Goal: Find contact information: Find contact information

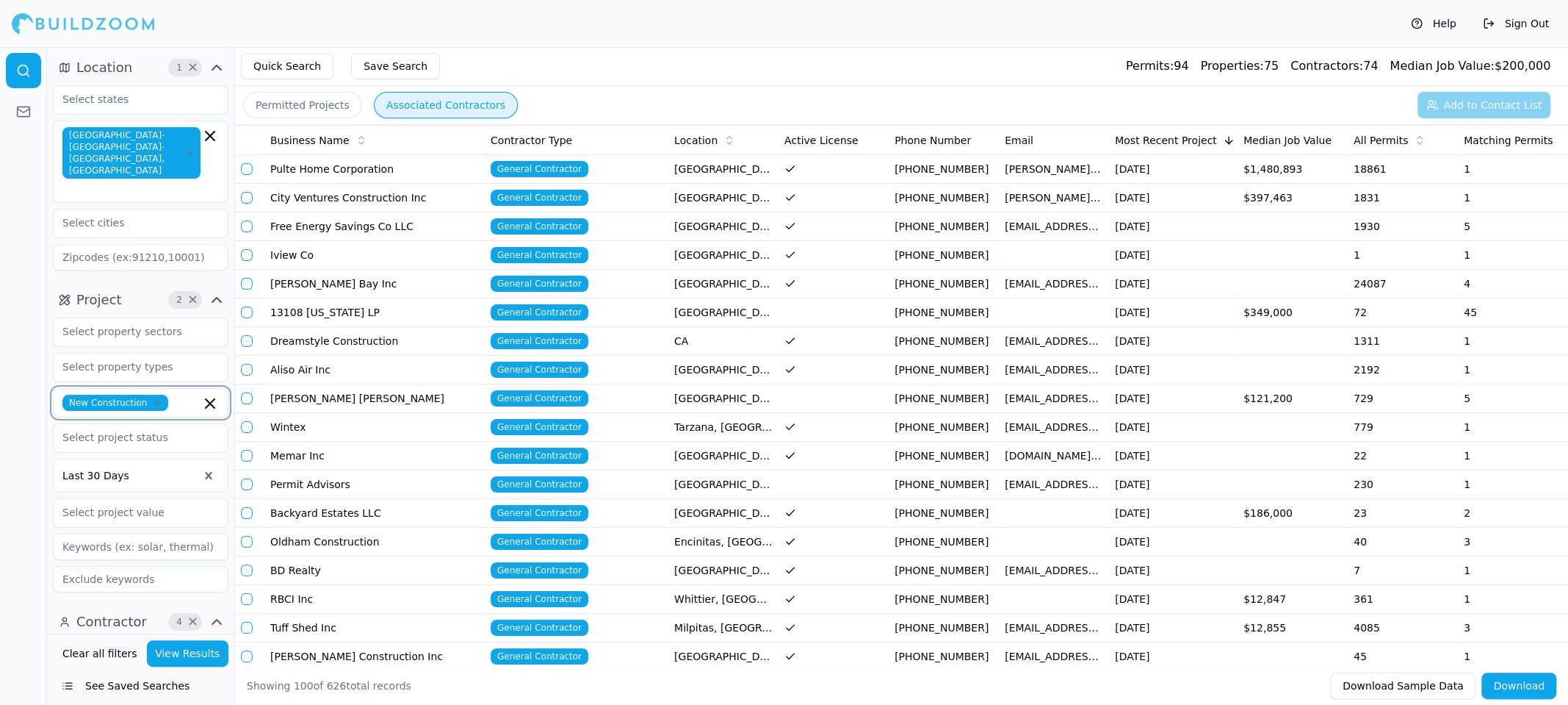
click at [207, 400] on icon "button" at bounding box center [210, 404] width 9 height 9
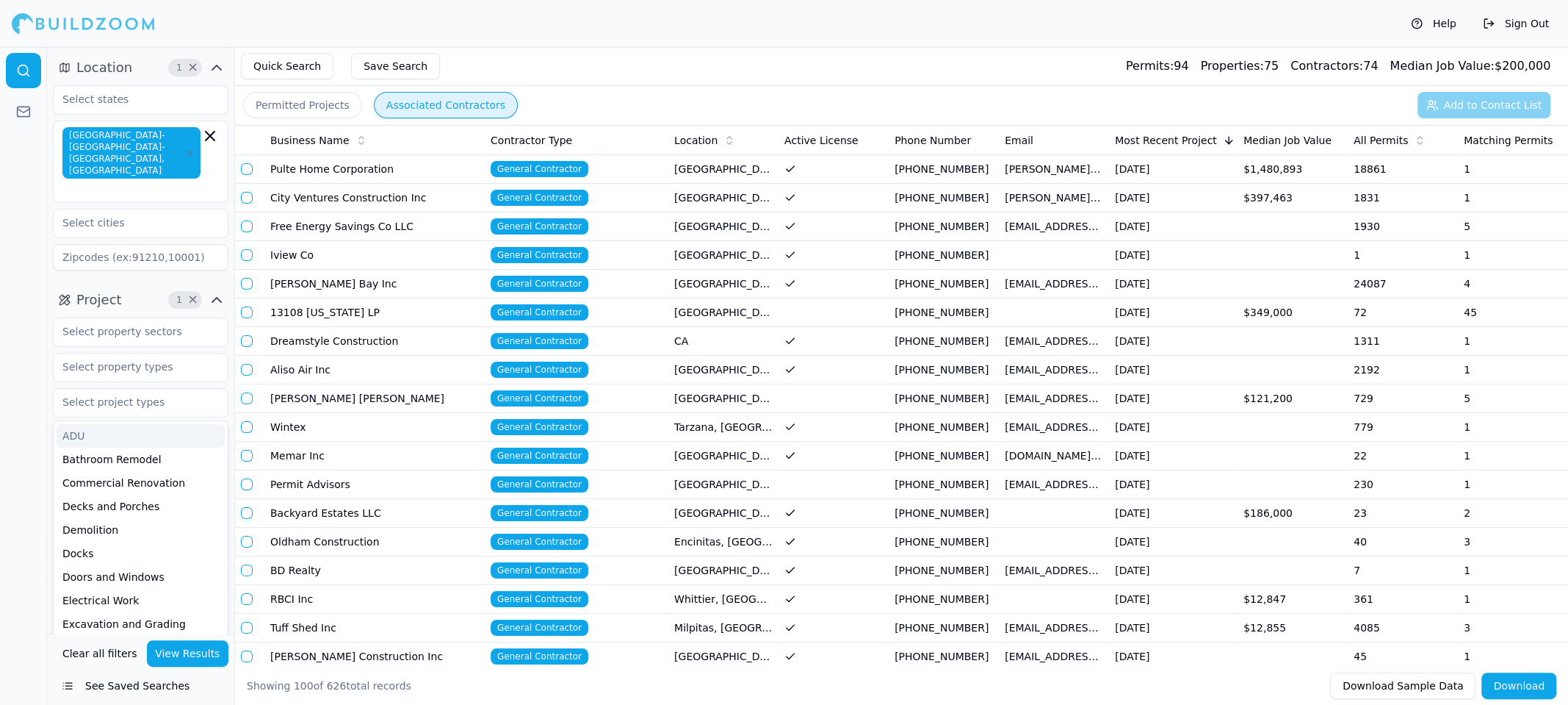
click at [0, 349] on div at bounding box center [23, 376] width 47 height 658
click at [68, 389] on input "text" at bounding box center [131, 401] width 155 height 26
type input "r"
click at [98, 447] on div "Roofing" at bounding box center [141, 459] width 168 height 24
click at [14, 408] on div at bounding box center [23, 376] width 47 height 658
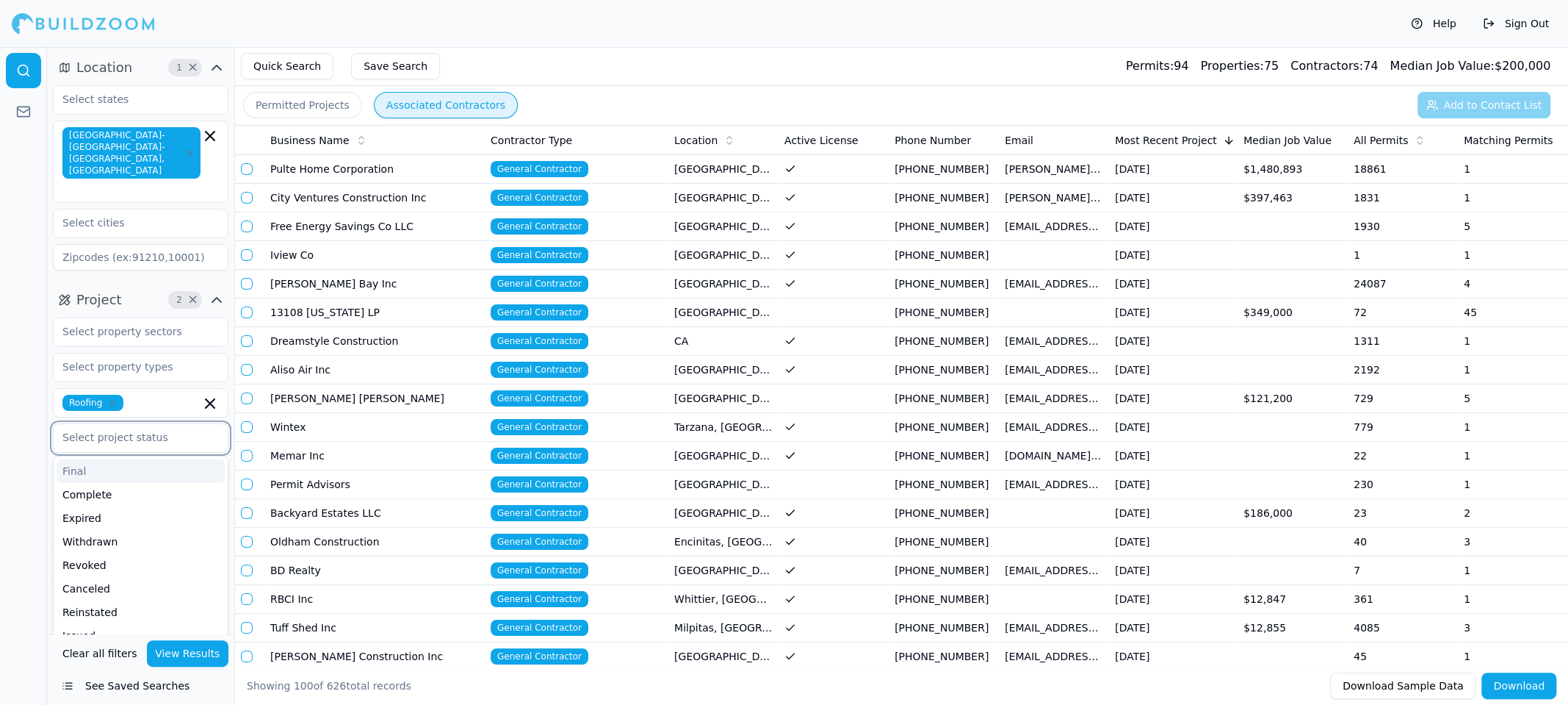
click at [164, 424] on input "text" at bounding box center [131, 437] width 155 height 26
type input "ap"
click at [107, 459] on div "Approved" at bounding box center [141, 471] width 168 height 24
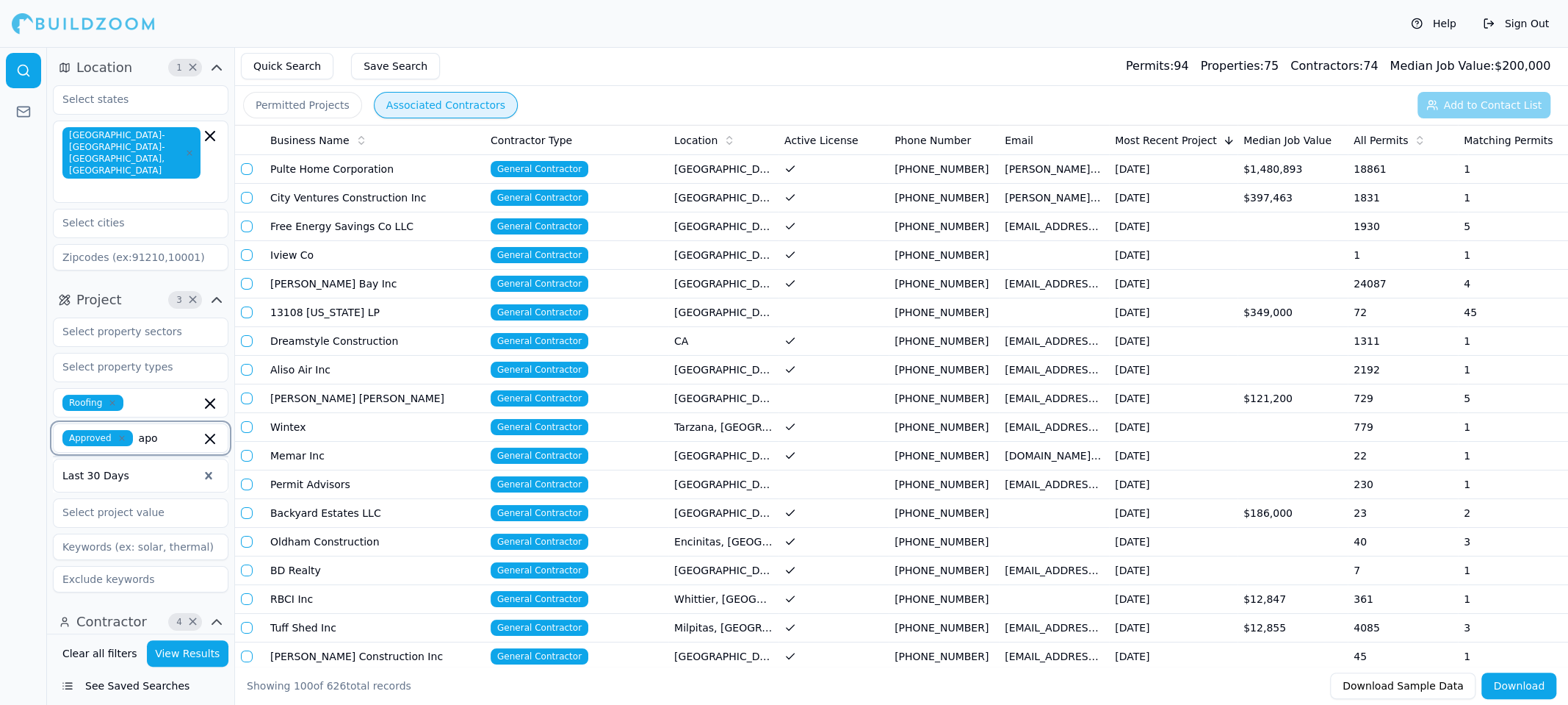
type input "ap"
click at [113, 459] on div "Applied" at bounding box center [141, 471] width 168 height 24
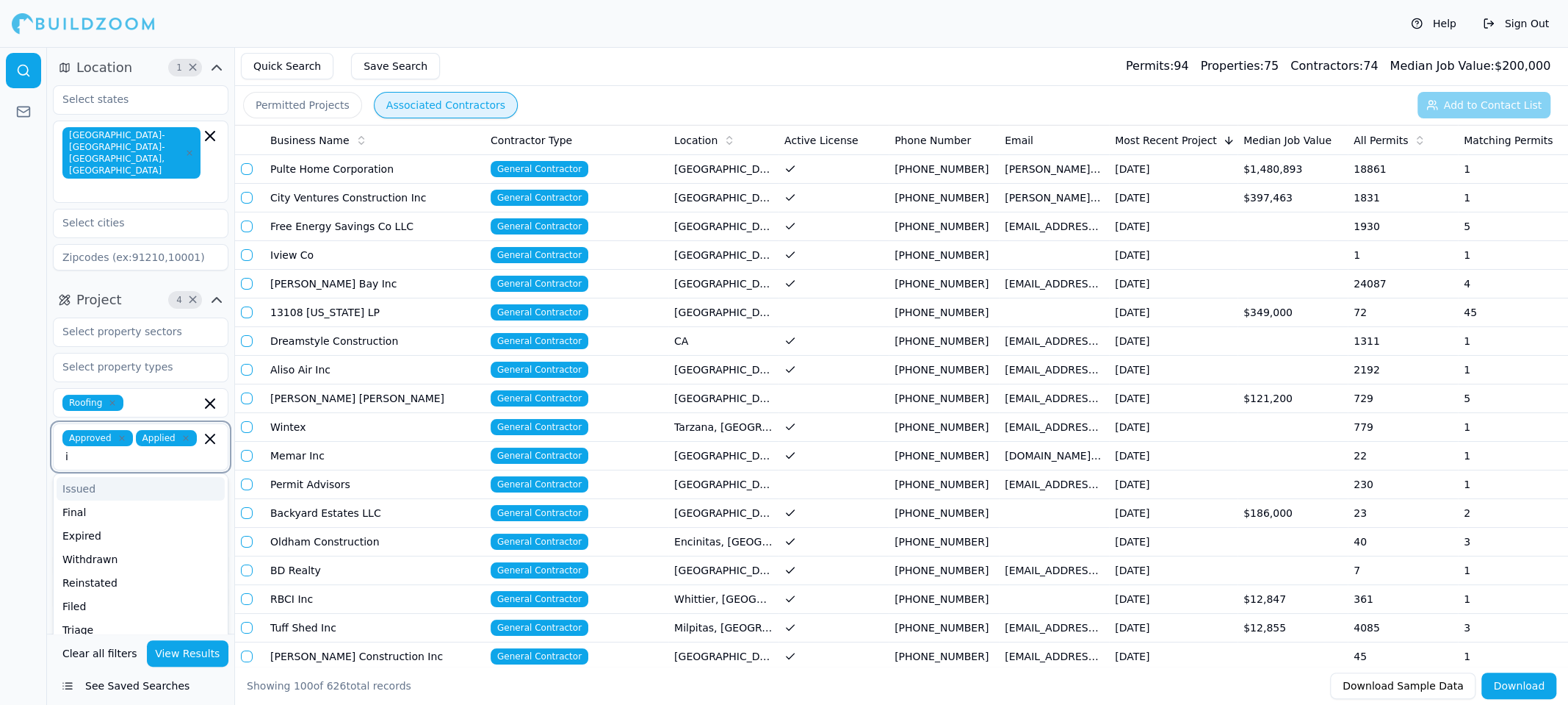
type input "is"
click at [97, 477] on div "Issued" at bounding box center [141, 489] width 168 height 24
click at [26, 494] on div at bounding box center [23, 376] width 47 height 658
click at [14, 402] on div at bounding box center [23, 376] width 47 height 658
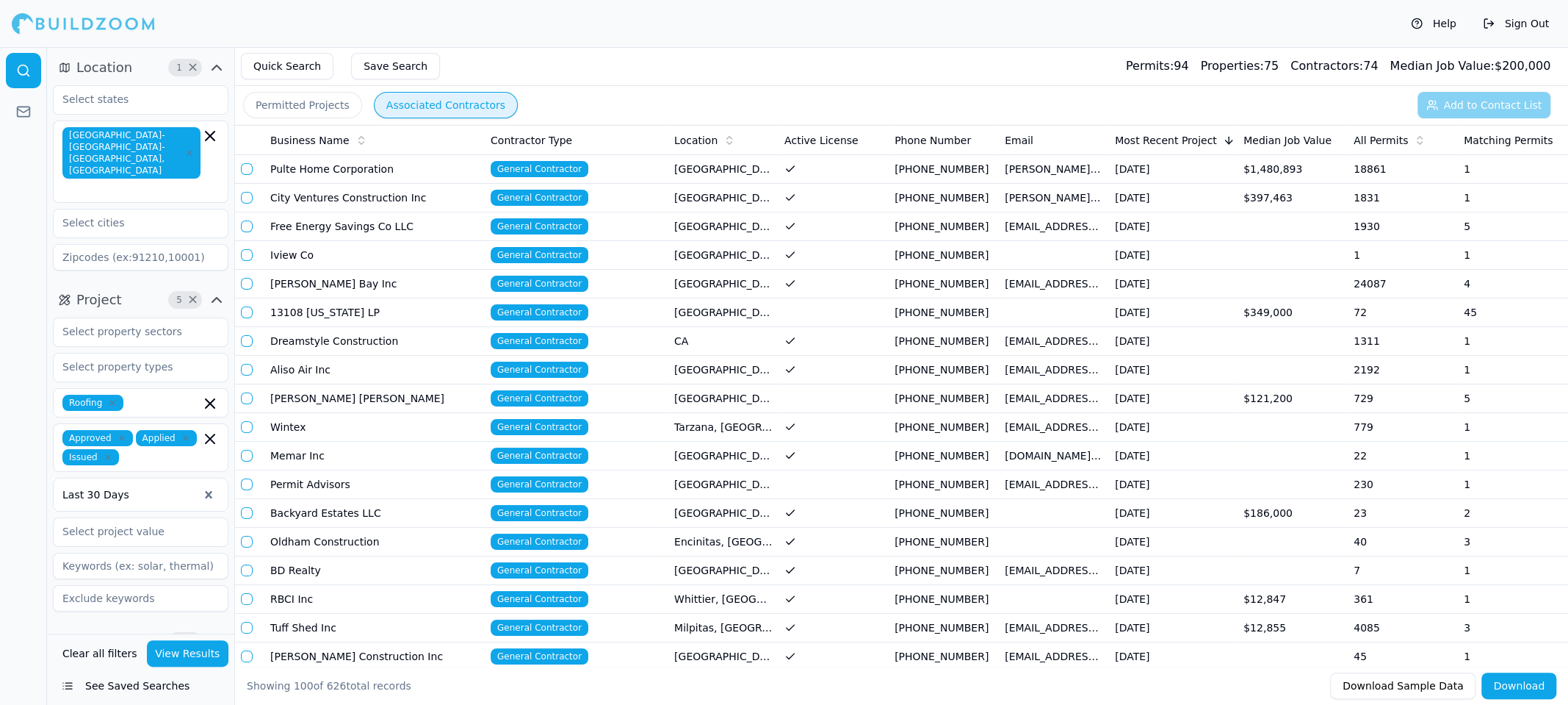
click at [182, 657] on button "View Results" at bounding box center [188, 653] width 82 height 26
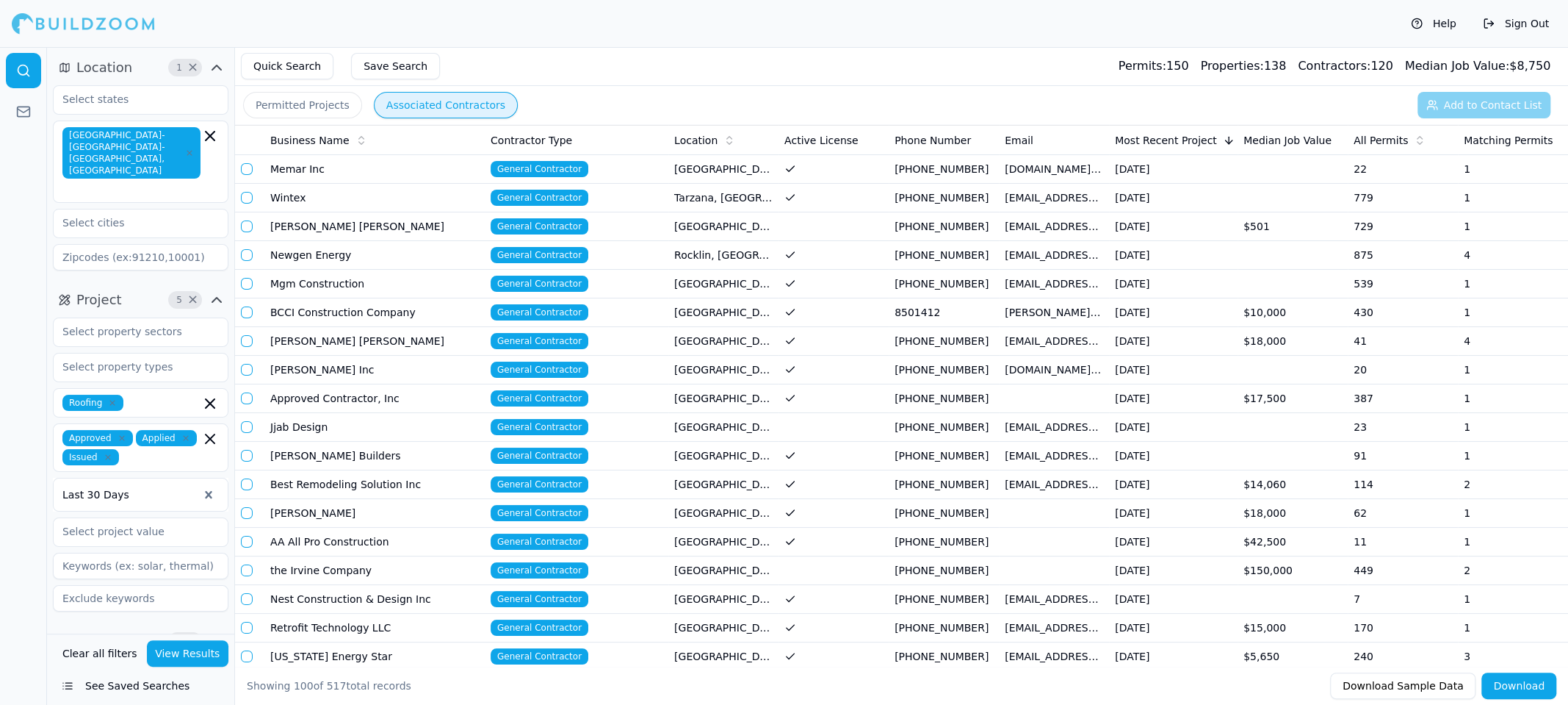
click at [30, 490] on div at bounding box center [23, 376] width 47 height 658
click at [420, 99] on button "Associated Contractors" at bounding box center [445, 105] width 144 height 26
click at [1384, 136] on span "All Permits" at bounding box center [1381, 140] width 54 height 14
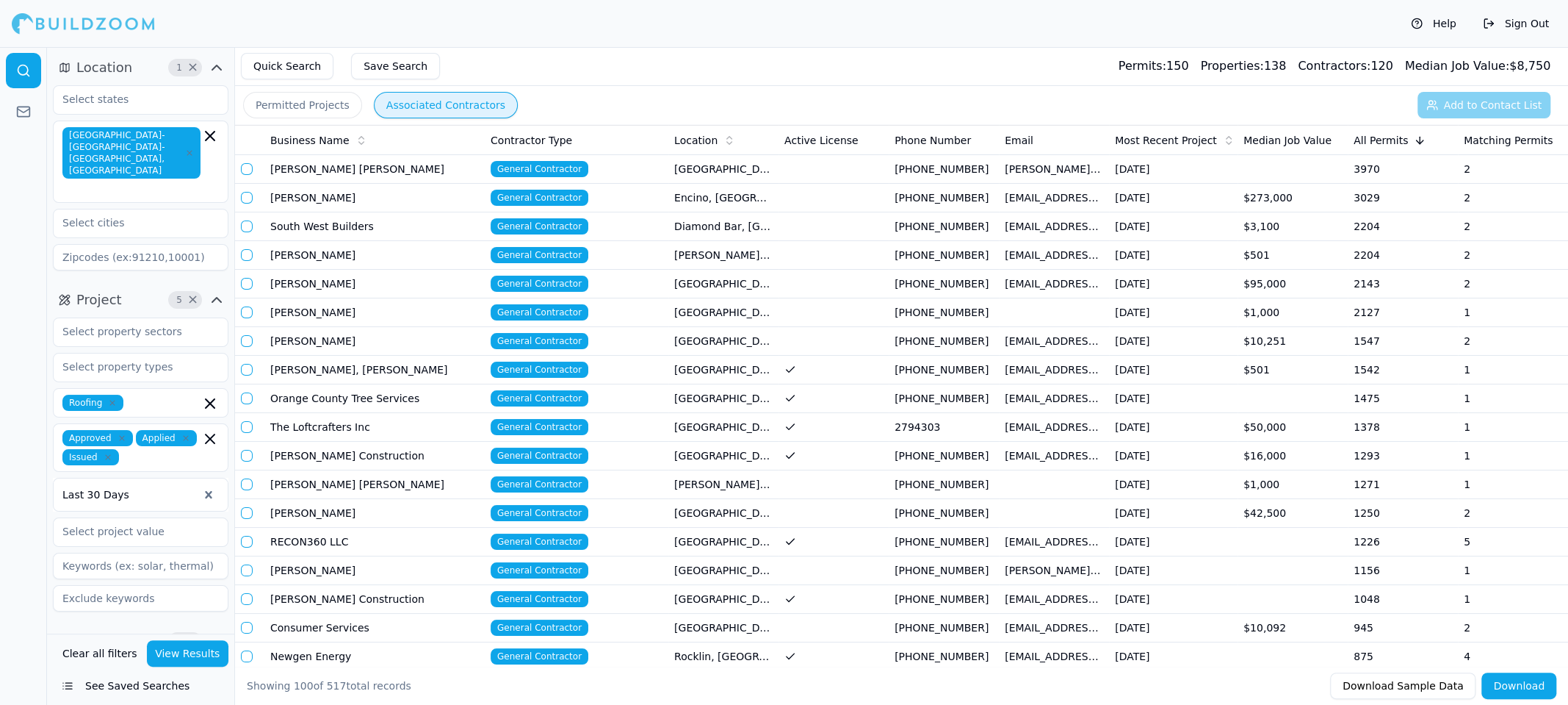
drag, startPoint x: 1302, startPoint y: 319, endPoint x: 1481, endPoint y: 315, distance: 179.0
drag, startPoint x: 1505, startPoint y: 323, endPoint x: 1493, endPoint y: 359, distance: 37.9
click at [198, 661] on button "View Results" at bounding box center [188, 653] width 82 height 26
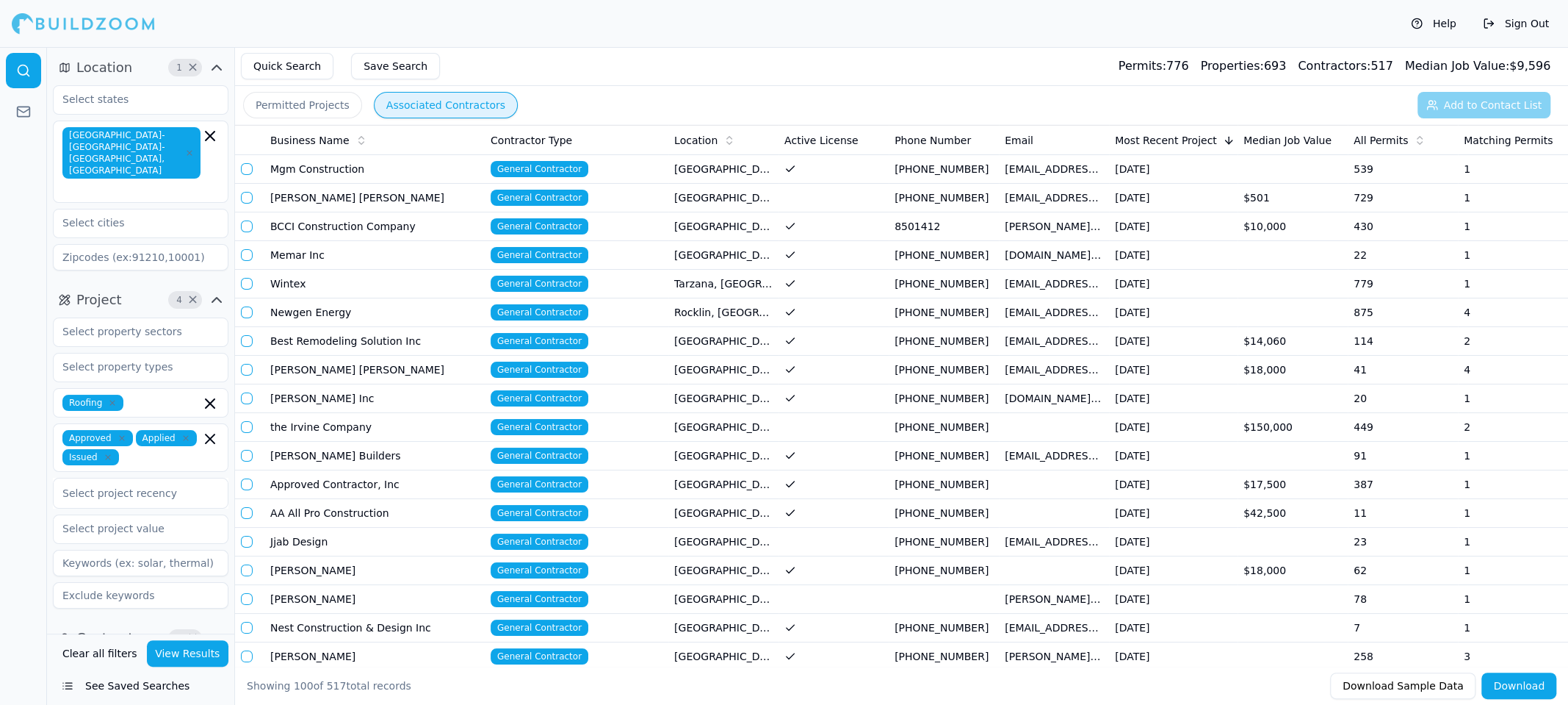
click at [1388, 142] on span "All Permits" at bounding box center [1381, 140] width 54 height 14
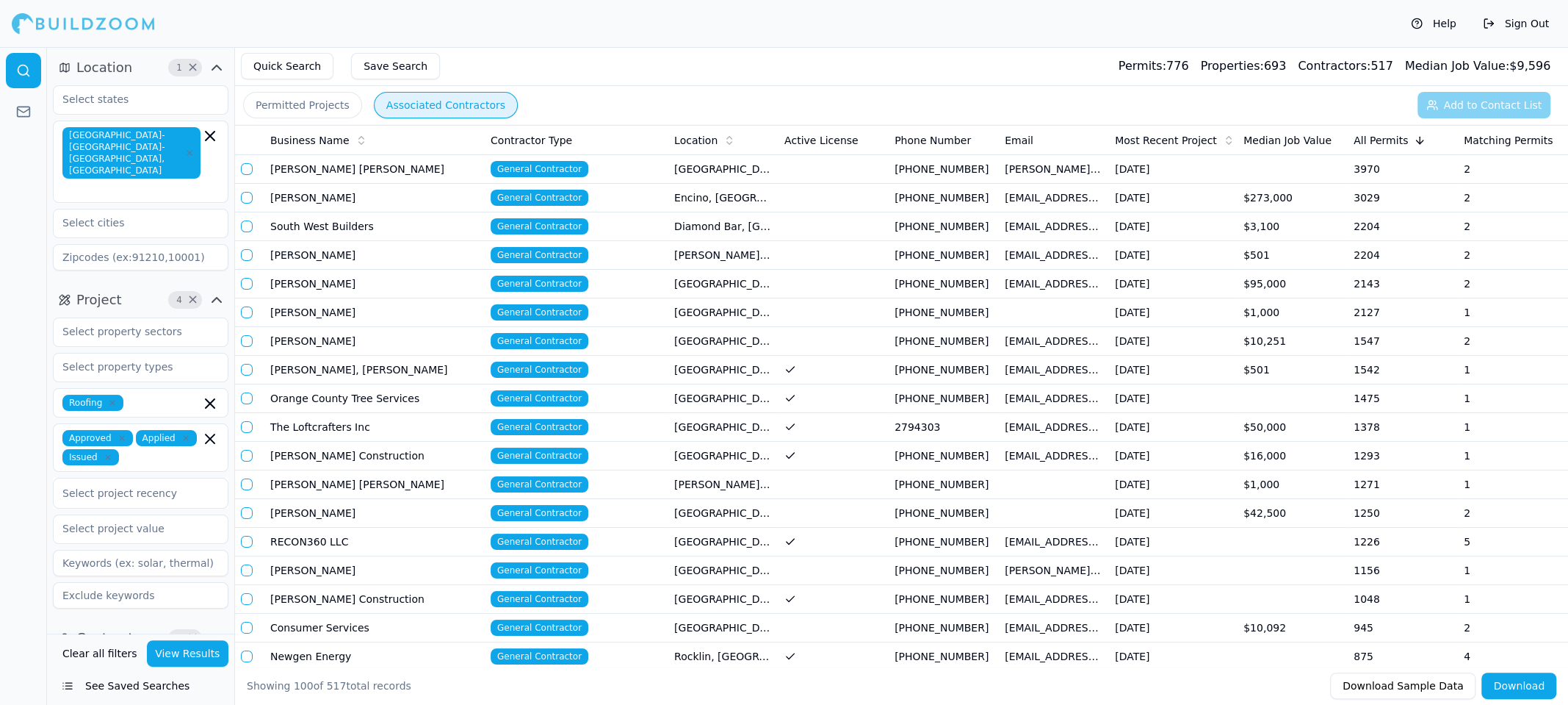
drag, startPoint x: 1283, startPoint y: 372, endPoint x: 1470, endPoint y: 372, distance: 187.0
click at [304, 105] on button "Permitted Projects" at bounding box center [303, 105] width 119 height 26
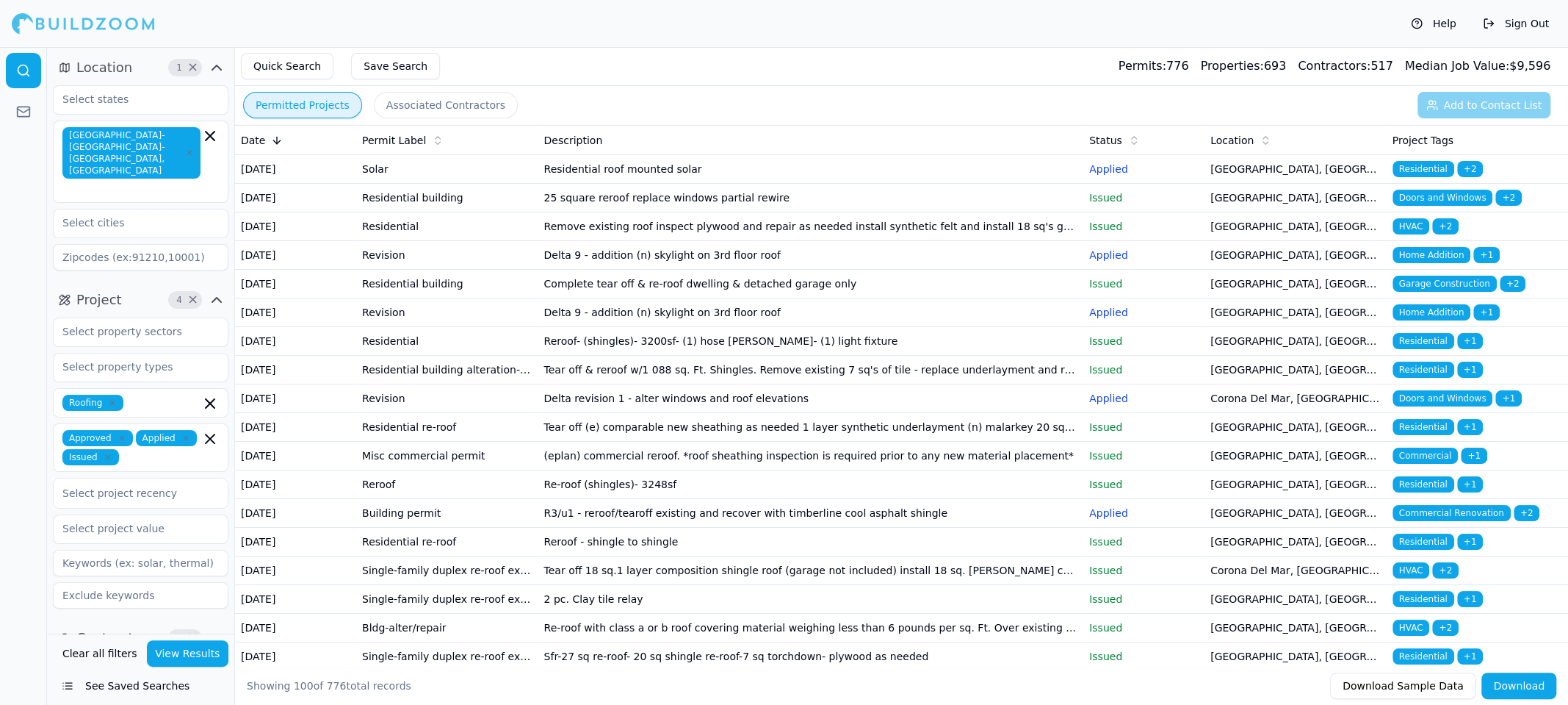
click at [415, 108] on button "Associated Contractors" at bounding box center [445, 105] width 144 height 26
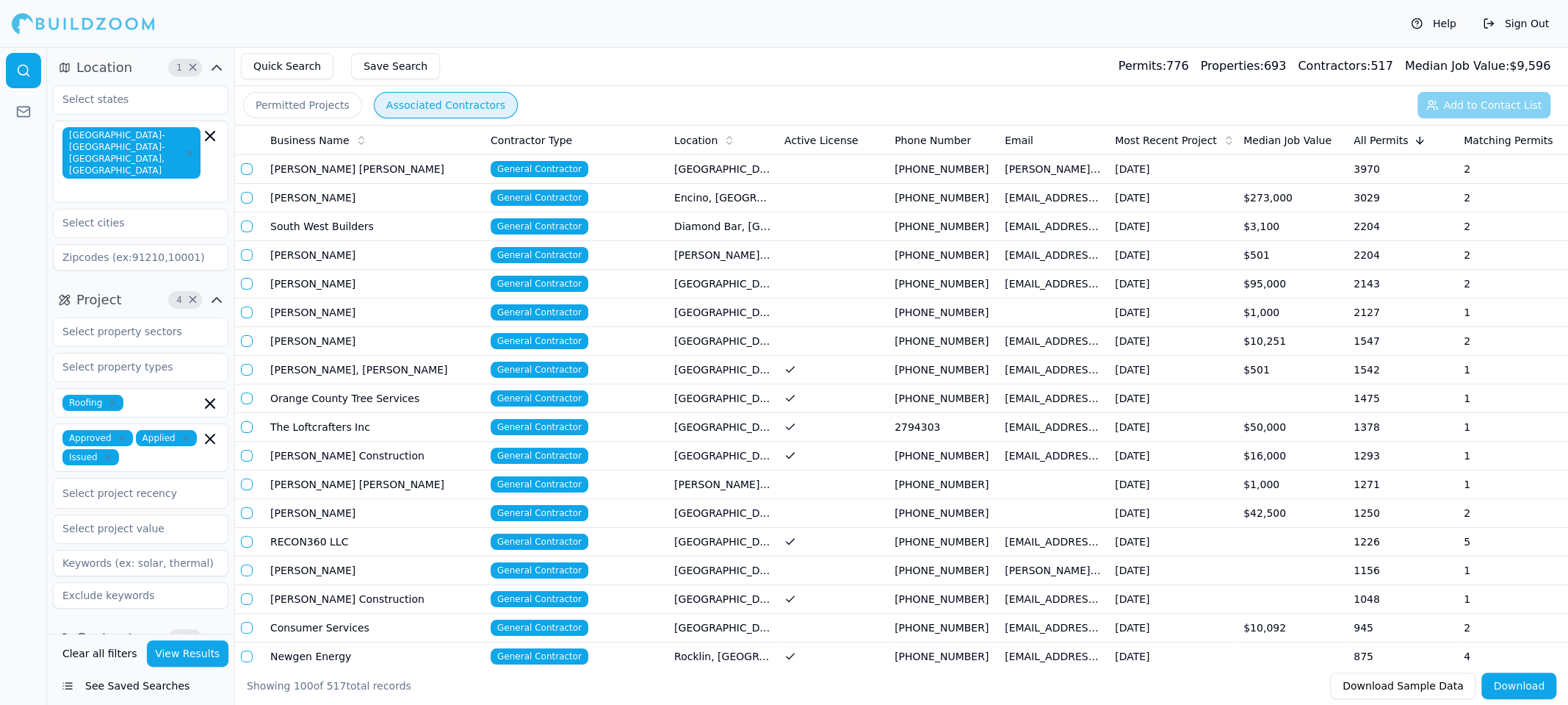
scroll to position [368, 0]
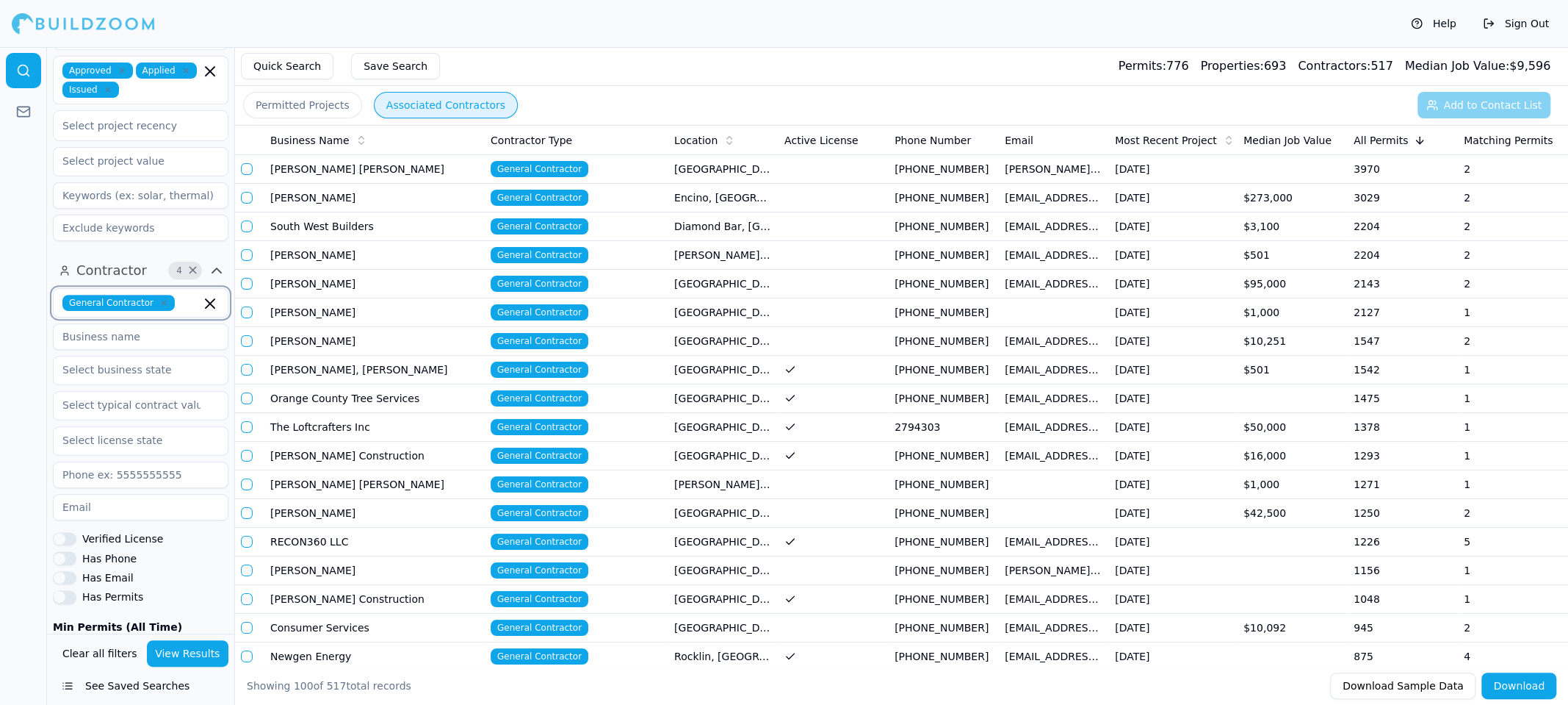
click at [209, 299] on icon "button" at bounding box center [210, 304] width 9 height 9
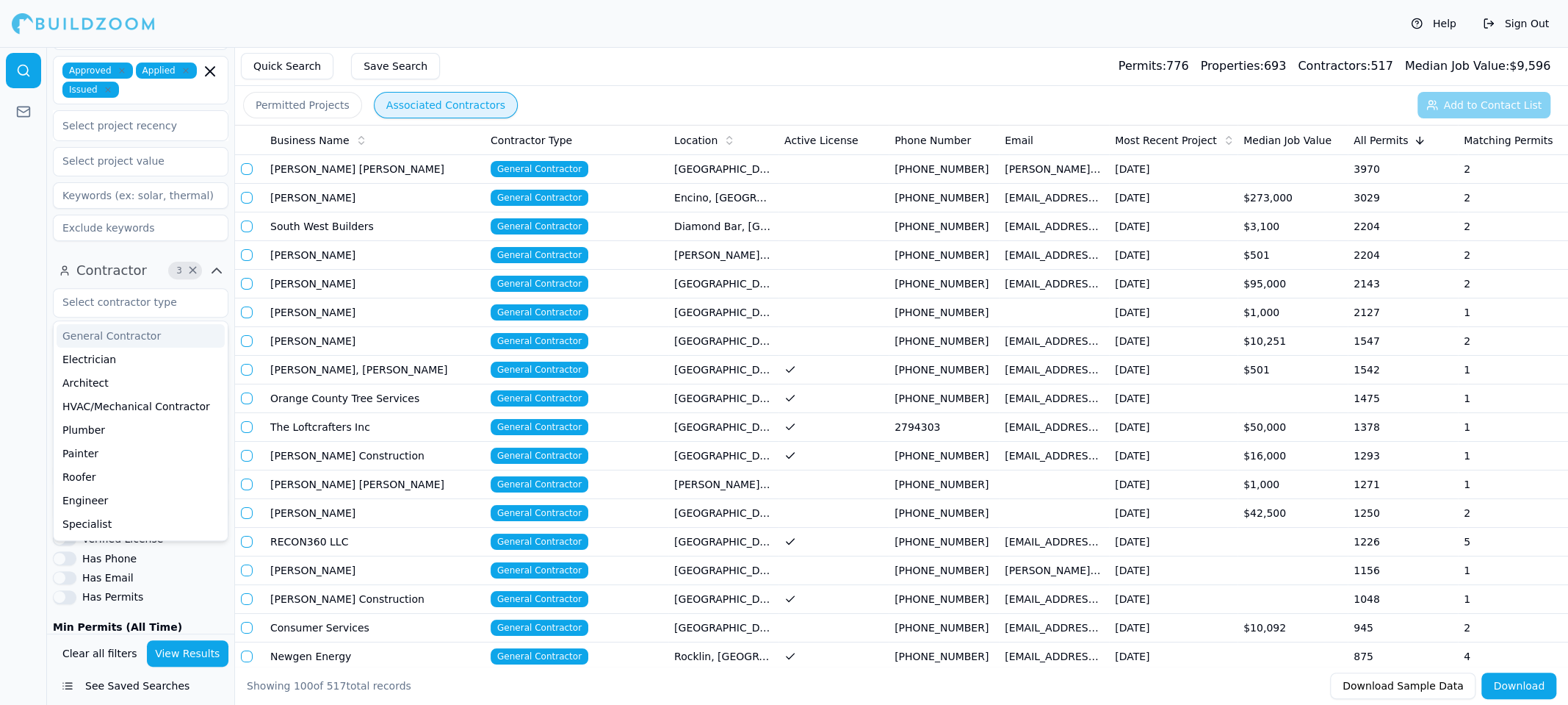
click at [14, 306] on div at bounding box center [23, 376] width 47 height 658
click at [13, 396] on div at bounding box center [23, 376] width 47 height 658
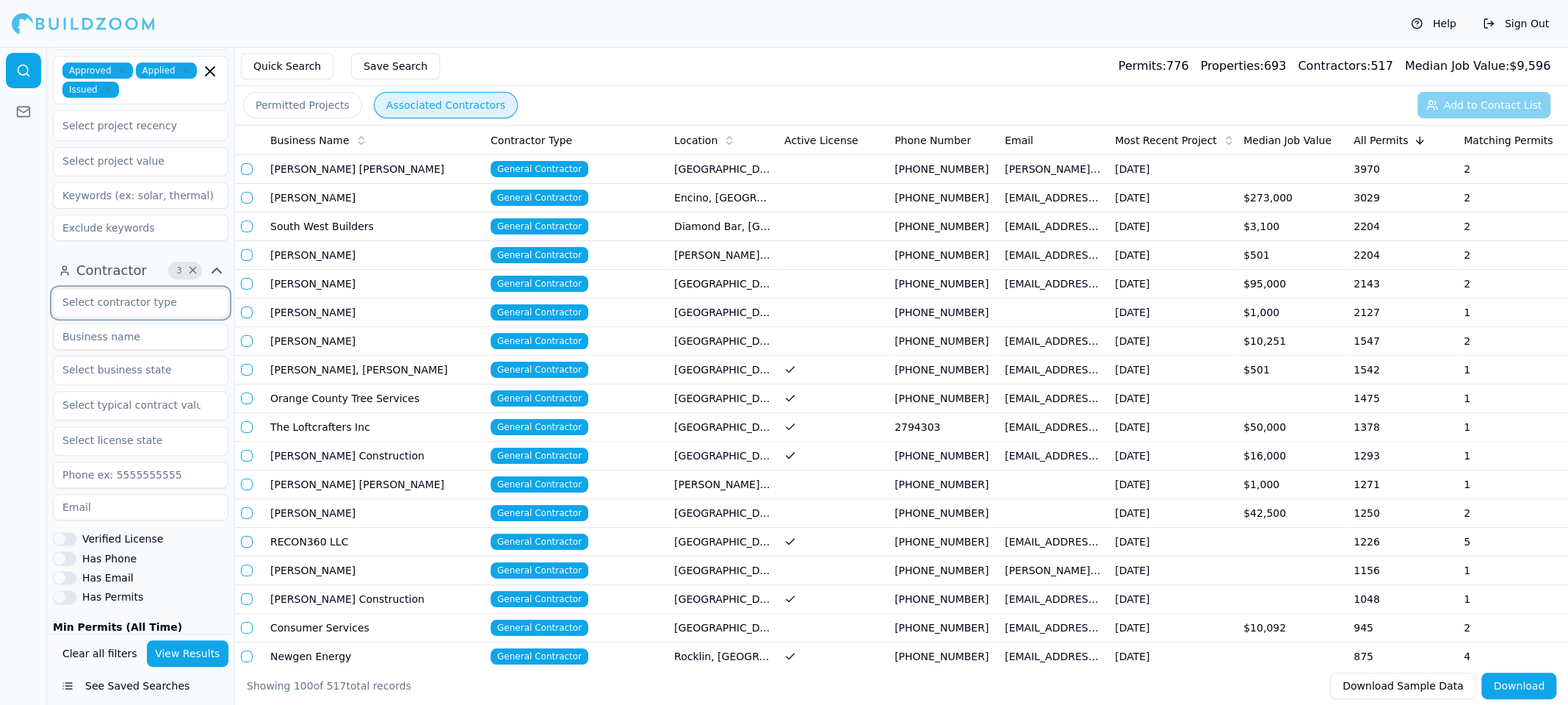
click at [201, 289] on input "text" at bounding box center [131, 302] width 155 height 26
click at [23, 346] on div at bounding box center [23, 376] width 47 height 658
click at [183, 660] on button "View Results" at bounding box center [188, 653] width 82 height 26
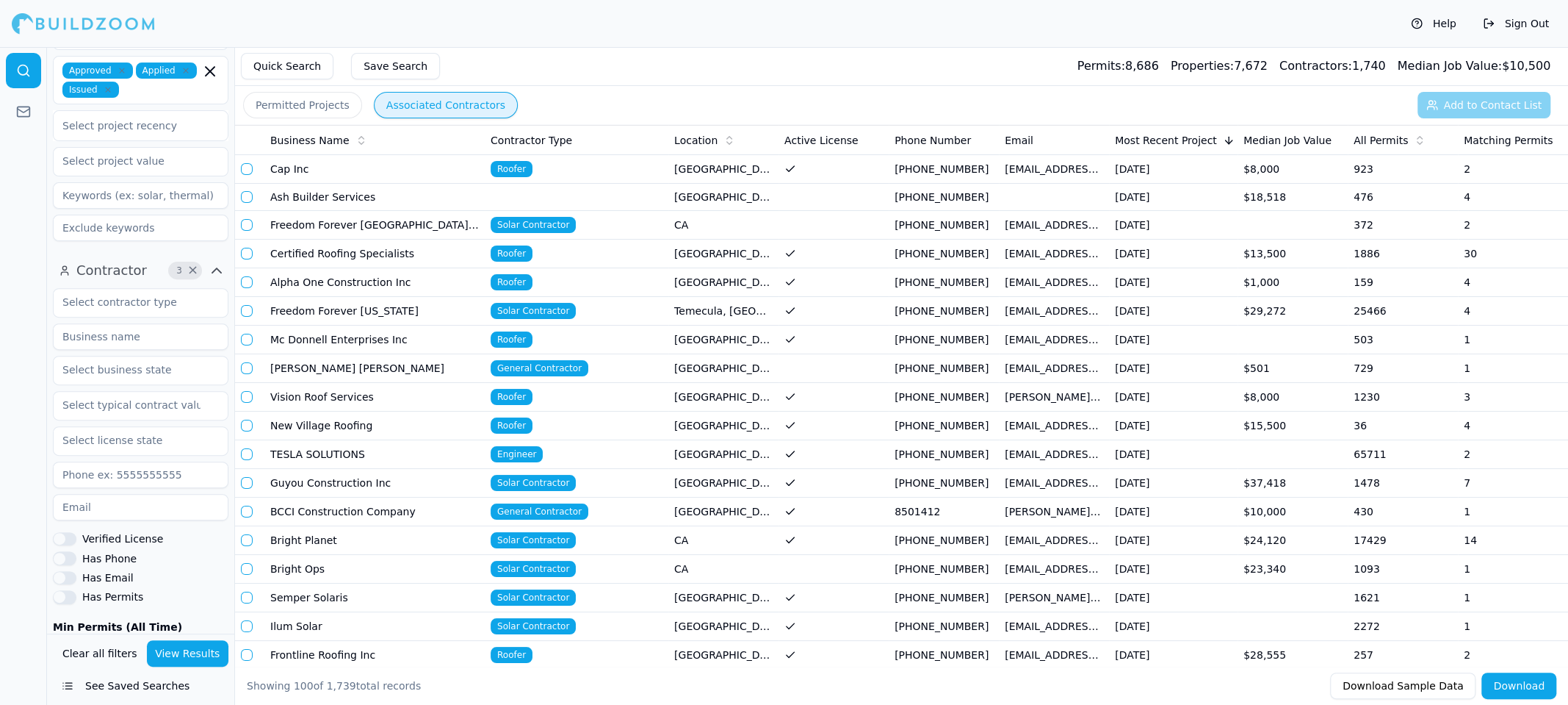
click at [1368, 134] on span "All Permits" at bounding box center [1381, 140] width 54 height 14
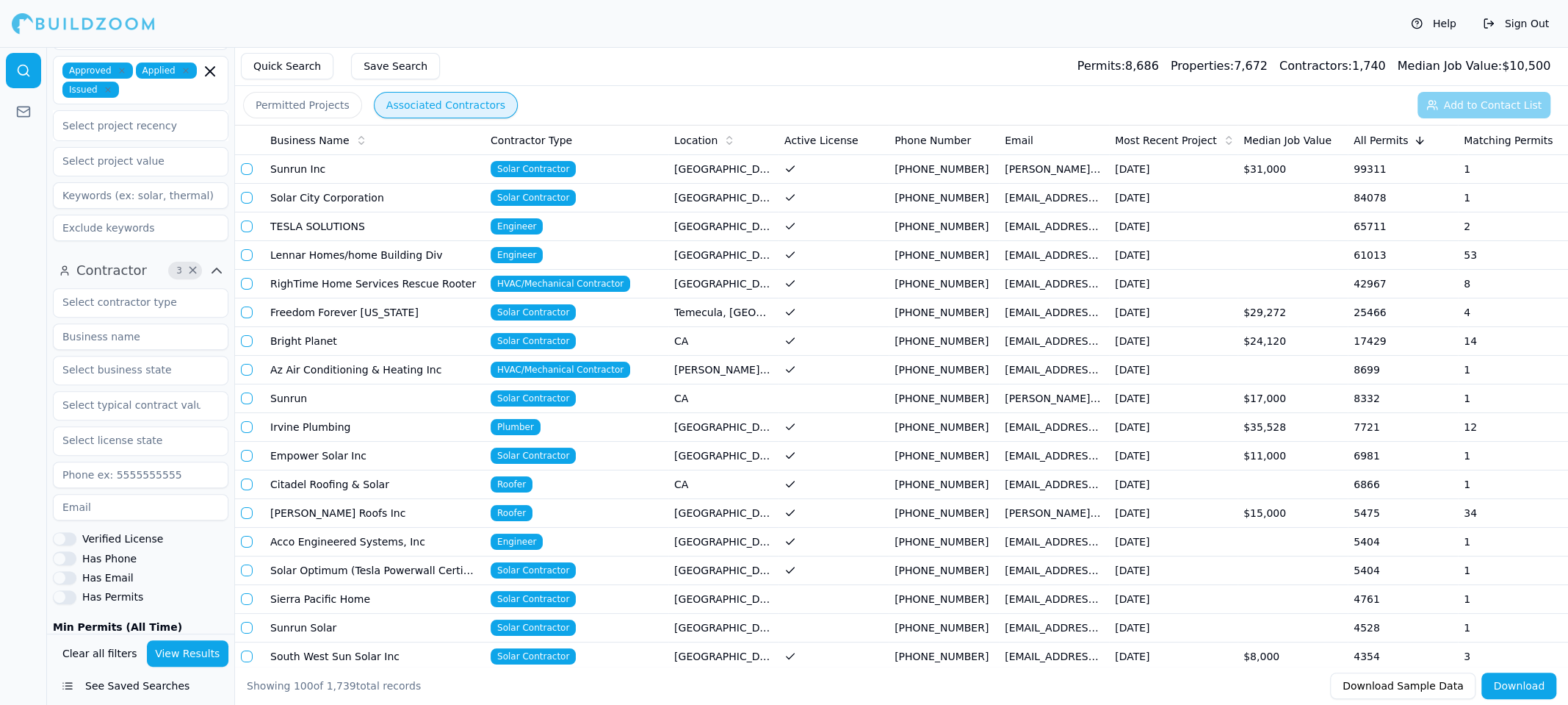
click at [317, 167] on td "Sunrun Inc" at bounding box center [375, 170] width 220 height 29
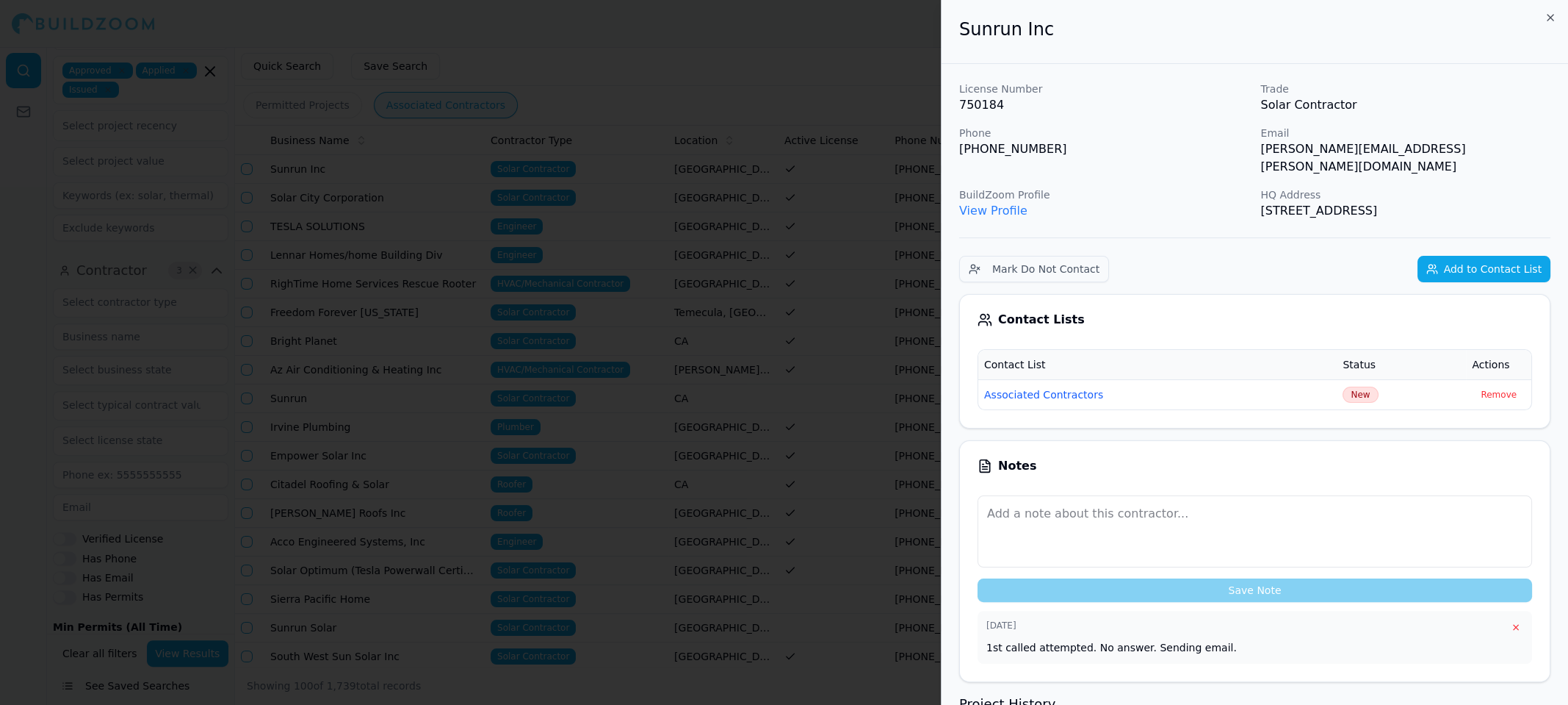
click at [317, 167] on div at bounding box center [784, 352] width 1568 height 705
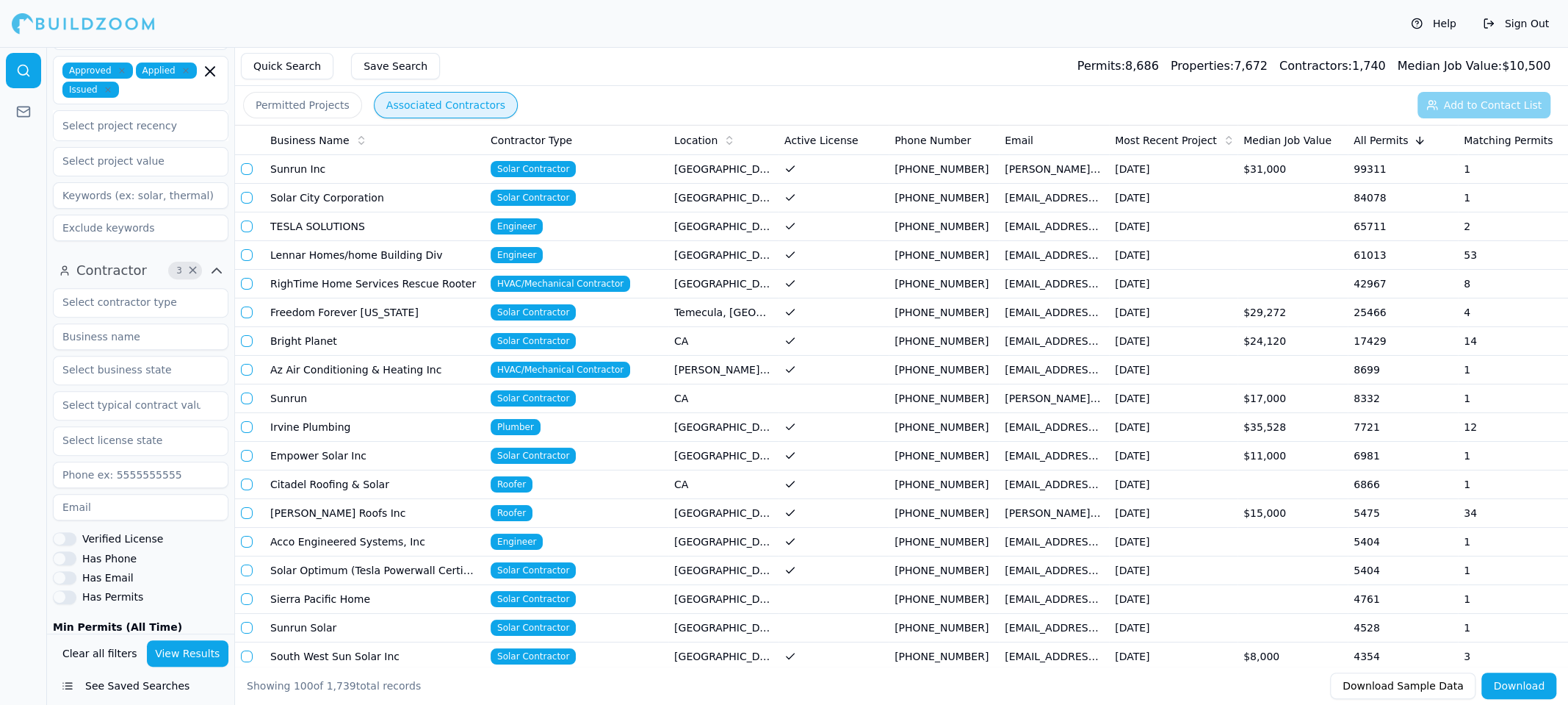
click at [288, 197] on td "Solar City Corporation" at bounding box center [375, 198] width 220 height 29
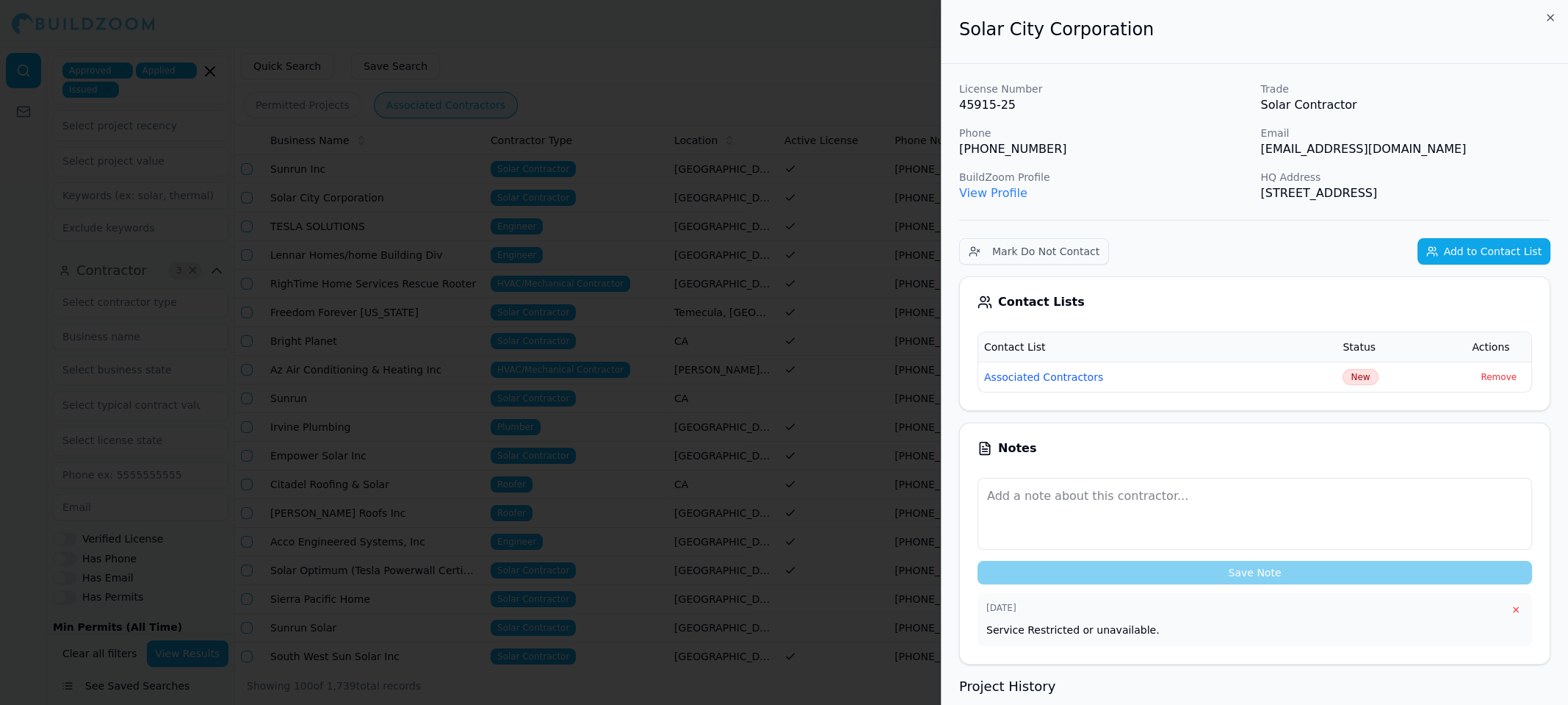
click at [288, 197] on div at bounding box center [784, 352] width 1568 height 705
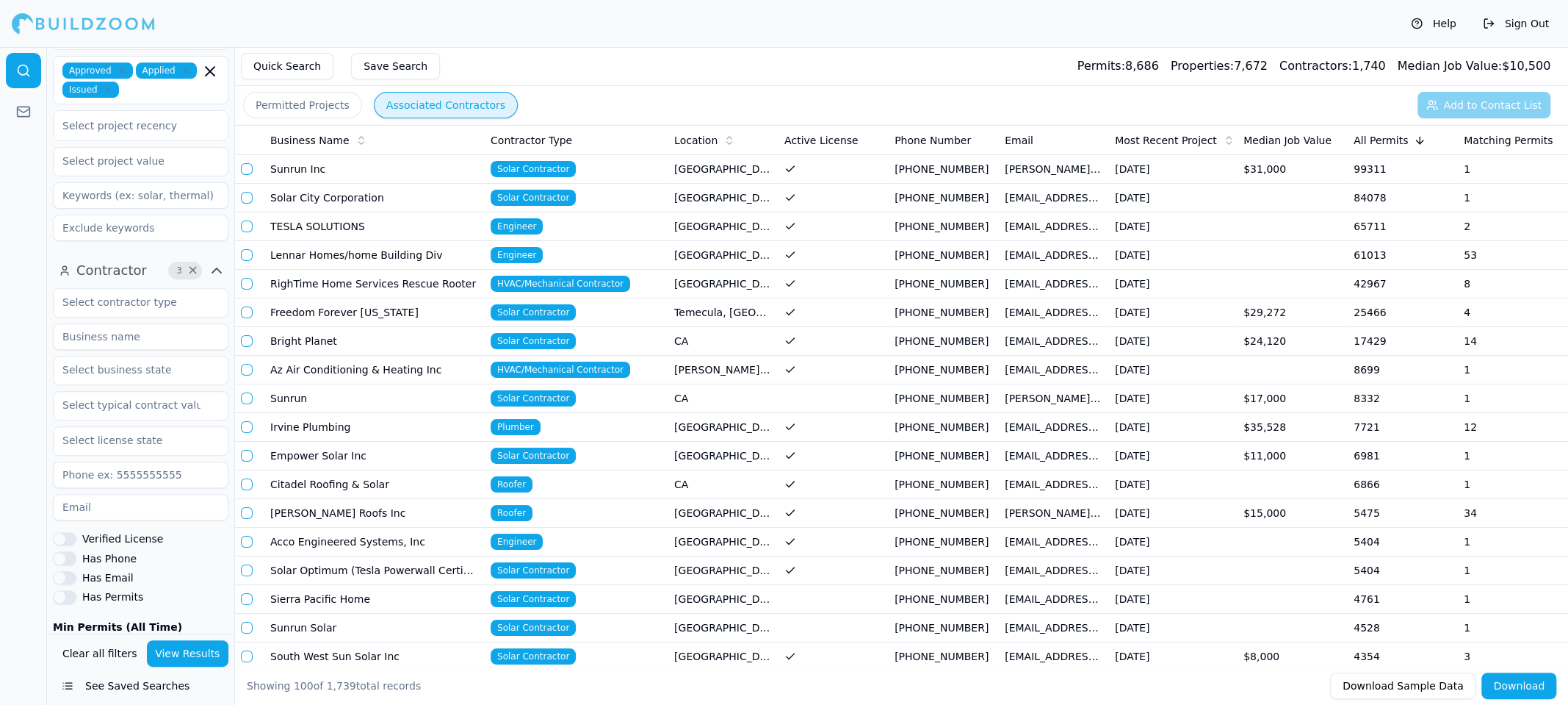
click at [296, 227] on td "TESLA SOLUTIONS" at bounding box center [375, 227] width 220 height 29
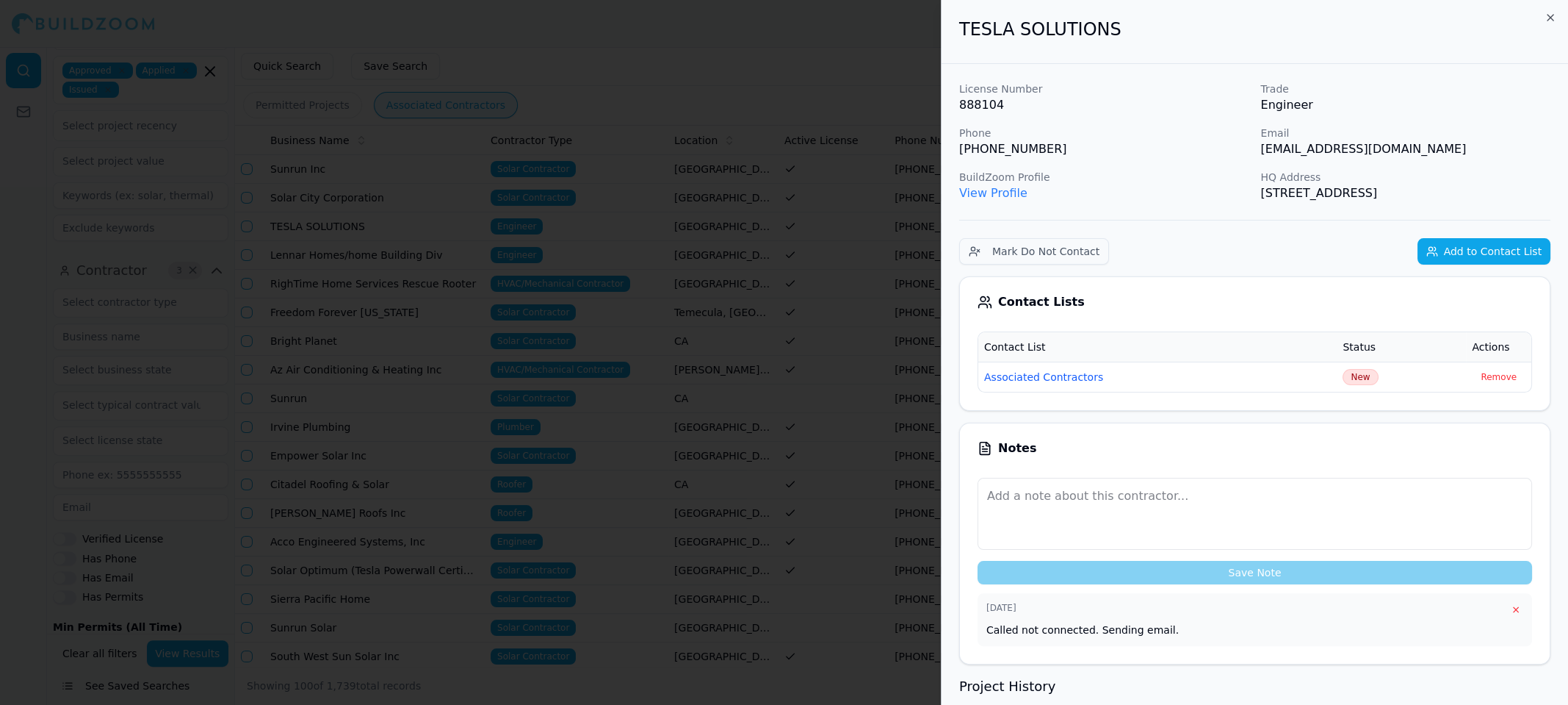
click at [296, 227] on div at bounding box center [784, 352] width 1568 height 705
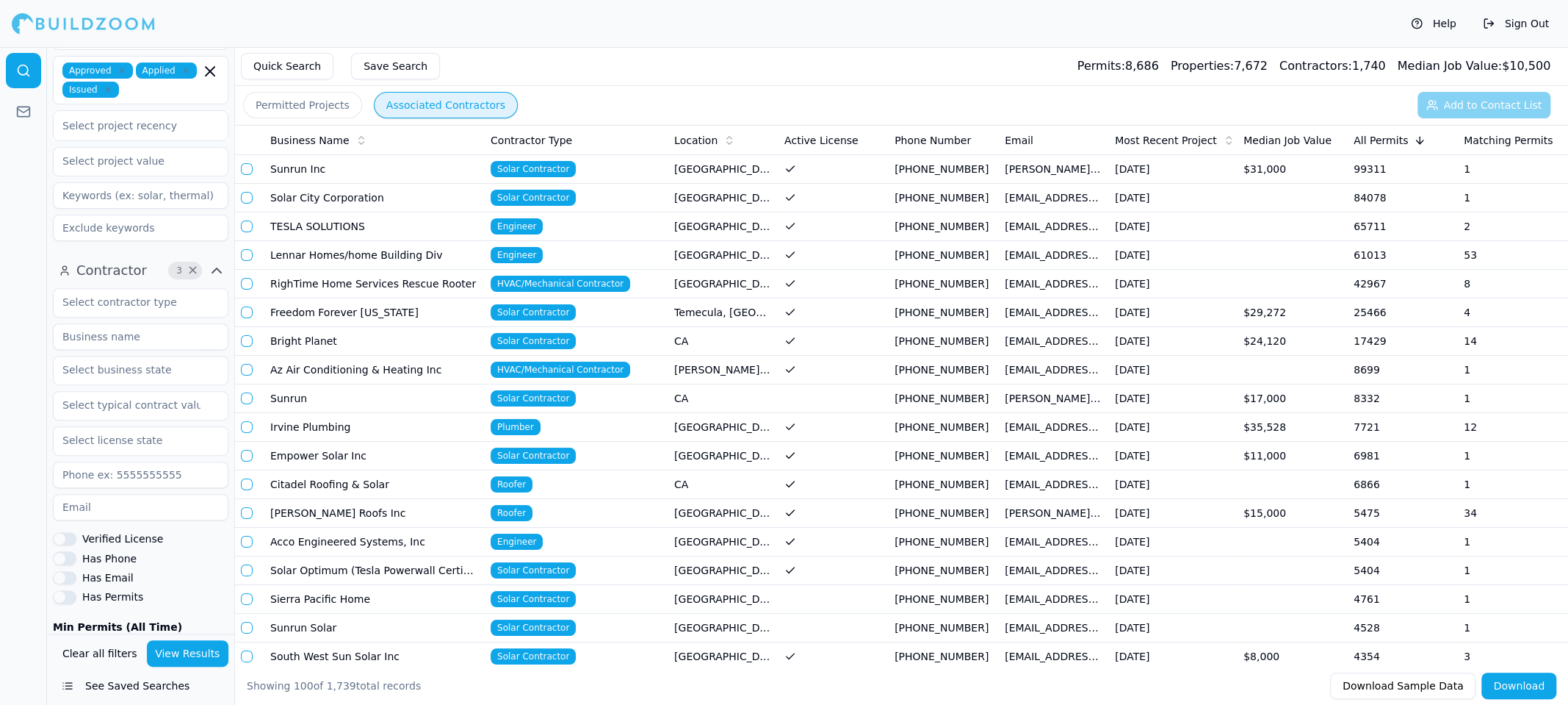
click at [323, 253] on td "Lennar Homes/home Building Div" at bounding box center [375, 256] width 220 height 29
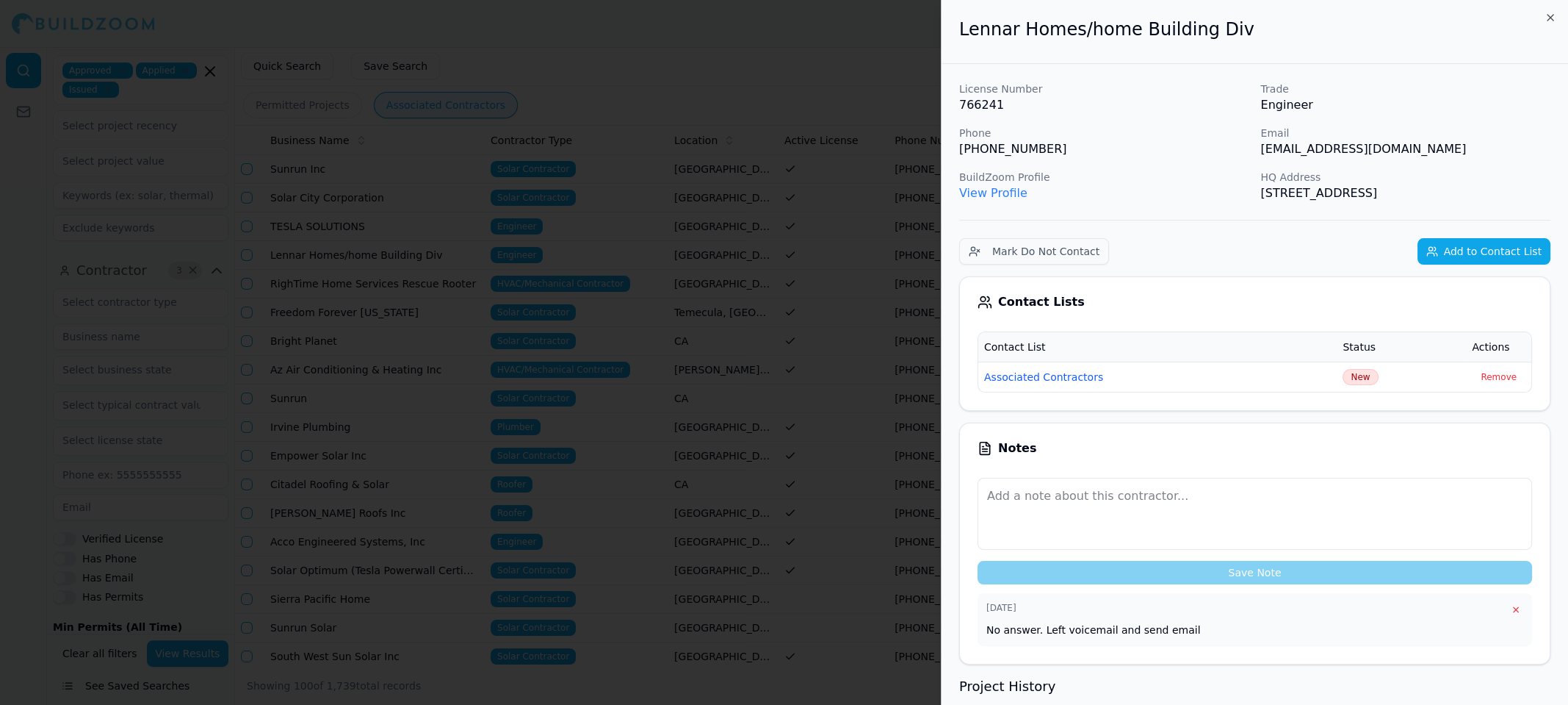
click at [323, 253] on div at bounding box center [784, 352] width 1568 height 705
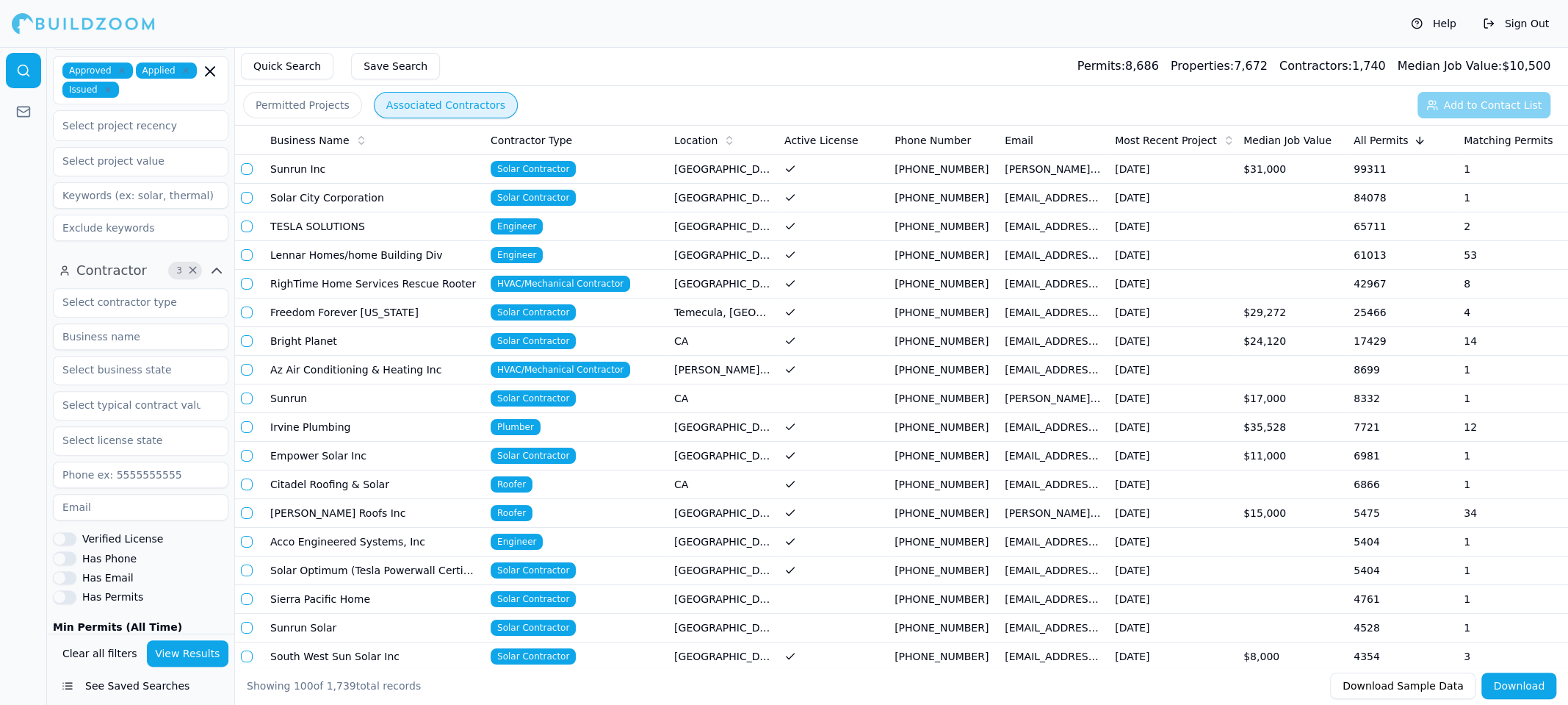
click at [332, 286] on td "RighTime Home Services Rescue Rooter" at bounding box center [375, 284] width 220 height 29
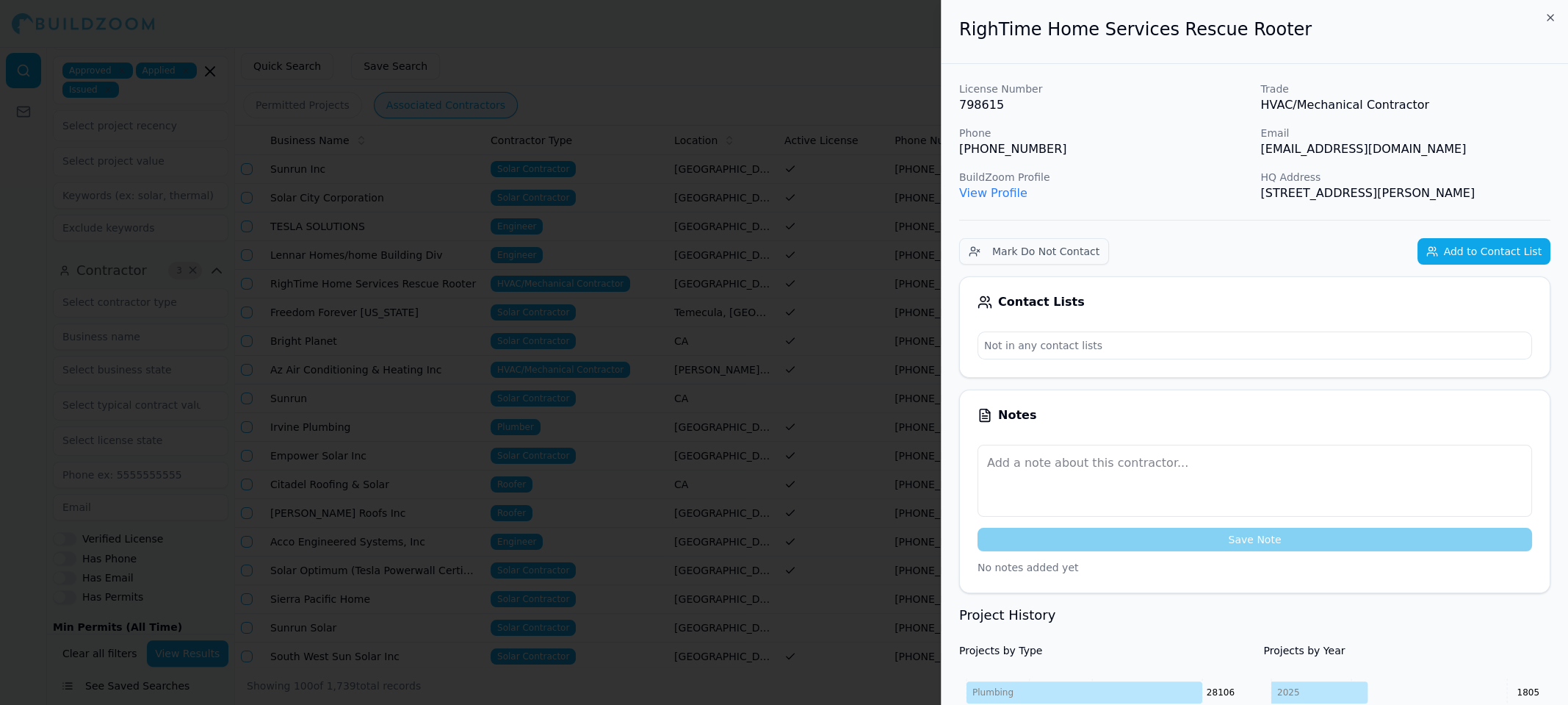
click at [332, 286] on div at bounding box center [784, 352] width 1568 height 705
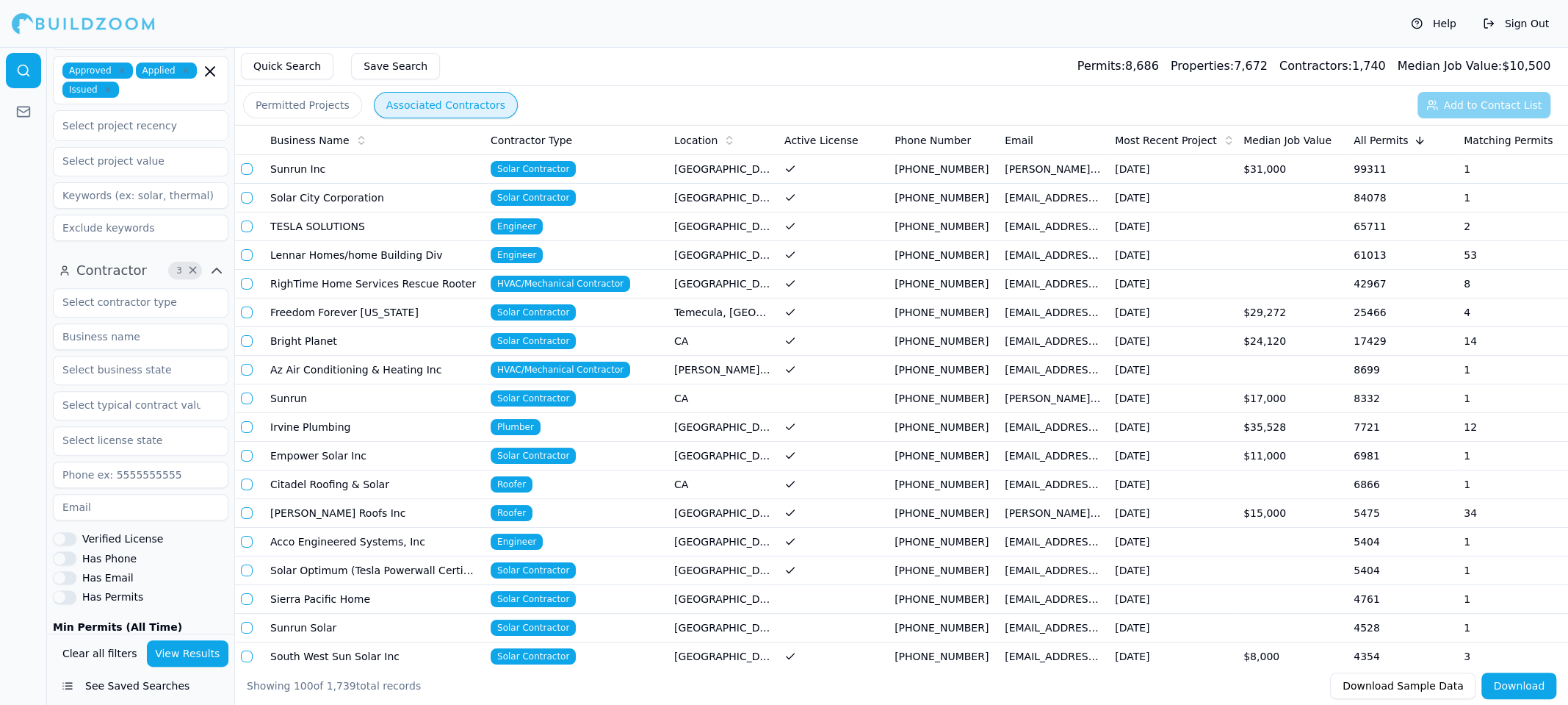
click at [0, 330] on div at bounding box center [23, 376] width 47 height 658
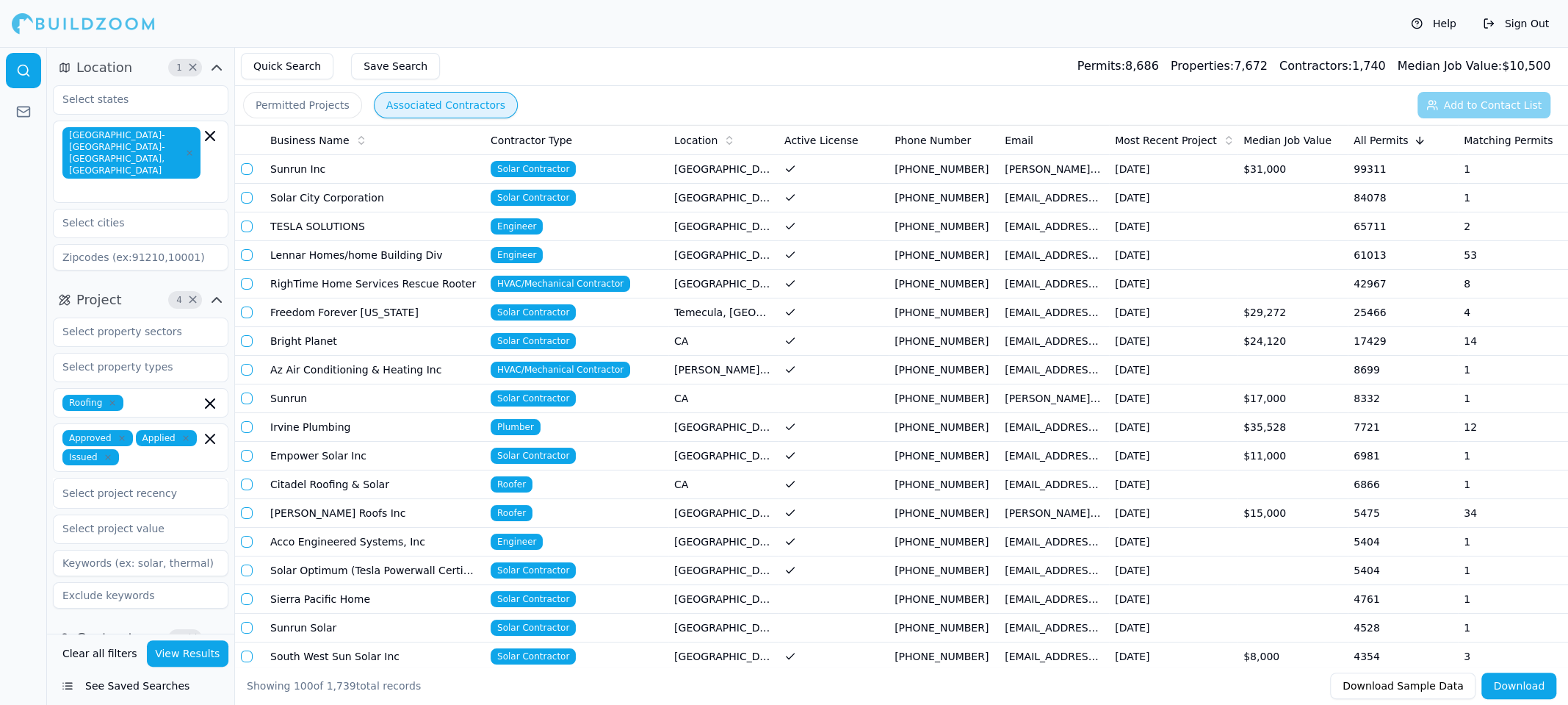
scroll to position [368, 0]
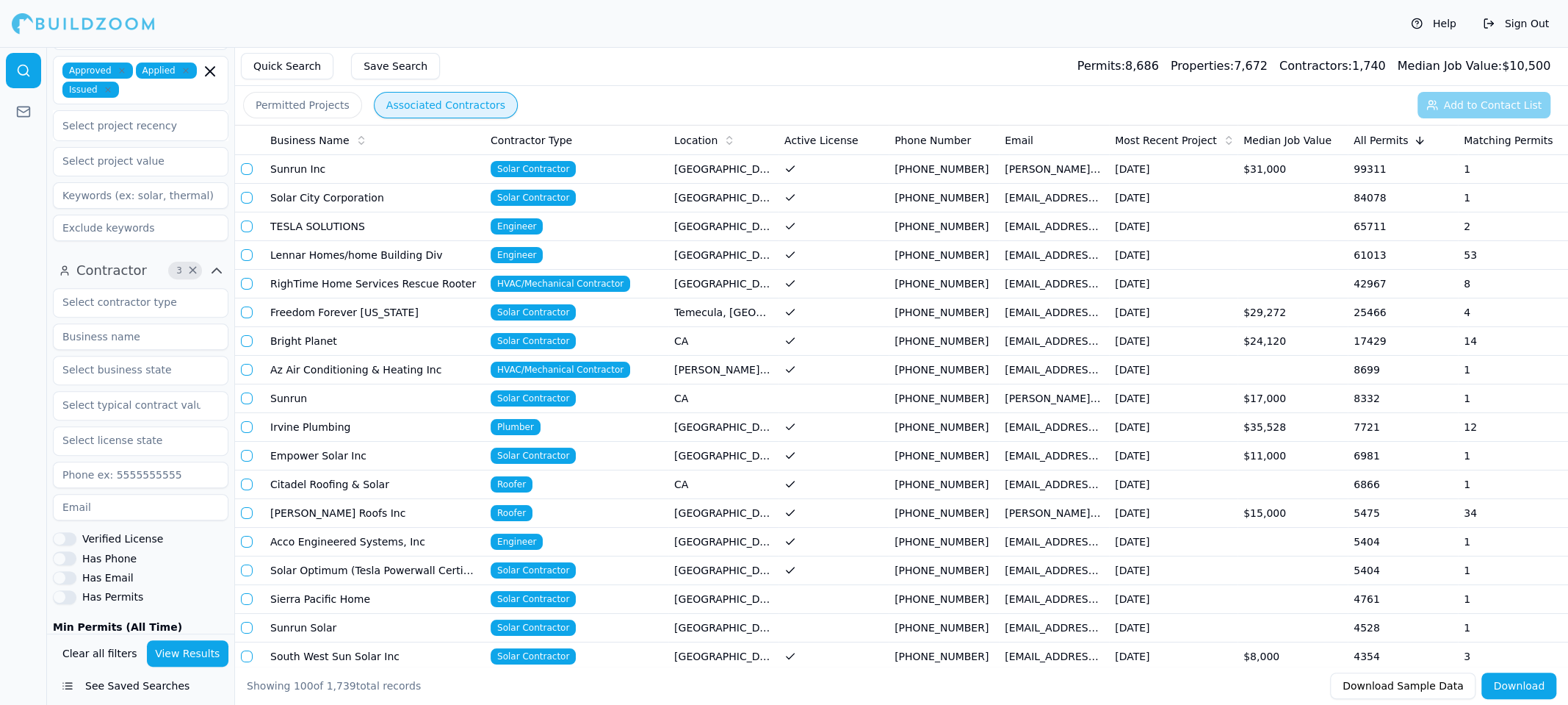
click at [191, 267] on span "×" at bounding box center [192, 270] width 11 height 7
click at [191, 658] on button "View Results" at bounding box center [188, 653] width 82 height 26
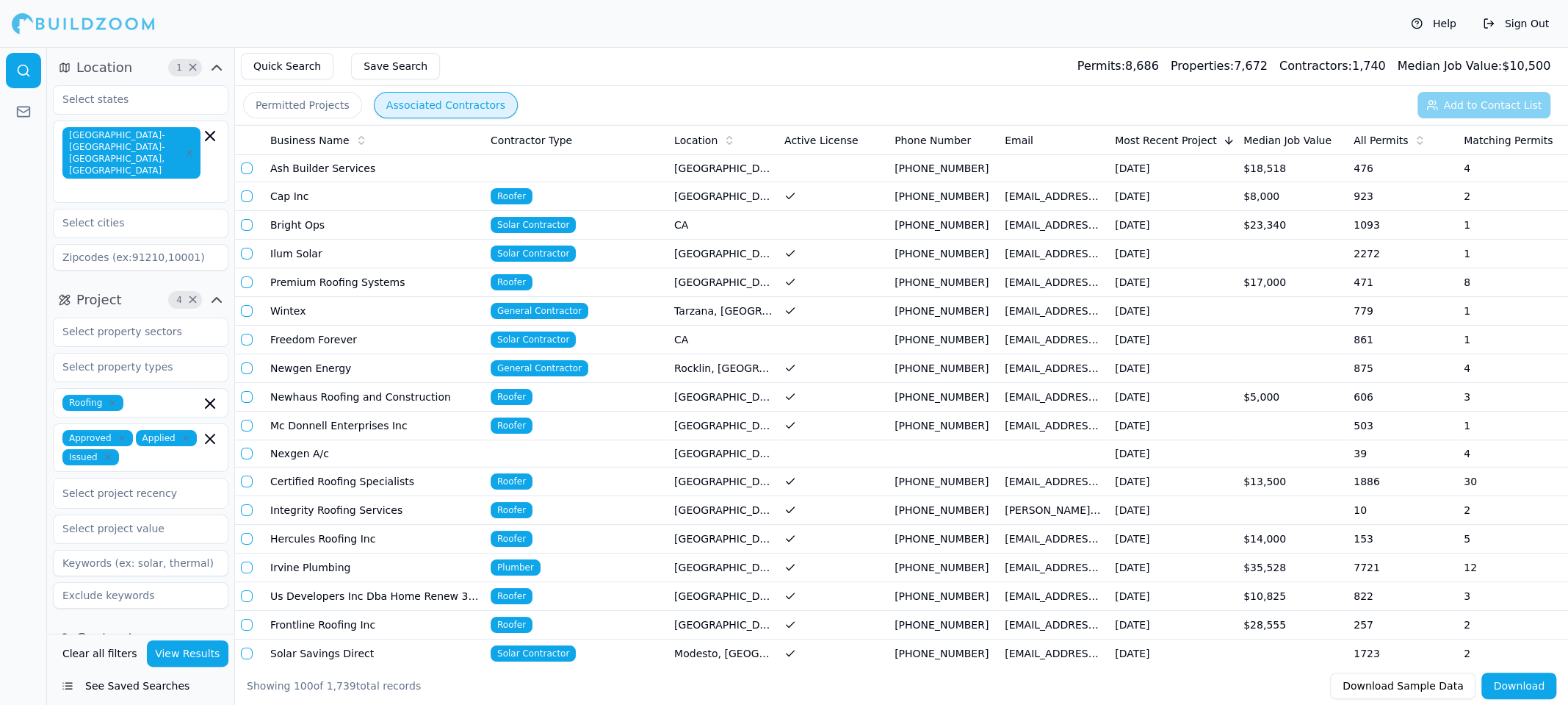
click at [1377, 135] on span "All Permits" at bounding box center [1381, 140] width 54 height 14
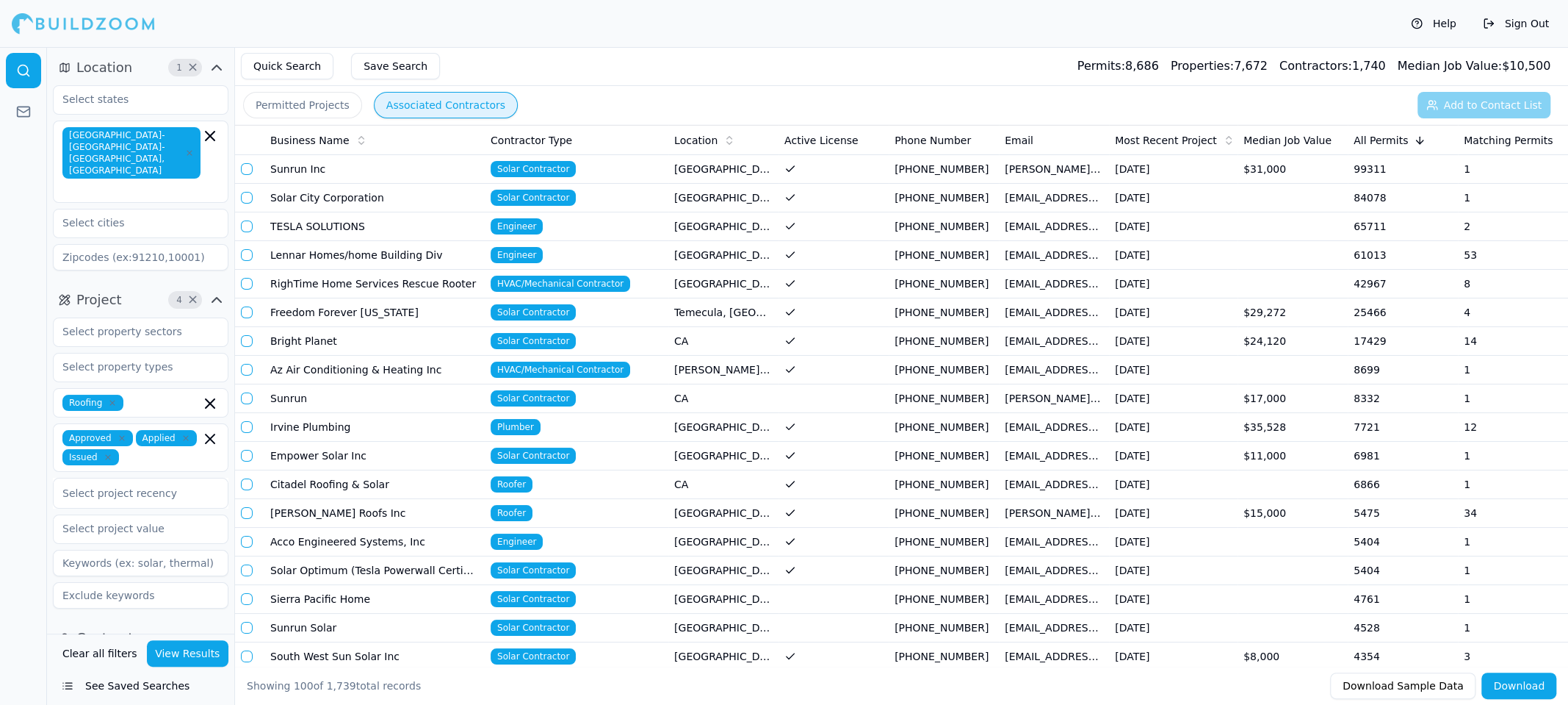
click at [0, 380] on div at bounding box center [23, 376] width 47 height 658
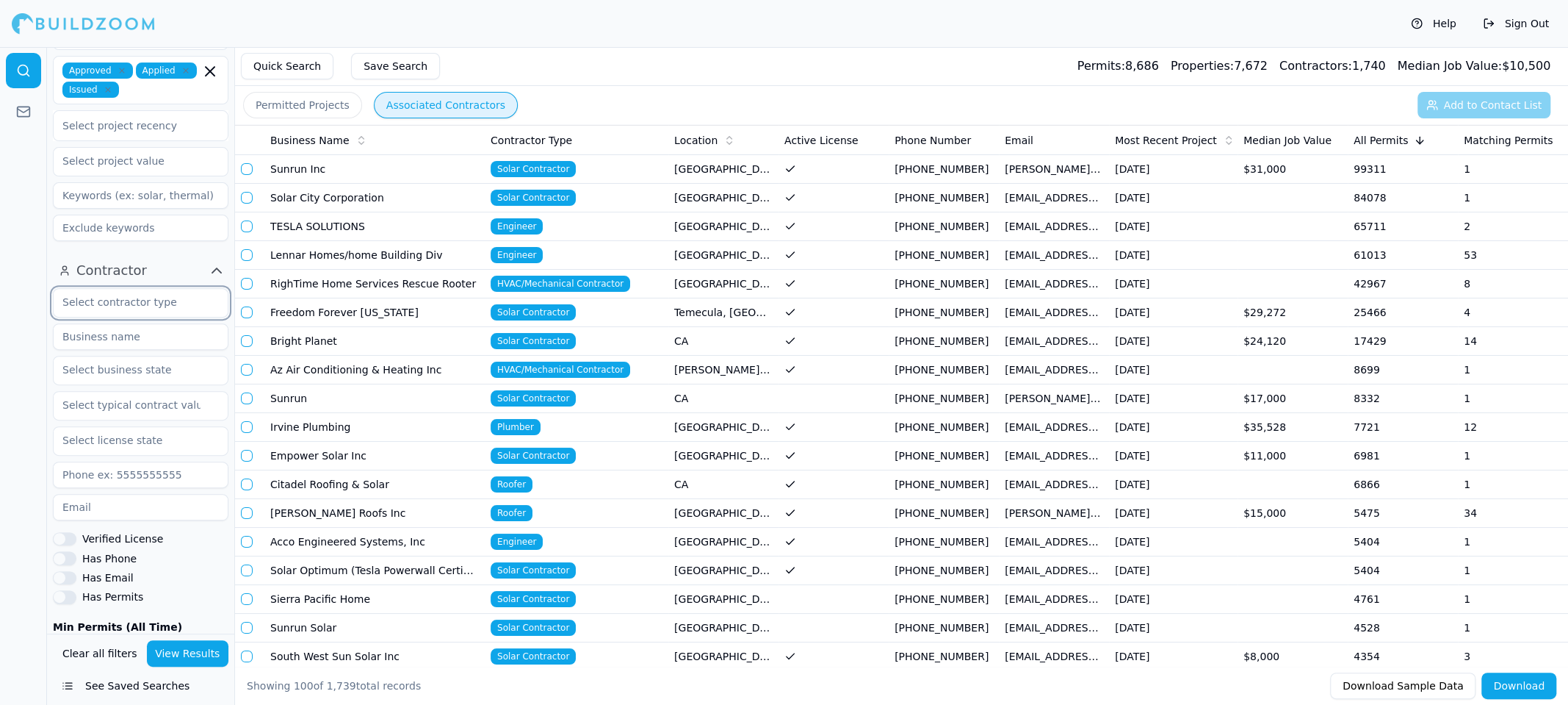
click at [169, 289] on input "text" at bounding box center [131, 302] width 155 height 26
click at [136, 324] on div "General Contractor" at bounding box center [141, 336] width 168 height 24
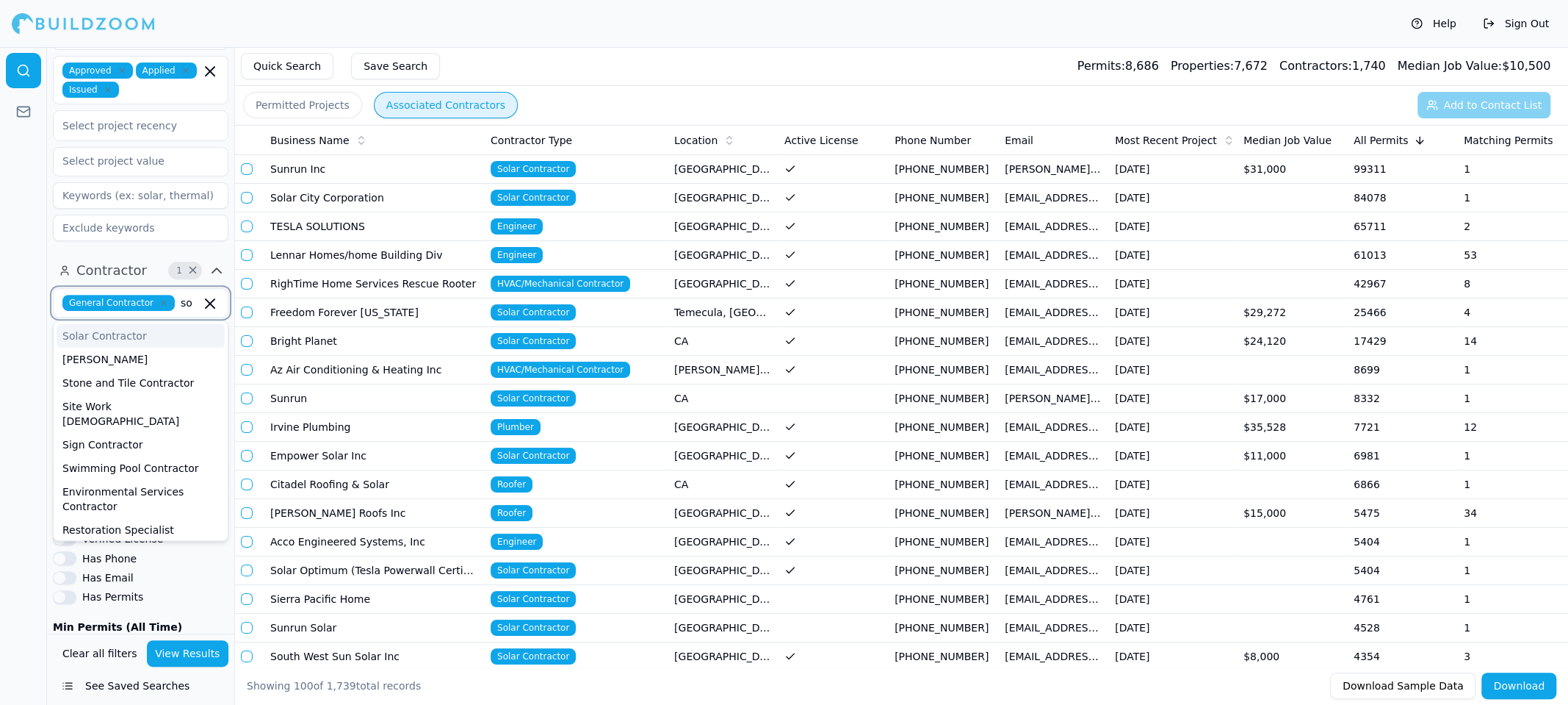
type input "sol"
click at [152, 324] on div "Solar Contractor" at bounding box center [141, 336] width 168 height 24
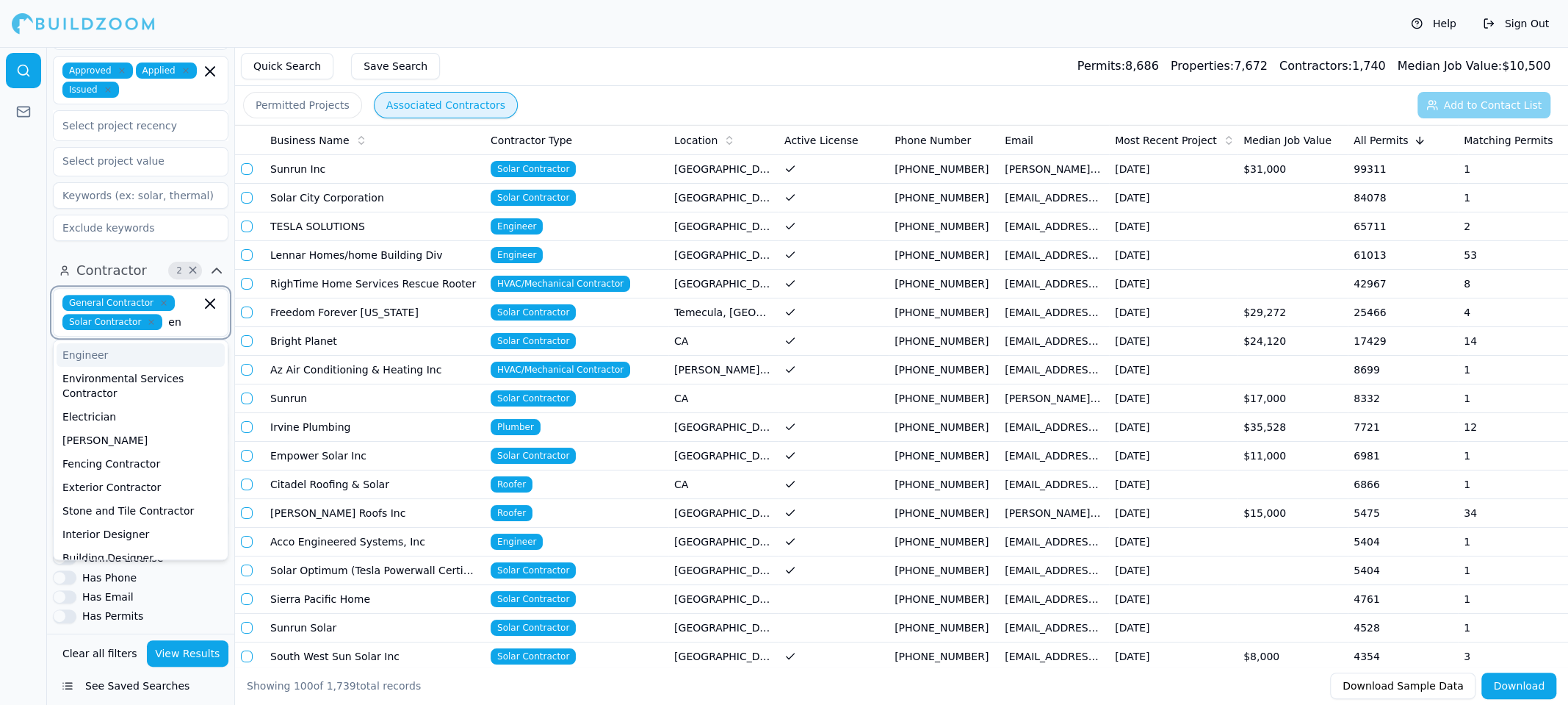
type input "eng"
click at [104, 343] on div "Engineer" at bounding box center [141, 355] width 168 height 24
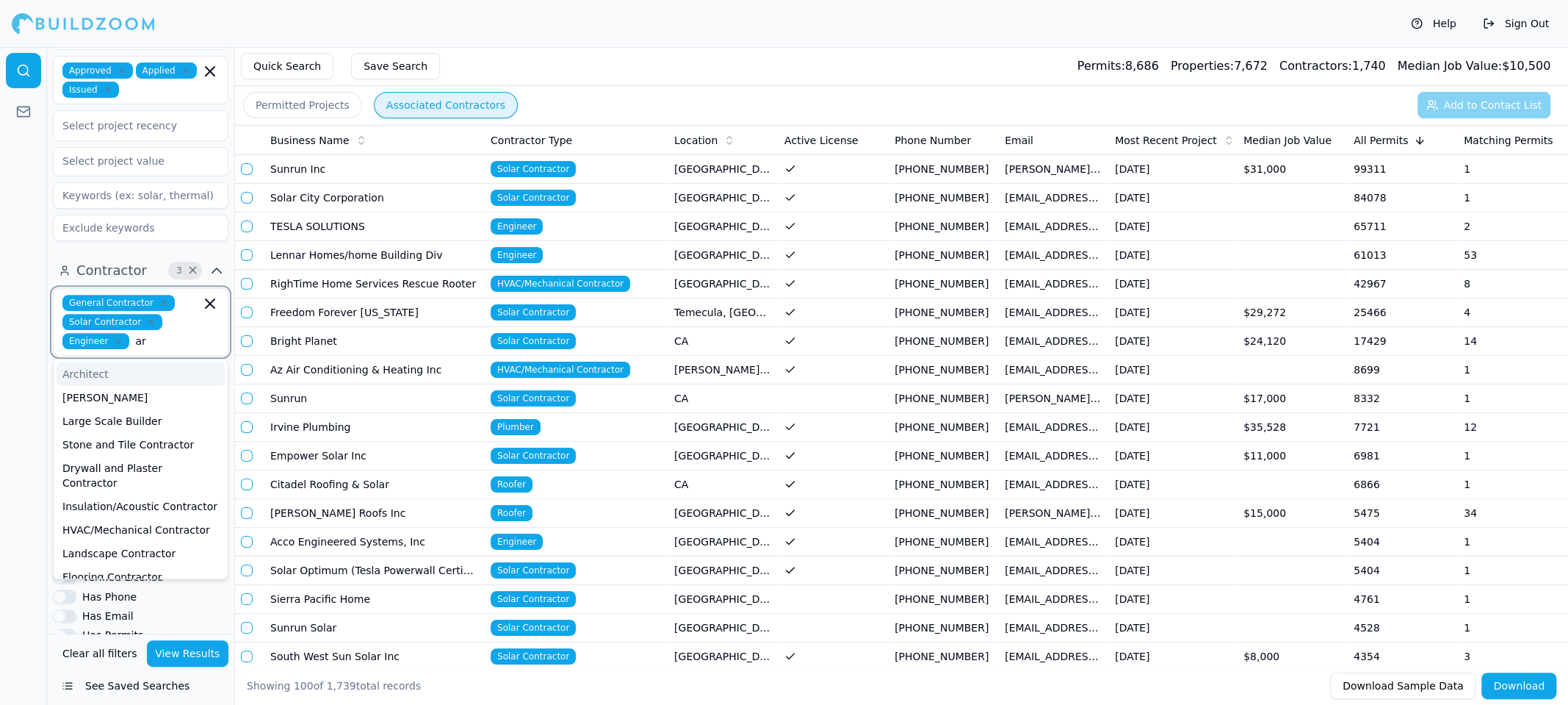
type input "arc"
click at [134, 362] on div "Architect" at bounding box center [141, 374] width 168 height 24
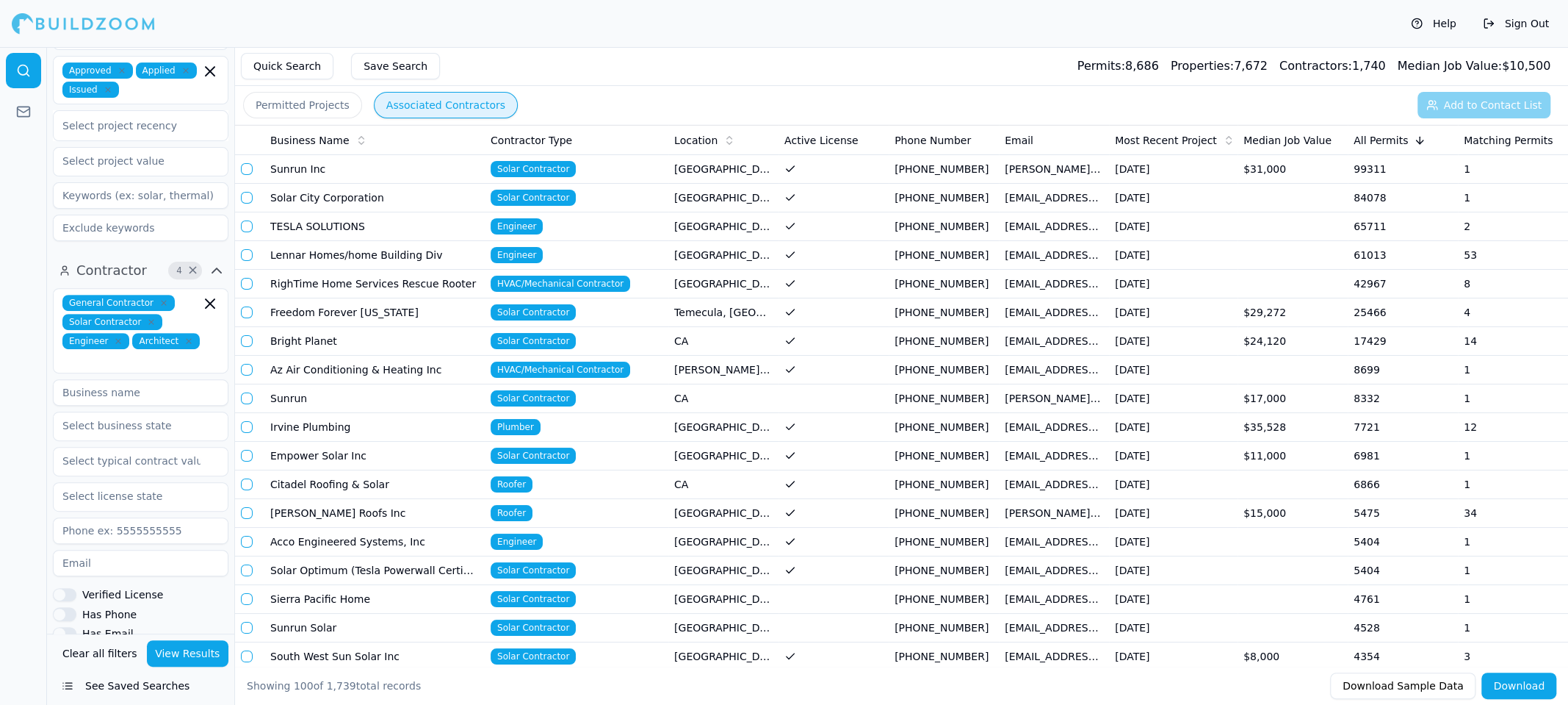
click at [14, 395] on div at bounding box center [23, 376] width 47 height 658
click at [177, 656] on button "View Results" at bounding box center [188, 653] width 82 height 26
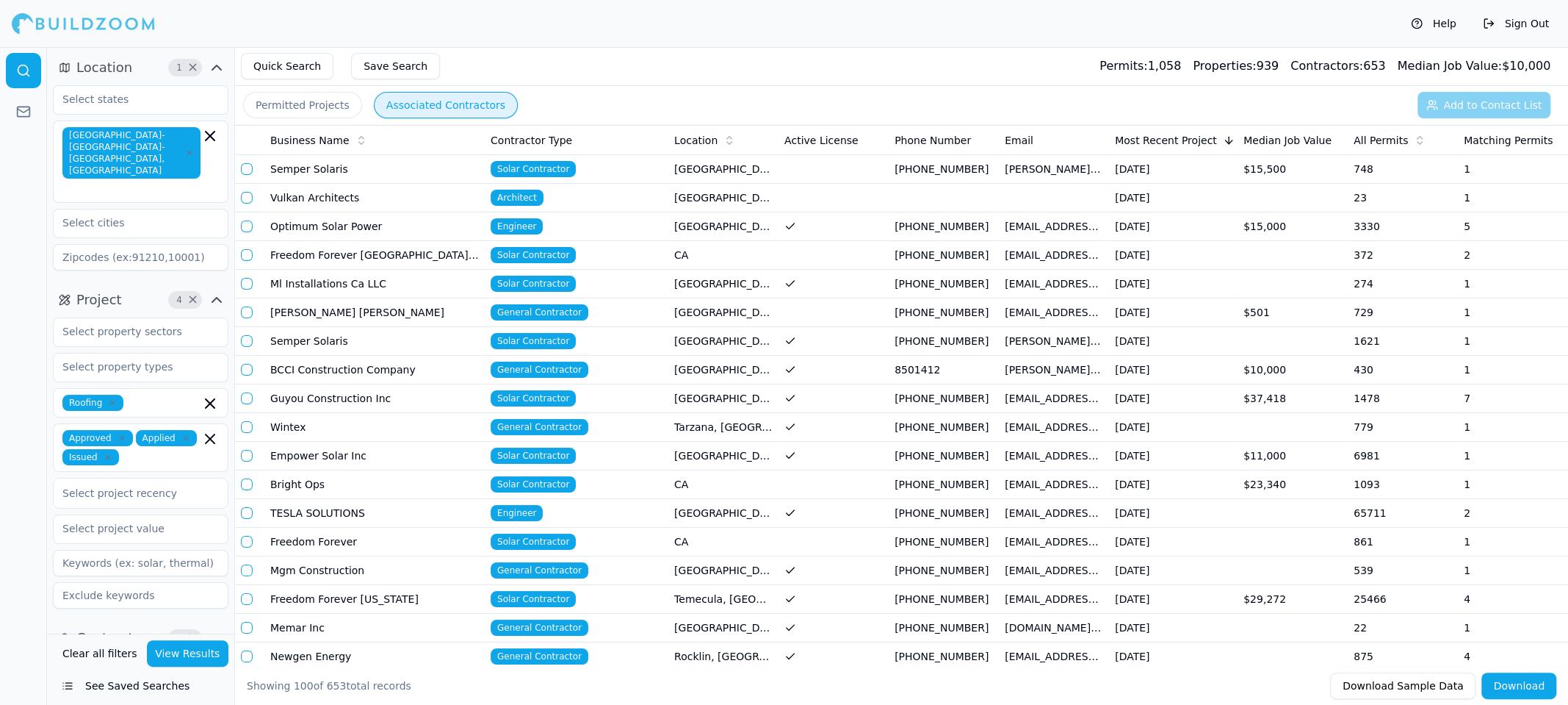
click at [18, 371] on div at bounding box center [23, 376] width 47 height 658
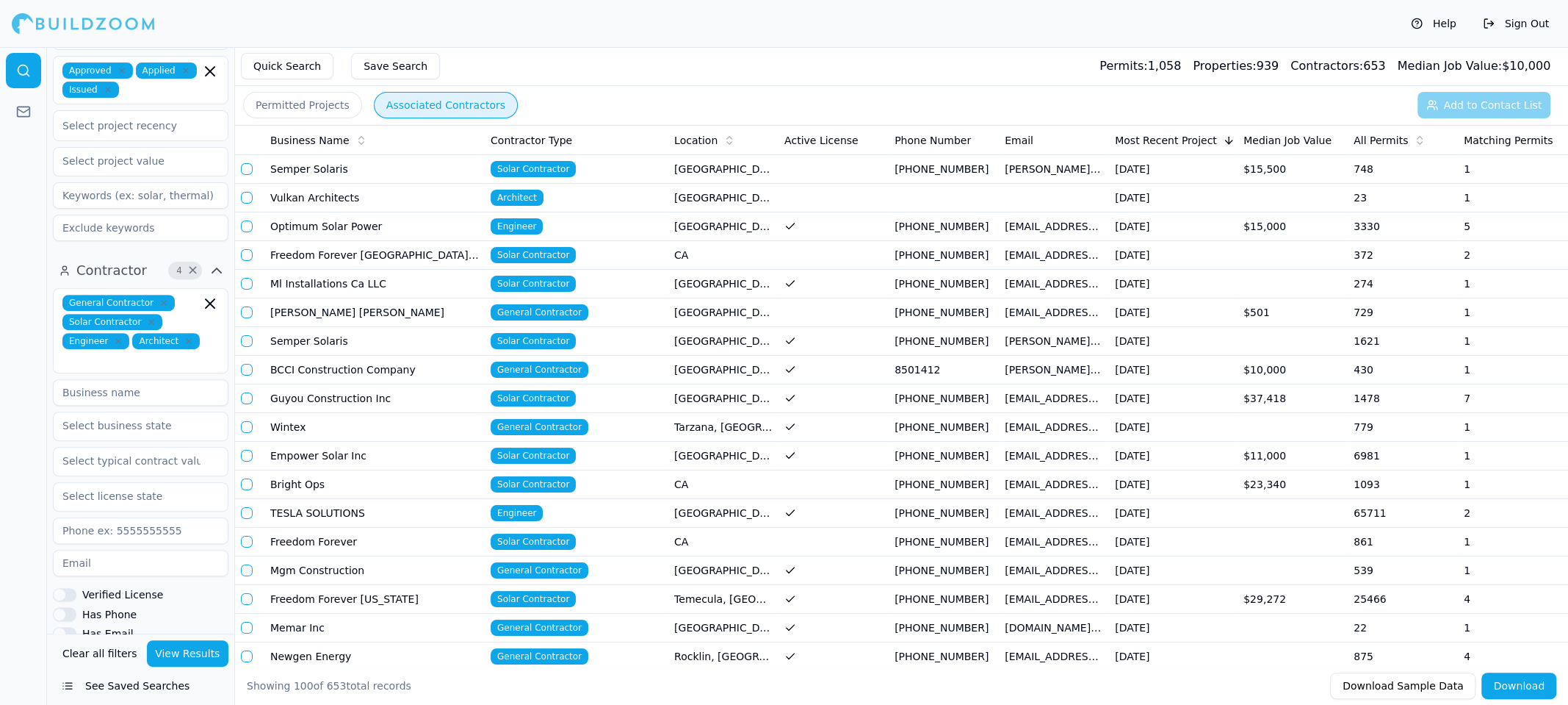
click at [17, 300] on div at bounding box center [23, 376] width 47 height 658
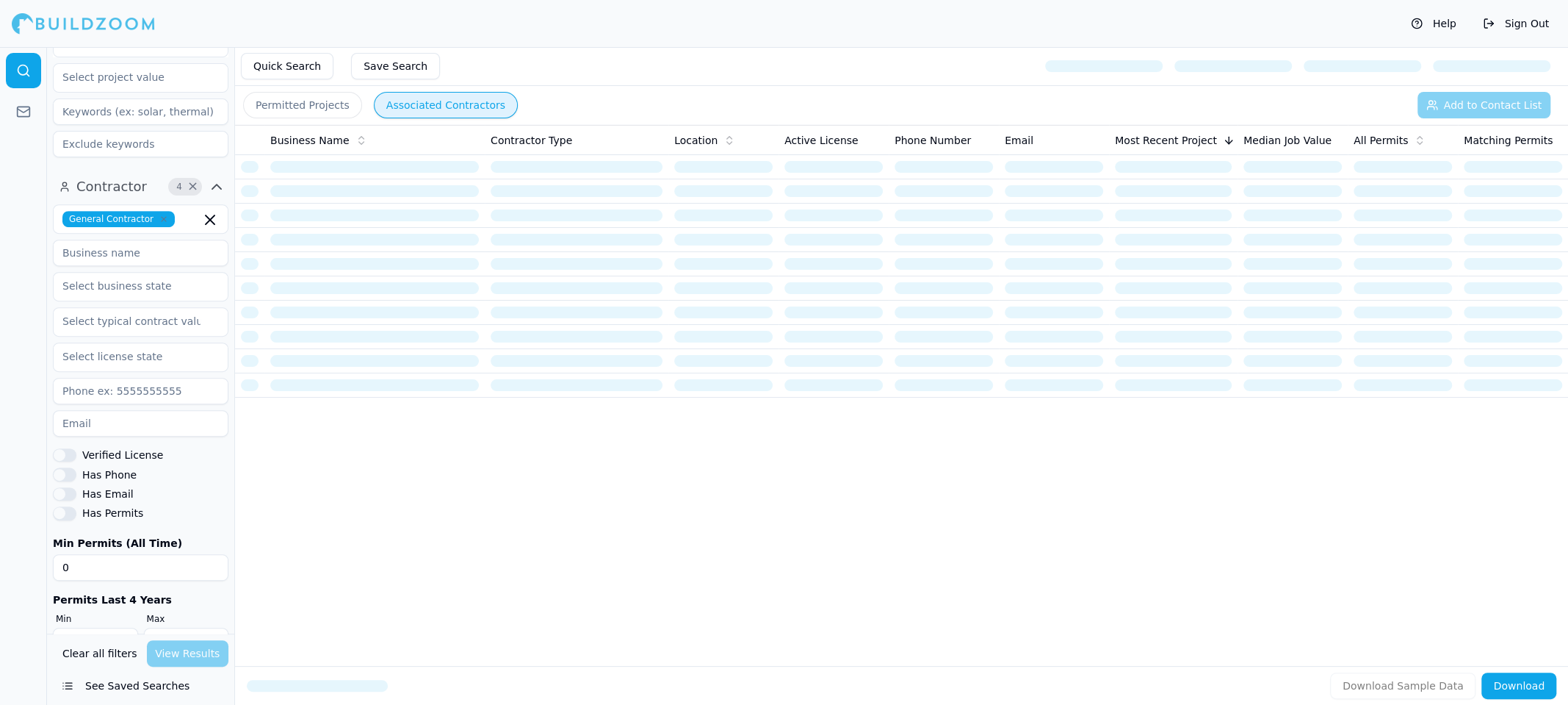
scroll to position [447, 0]
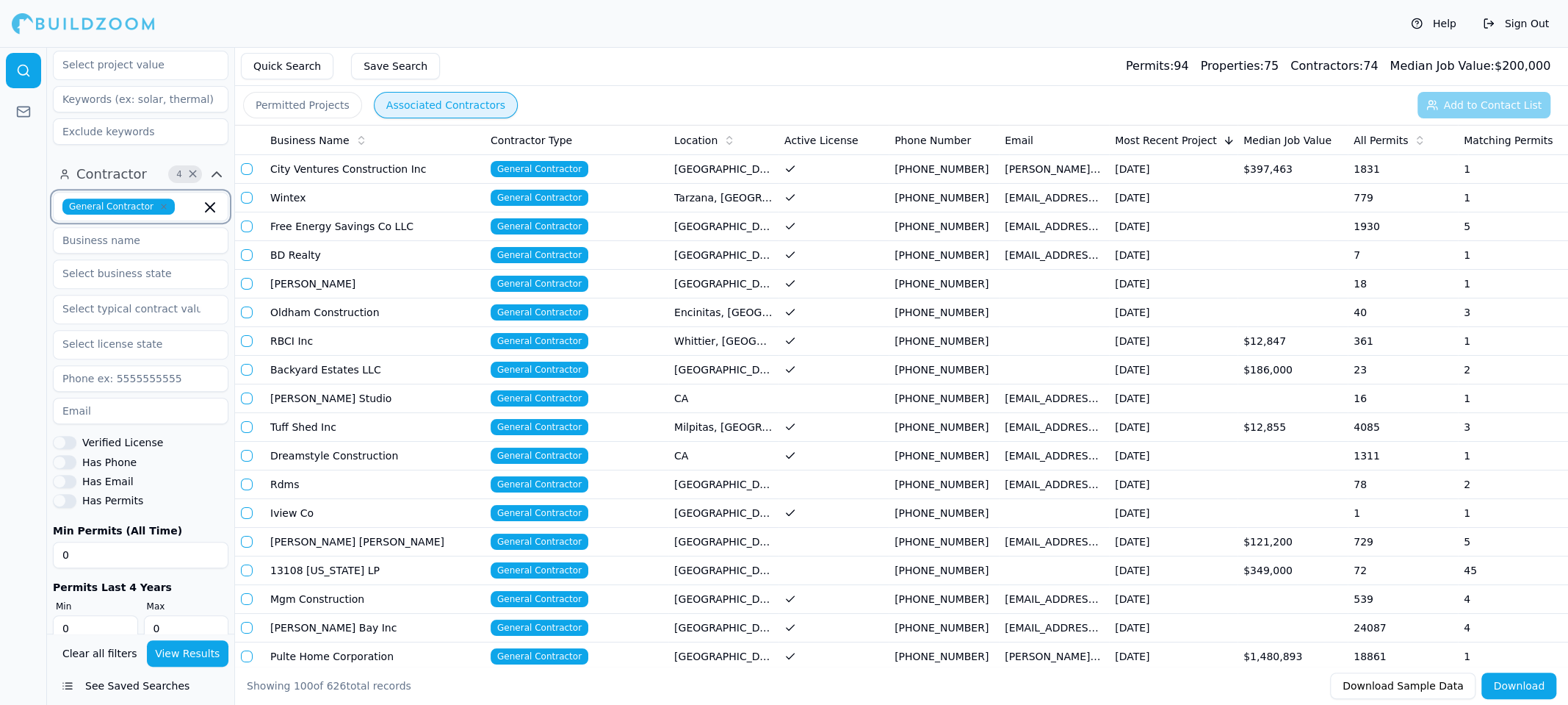
click at [210, 199] on icon "button" at bounding box center [210, 208] width 18 height 18
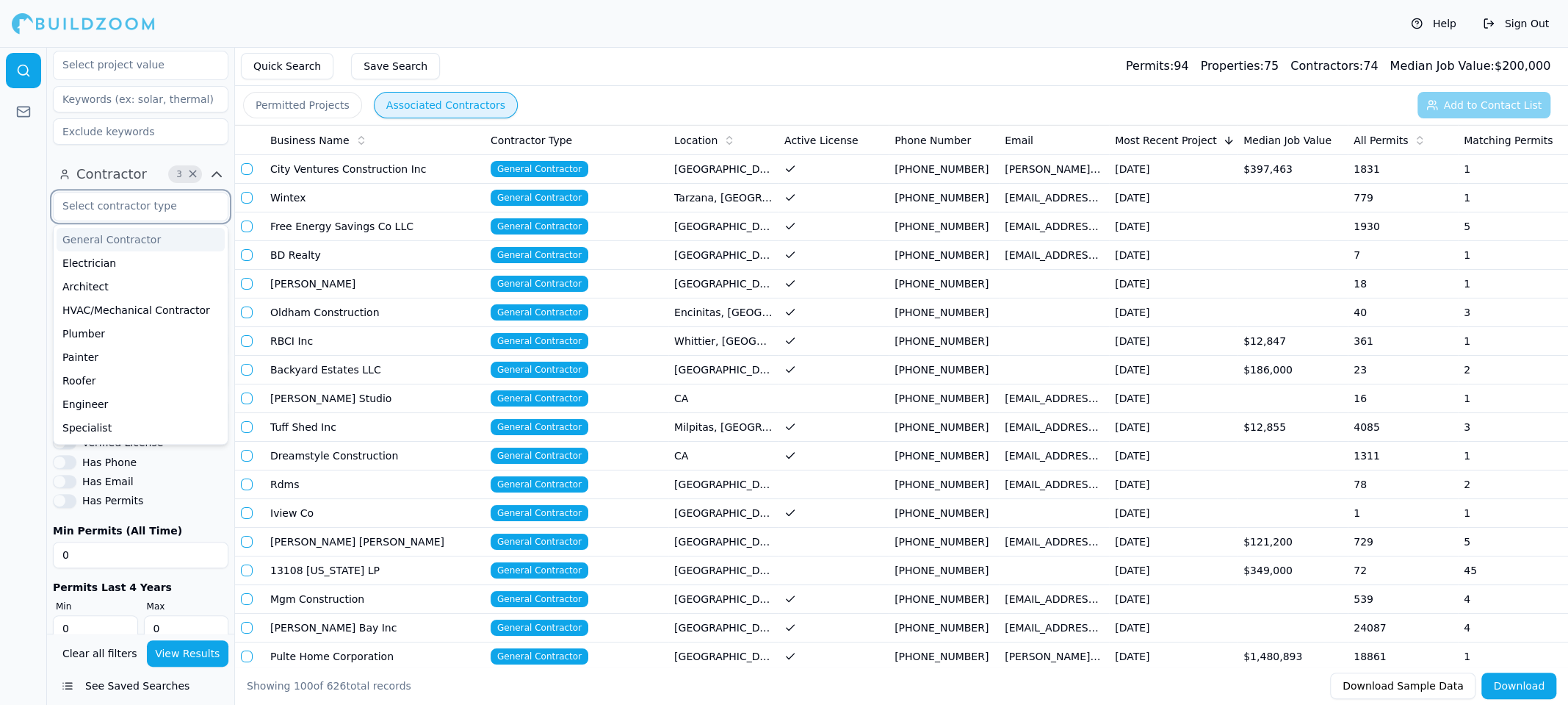
click at [152, 228] on div "General Contractor" at bounding box center [141, 240] width 168 height 24
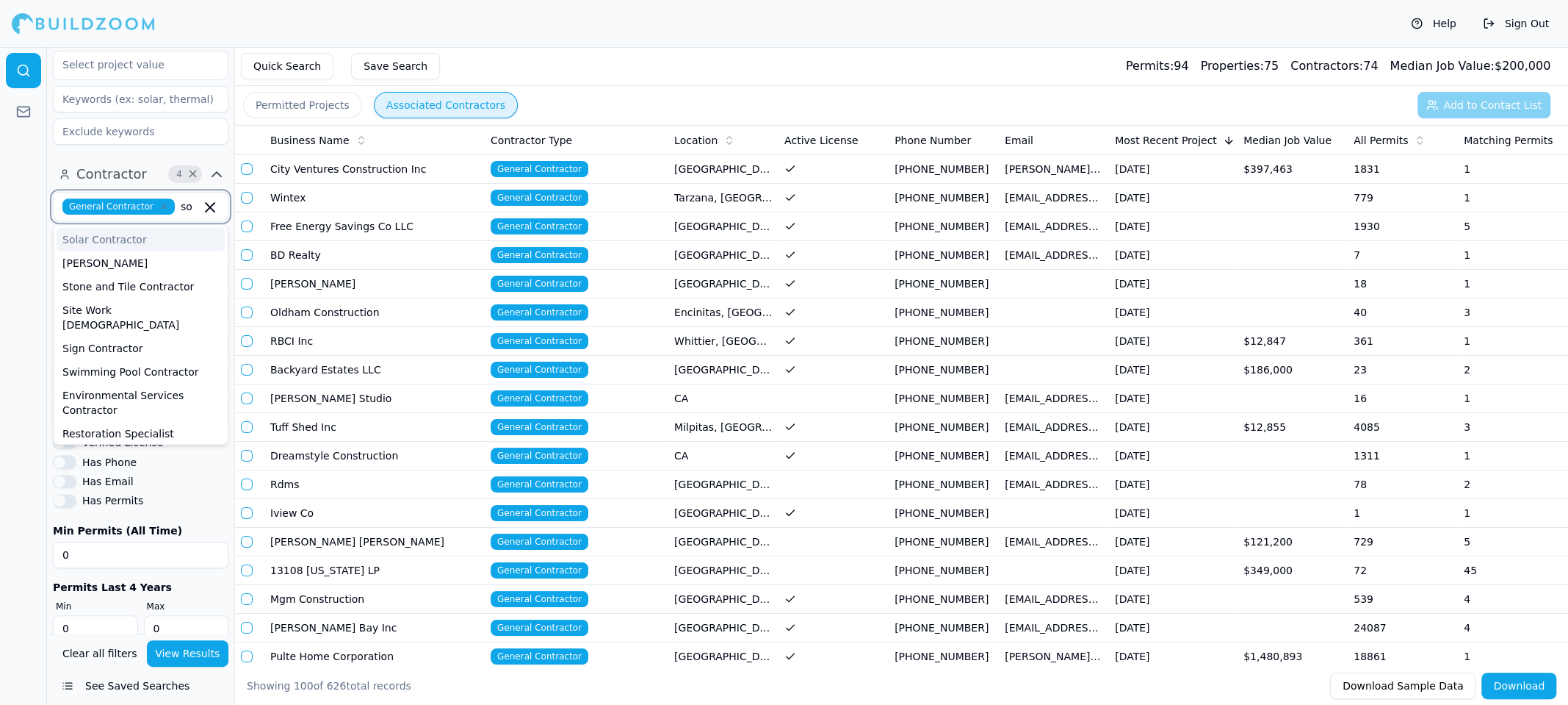
type input "sol"
click at [145, 228] on div "Solar Contractor" at bounding box center [141, 240] width 168 height 24
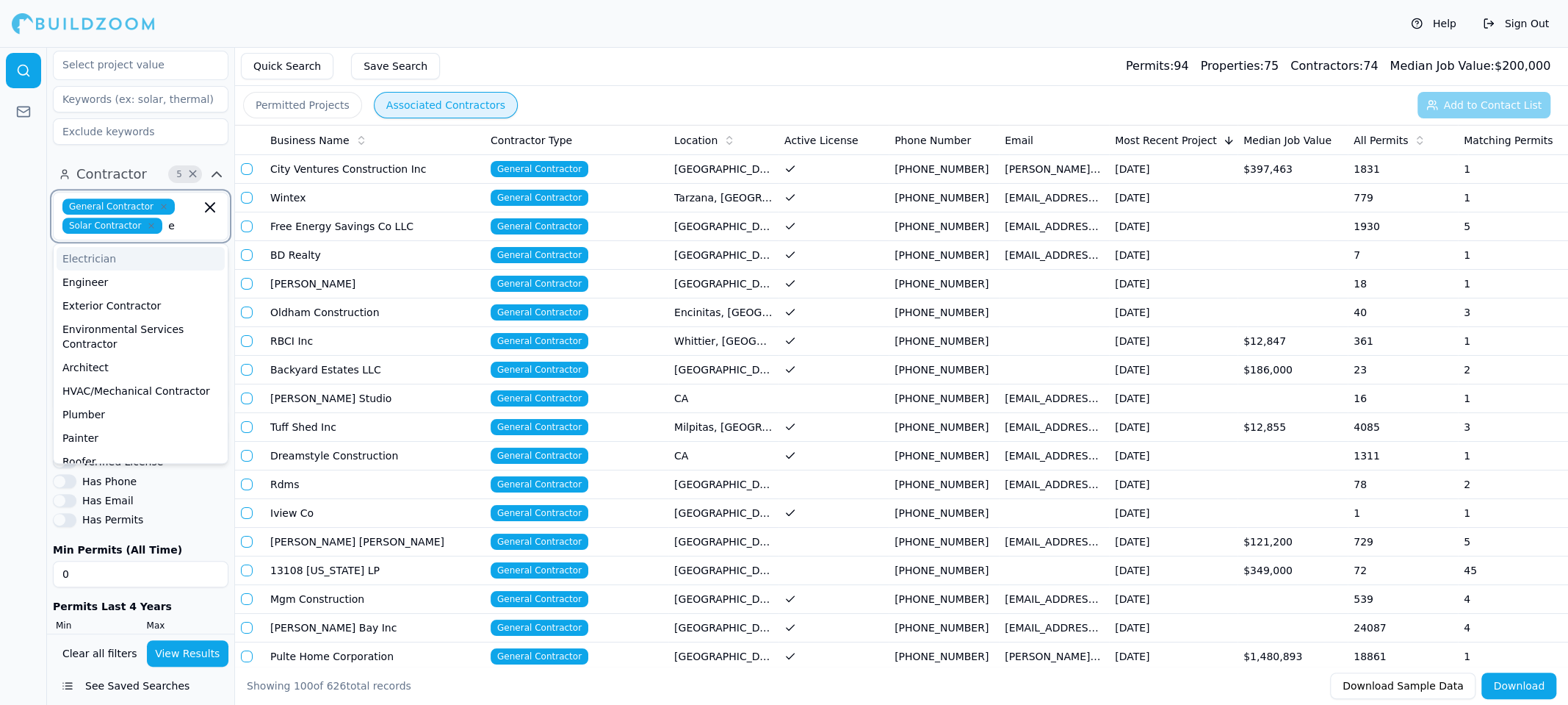
type input "en"
click at [133, 247] on div "Engineer" at bounding box center [141, 258] width 168 height 24
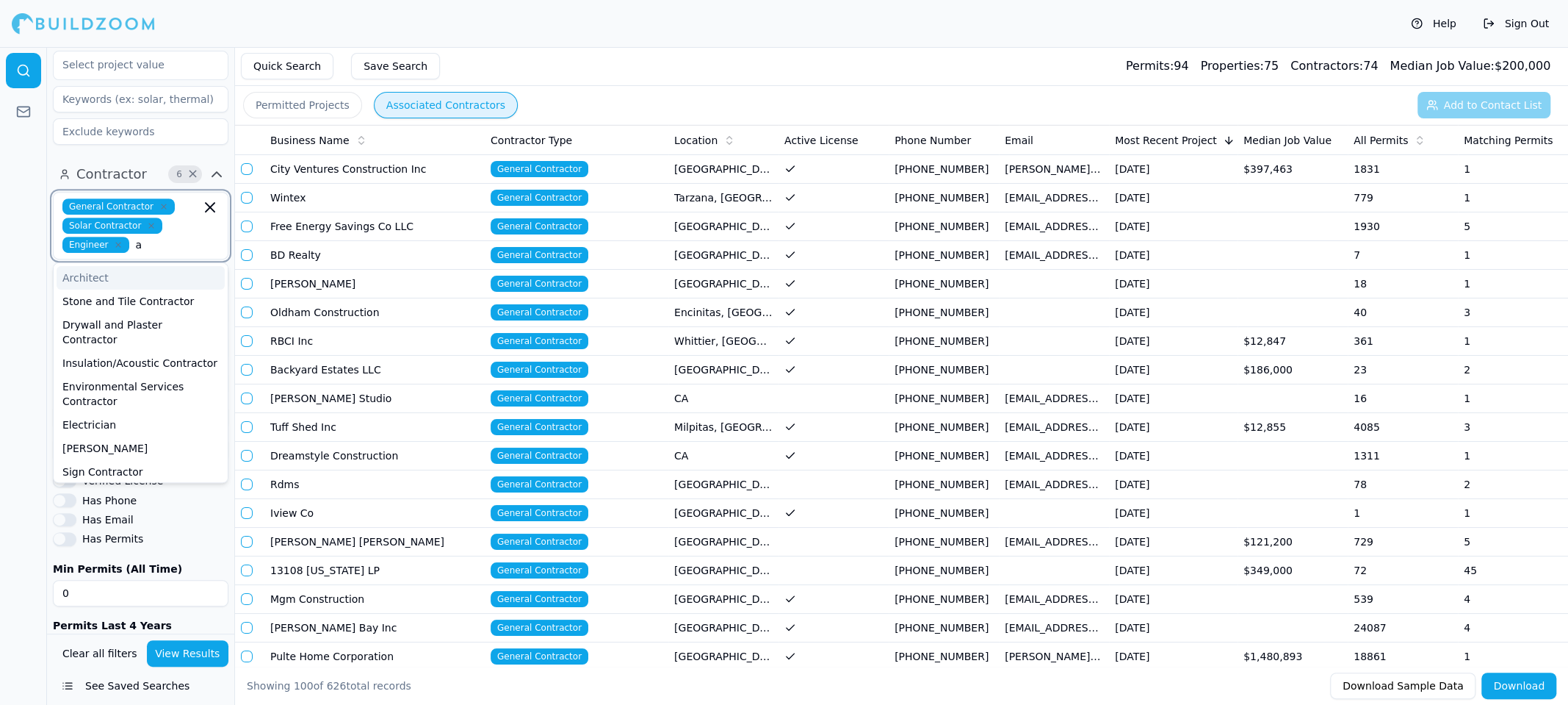
type input "ar"
click at [122, 266] on div "Architect" at bounding box center [141, 277] width 168 height 24
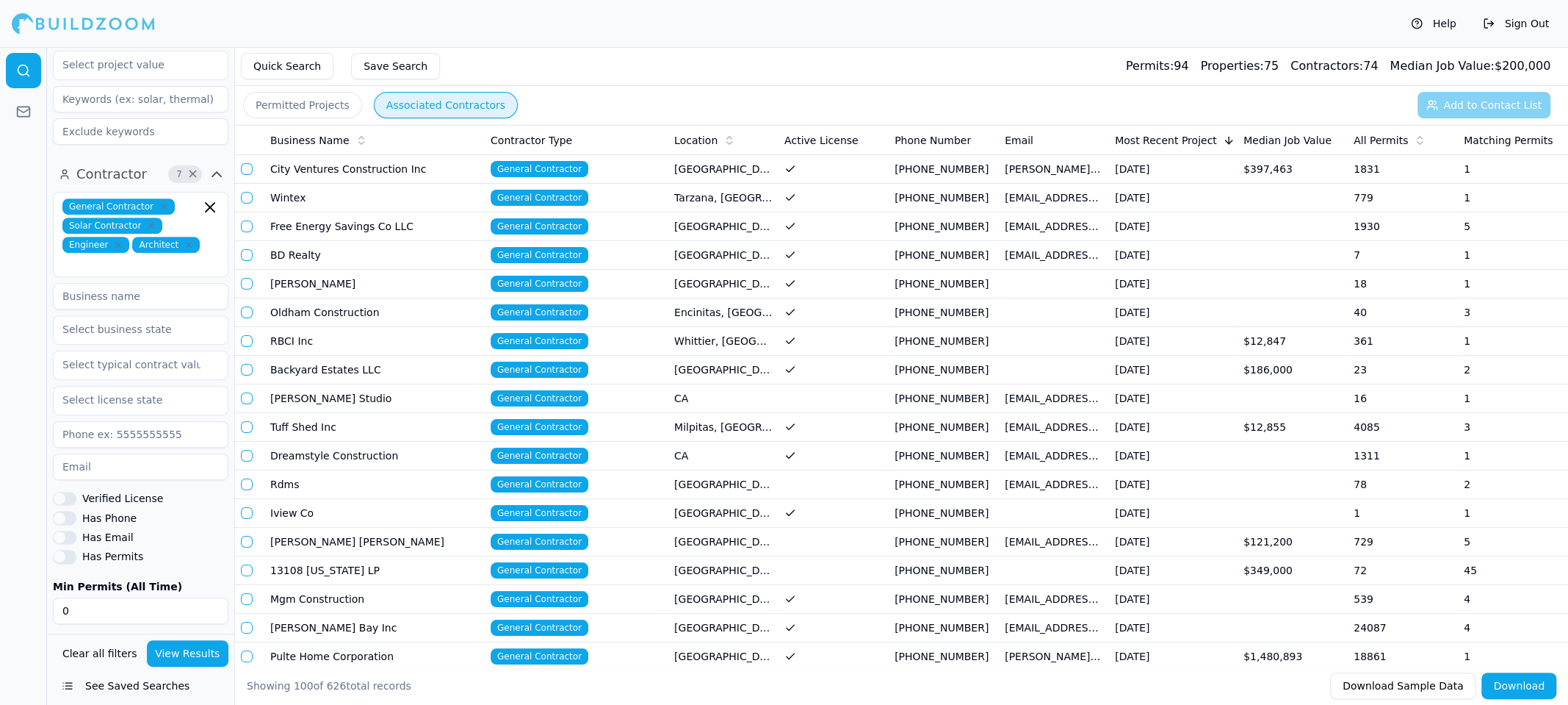
click at [33, 260] on div at bounding box center [23, 376] width 47 height 658
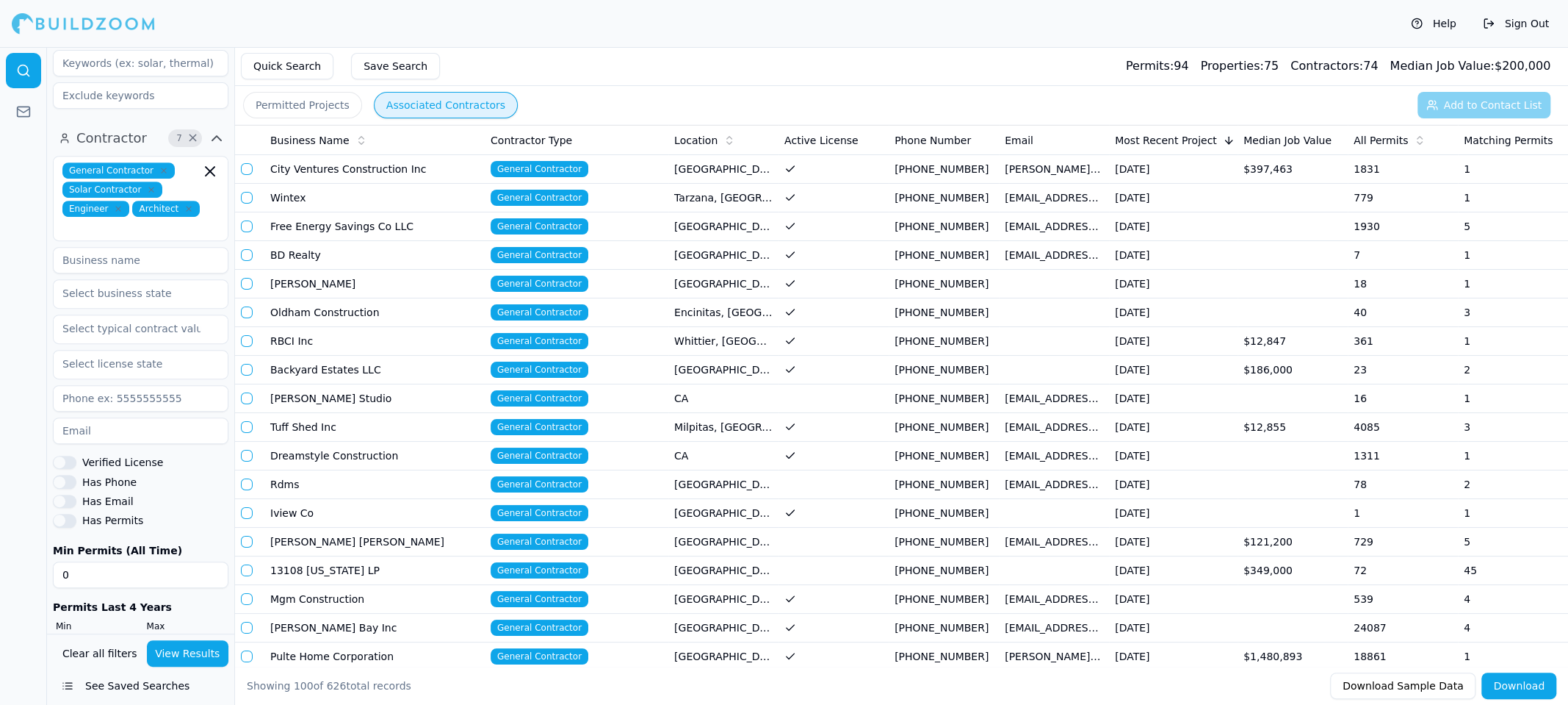
scroll to position [117, 0]
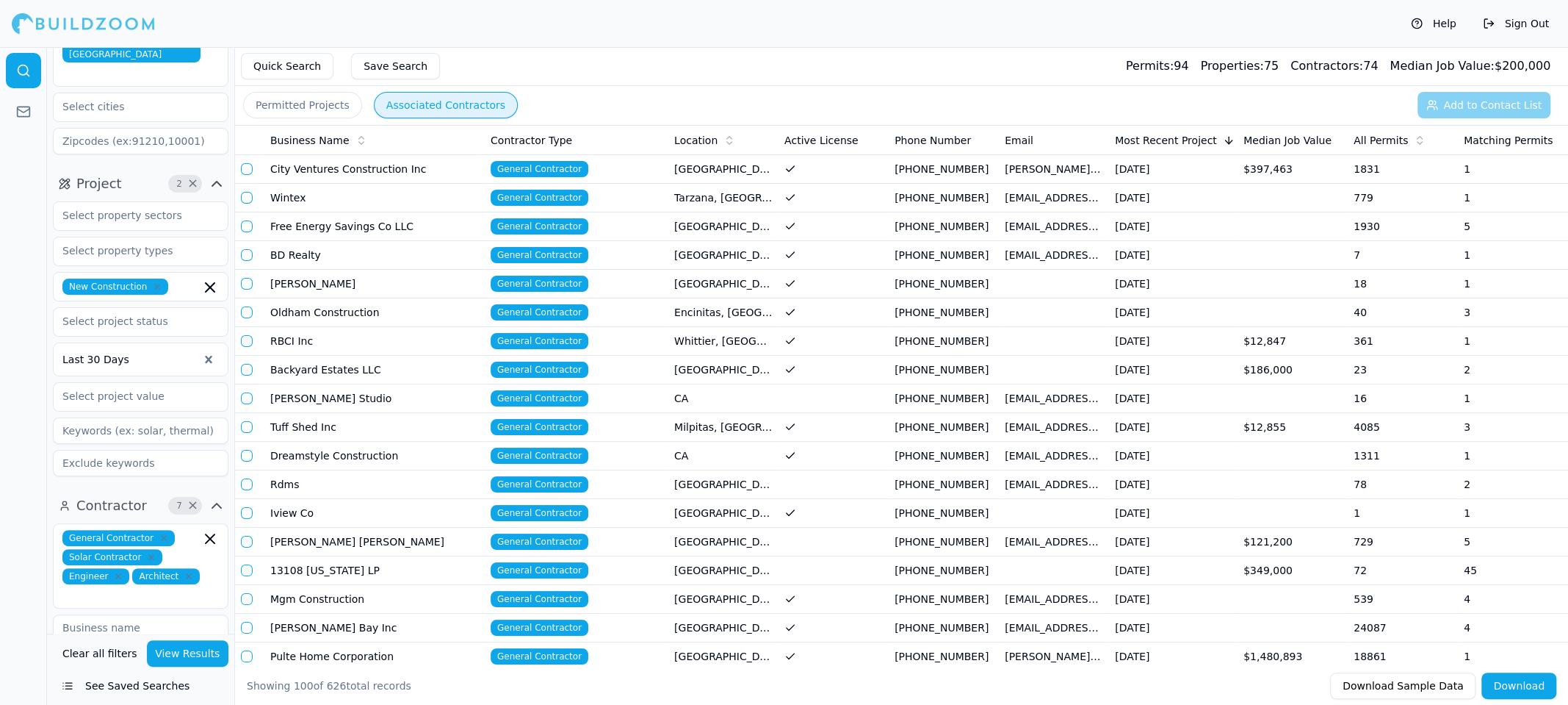
click at [0, 438] on div at bounding box center [23, 376] width 47 height 658
click at [18, 478] on div at bounding box center [23, 376] width 47 height 658
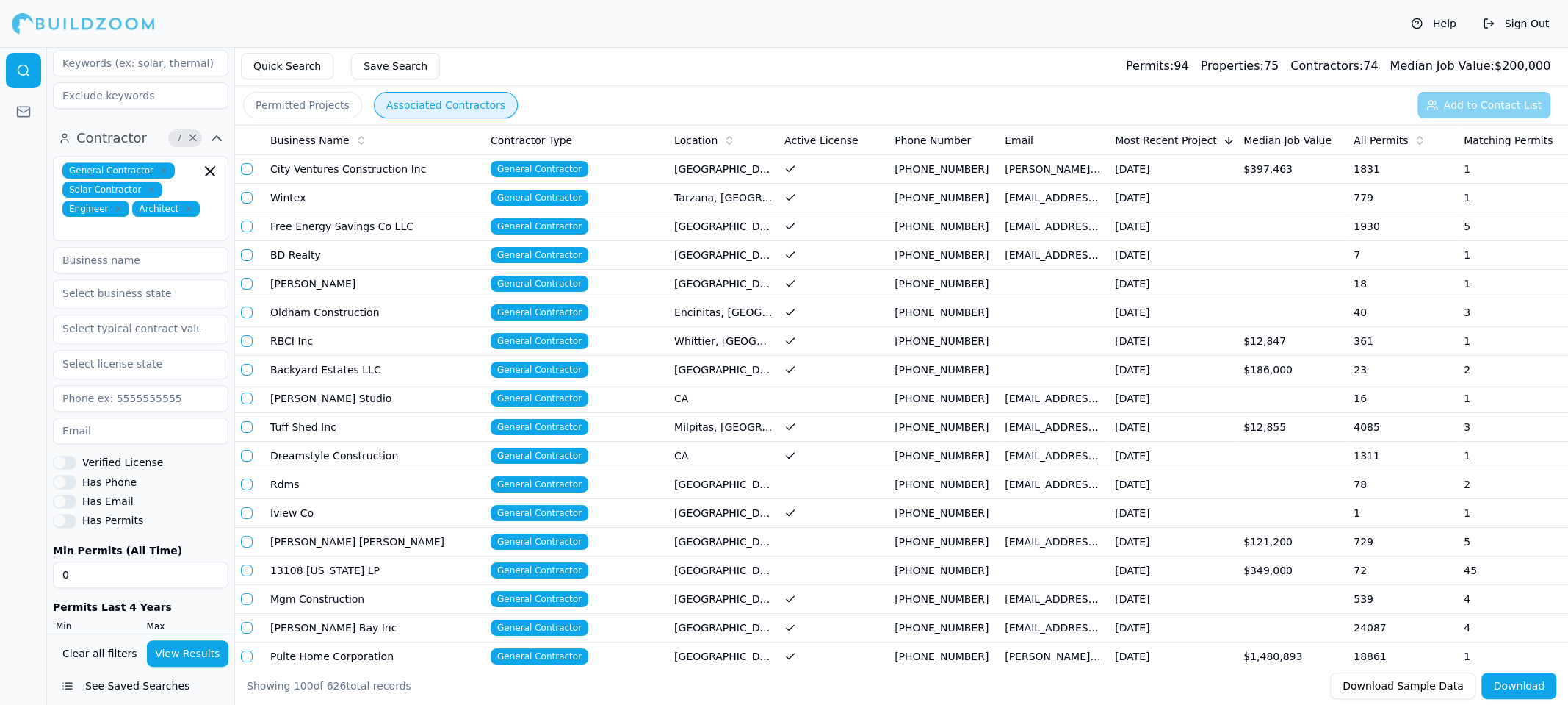
click at [12, 339] on div at bounding box center [23, 376] width 47 height 658
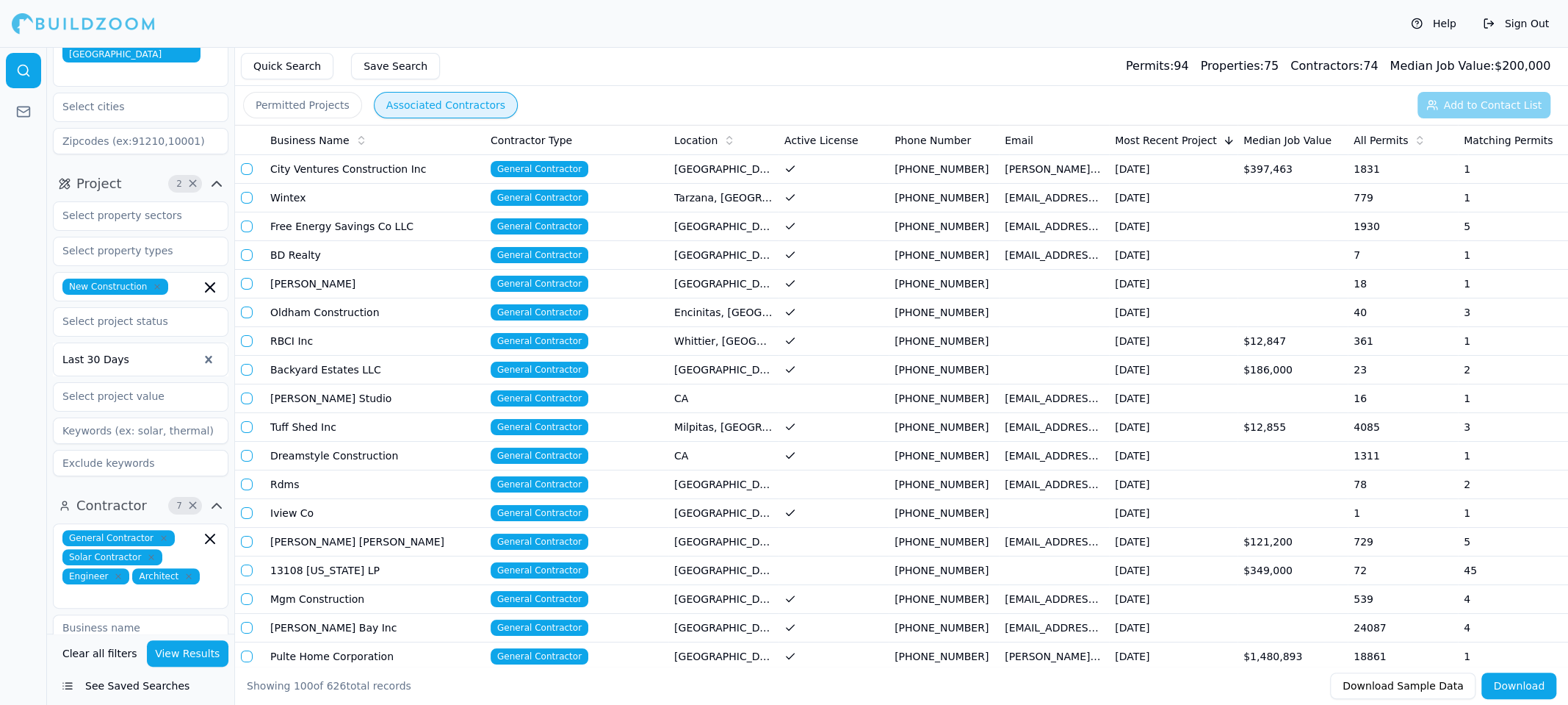
scroll to position [0, 0]
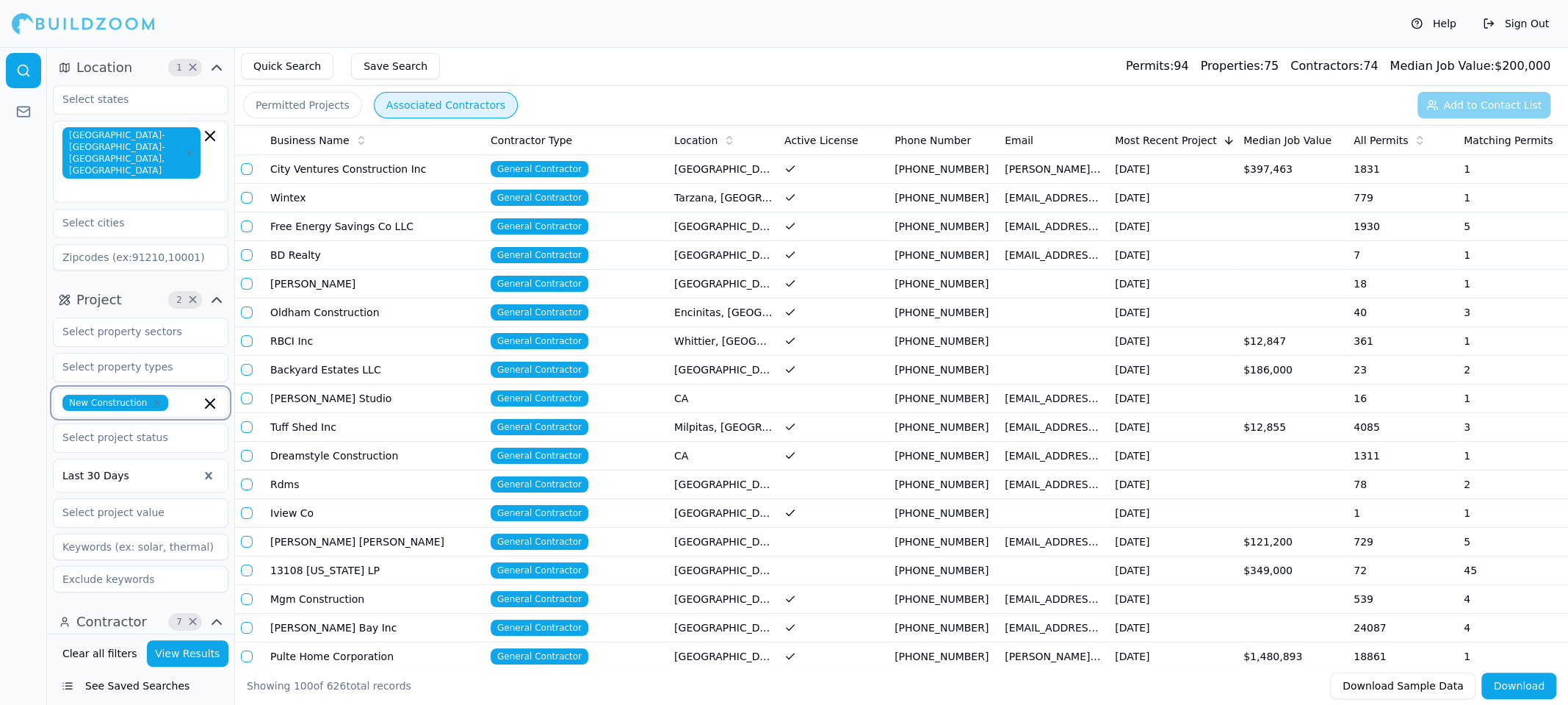
click at [210, 400] on icon "button" at bounding box center [210, 404] width 9 height 9
click at [10, 343] on div at bounding box center [23, 376] width 47 height 658
click at [152, 389] on input "text" at bounding box center [131, 401] width 155 height 26
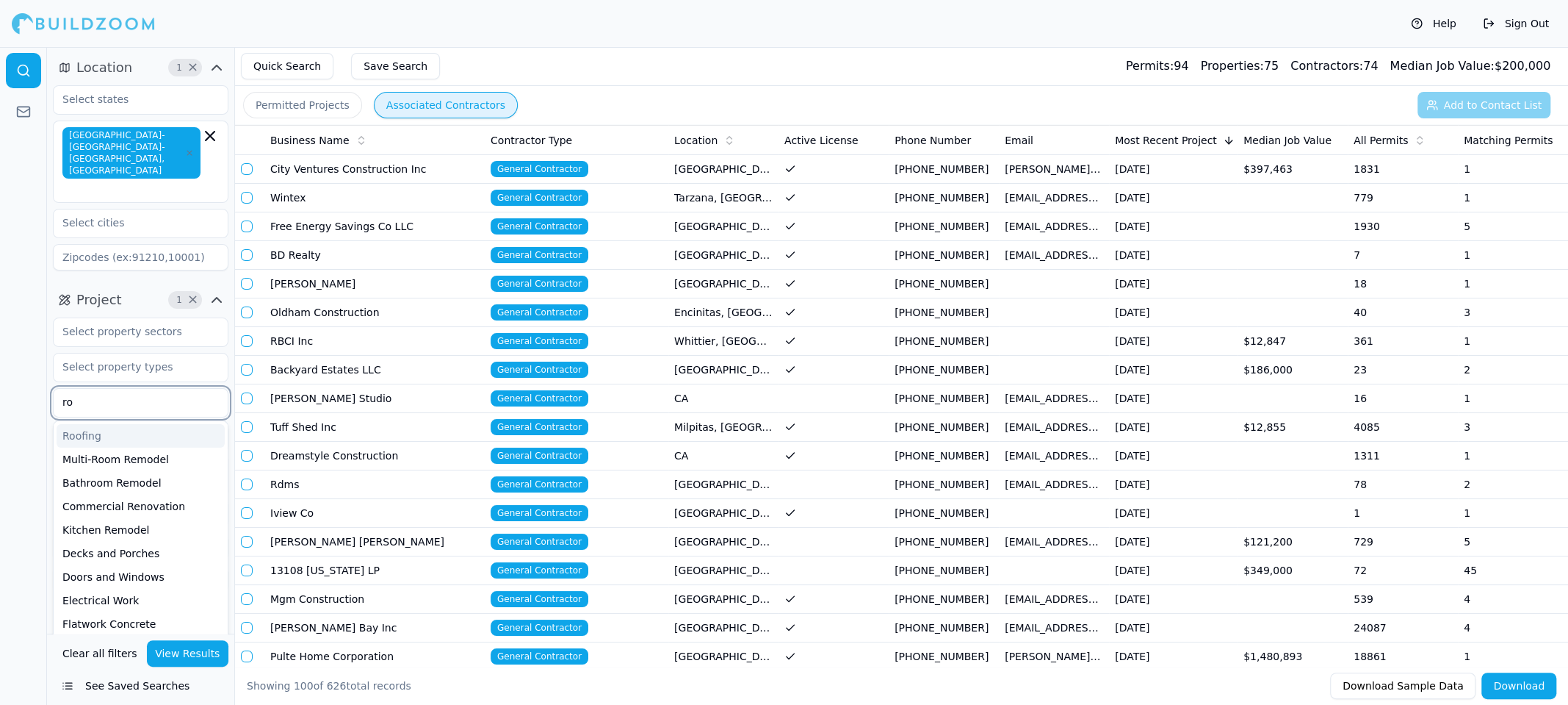
type input "roo"
click at [91, 424] on div "Roofing" at bounding box center [141, 436] width 168 height 24
click at [25, 409] on div at bounding box center [23, 376] width 47 height 658
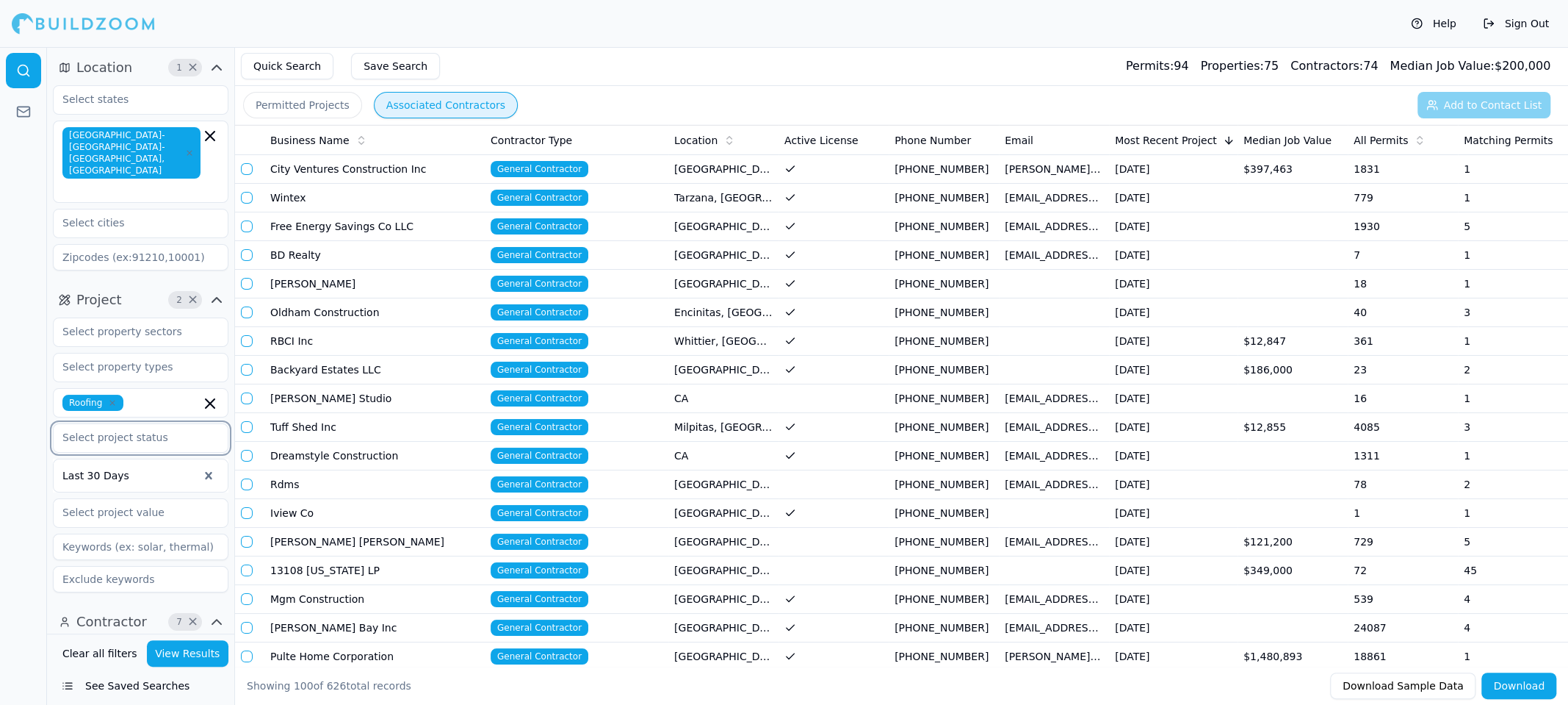
click at [117, 424] on input "text" at bounding box center [131, 437] width 155 height 26
type input "app"
click at [101, 459] on div "Approved" at bounding box center [141, 471] width 168 height 24
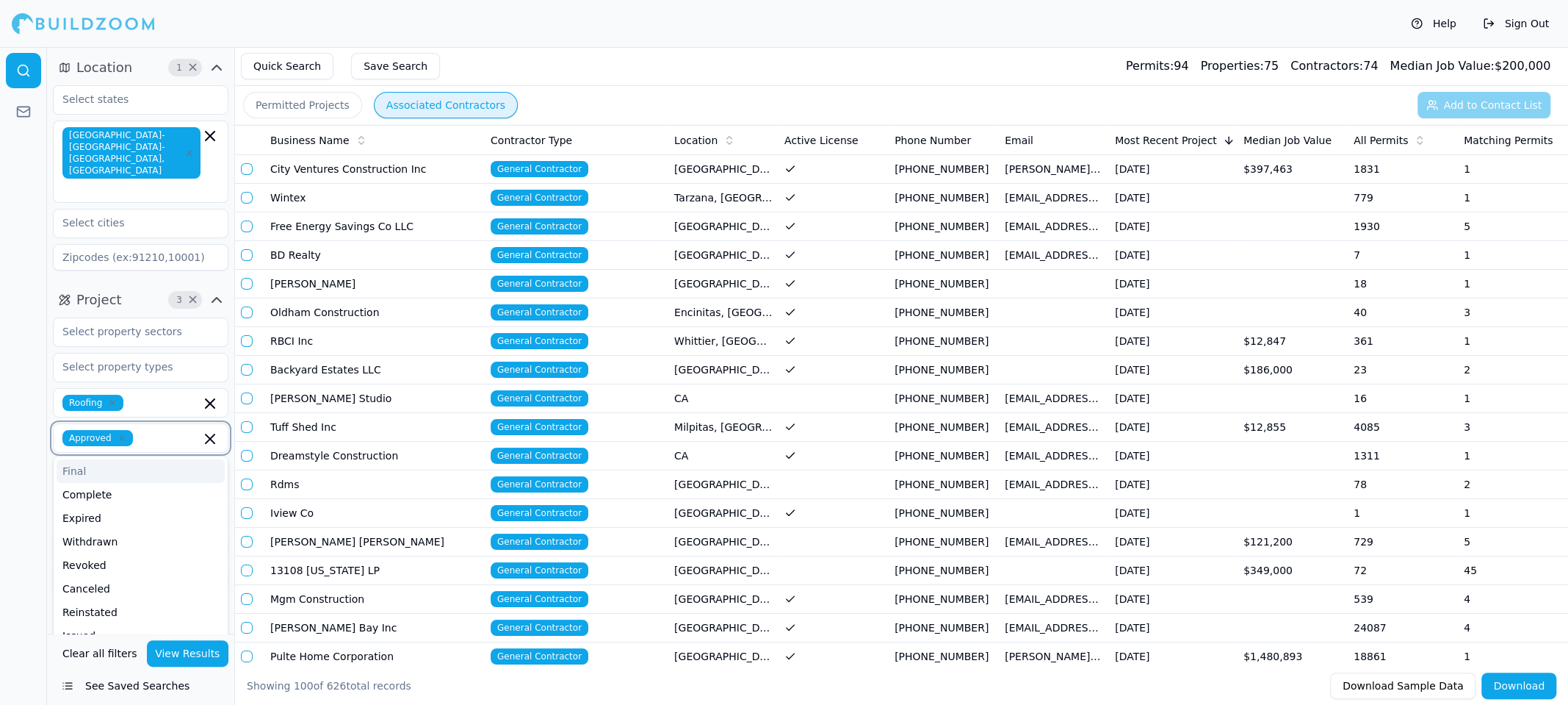
click at [163, 430] on input "text" at bounding box center [170, 438] width 61 height 16
type input "app"
click at [101, 459] on div "Applied" at bounding box center [141, 471] width 168 height 24
type input "iss"
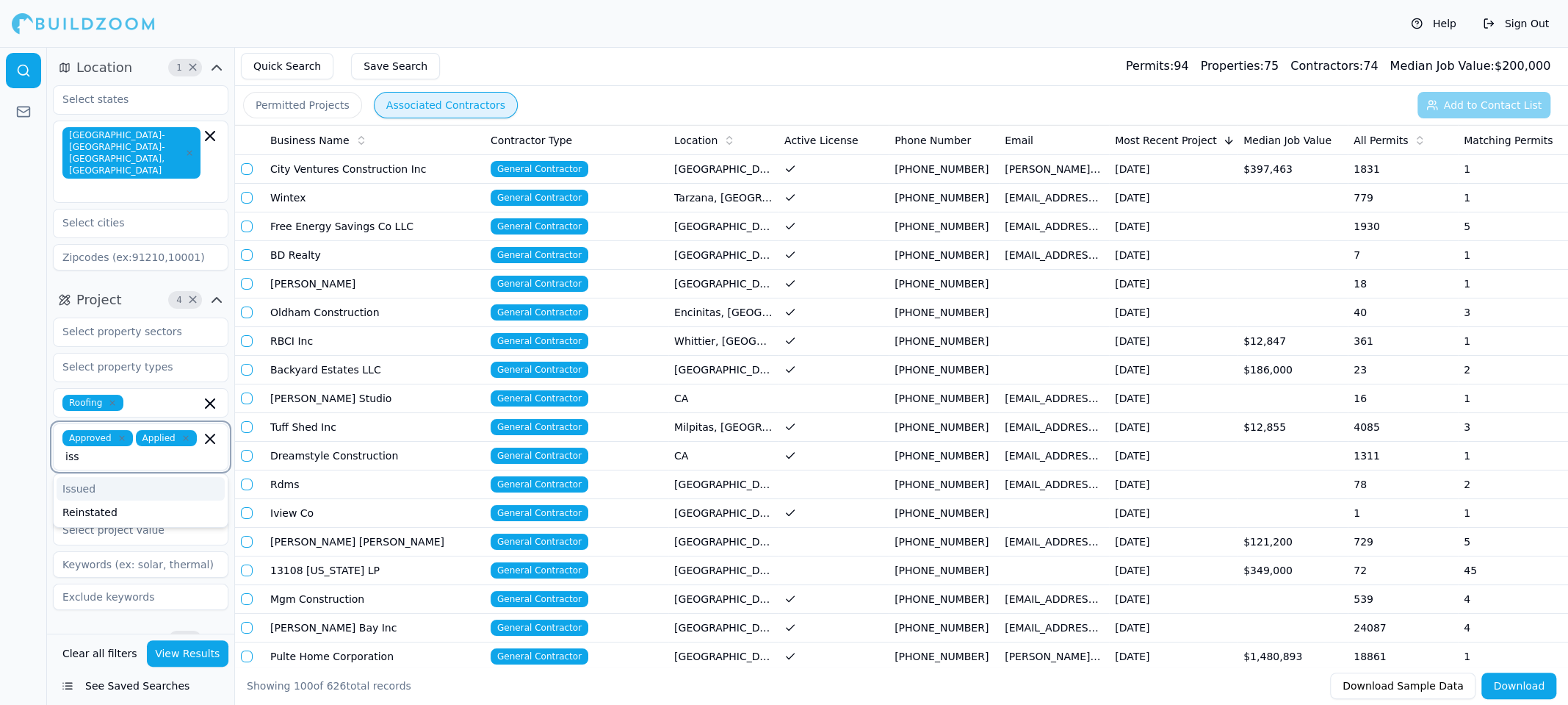
click at [112, 477] on div "Issued" at bounding box center [141, 489] width 168 height 24
click at [18, 431] on div at bounding box center [23, 376] width 47 height 658
click at [19, 482] on div at bounding box center [23, 376] width 47 height 658
click at [201, 653] on button "View Results" at bounding box center [188, 653] width 82 height 26
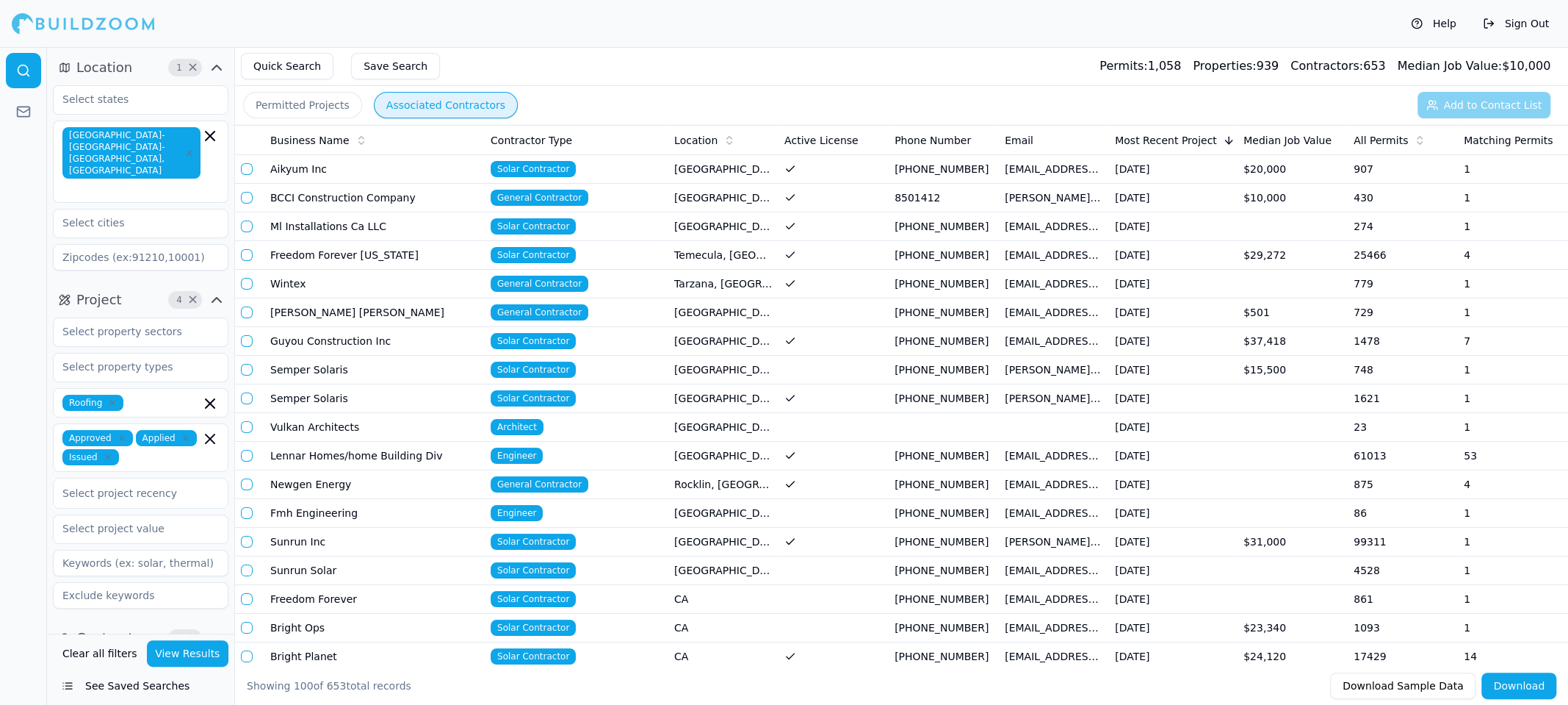
click at [1384, 139] on span "All Permits" at bounding box center [1381, 140] width 54 height 14
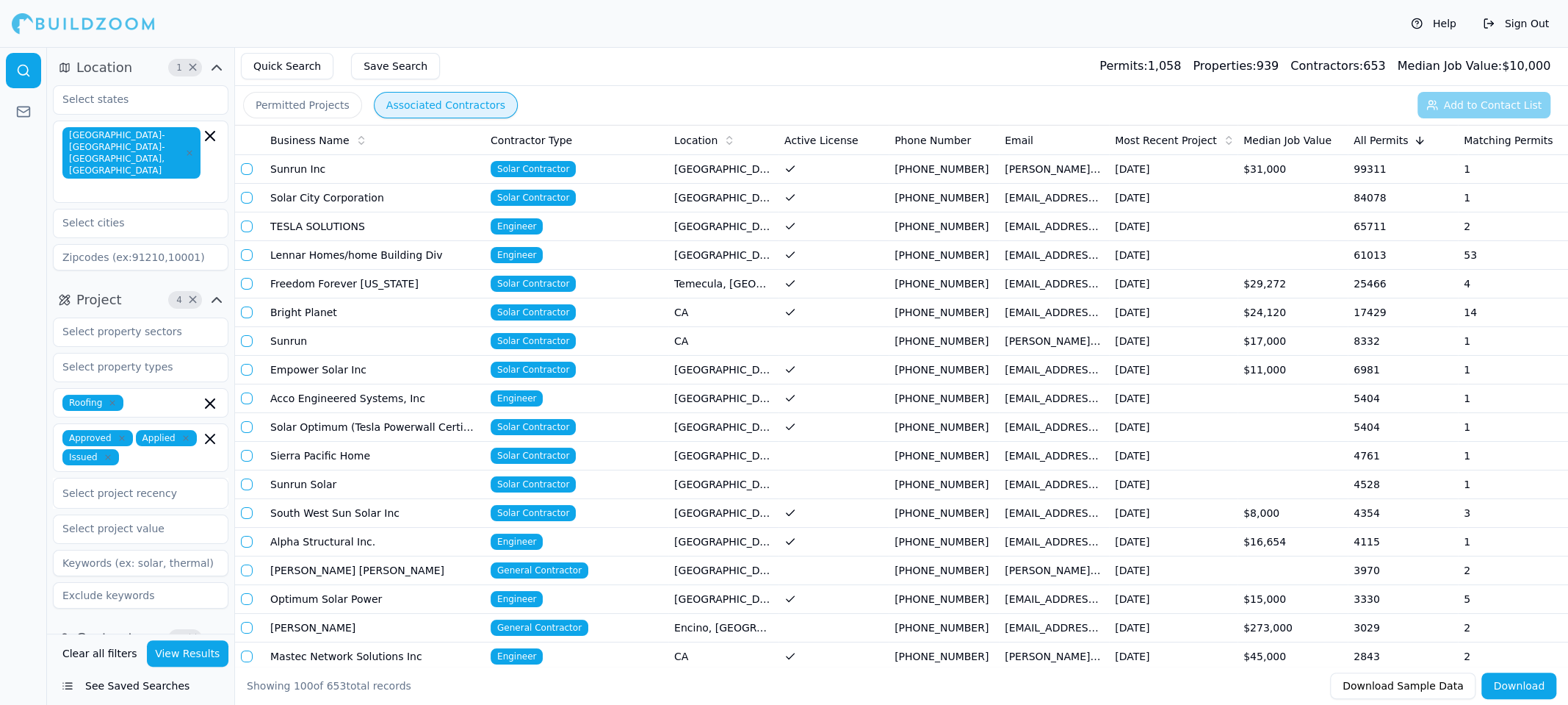
click at [423, 278] on td "Freedom Forever [US_STATE]" at bounding box center [375, 284] width 220 height 29
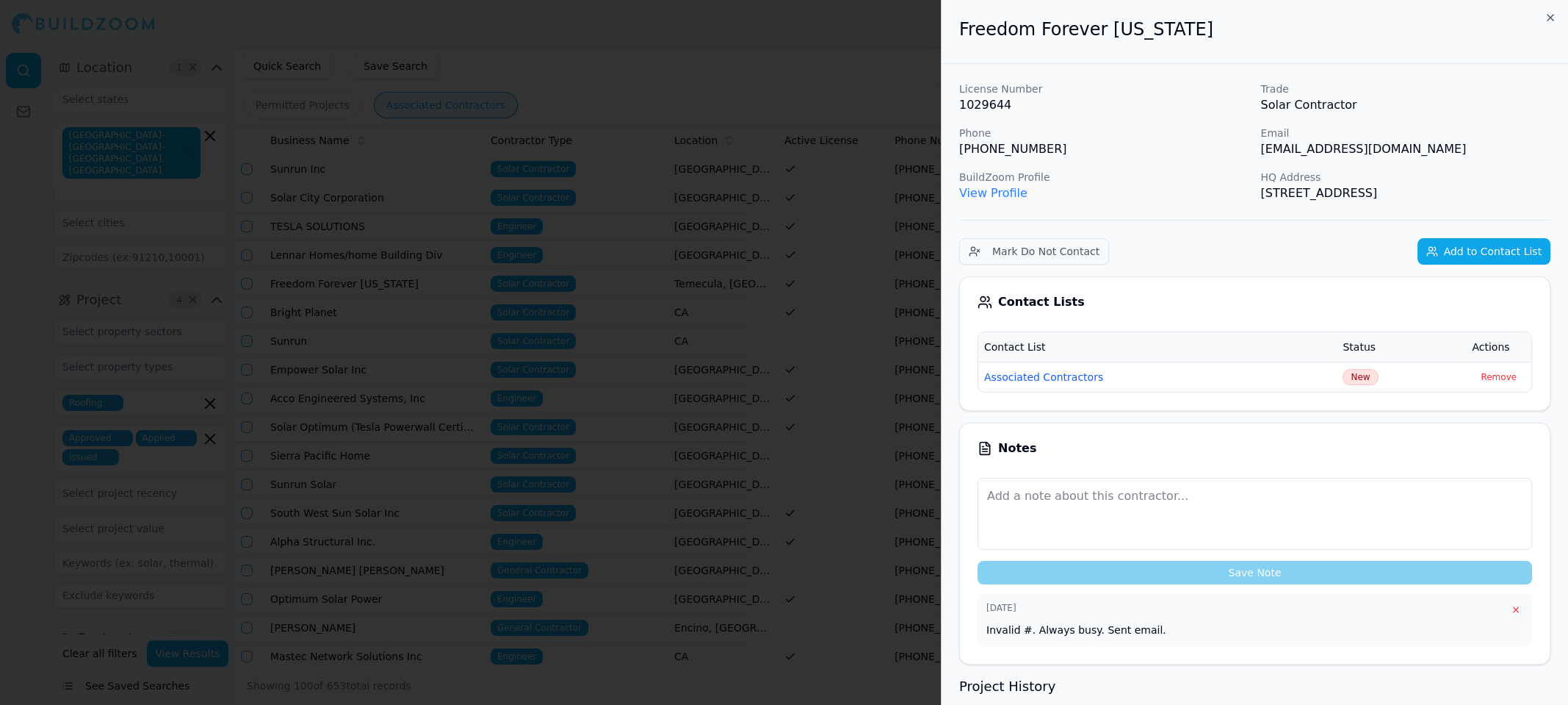
click at [423, 278] on div at bounding box center [784, 352] width 1568 height 705
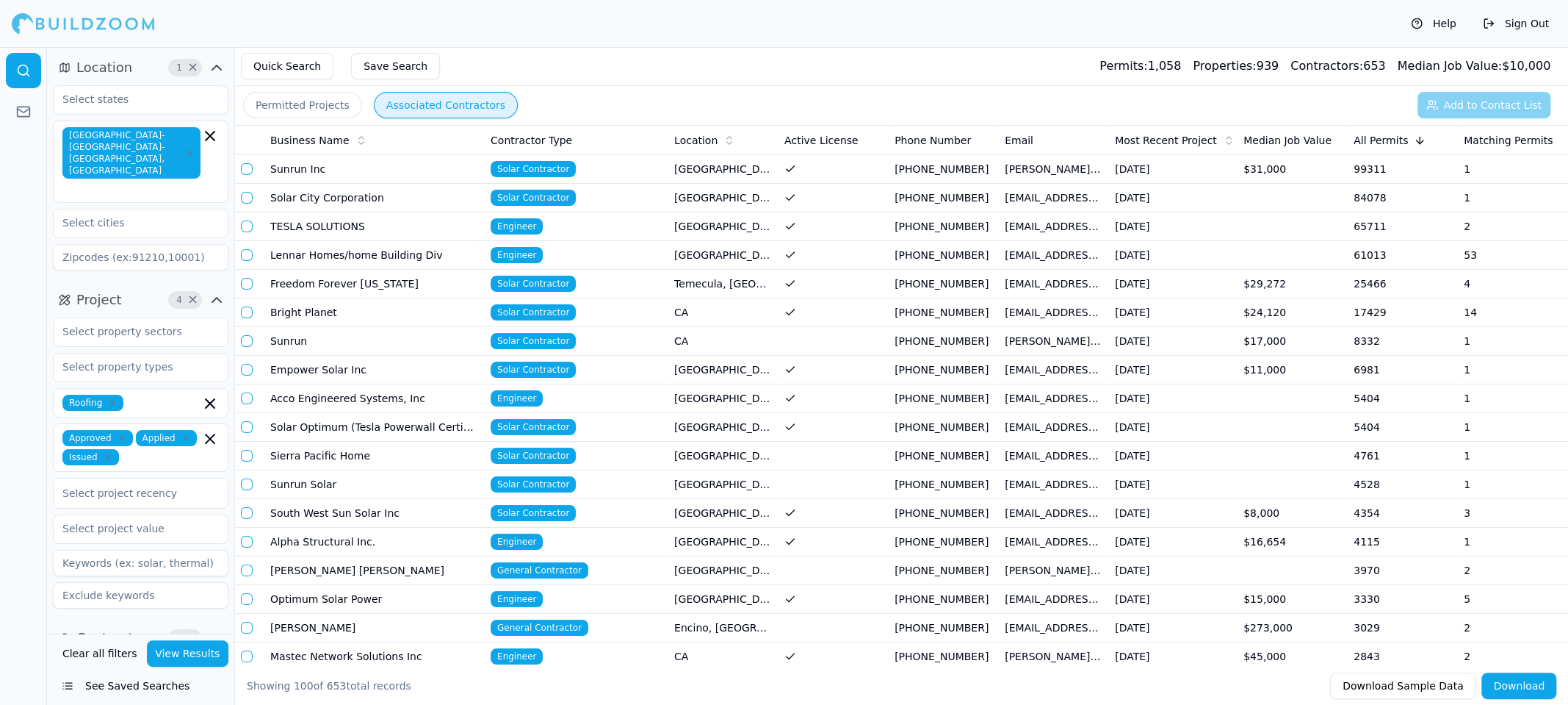
click at [369, 339] on td "Sunrun" at bounding box center [375, 342] width 220 height 29
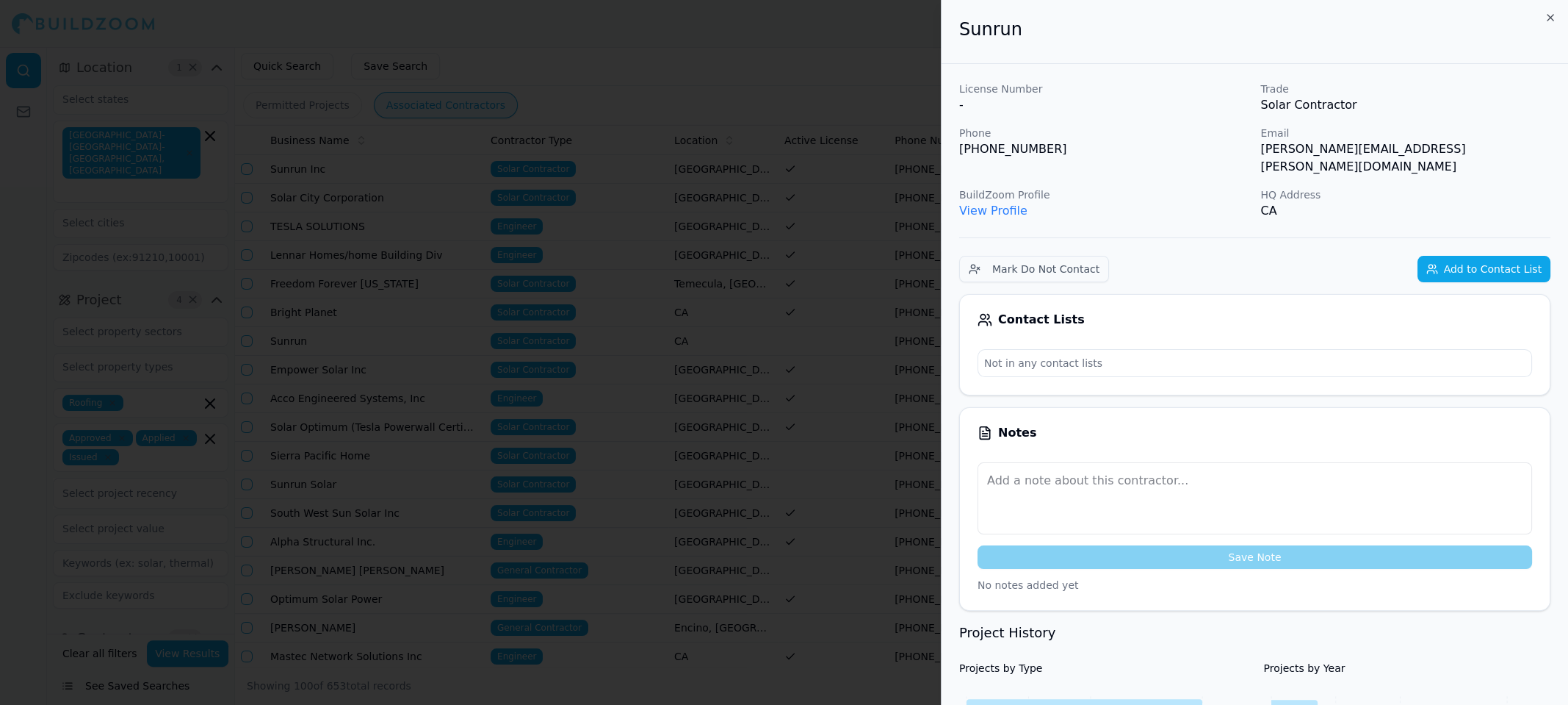
click at [369, 339] on div at bounding box center [784, 352] width 1568 height 705
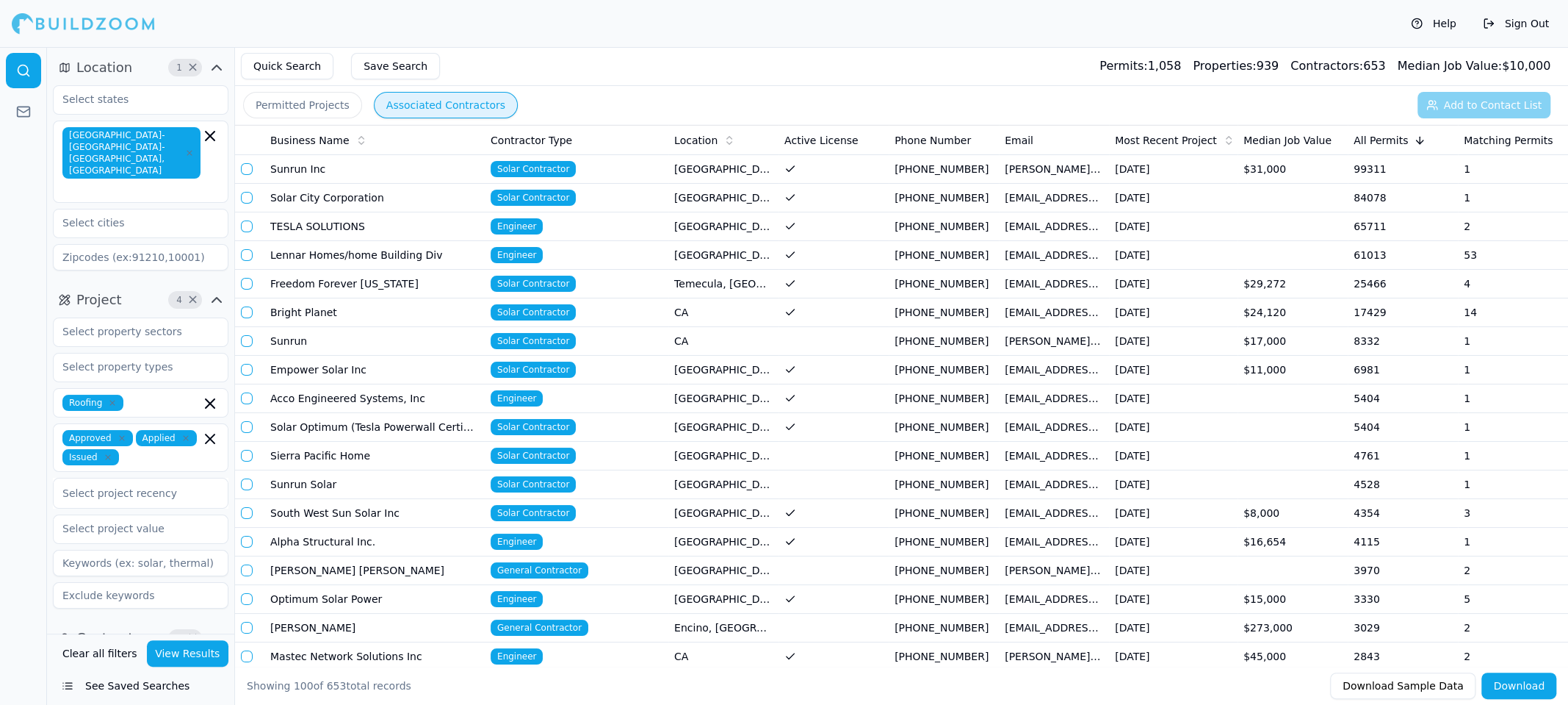
click at [387, 166] on td "Sunrun Inc" at bounding box center [375, 170] width 220 height 29
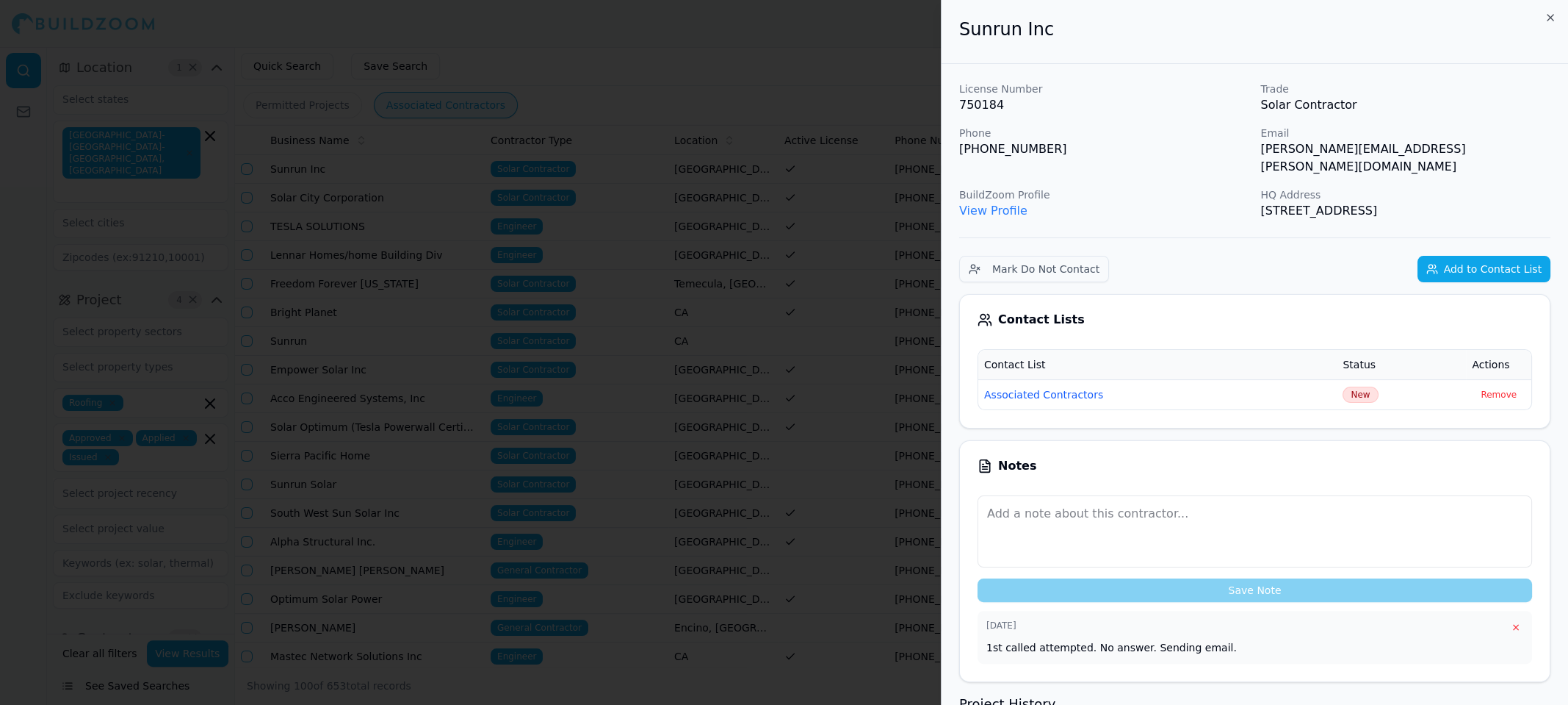
click at [387, 166] on div at bounding box center [784, 352] width 1568 height 705
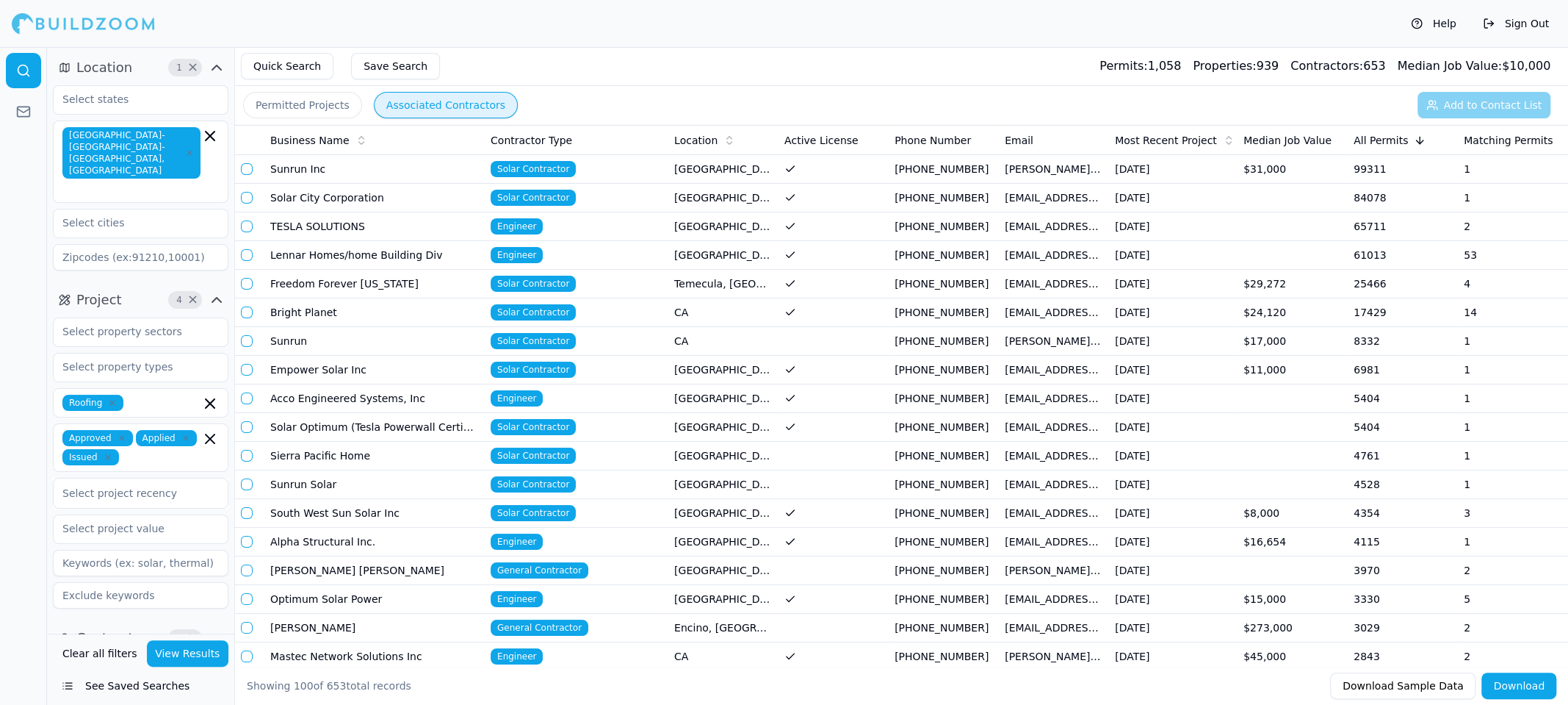
click at [360, 308] on td "Bright Planet" at bounding box center [375, 313] width 220 height 29
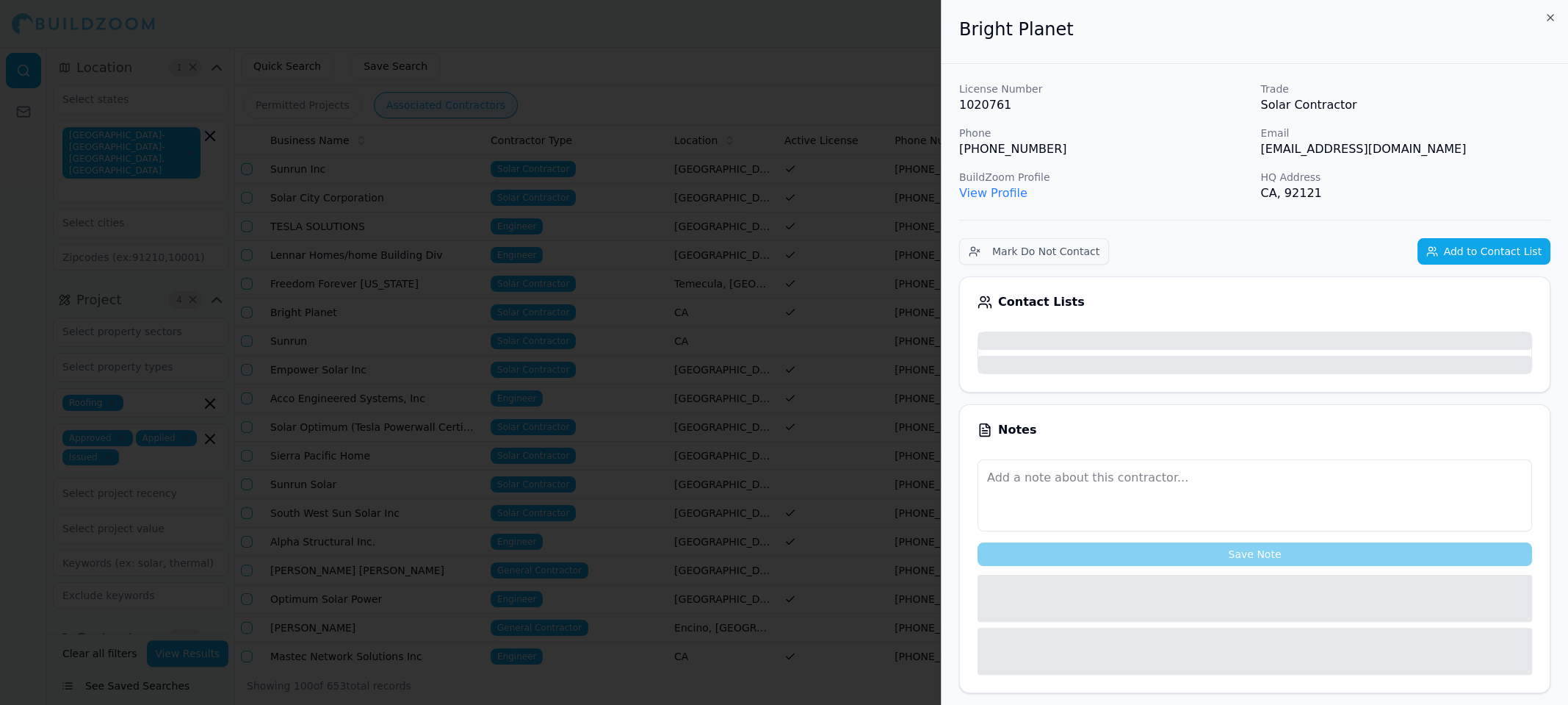
click at [360, 308] on div at bounding box center [784, 352] width 1568 height 705
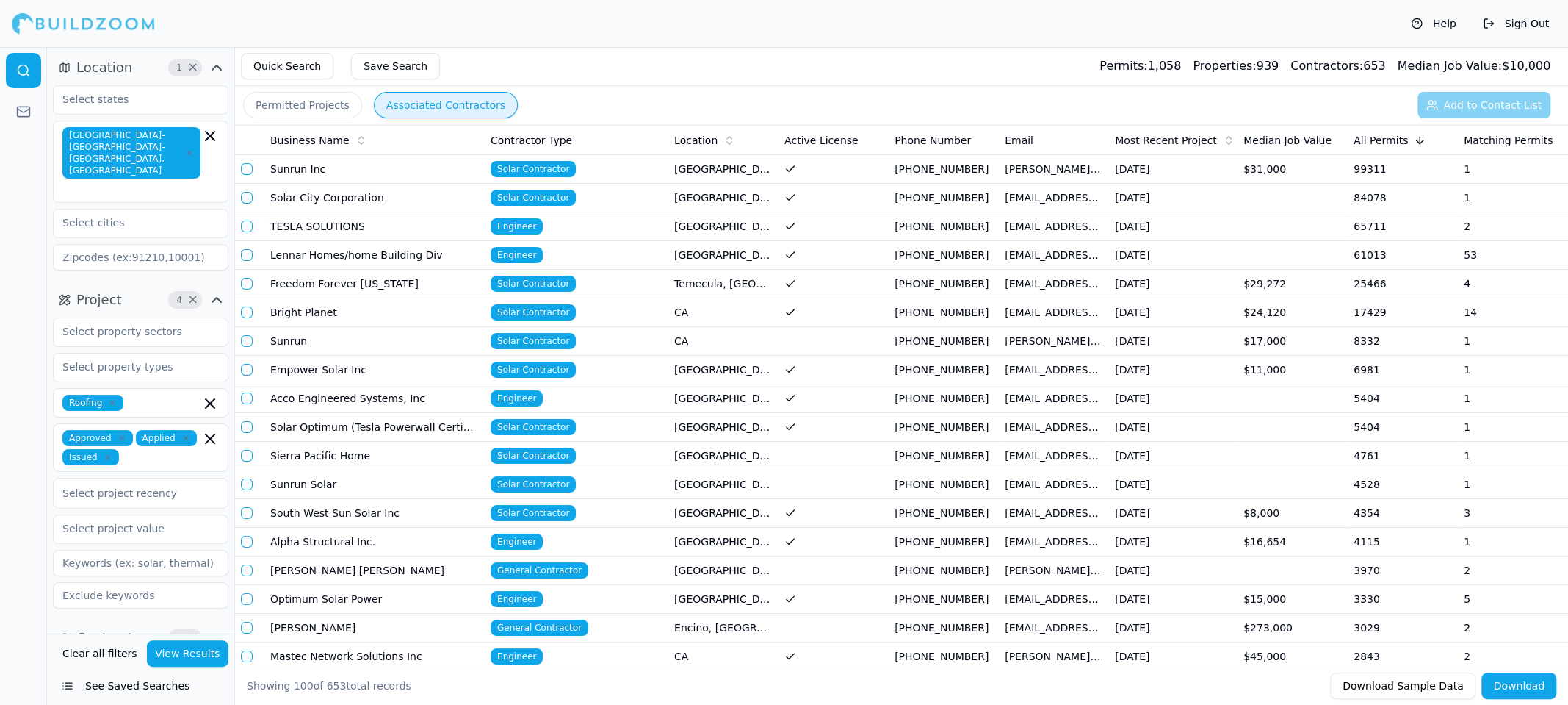
click at [248, 313] on button "button" at bounding box center [247, 312] width 12 height 12
click at [249, 341] on button "button" at bounding box center [247, 341] width 12 height 12
click at [247, 364] on button "button" at bounding box center [247, 370] width 12 height 12
click at [247, 396] on button "button" at bounding box center [247, 398] width 12 height 12
click at [246, 423] on button "button" at bounding box center [247, 427] width 12 height 12
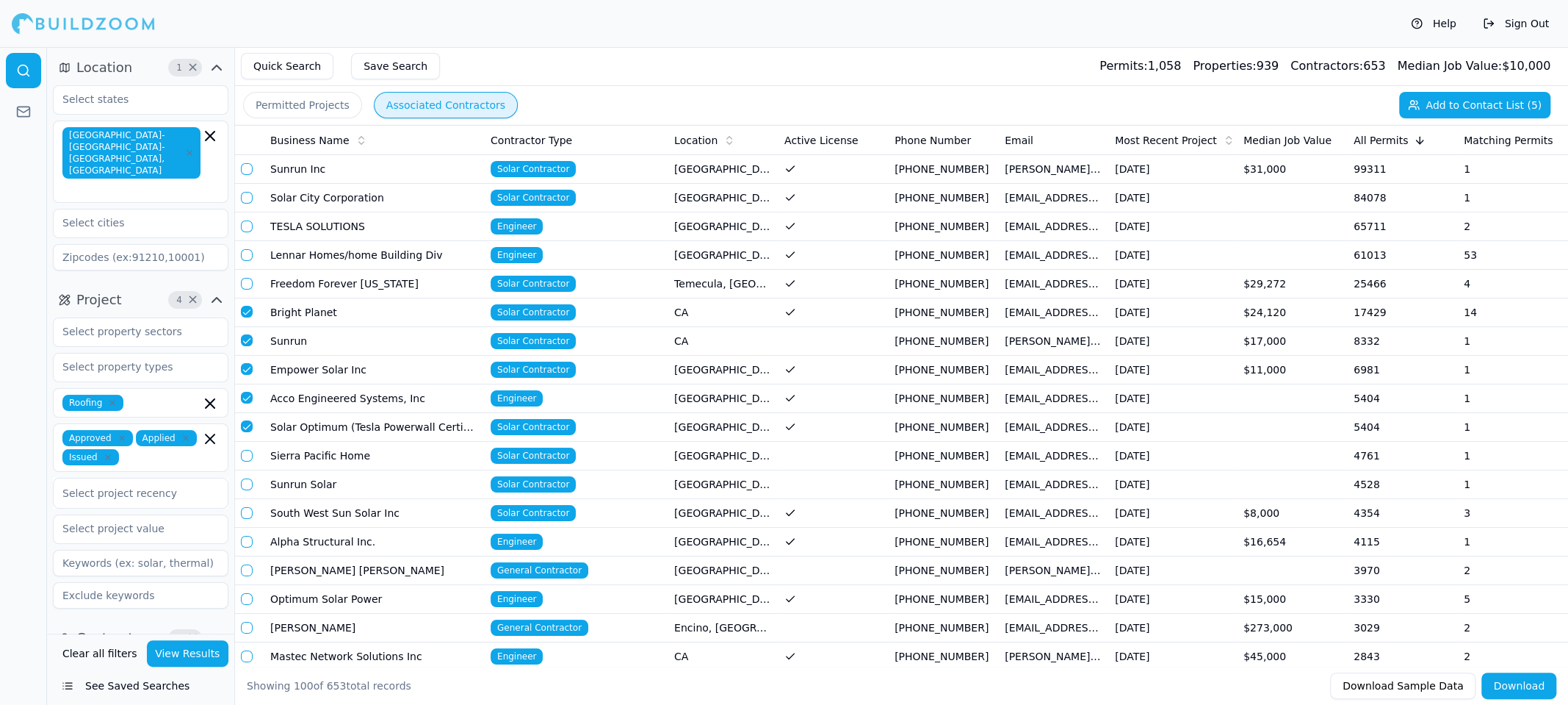
click at [247, 454] on button "button" at bounding box center [247, 456] width 12 height 12
click at [246, 486] on button "button" at bounding box center [247, 484] width 12 height 12
click at [247, 512] on button "button" at bounding box center [247, 512] width 12 height 12
click at [247, 541] on button "button" at bounding box center [247, 541] width 12 height 12
click at [244, 568] on button "button" at bounding box center [247, 570] width 12 height 12
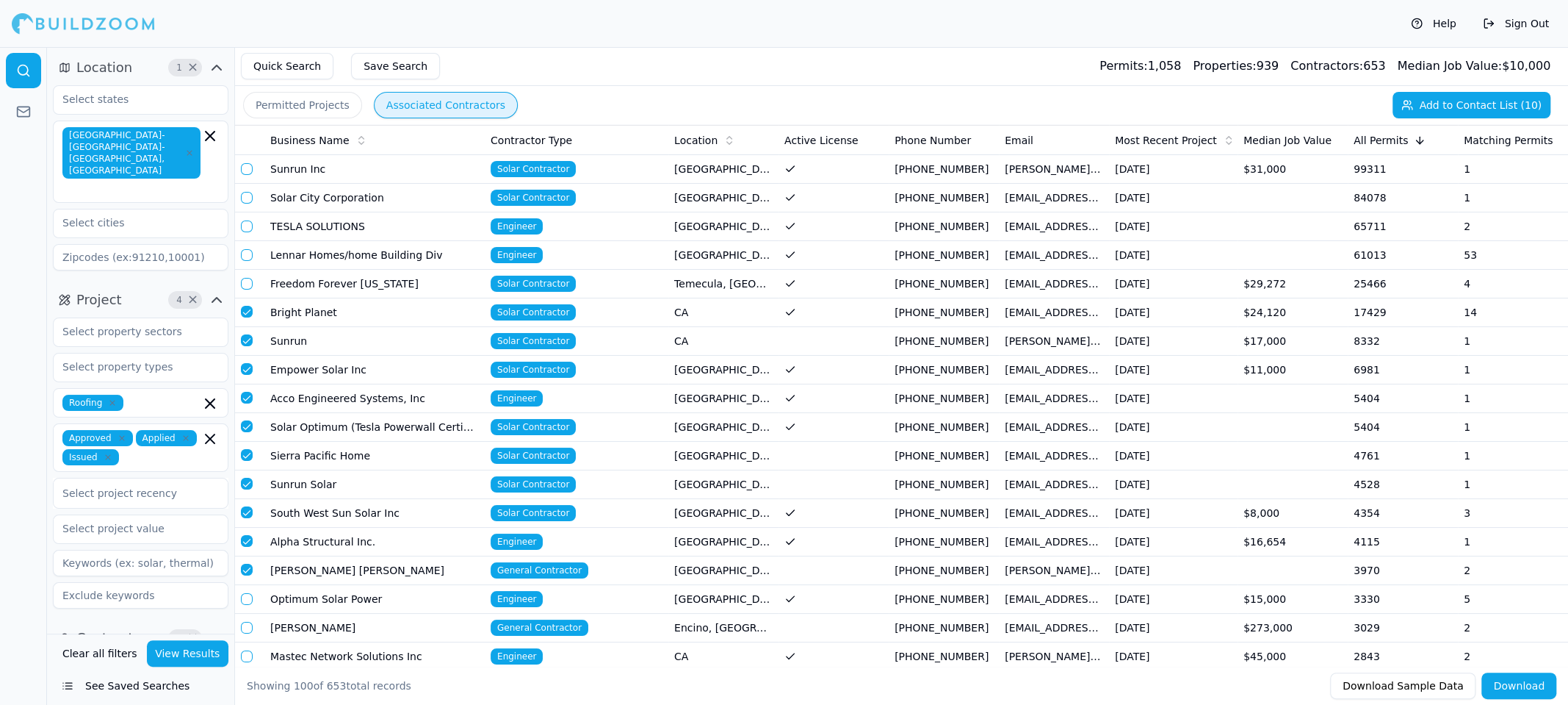
click at [359, 477] on td "Sunrun Solar" at bounding box center [375, 485] width 220 height 29
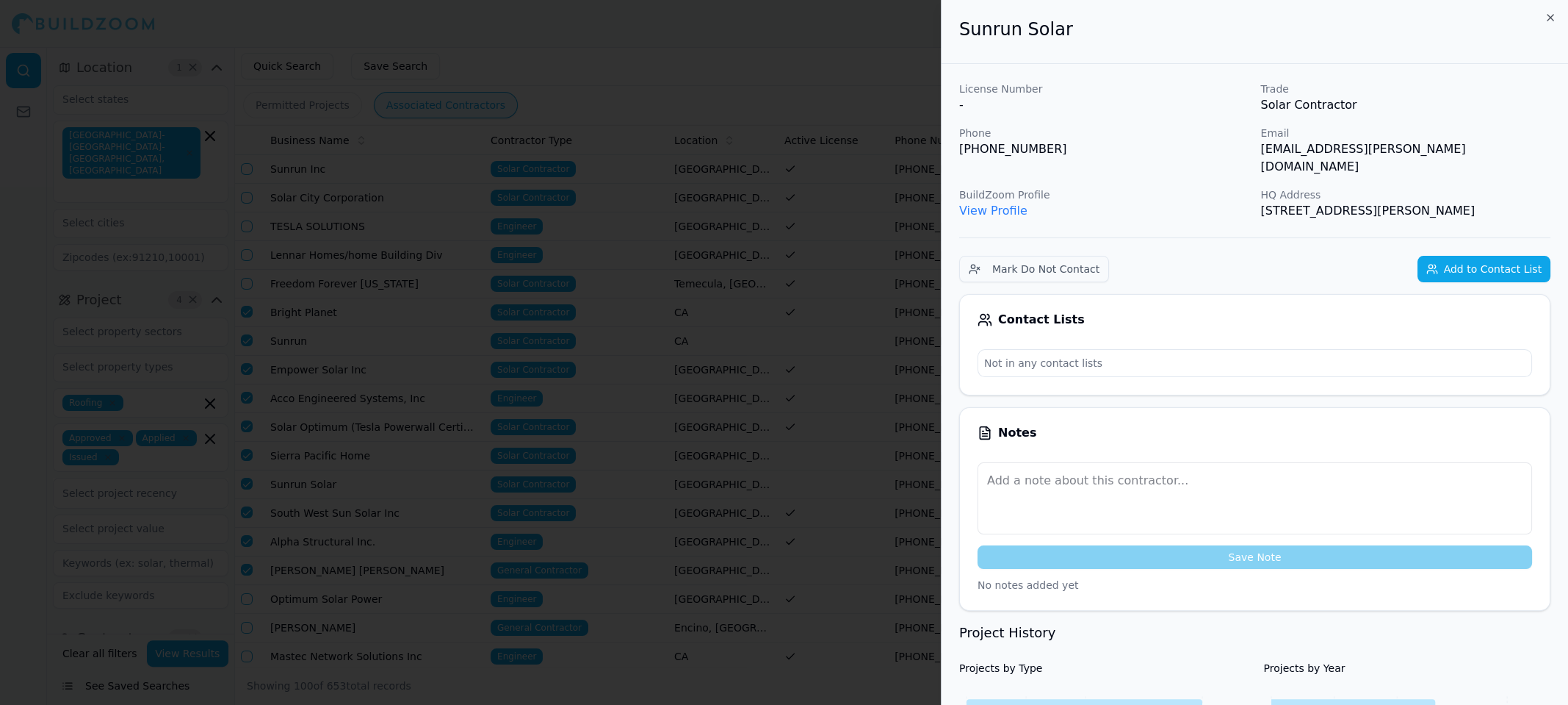
click at [359, 477] on div at bounding box center [784, 352] width 1568 height 705
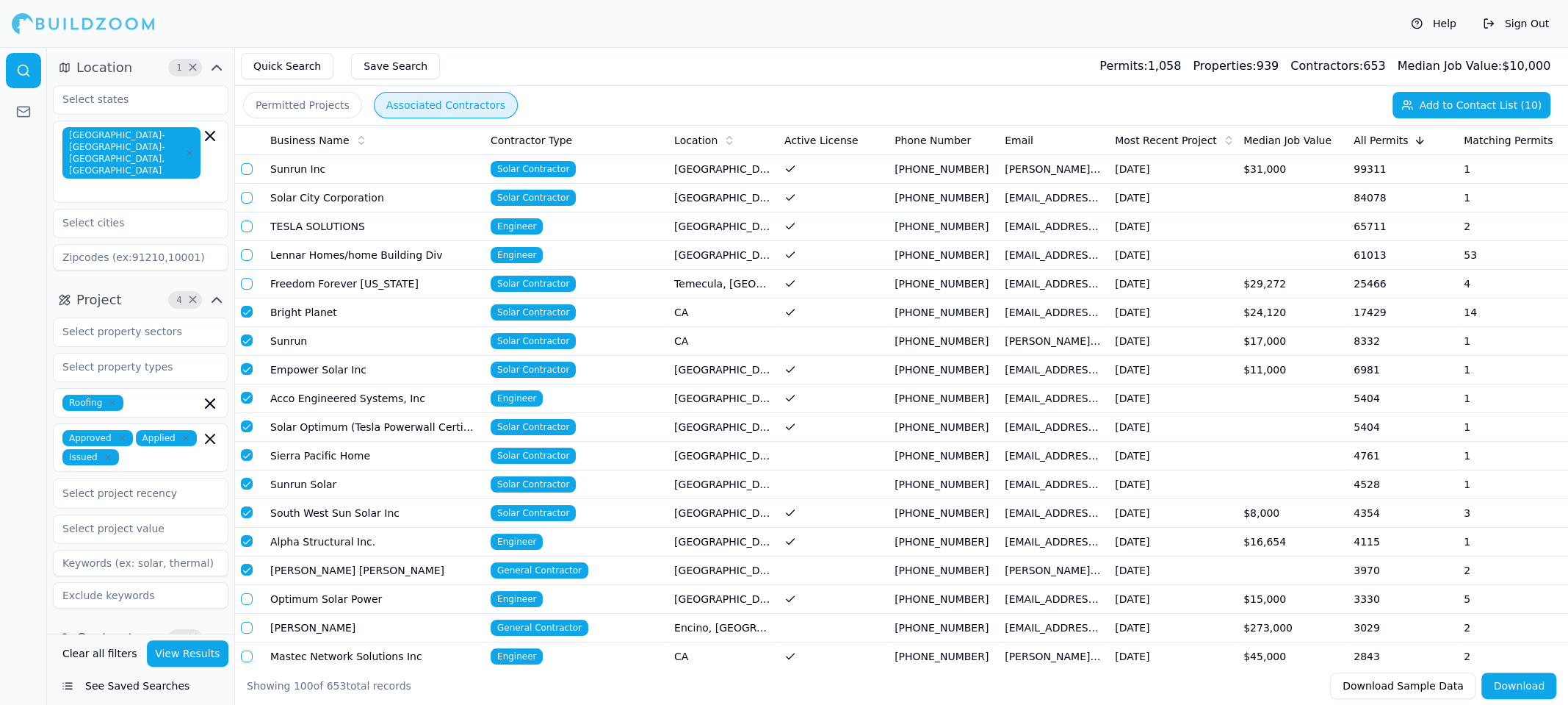
click at [359, 477] on td "Sunrun Solar" at bounding box center [375, 485] width 220 height 29
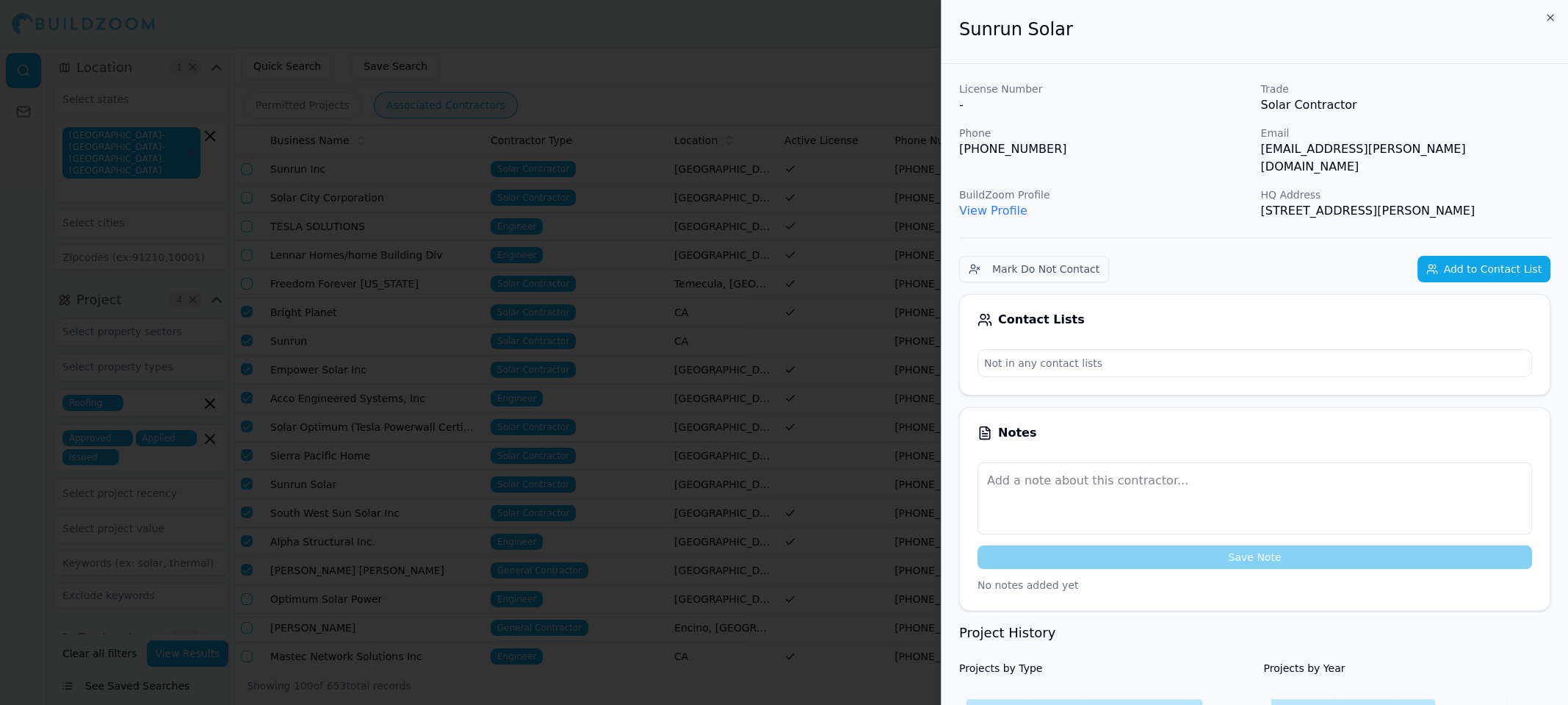
click at [359, 477] on div at bounding box center [784, 352] width 1568 height 705
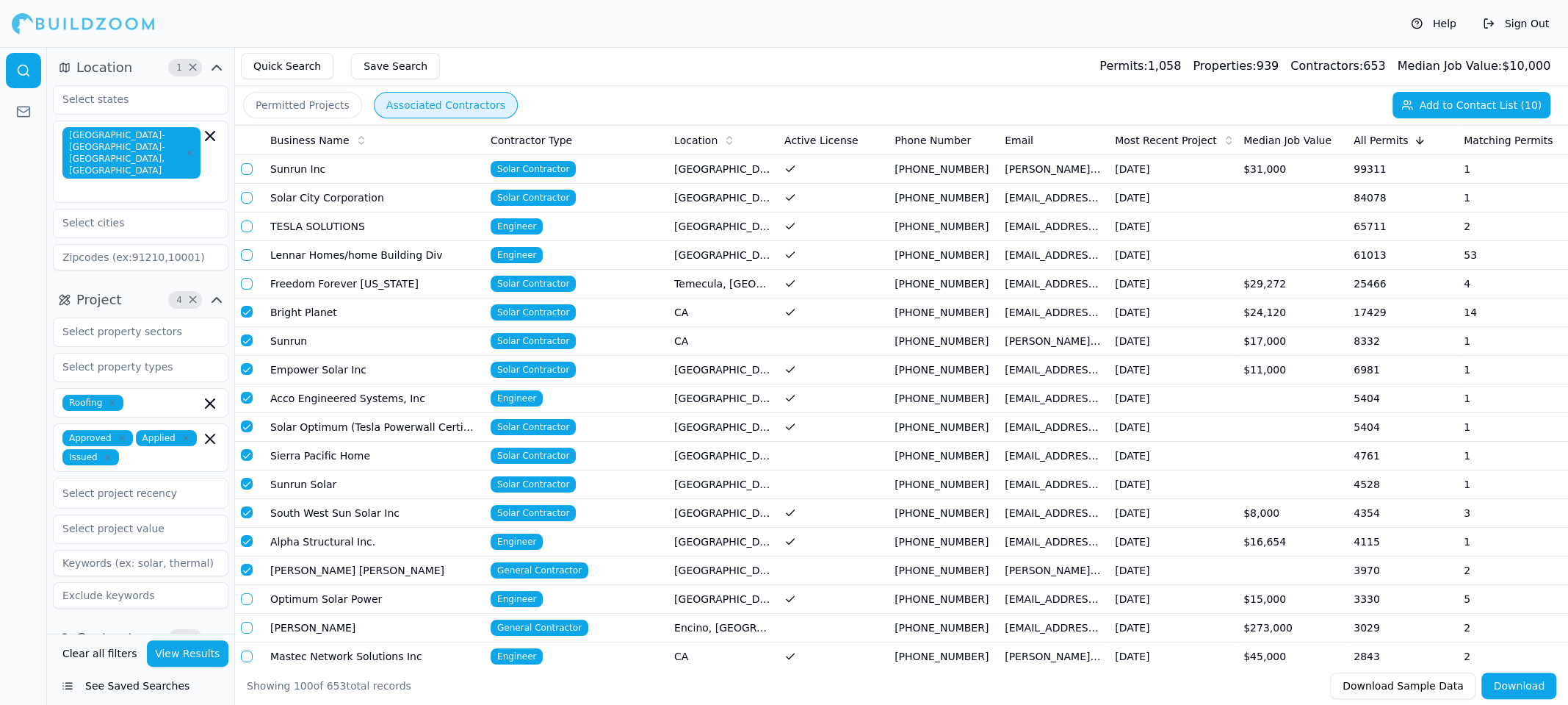
click at [387, 164] on td "Sunrun Inc" at bounding box center [375, 170] width 220 height 29
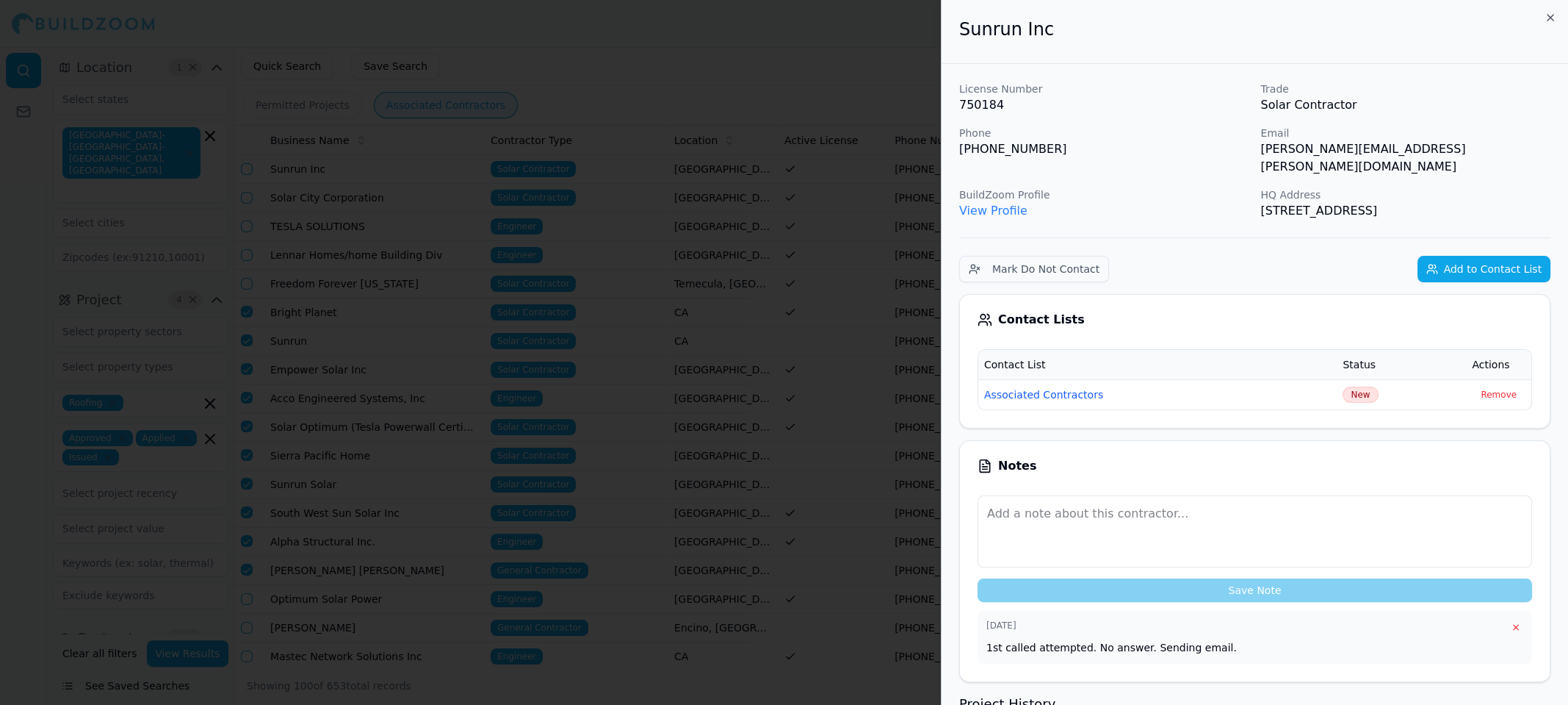
click at [387, 164] on div at bounding box center [784, 352] width 1568 height 705
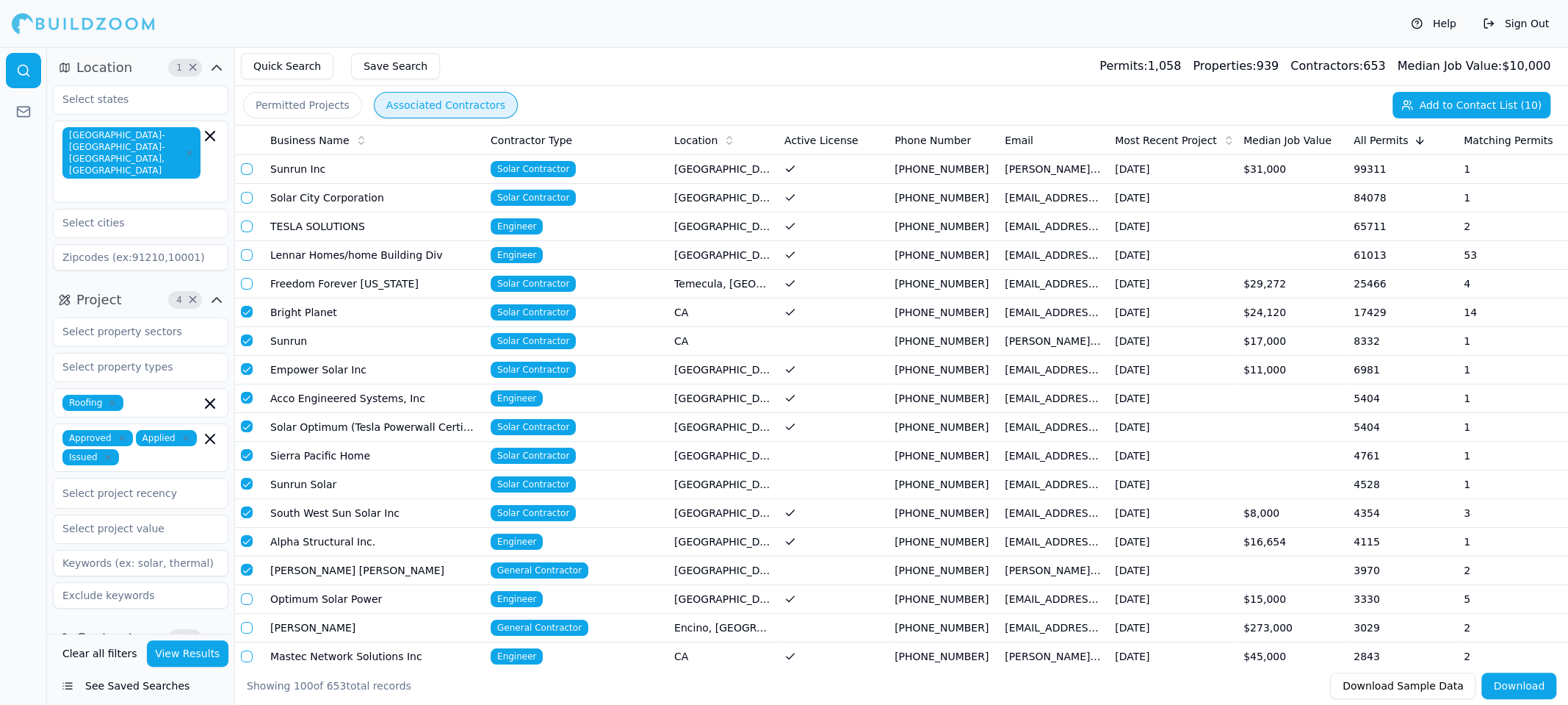
click at [321, 483] on td "Sunrun Solar" at bounding box center [375, 485] width 220 height 29
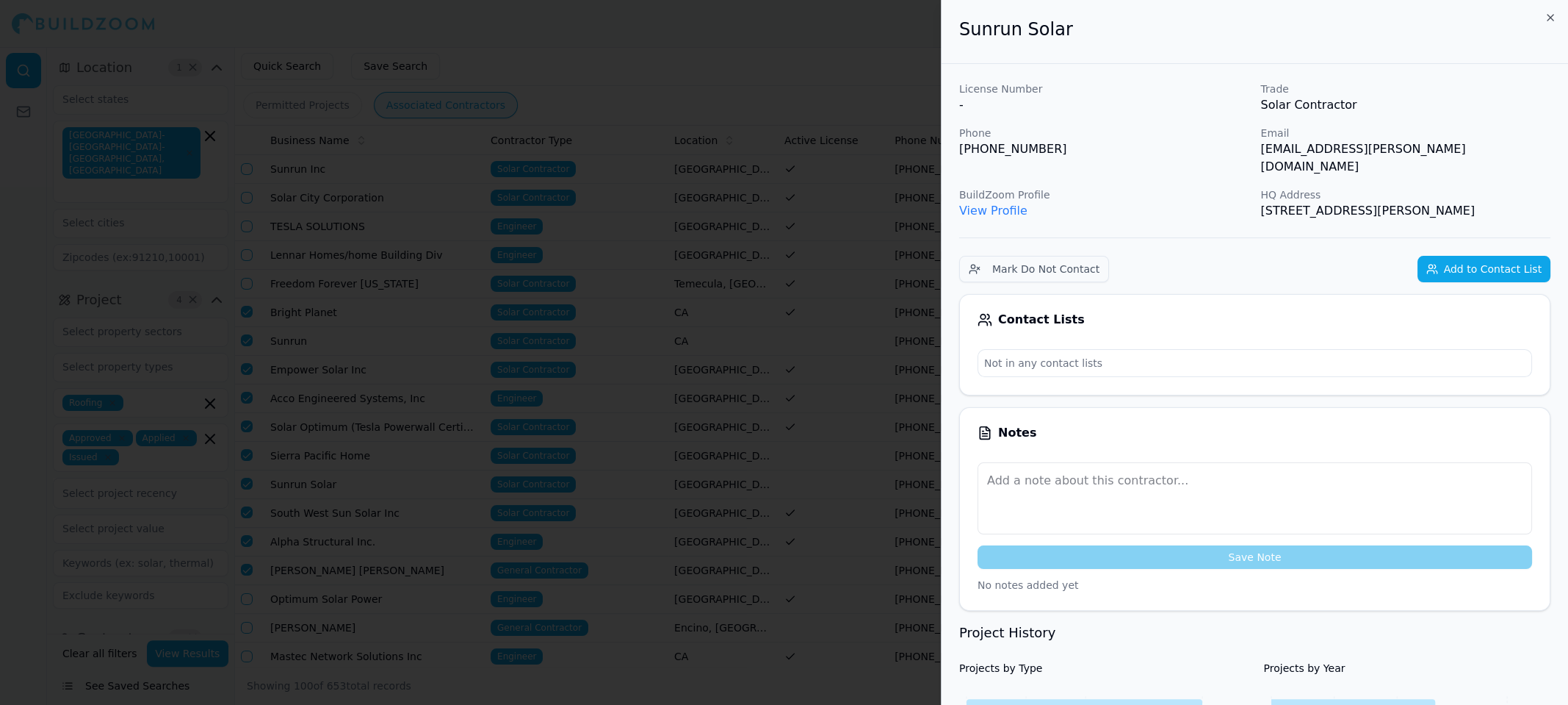
click at [321, 483] on div at bounding box center [784, 352] width 1568 height 705
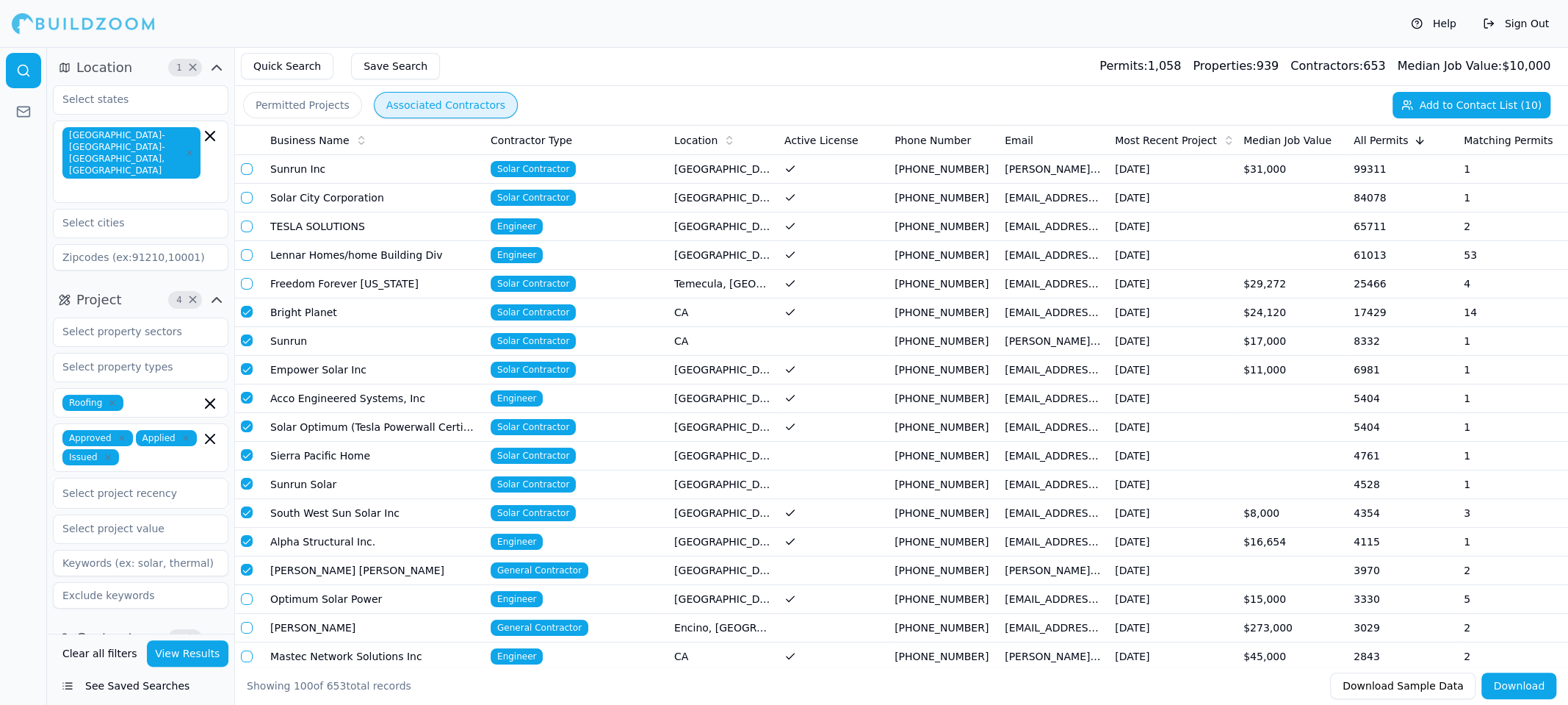
click at [338, 170] on td "Sunrun Inc" at bounding box center [375, 170] width 220 height 29
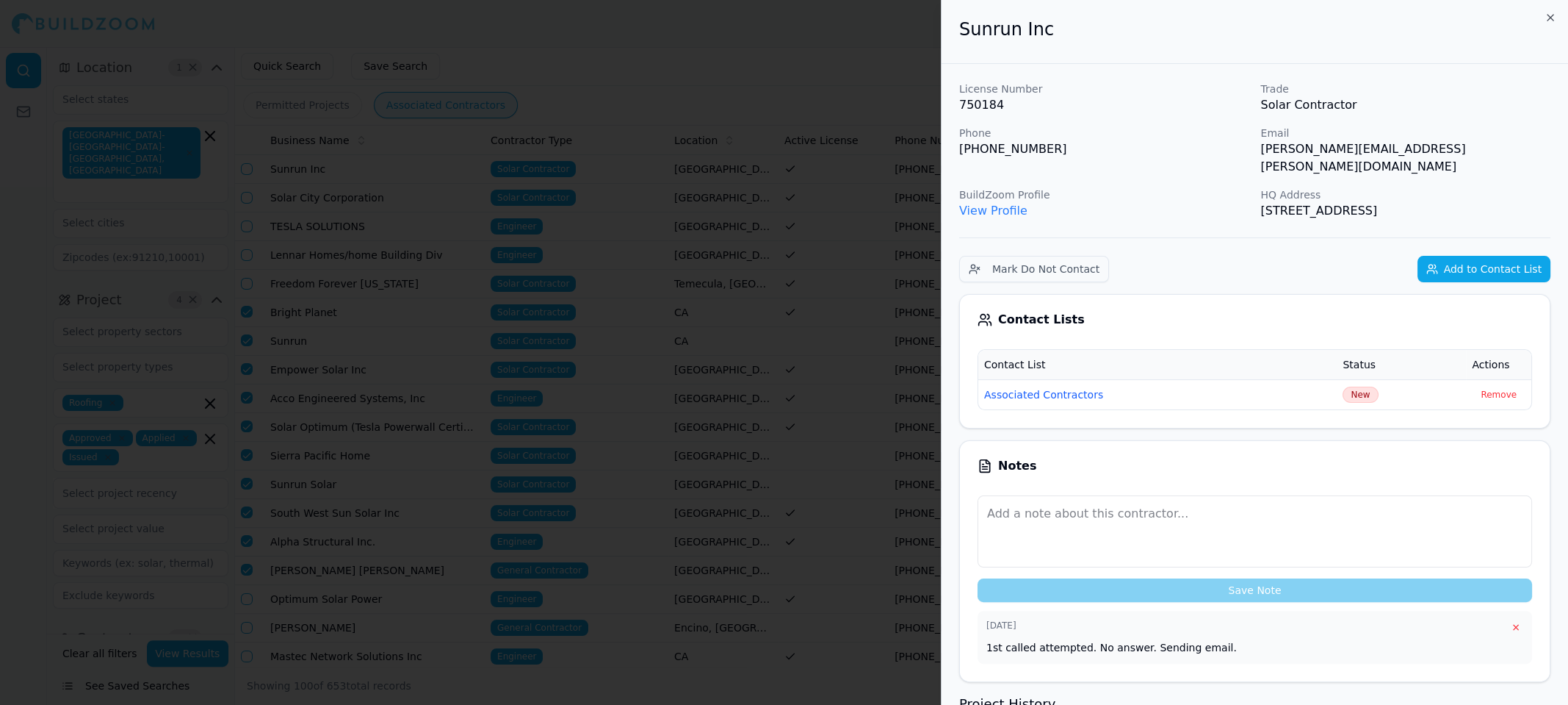
click at [354, 470] on div at bounding box center [784, 352] width 1568 height 705
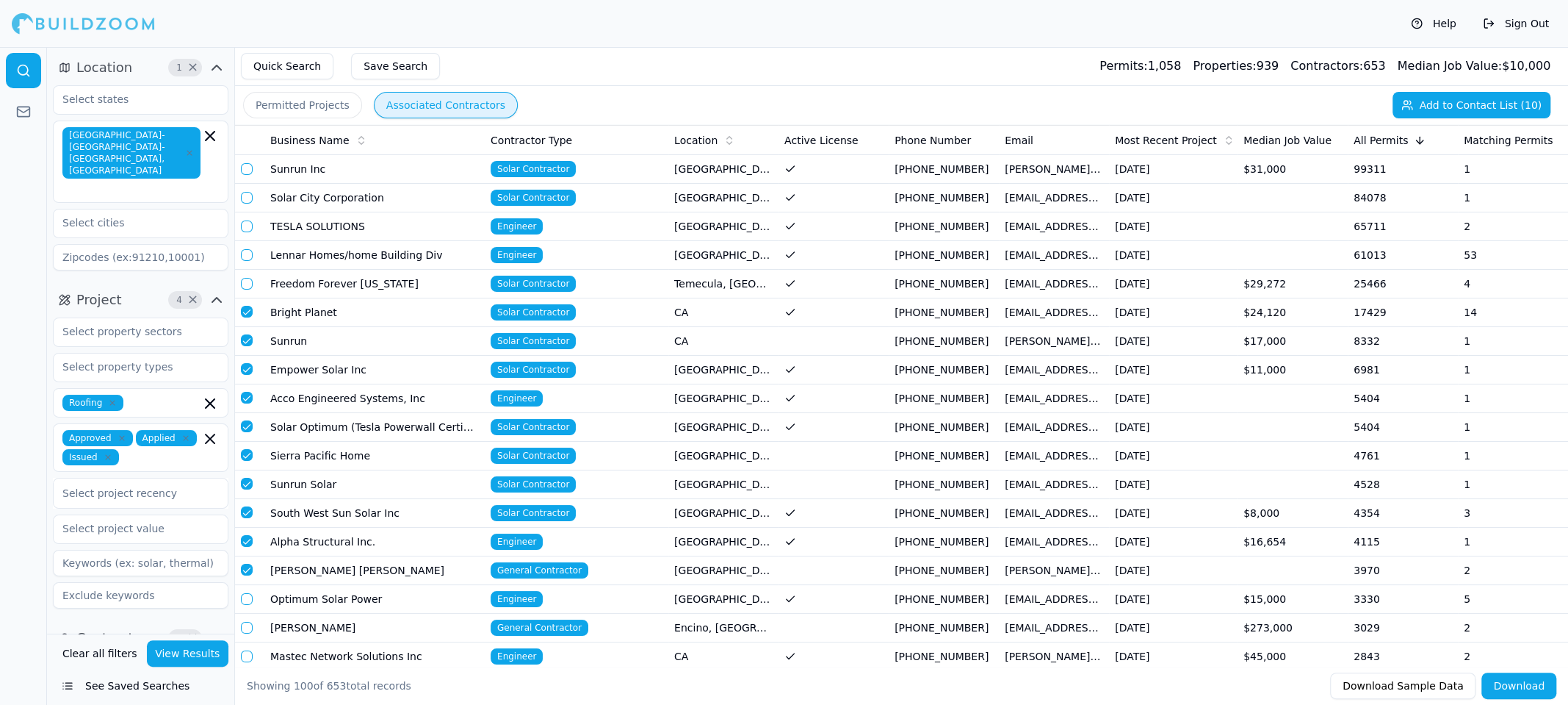
click at [341, 483] on td "Sunrun Solar" at bounding box center [375, 485] width 220 height 29
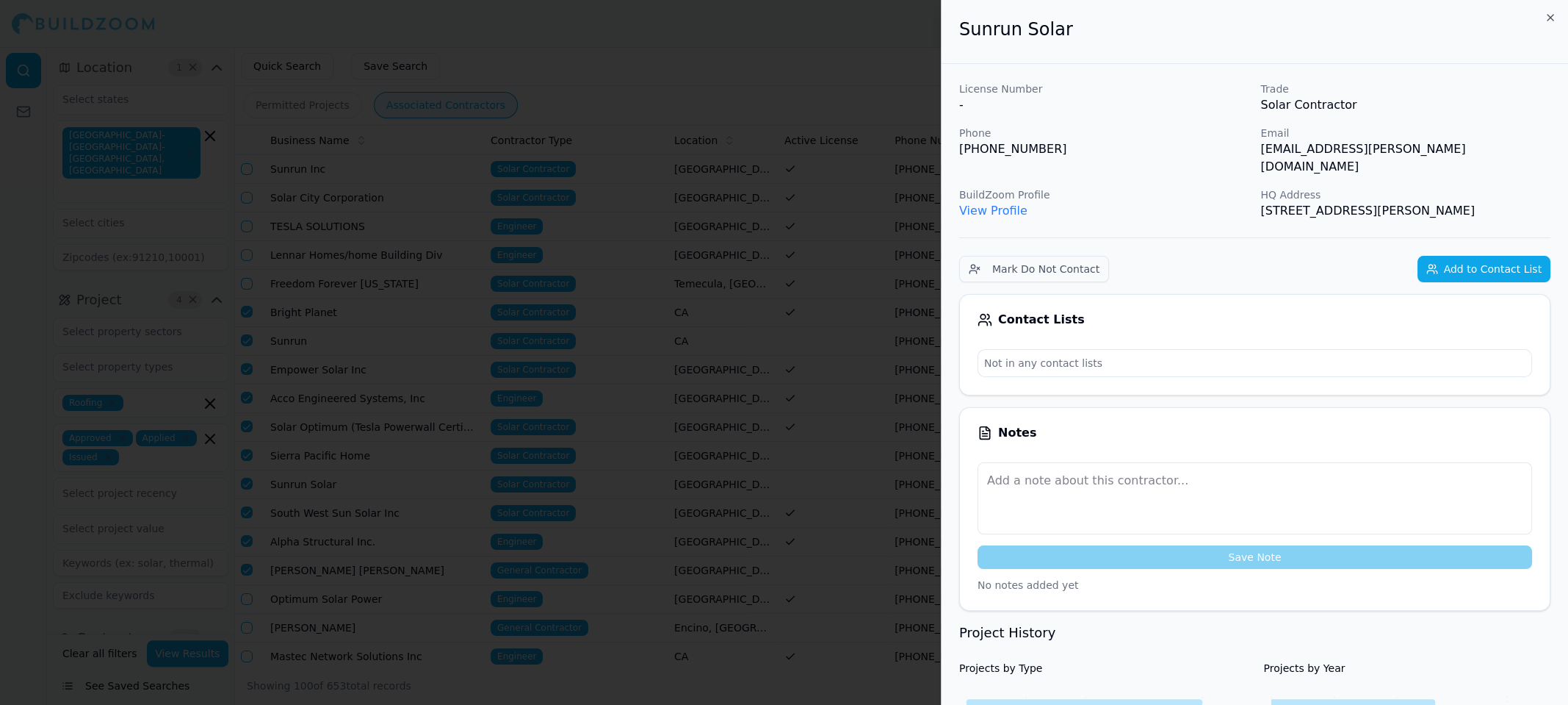
click at [686, 65] on div at bounding box center [784, 352] width 1568 height 705
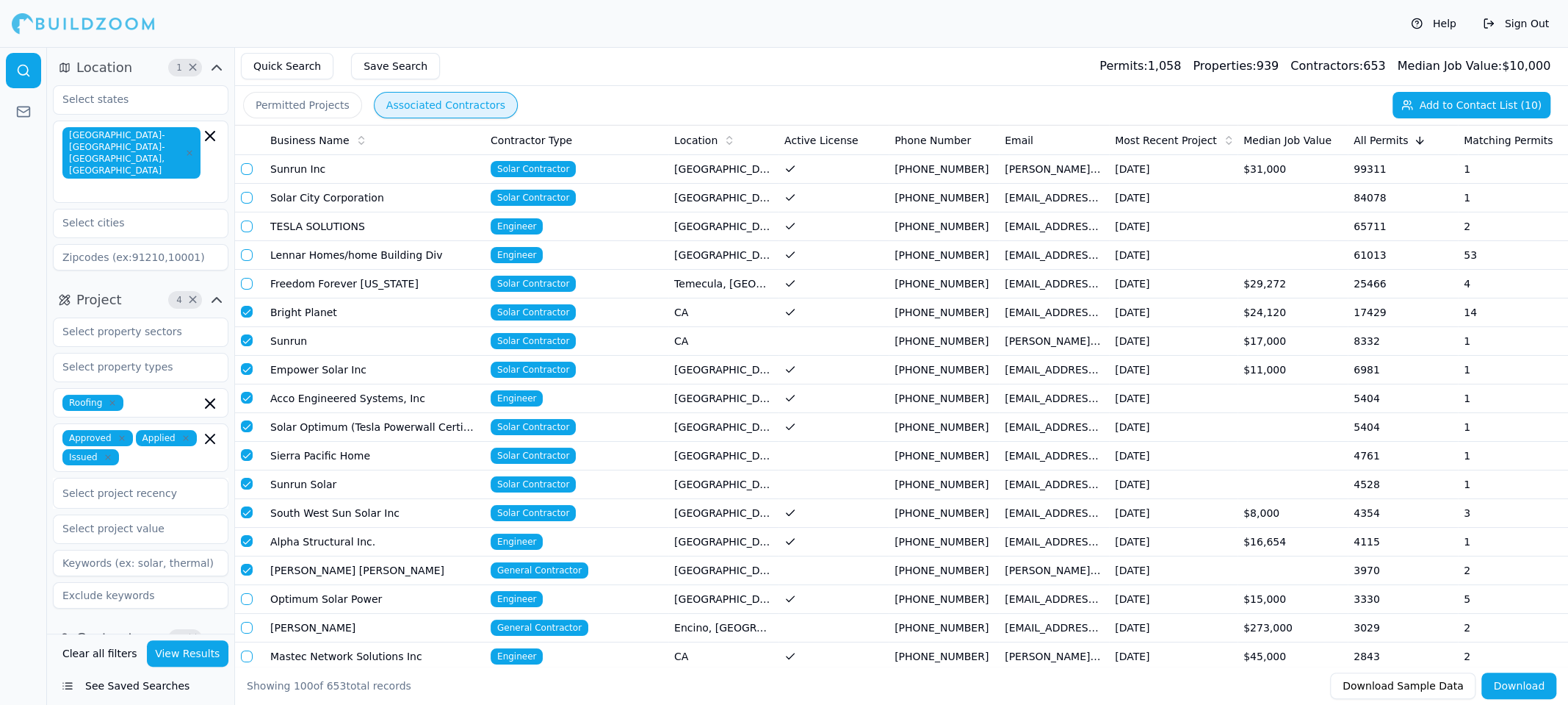
click at [329, 318] on td "Bright Planet" at bounding box center [375, 313] width 220 height 29
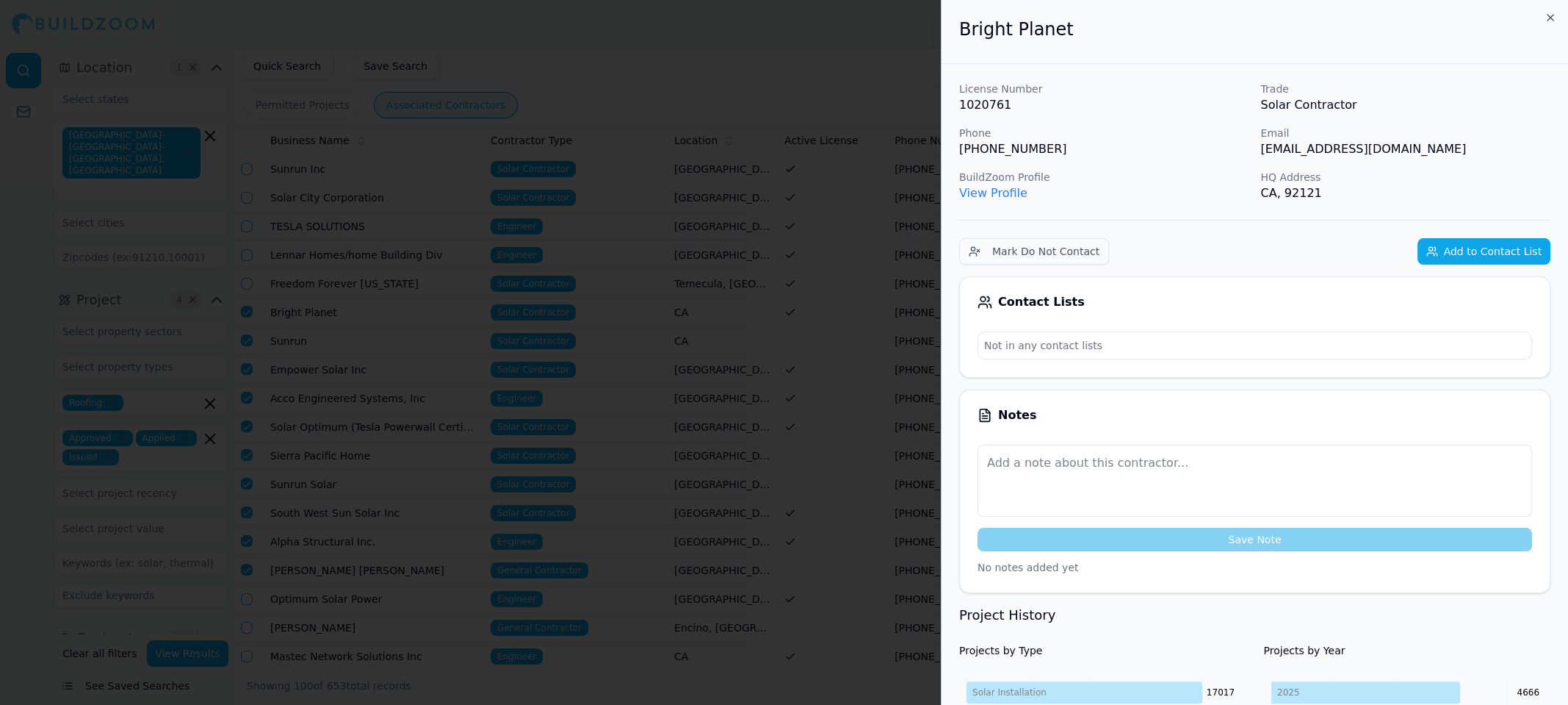
click at [1493, 245] on button "Add to Contact List" at bounding box center [1484, 251] width 133 height 26
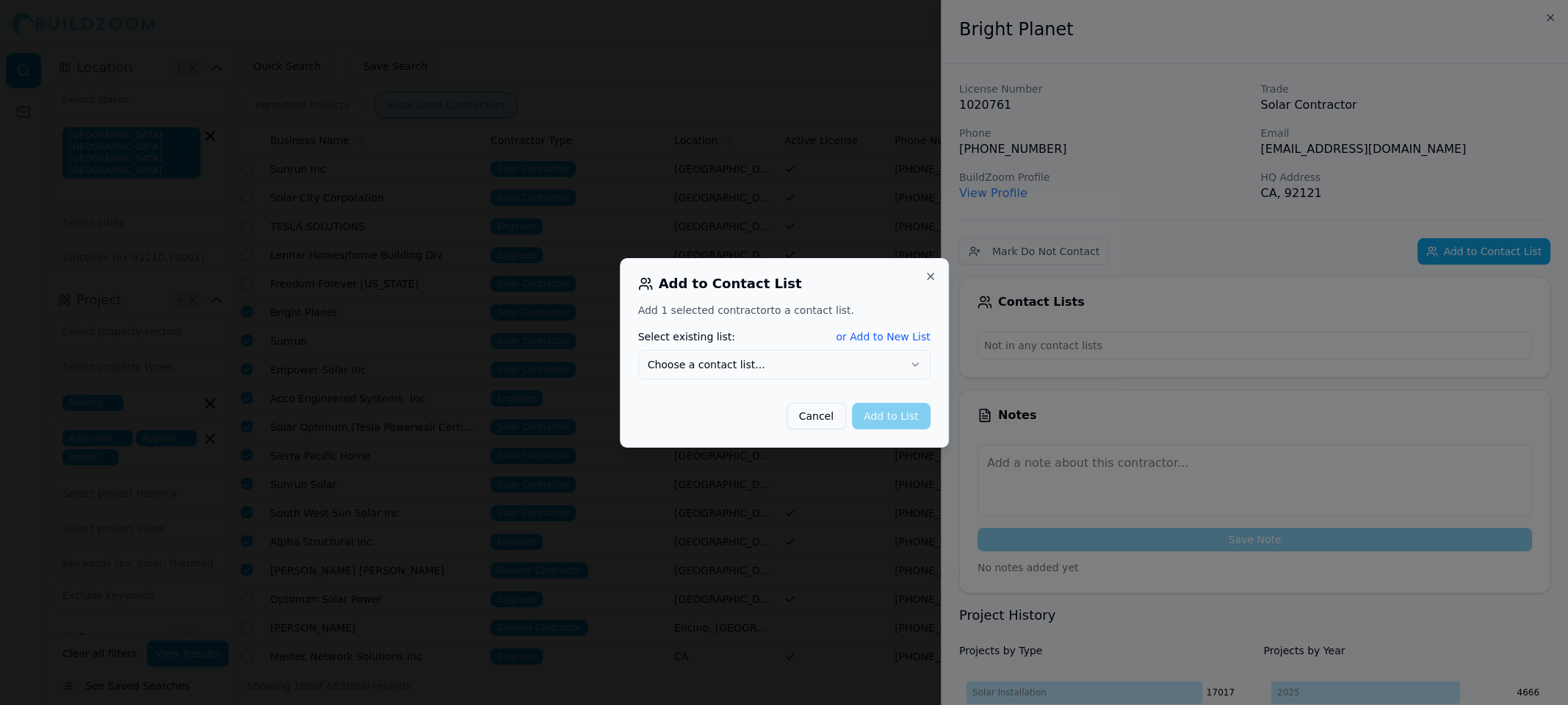
click at [825, 371] on button "Choose a contact list..." at bounding box center [785, 364] width 293 height 30
click at [888, 420] on button "Add to List" at bounding box center [891, 416] width 79 height 26
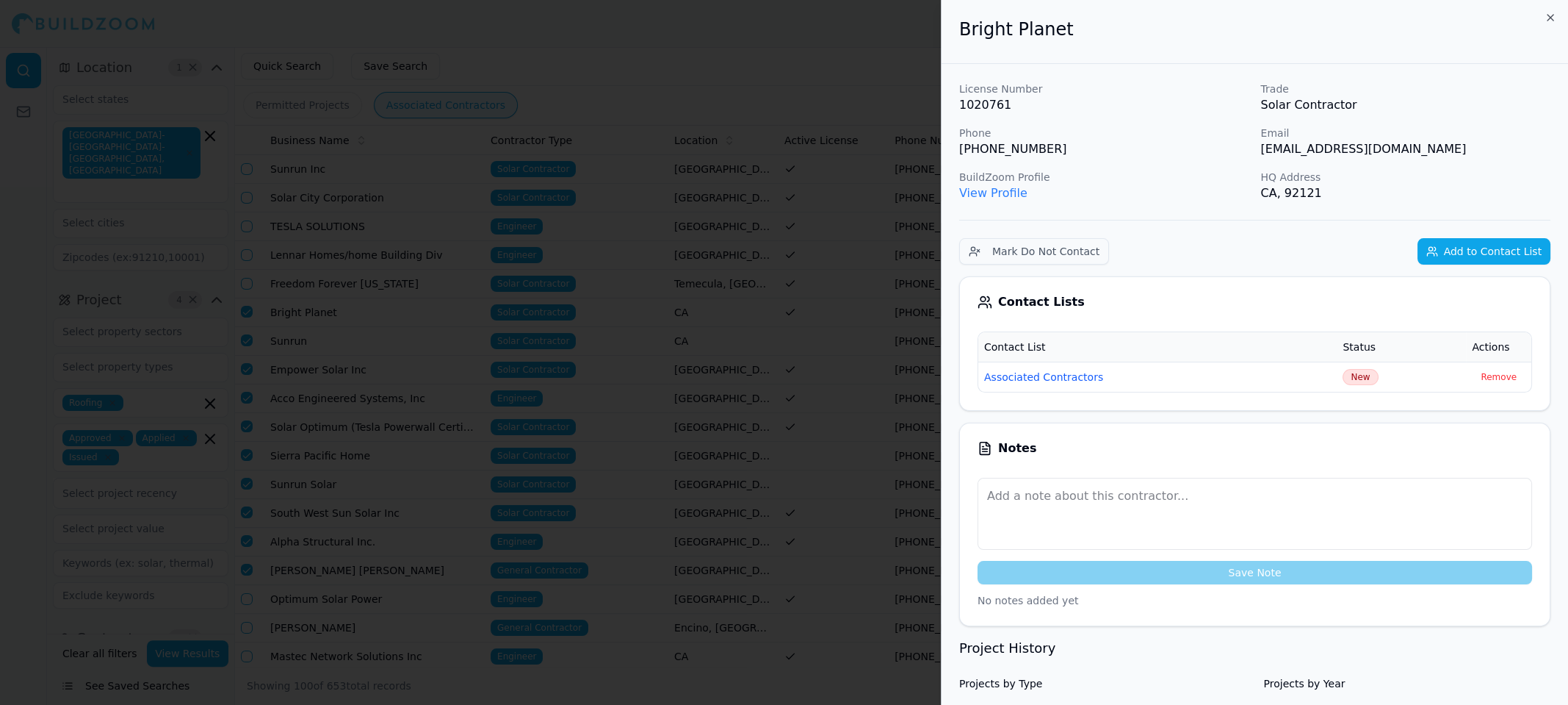
click at [1325, 151] on p "[EMAIL_ADDRESS][DOMAIN_NAME]" at bounding box center [1406, 149] width 290 height 18
copy p "[EMAIL_ADDRESS][DOMAIN_NAME]"
click at [854, 49] on div at bounding box center [784, 352] width 1568 height 705
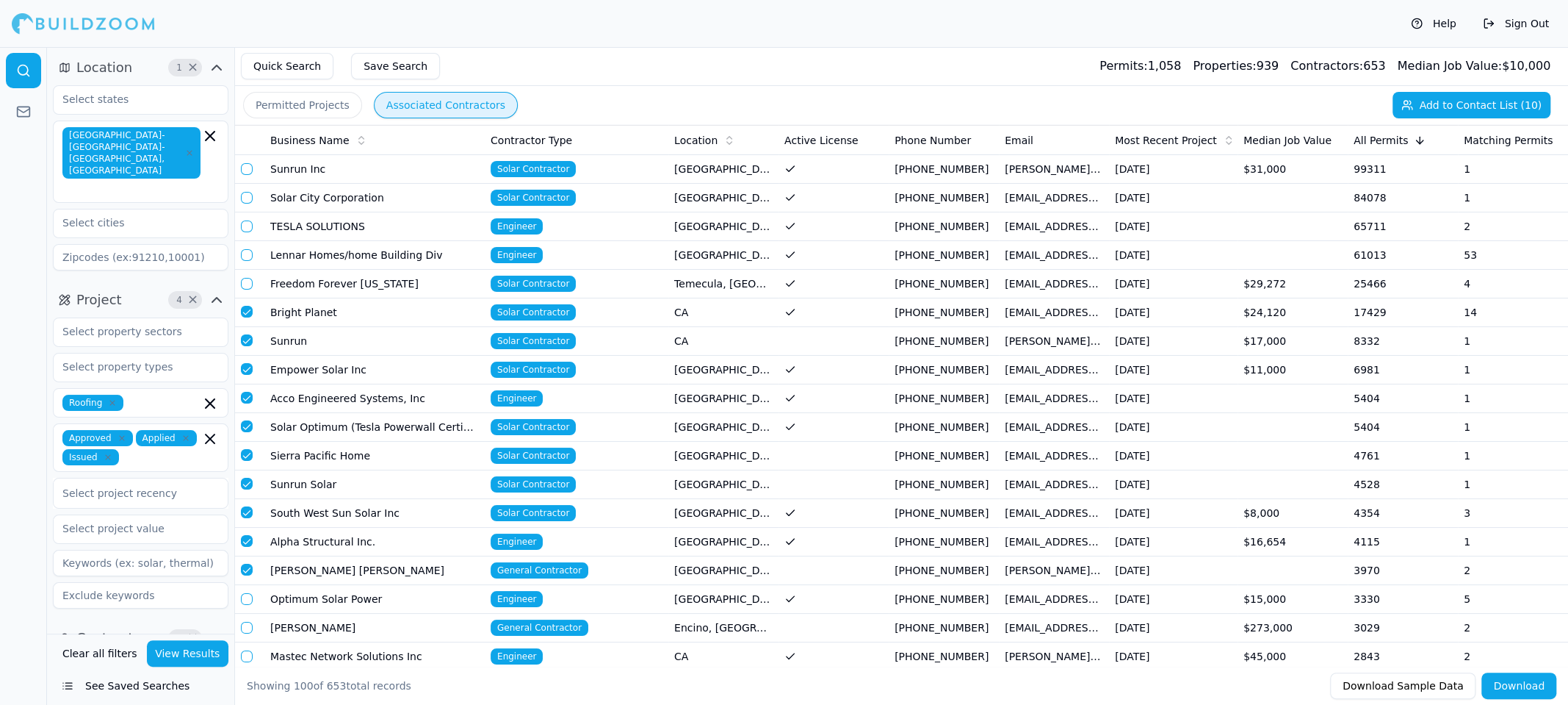
click at [307, 313] on td "Bright Planet" at bounding box center [375, 313] width 220 height 29
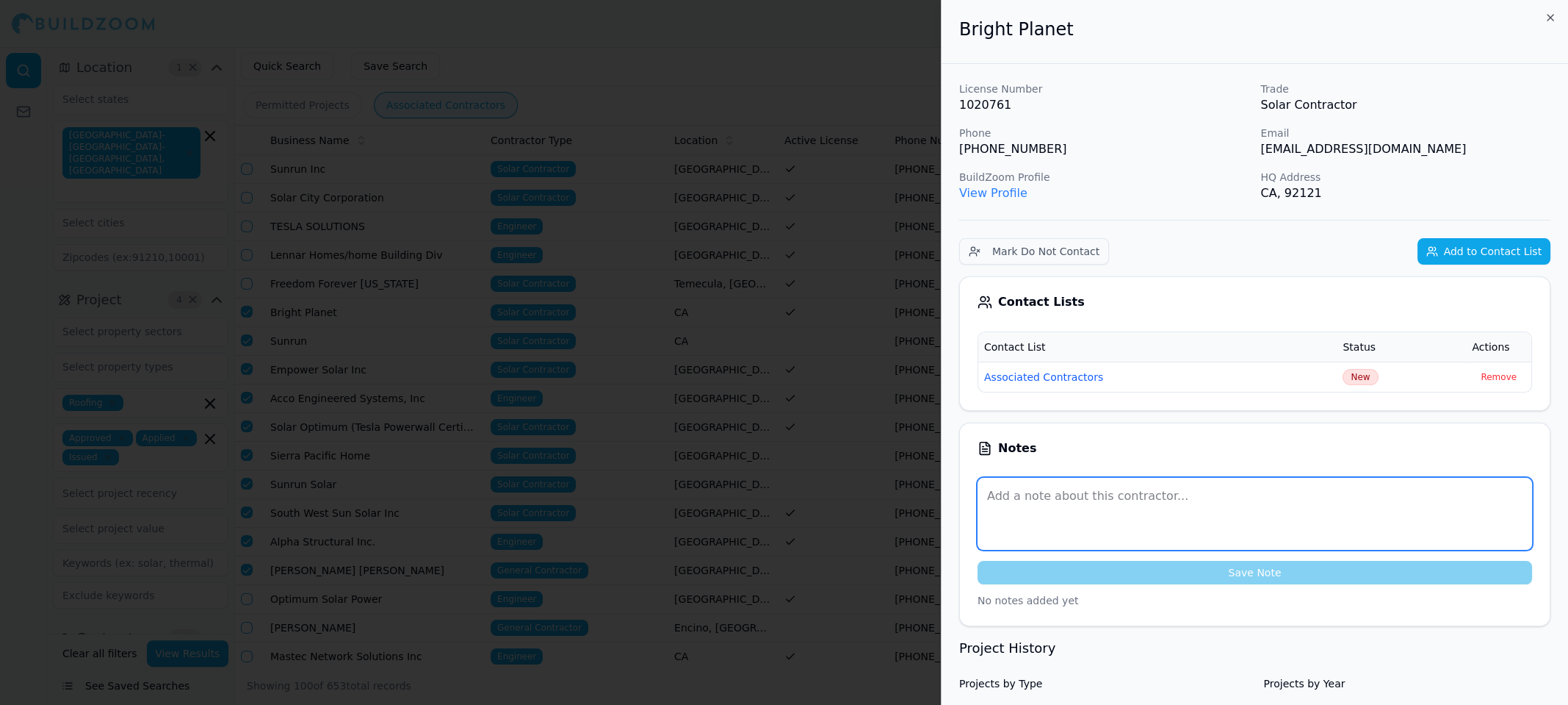
click at [1045, 511] on textarea at bounding box center [1255, 514] width 555 height 72
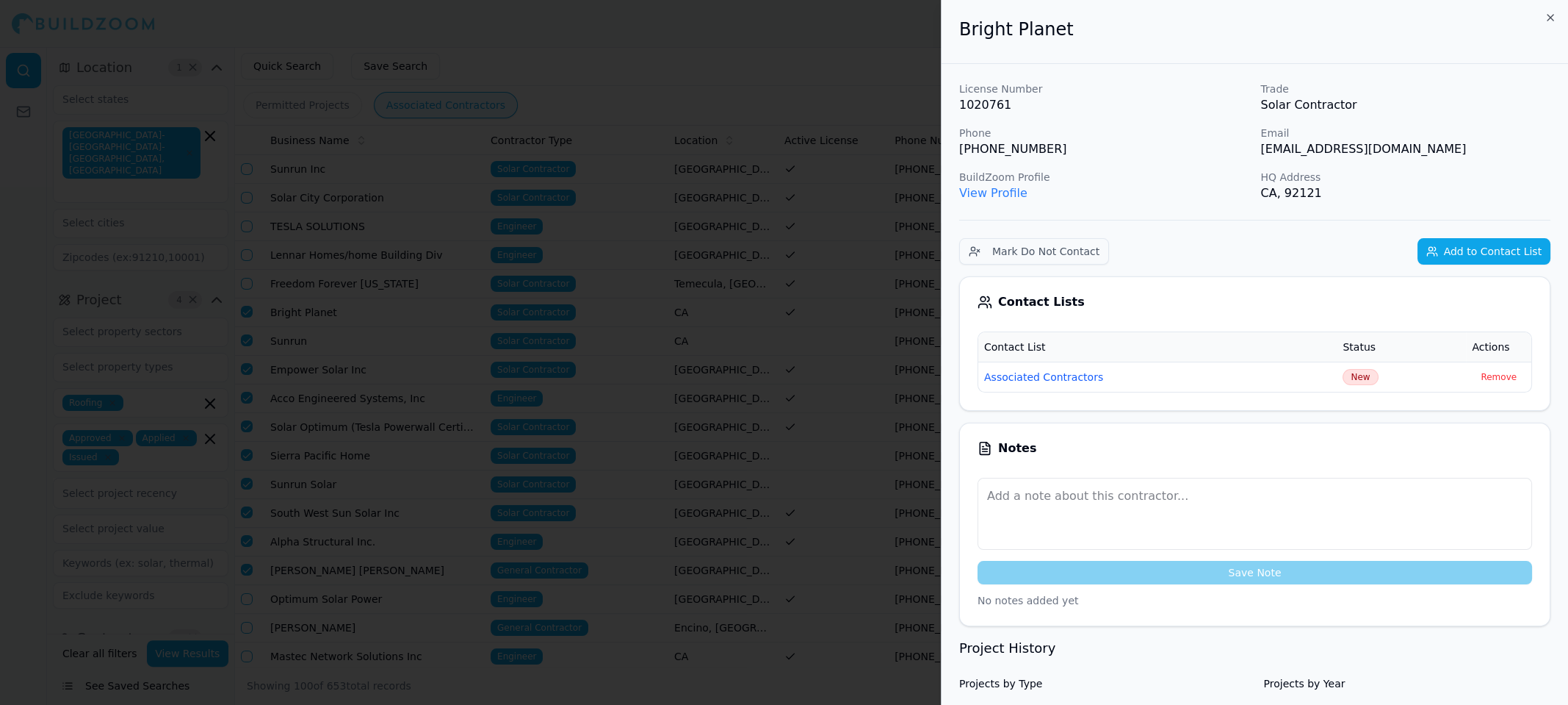
click at [998, 148] on p "[PHONE_NUMBER]" at bounding box center [1104, 149] width 290 height 18
copy p "[PHONE_NUMBER]"
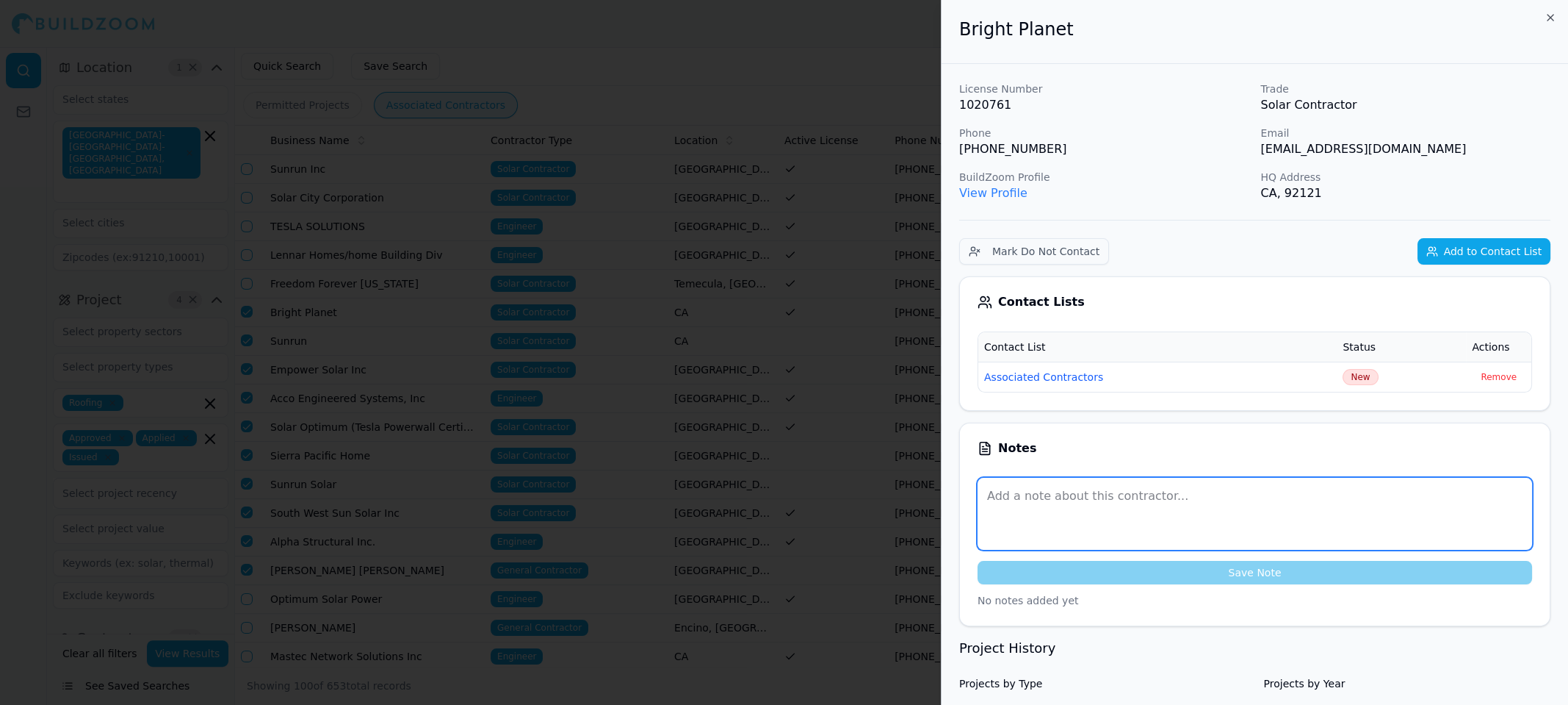
click at [1072, 507] on textarea at bounding box center [1255, 514] width 555 height 72
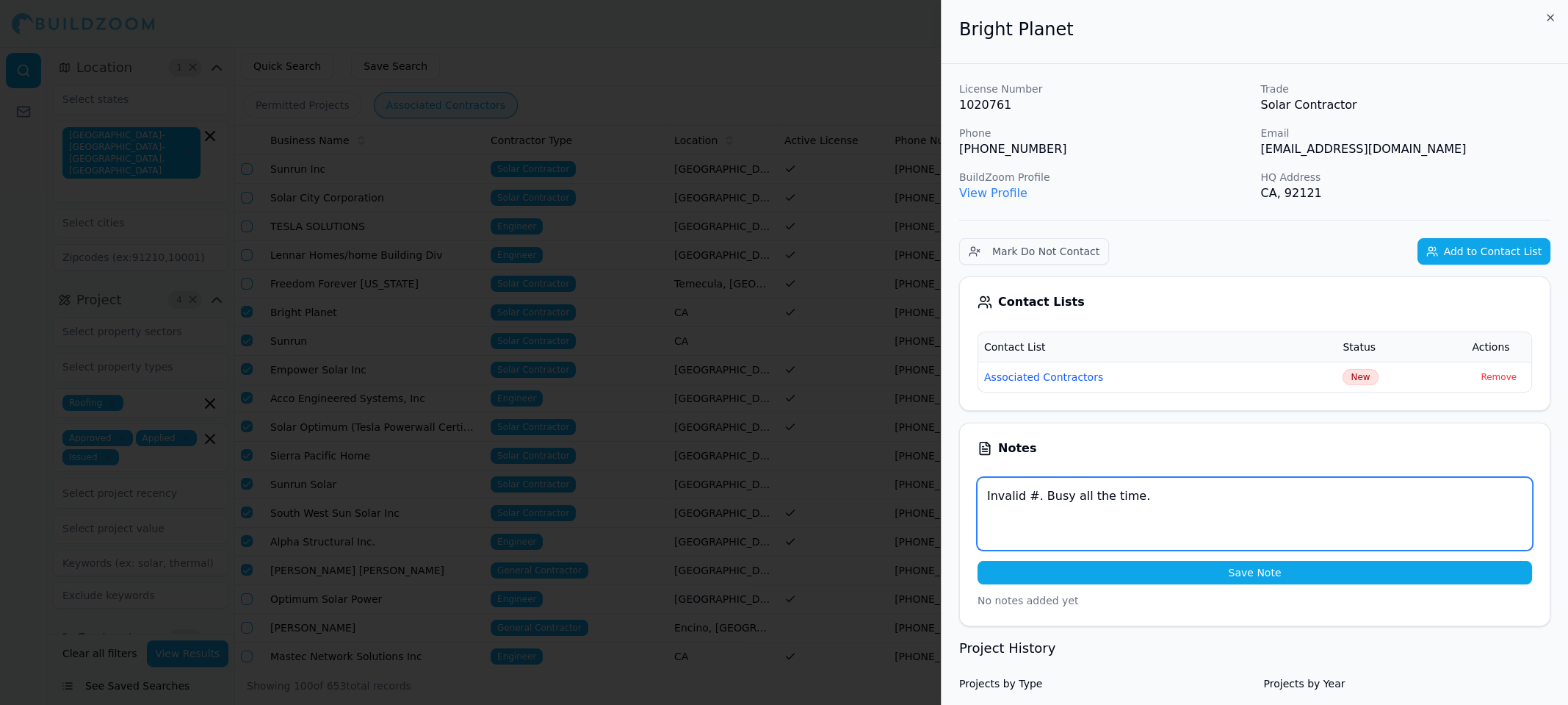
type textarea "Invalid #. Busy all the time."
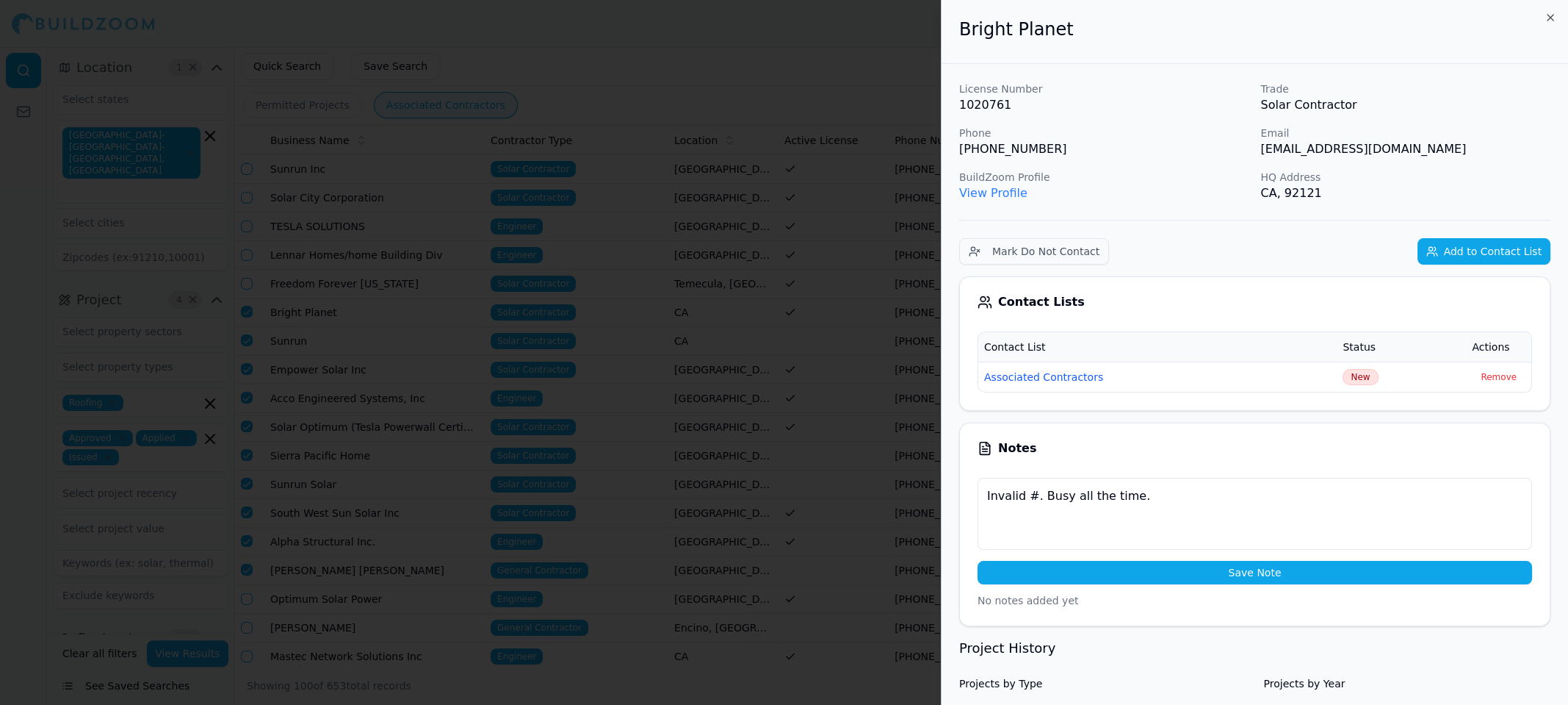
click at [1233, 565] on button "Save Note" at bounding box center [1255, 573] width 555 height 24
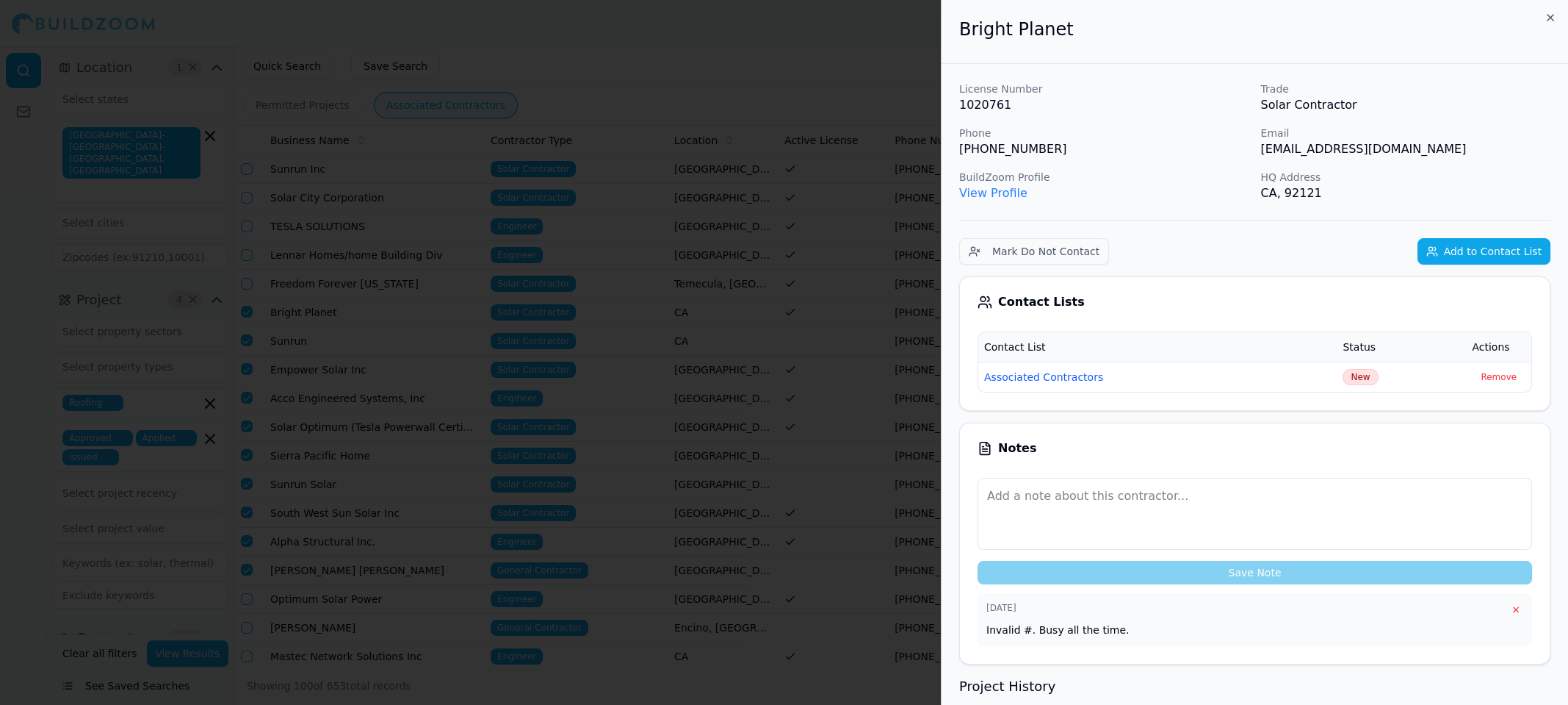
click at [1015, 627] on p "Invalid #. Busy all the time." at bounding box center [1255, 630] width 537 height 14
copy p "Invalid #. Busy all the time."
click at [609, 72] on div at bounding box center [784, 352] width 1568 height 705
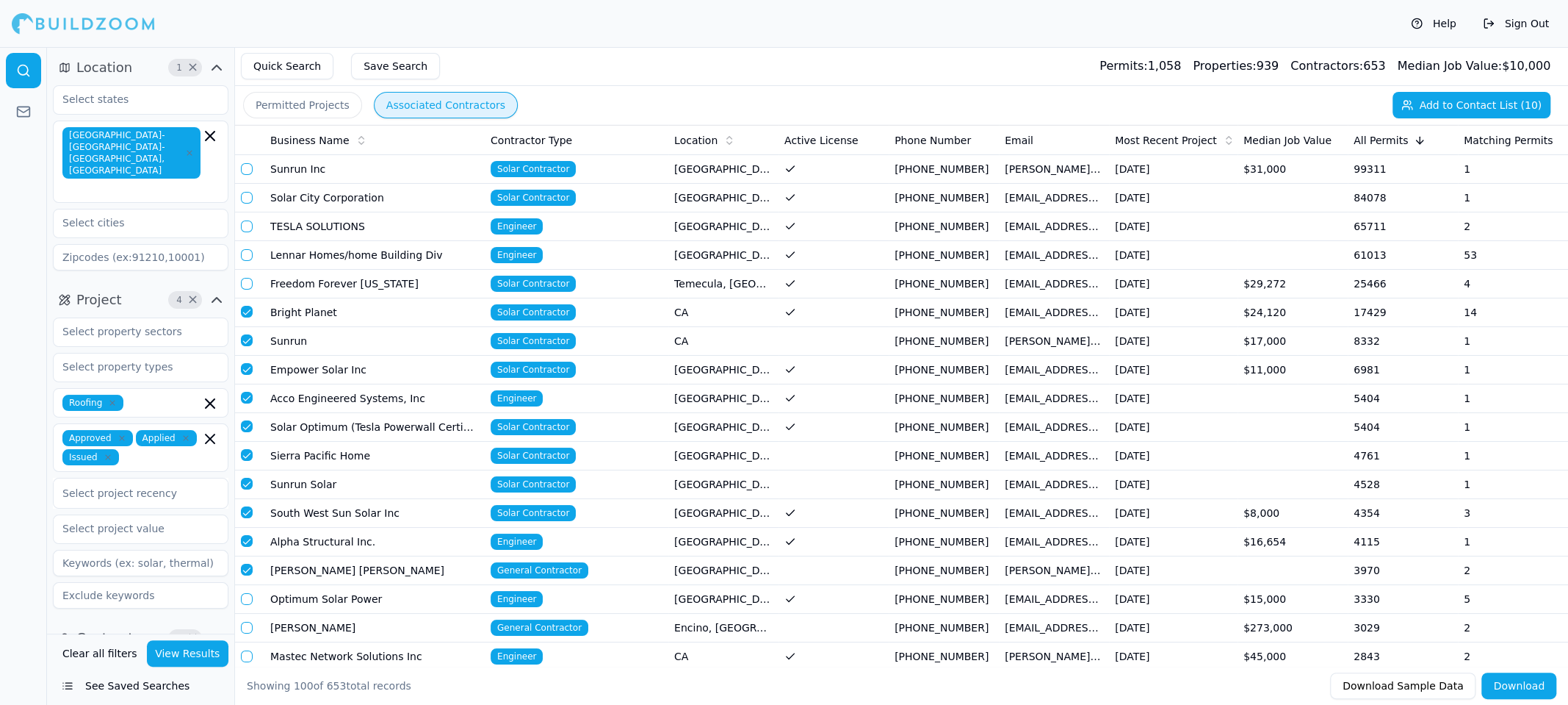
click at [245, 310] on button "button" at bounding box center [247, 311] width 12 height 12
click at [321, 343] on td "Sunrun" at bounding box center [375, 342] width 220 height 29
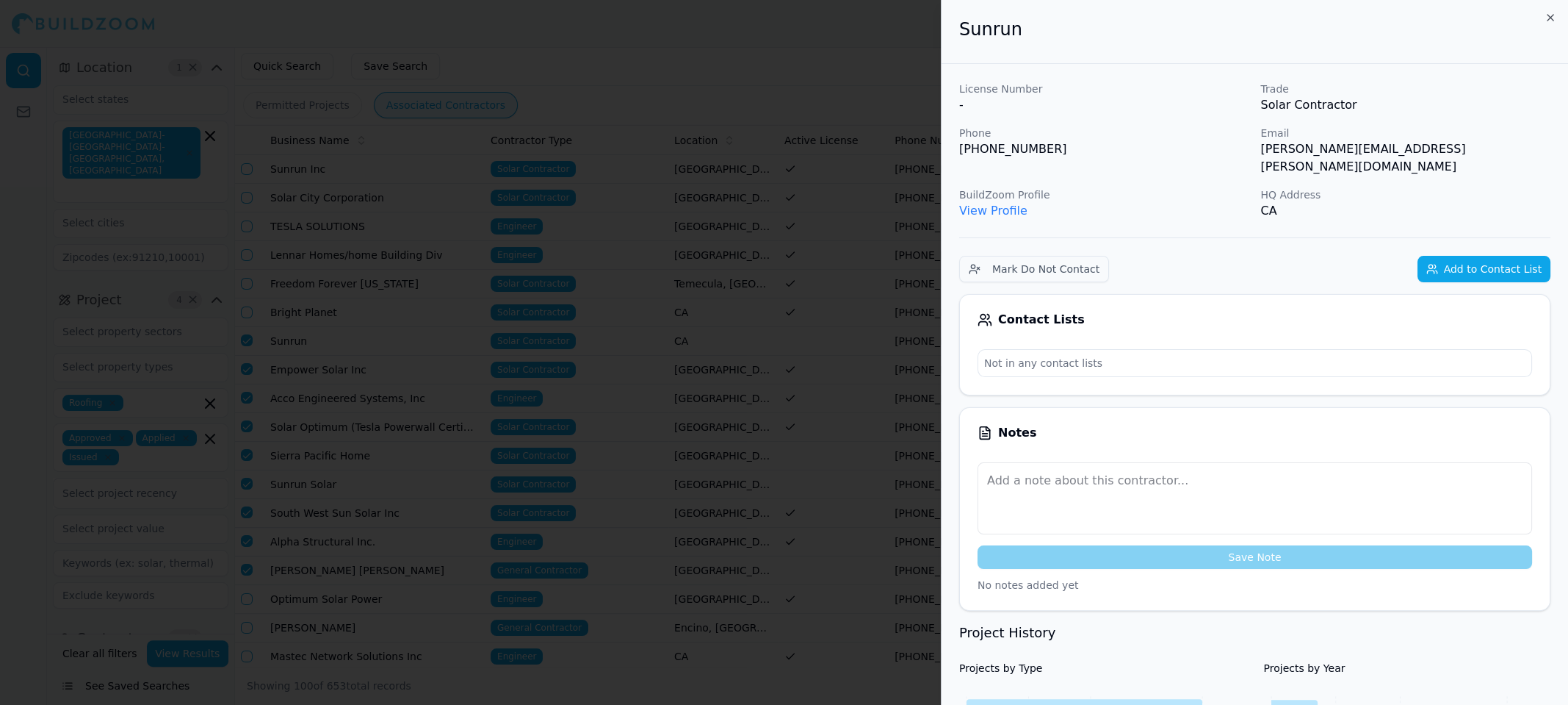
click at [1486, 256] on button "Add to Contact List" at bounding box center [1484, 268] width 133 height 26
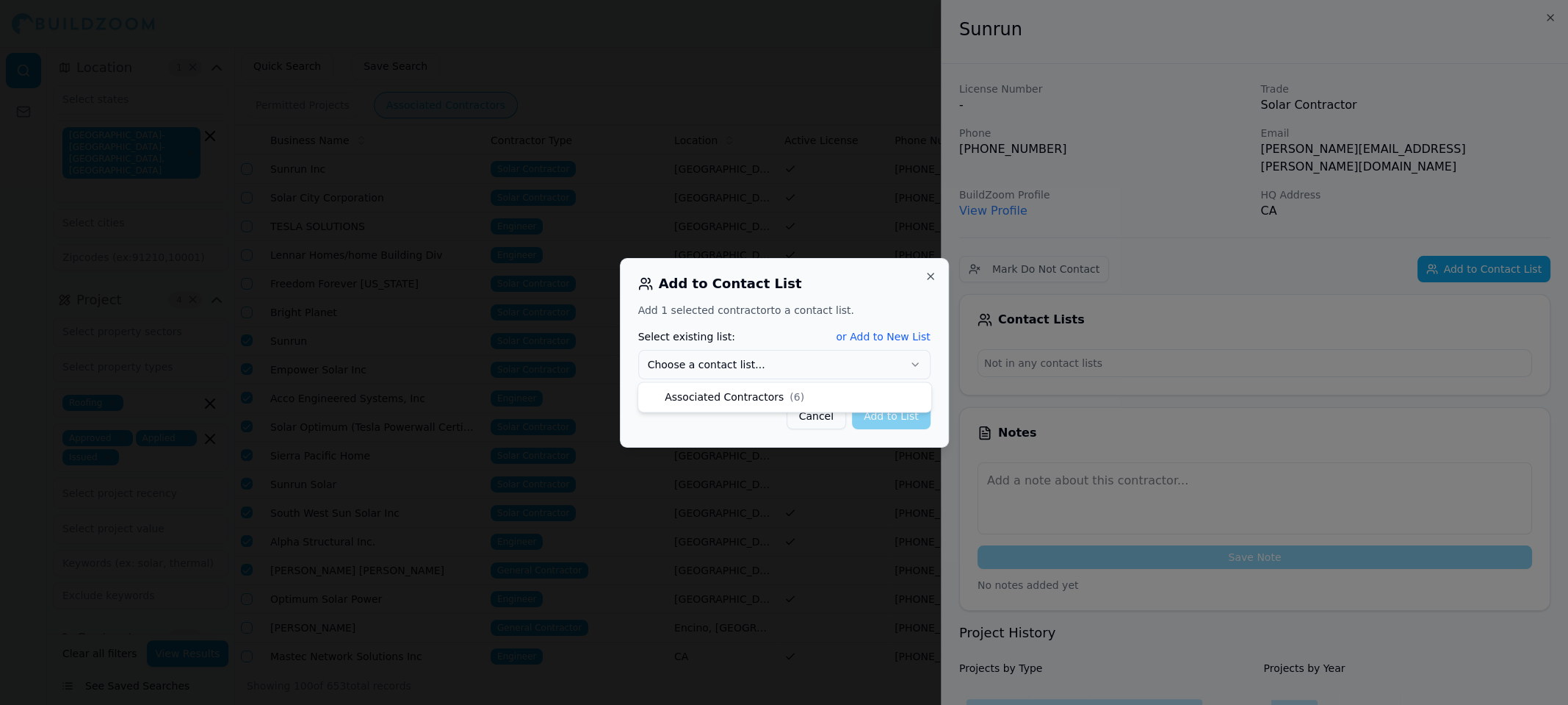
click at [827, 365] on button "Choose a contact list..." at bounding box center [785, 364] width 293 height 30
click at [879, 419] on button "Add to List" at bounding box center [891, 416] width 79 height 26
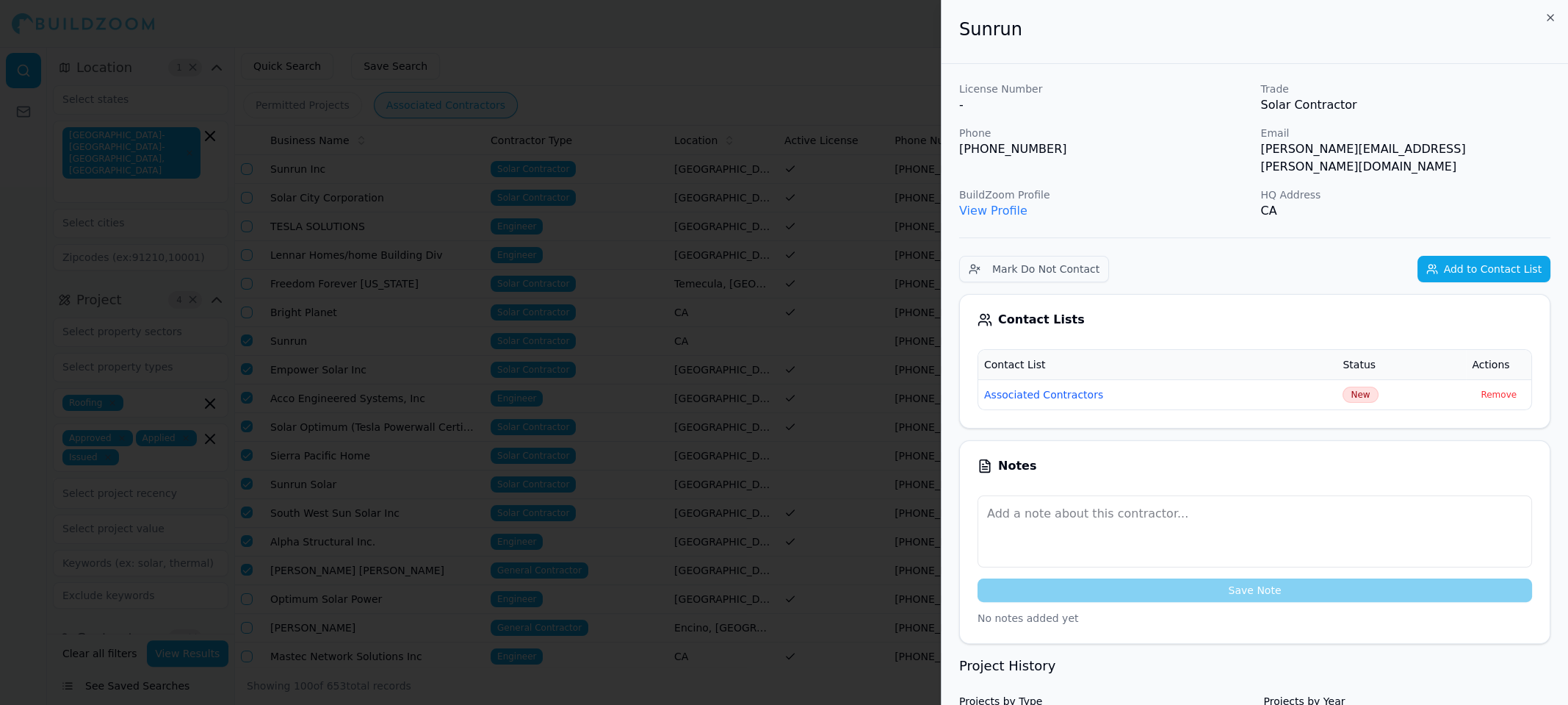
click at [733, 296] on div at bounding box center [784, 352] width 1568 height 705
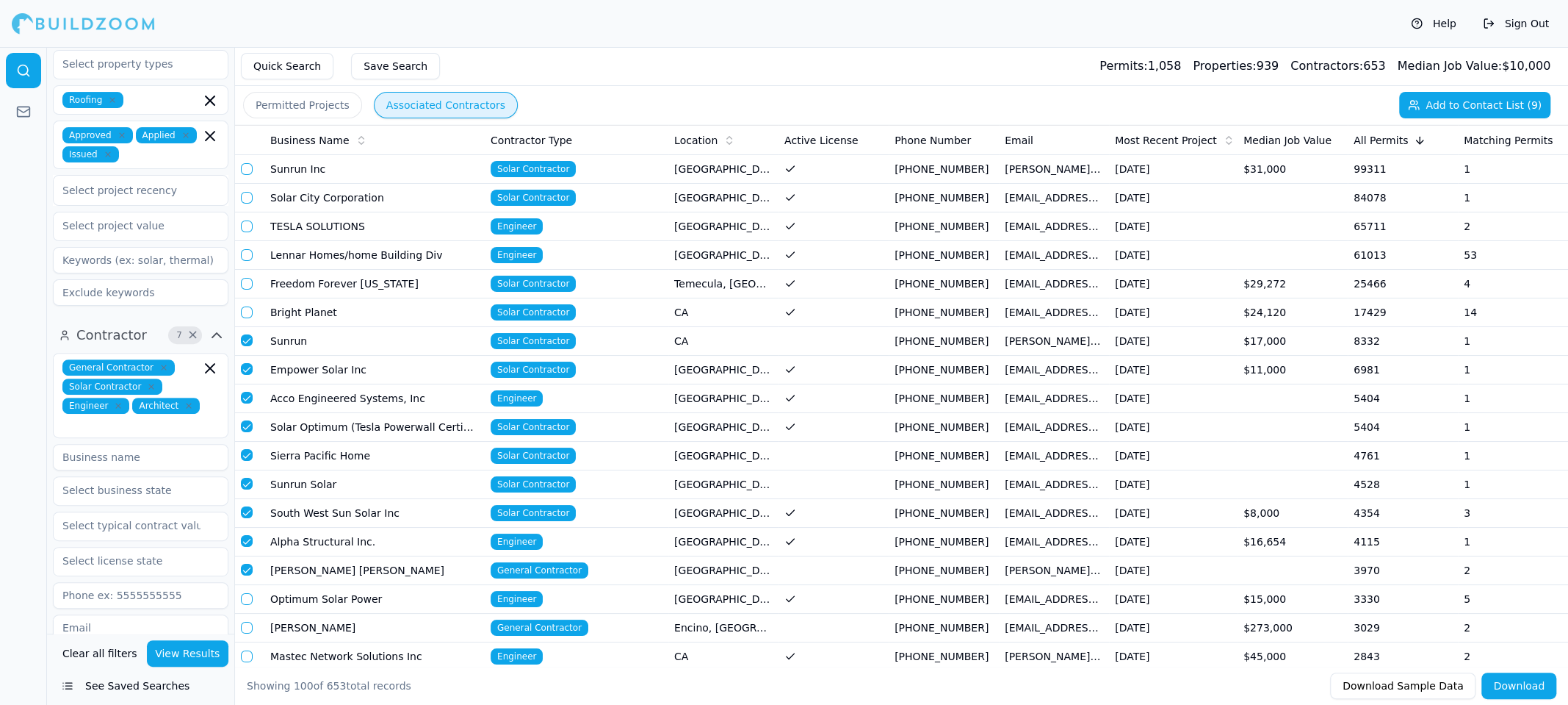
click at [199, 658] on button "View Results" at bounding box center [188, 653] width 82 height 26
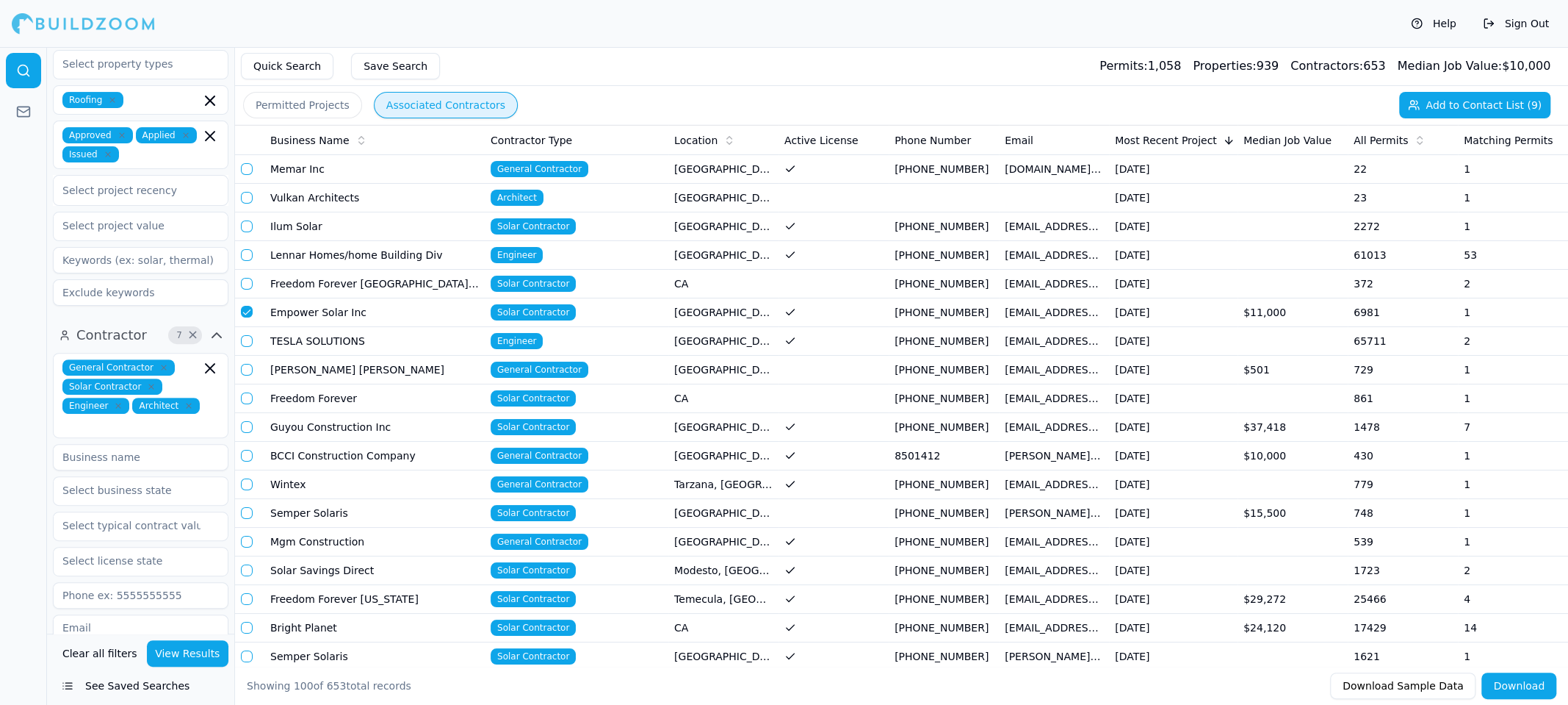
click at [1378, 140] on span "All Permits" at bounding box center [1381, 140] width 54 height 14
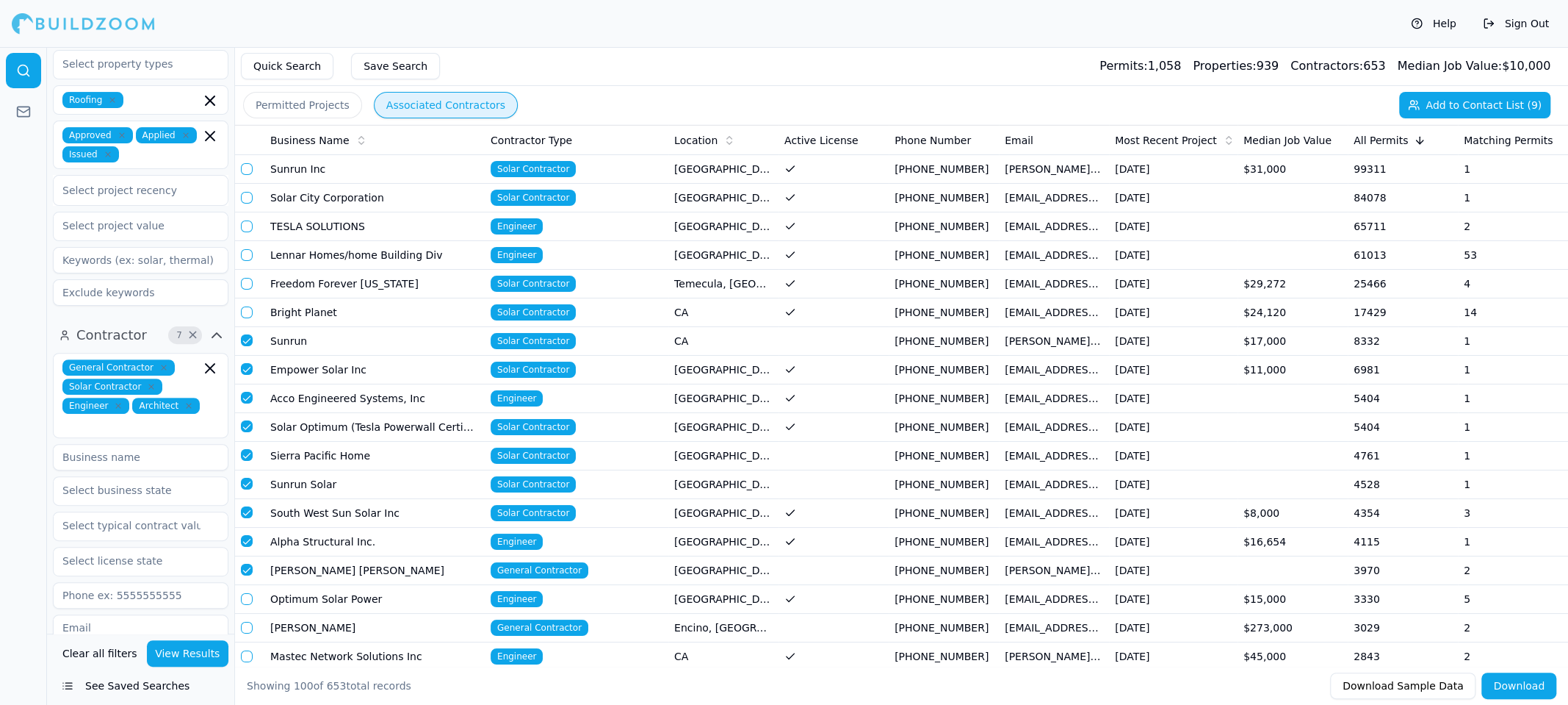
click at [324, 337] on td "Sunrun" at bounding box center [375, 342] width 220 height 29
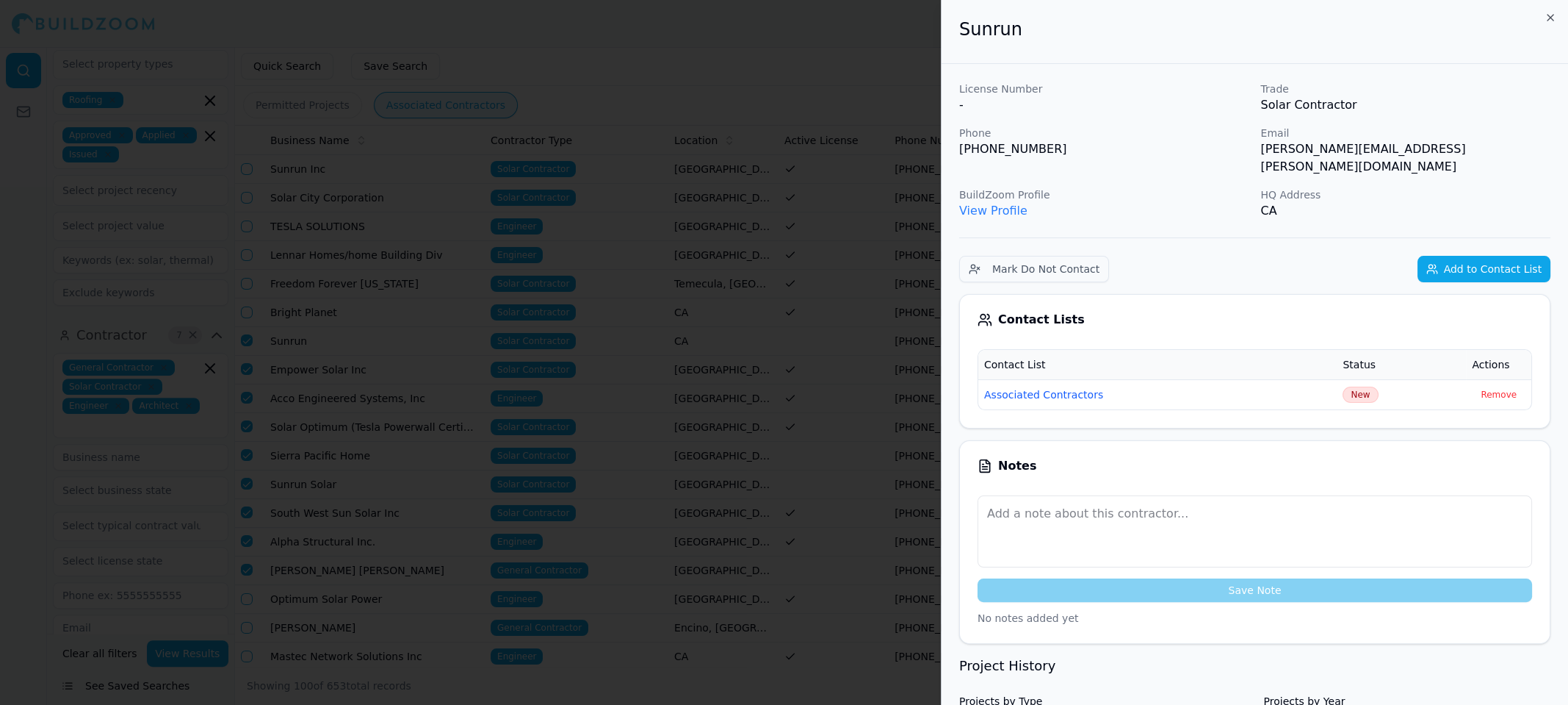
click at [454, 246] on div at bounding box center [784, 352] width 1568 height 705
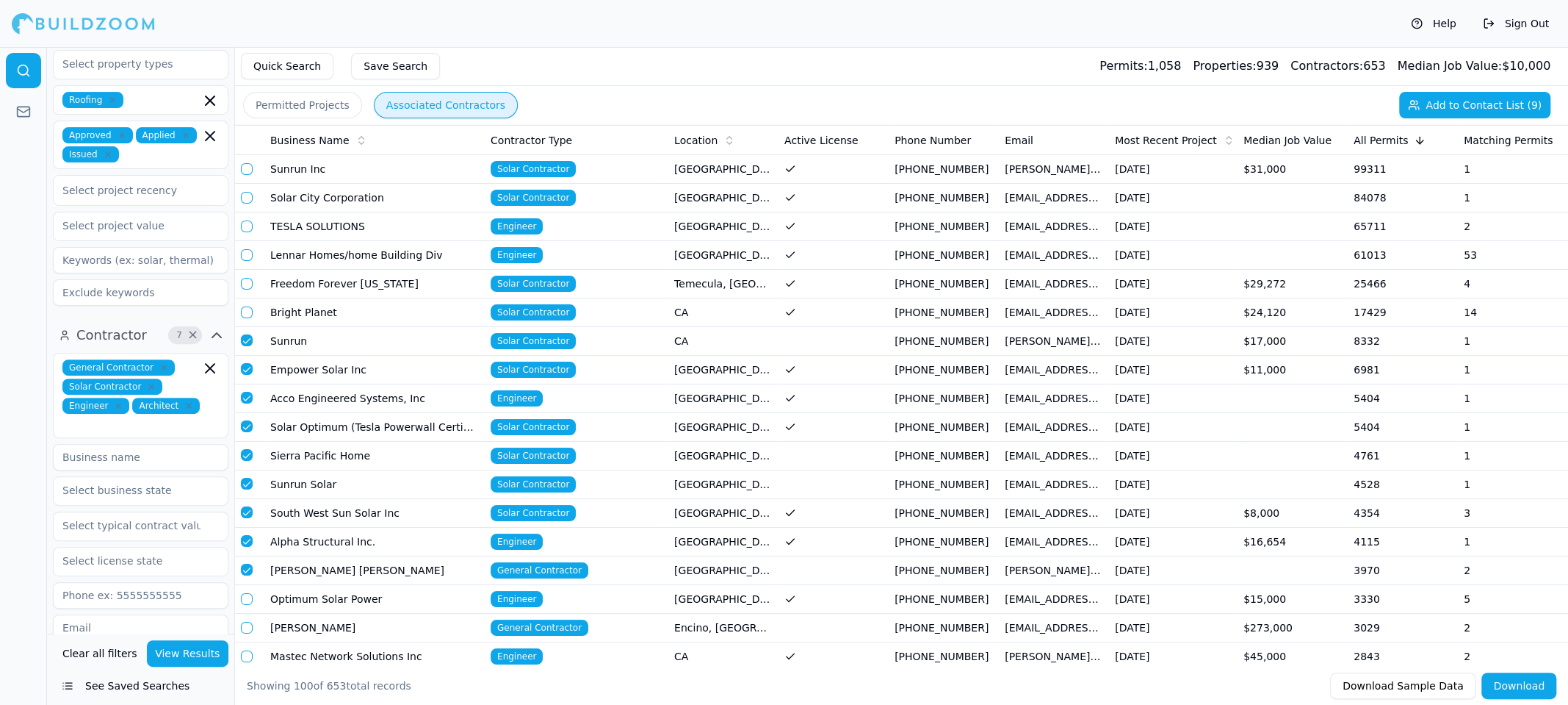
click at [317, 163] on td "Sunrun Inc" at bounding box center [375, 170] width 220 height 29
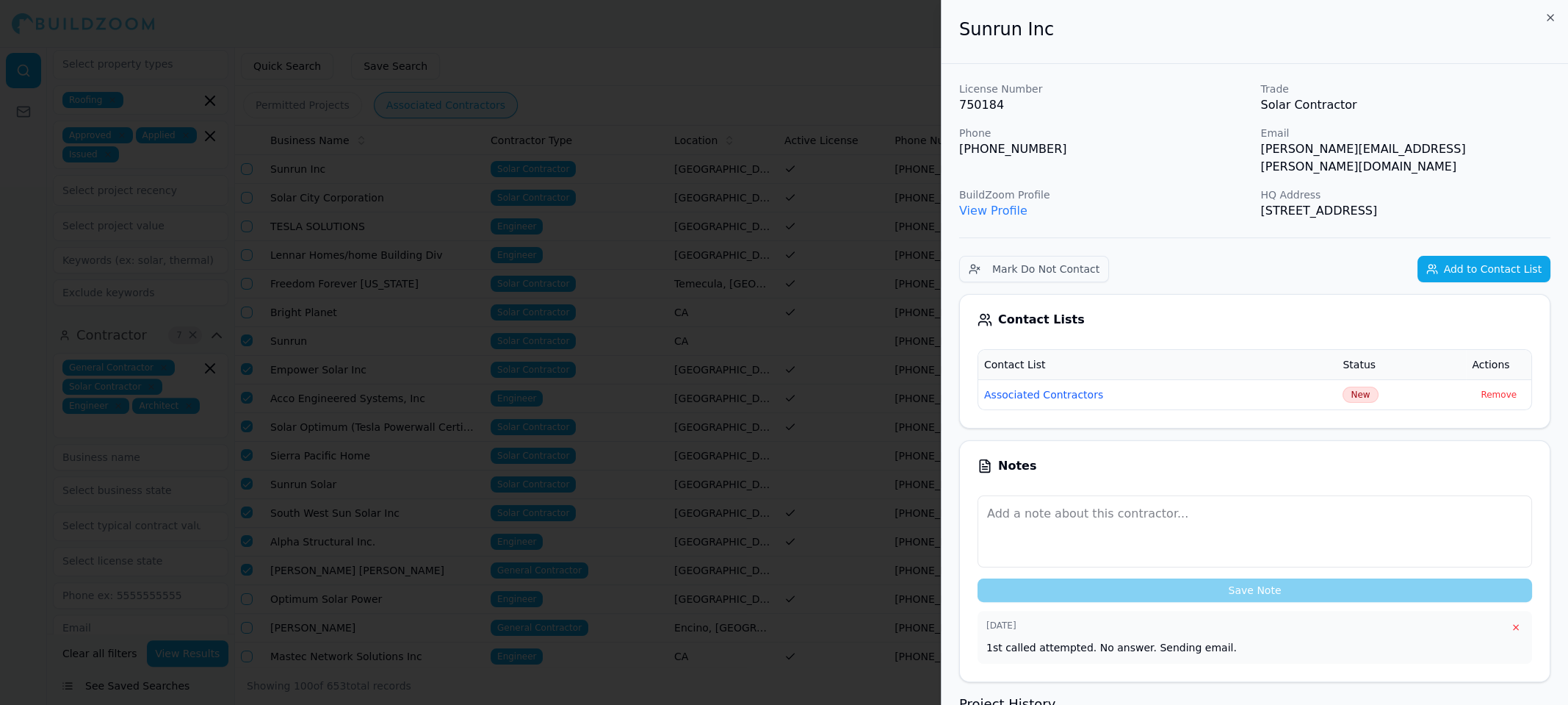
click at [388, 282] on div at bounding box center [784, 352] width 1568 height 705
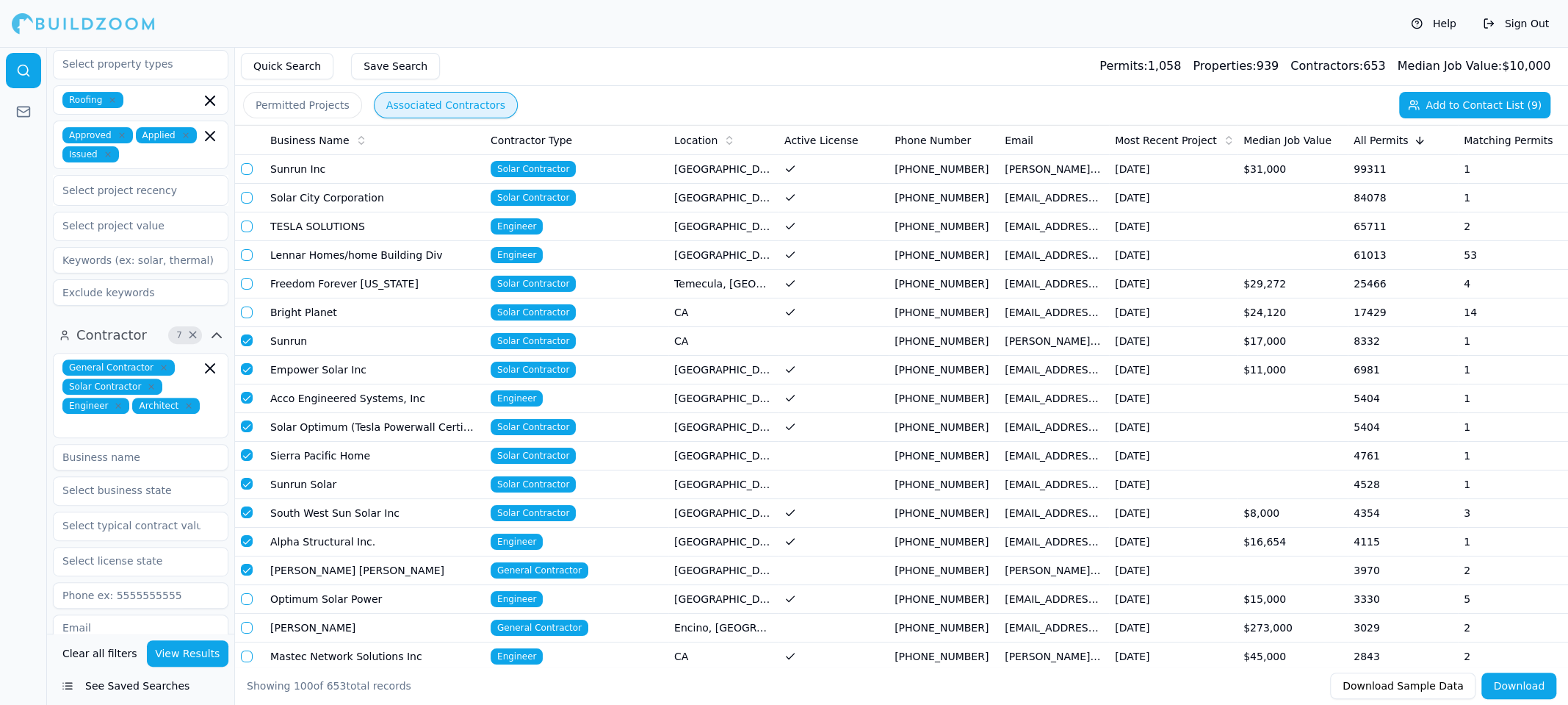
click at [313, 344] on td "Sunrun" at bounding box center [375, 342] width 220 height 29
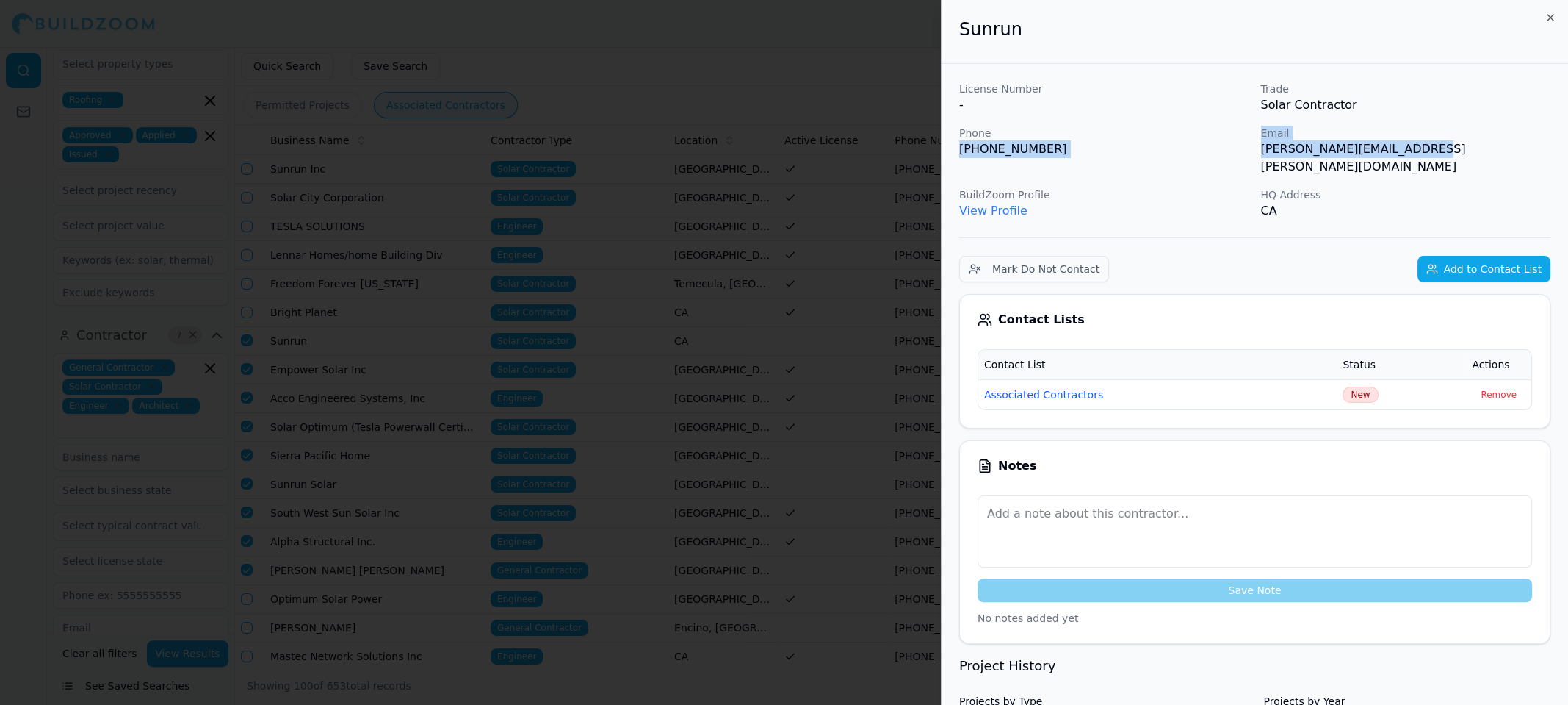
drag, startPoint x: 1441, startPoint y: 144, endPoint x: 950, endPoint y: 143, distance: 491.0
copy div "(209) 650-9944 Email nicholas.gagnon@sunrun.com"
click at [1486, 256] on button "Add to Contact List" at bounding box center [1484, 268] width 133 height 26
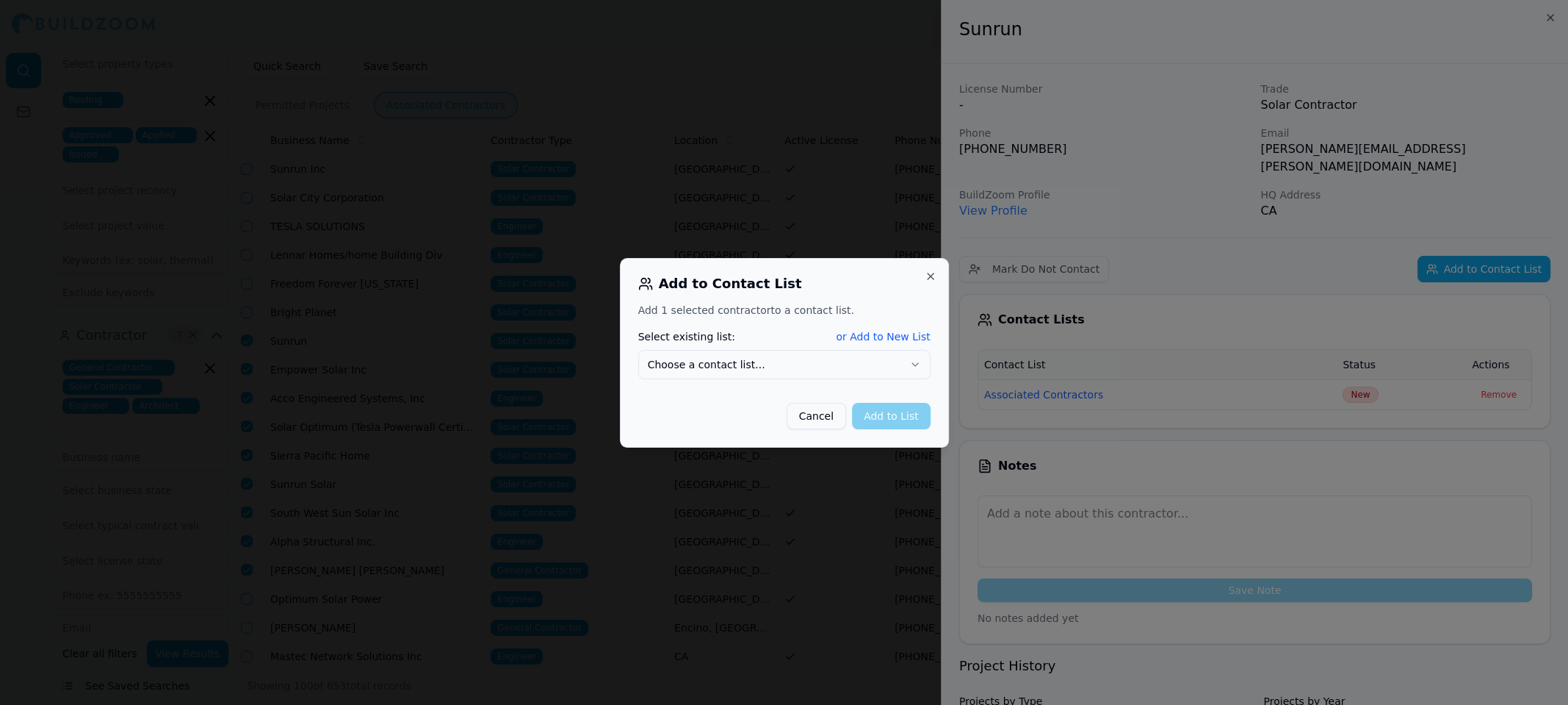
click at [1197, 237] on div at bounding box center [784, 352] width 1568 height 705
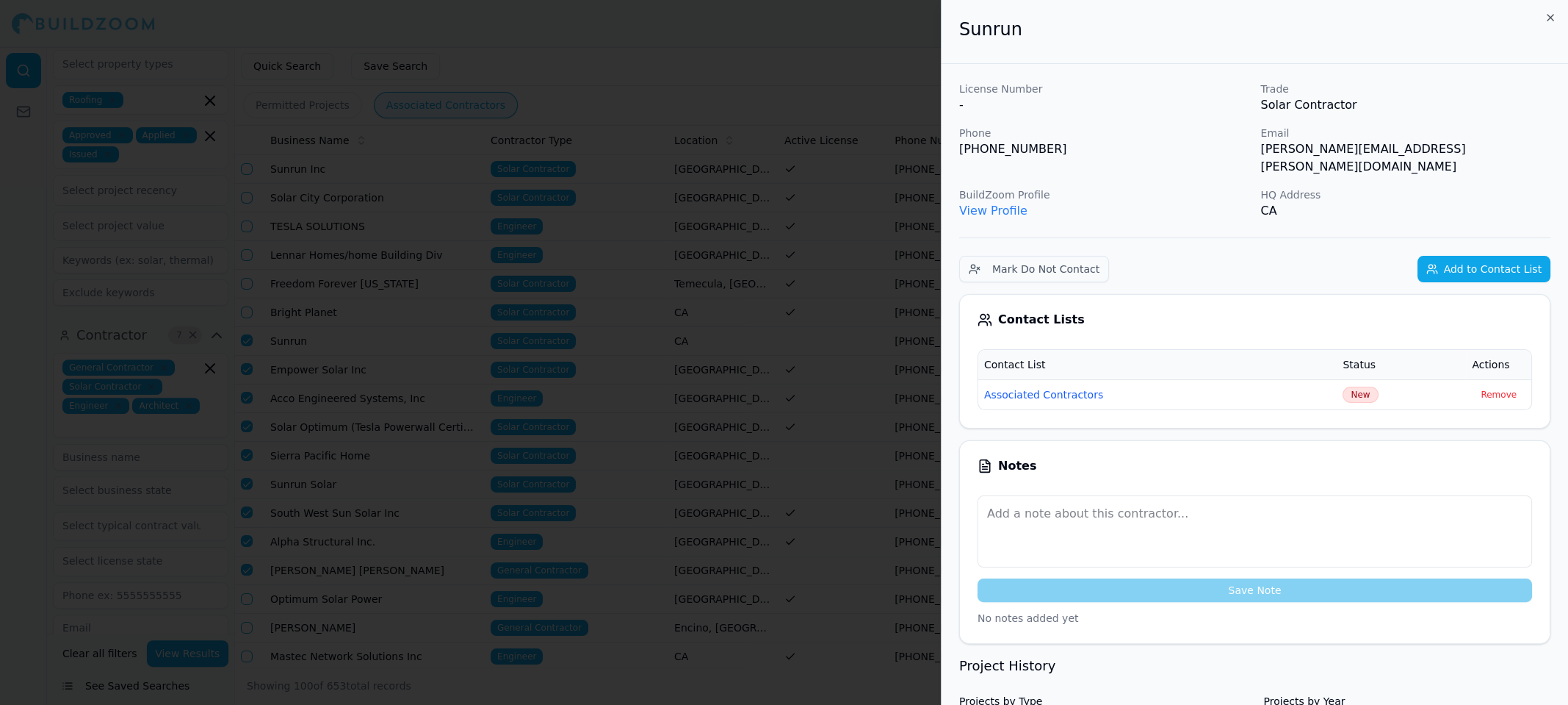
click at [471, 291] on div at bounding box center [784, 352] width 1568 height 705
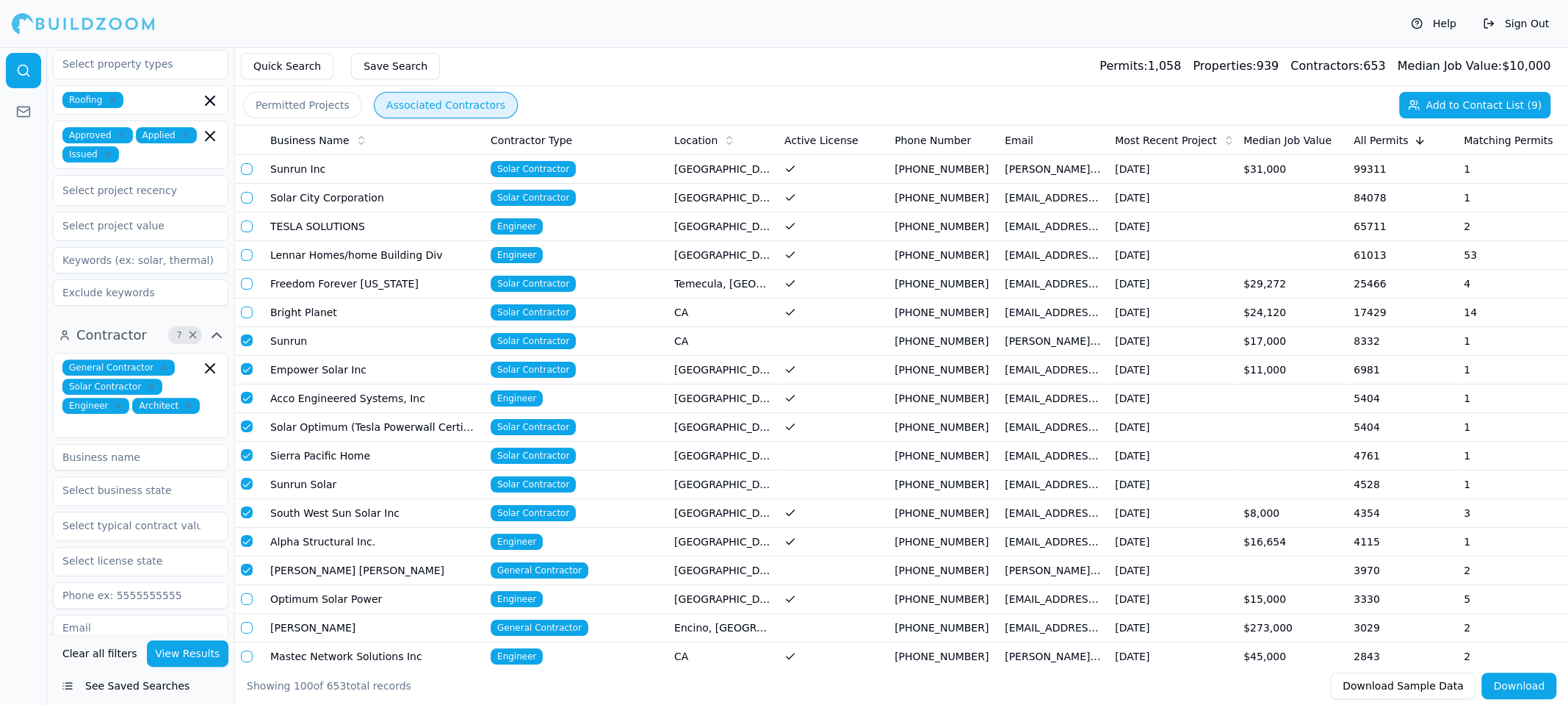
click at [306, 368] on td "Empower Solar Inc" at bounding box center [375, 371] width 220 height 29
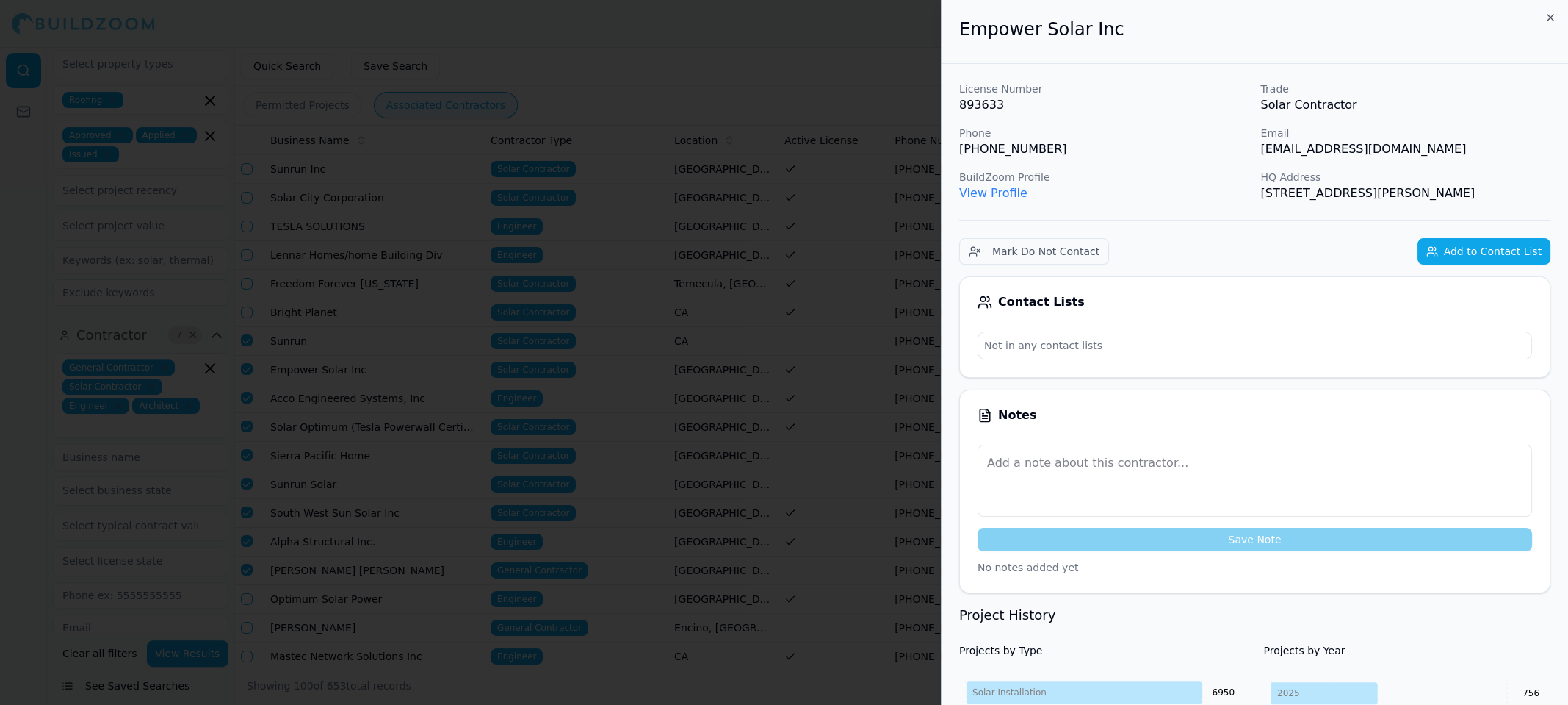
click at [306, 368] on div at bounding box center [784, 352] width 1568 height 705
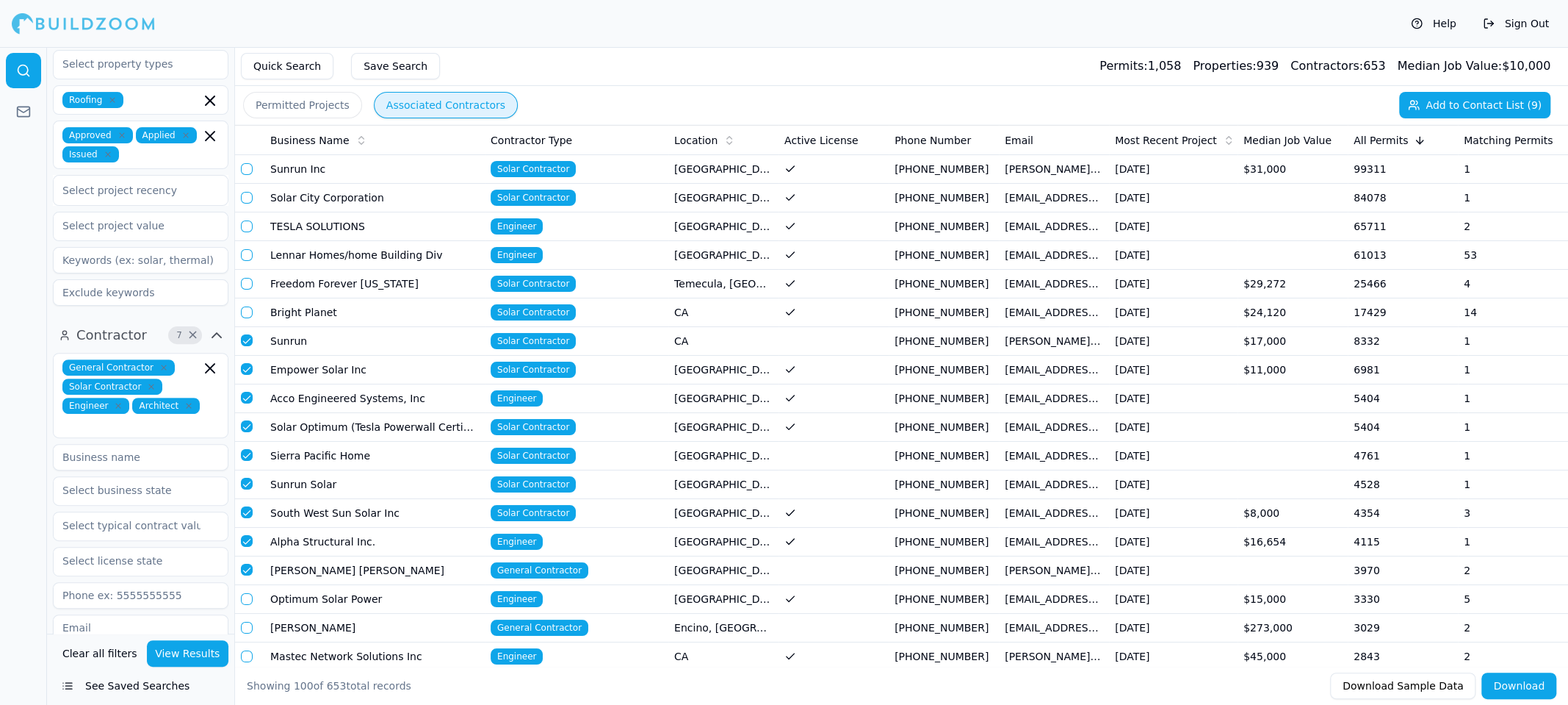
click at [301, 346] on td "Sunrun" at bounding box center [375, 342] width 220 height 29
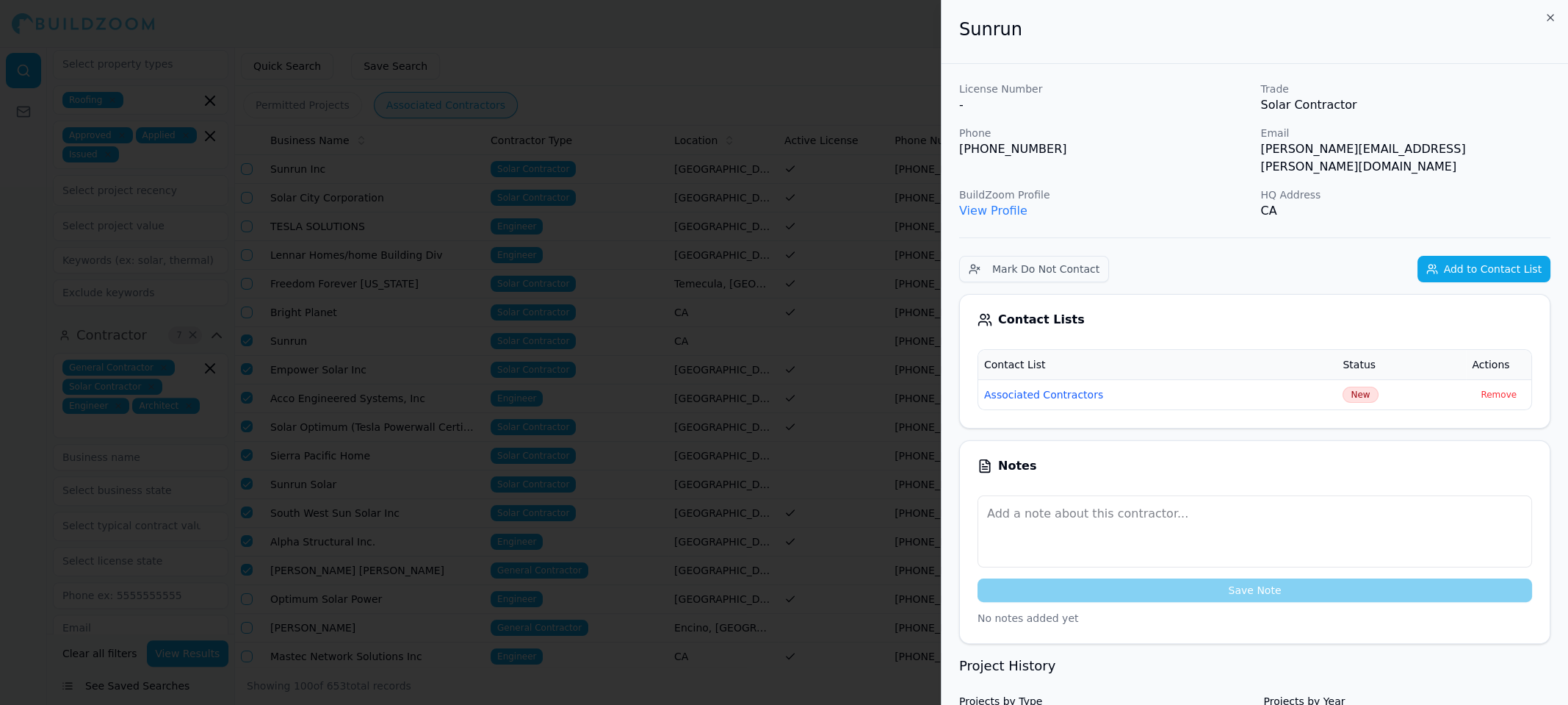
click at [1002, 144] on p "[PHONE_NUMBER]" at bounding box center [1104, 149] width 290 height 18
copy p "[PHONE_NUMBER]"
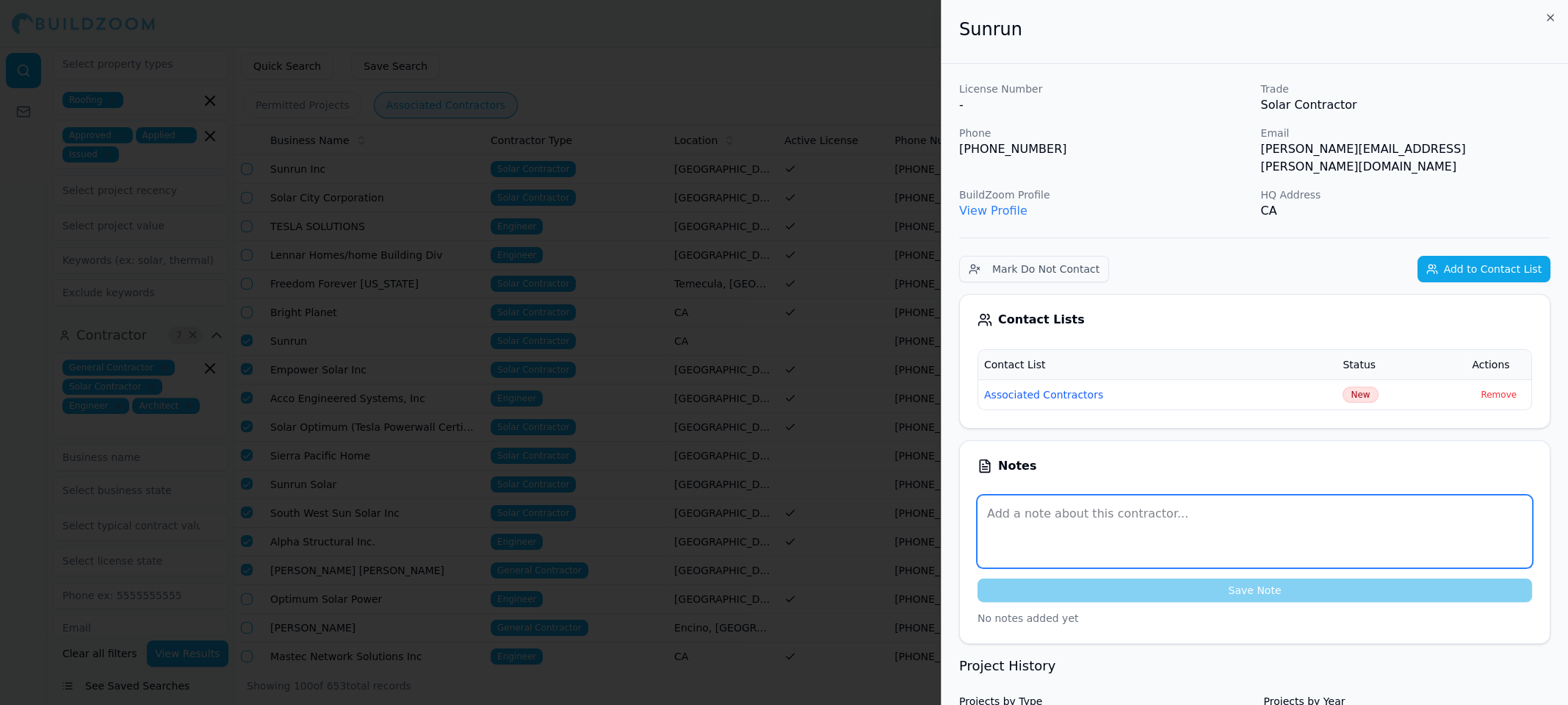
click at [1074, 501] on textarea at bounding box center [1255, 531] width 555 height 72
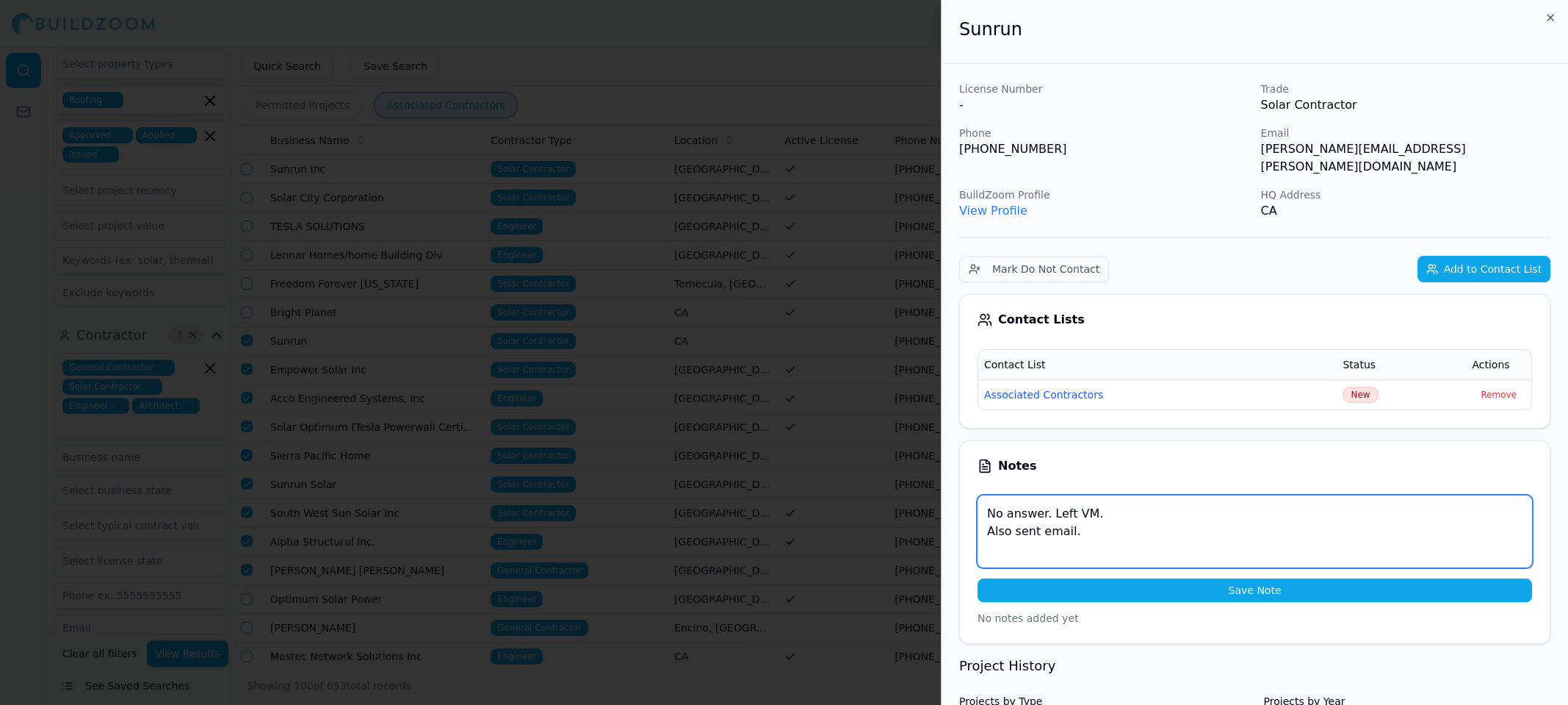
type textarea "No answer. Left VM. Also sent email."
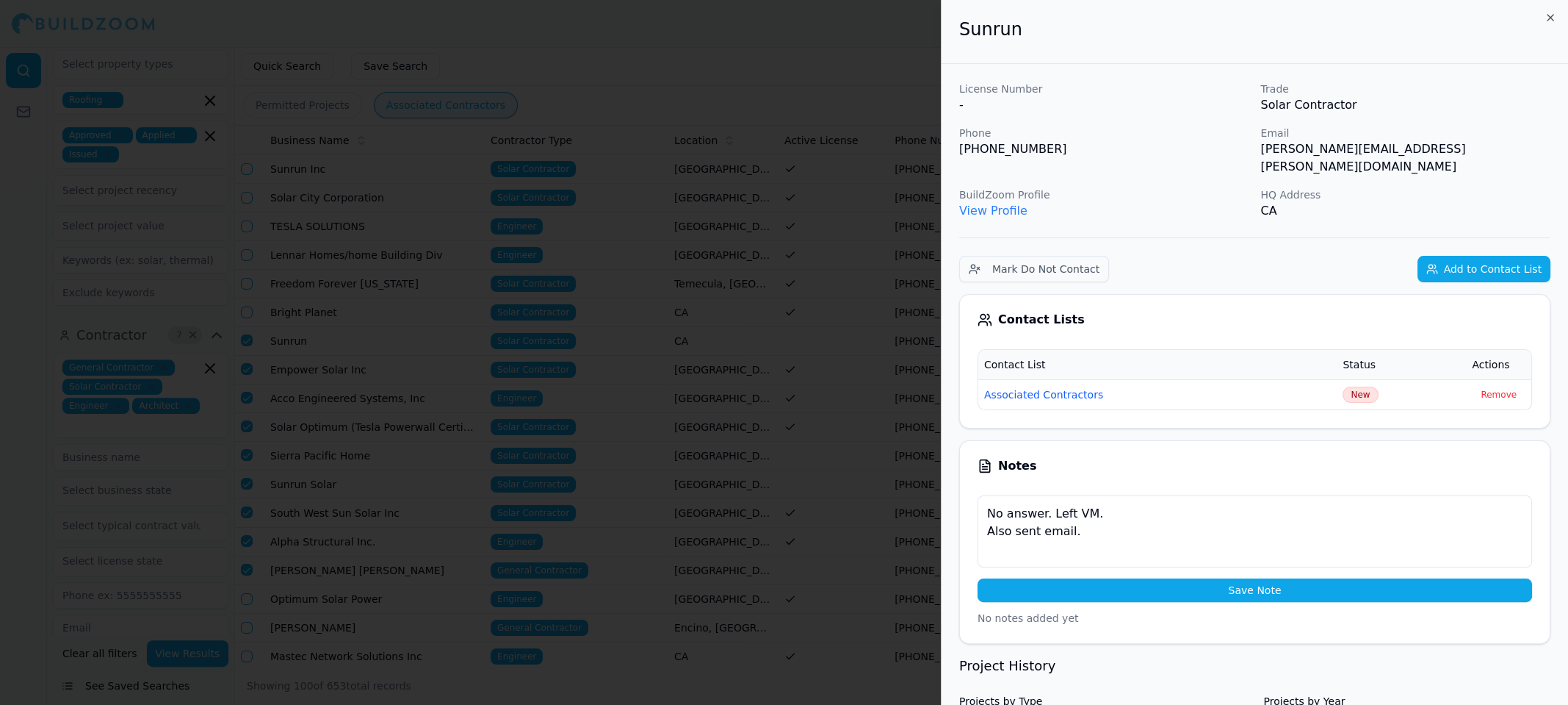
click at [1269, 578] on button "Save Note" at bounding box center [1255, 590] width 555 height 24
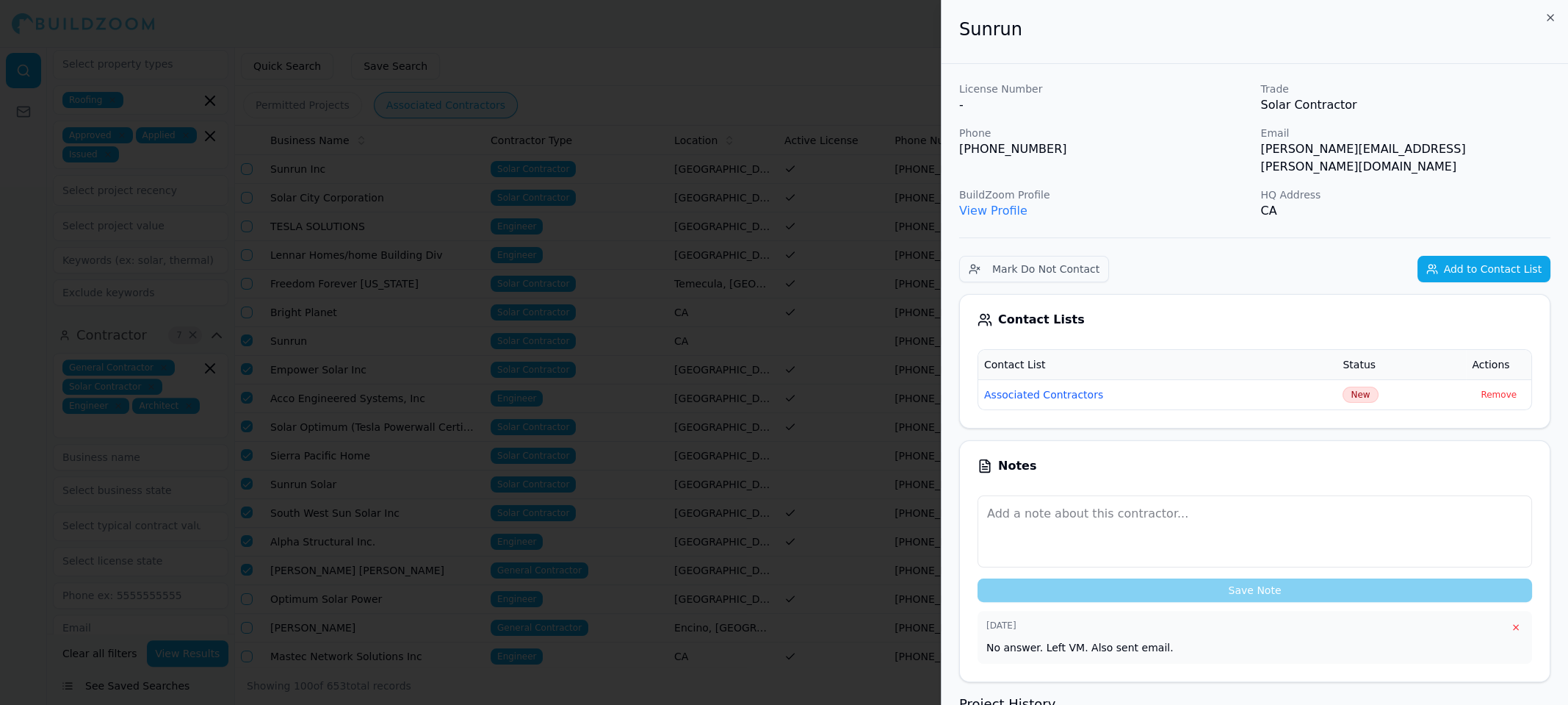
click at [608, 65] on div at bounding box center [784, 352] width 1568 height 705
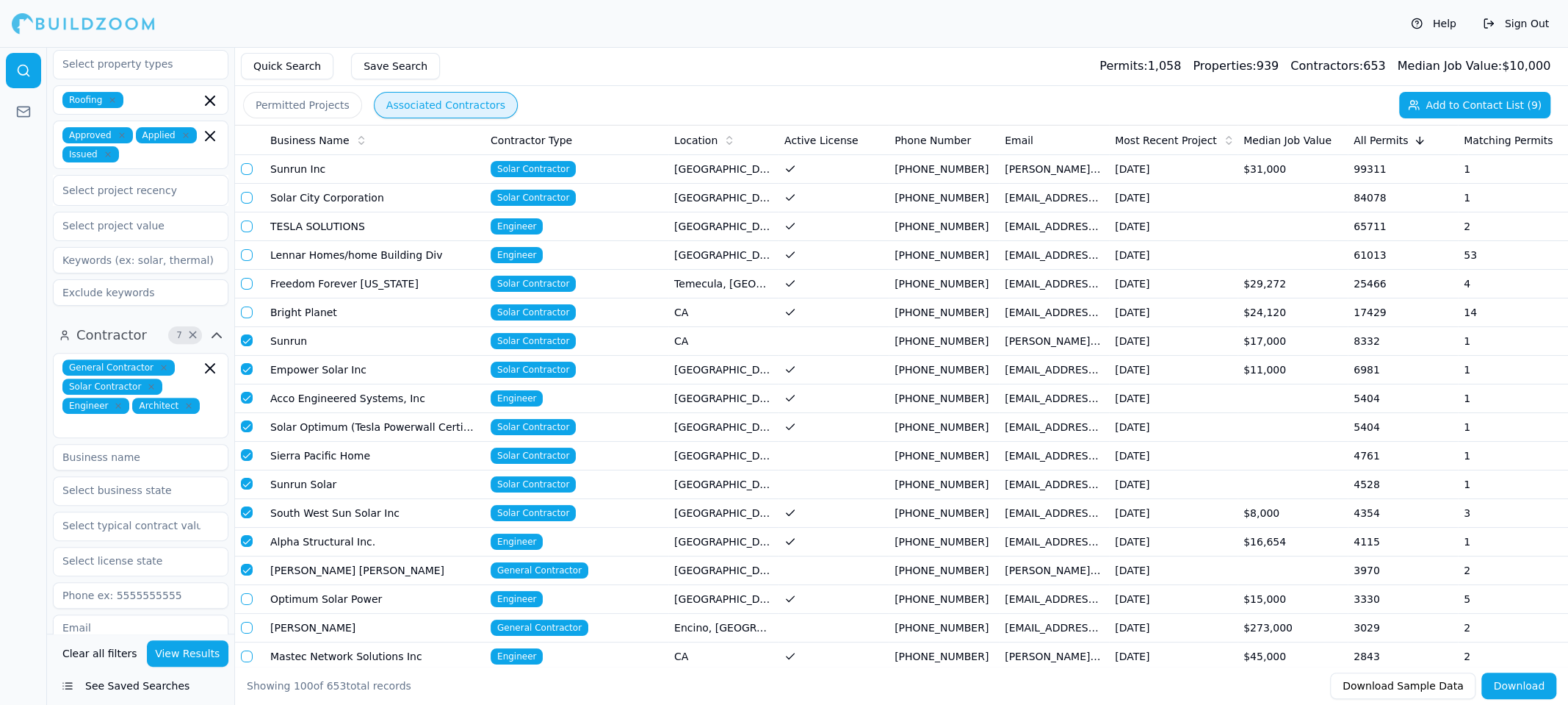
click at [242, 341] on button "button" at bounding box center [247, 340] width 12 height 12
click at [310, 372] on td "Empower Solar Inc" at bounding box center [375, 371] width 220 height 29
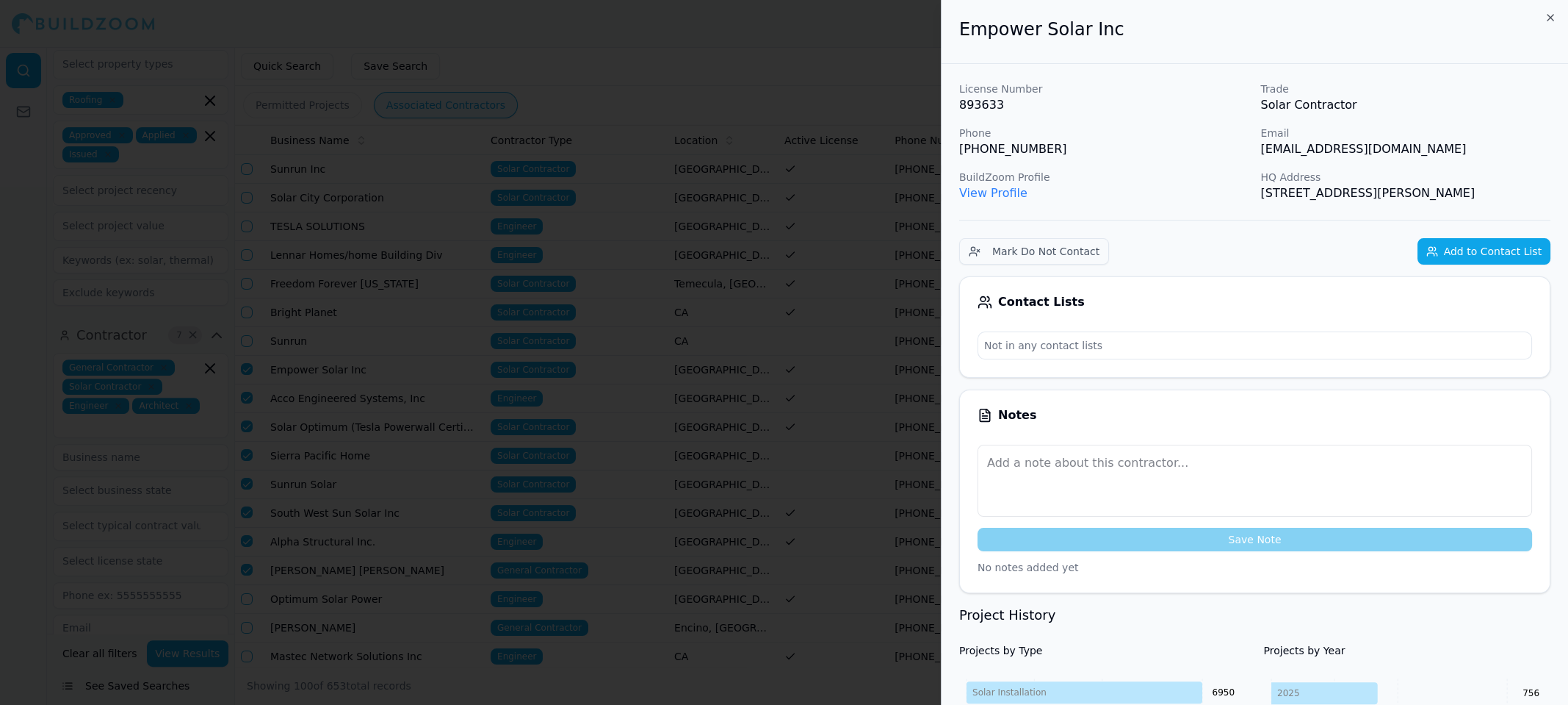
click at [1451, 247] on button "Add to Contact List" at bounding box center [1484, 251] width 133 height 26
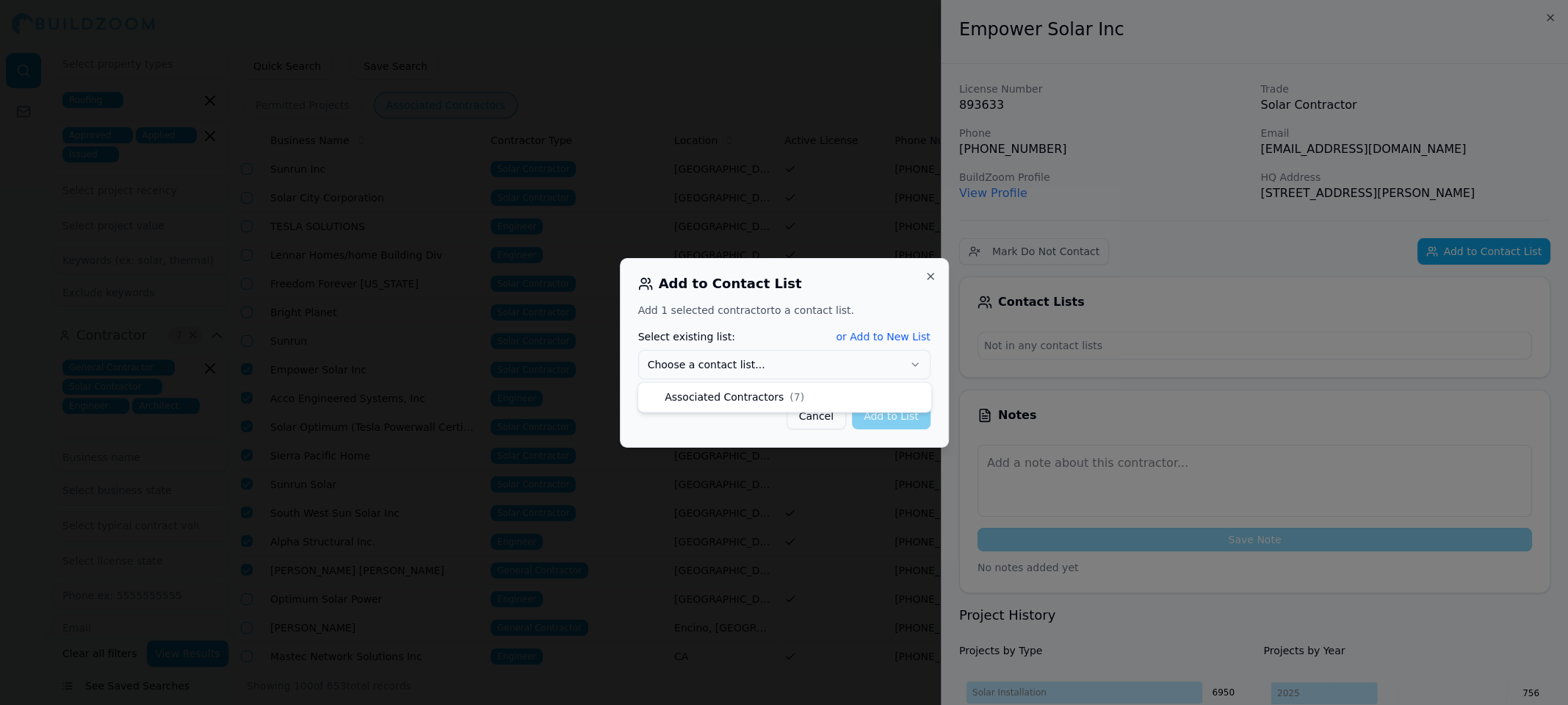
click at [843, 372] on button "Choose a contact list..." at bounding box center [785, 364] width 293 height 30
click at [905, 420] on button "Add to List" at bounding box center [891, 416] width 79 height 26
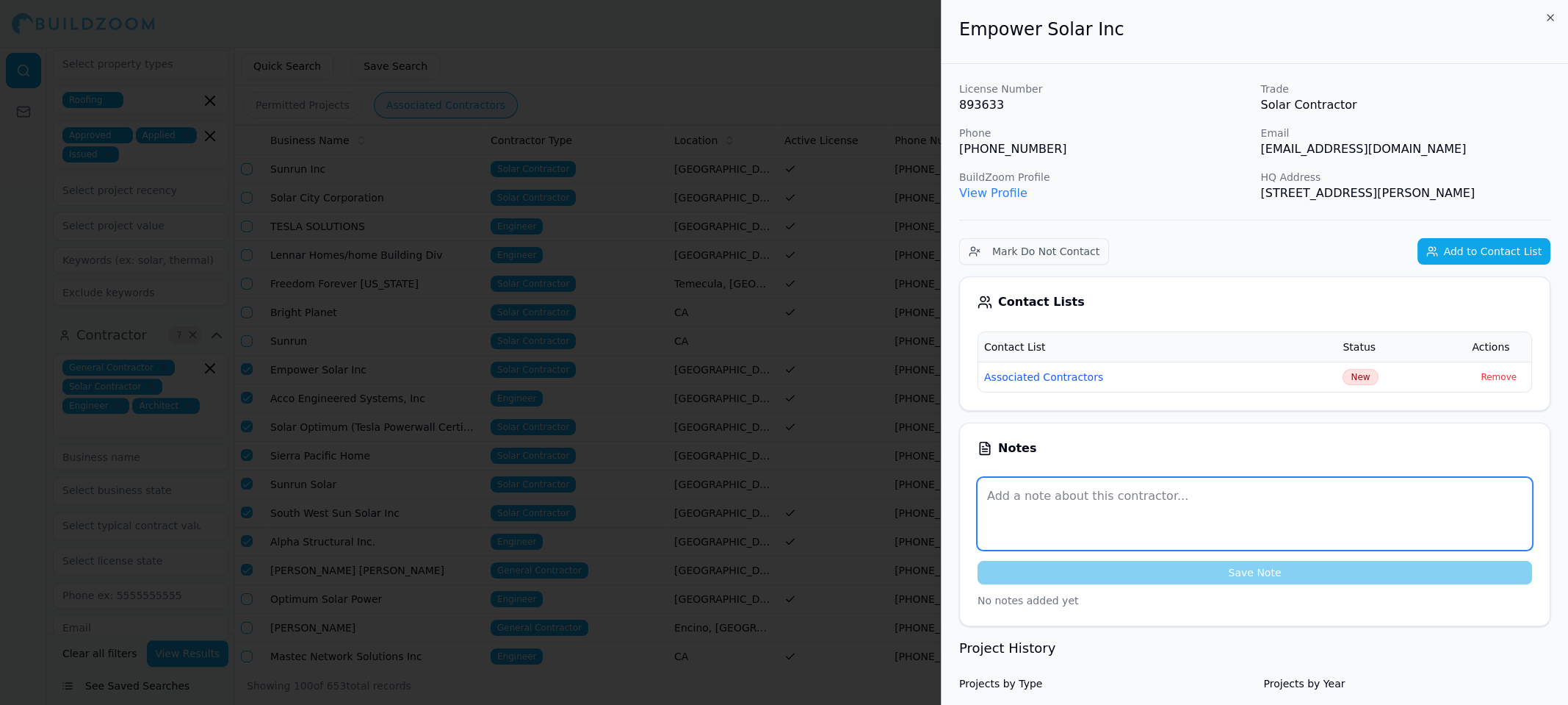
click at [1005, 490] on textarea at bounding box center [1255, 514] width 555 height 72
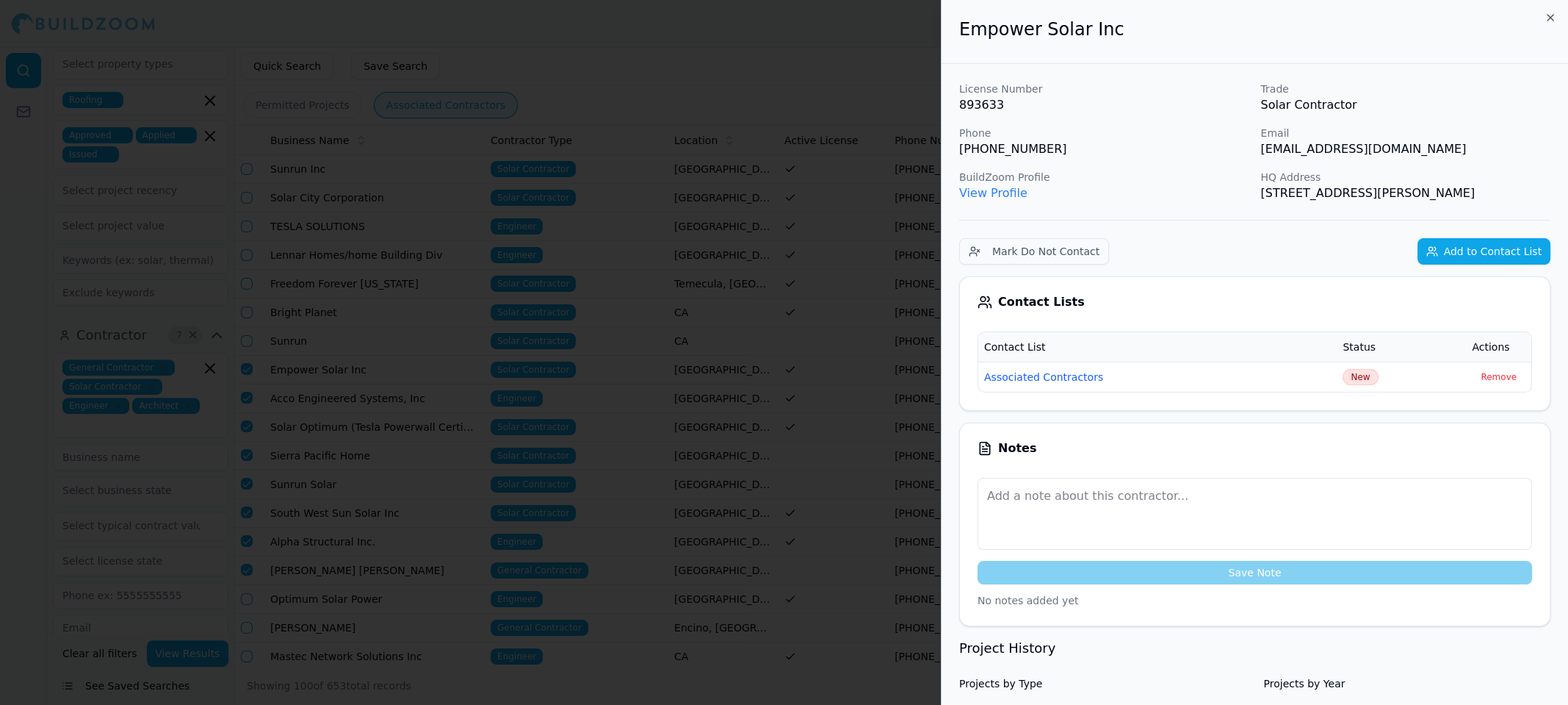
click at [980, 152] on p "[PHONE_NUMBER]" at bounding box center [1104, 149] width 290 height 18
copy p "[PHONE_NUMBER]"
click at [1356, 148] on p "[EMAIL_ADDRESS][DOMAIN_NAME]" at bounding box center [1406, 149] width 290 height 18
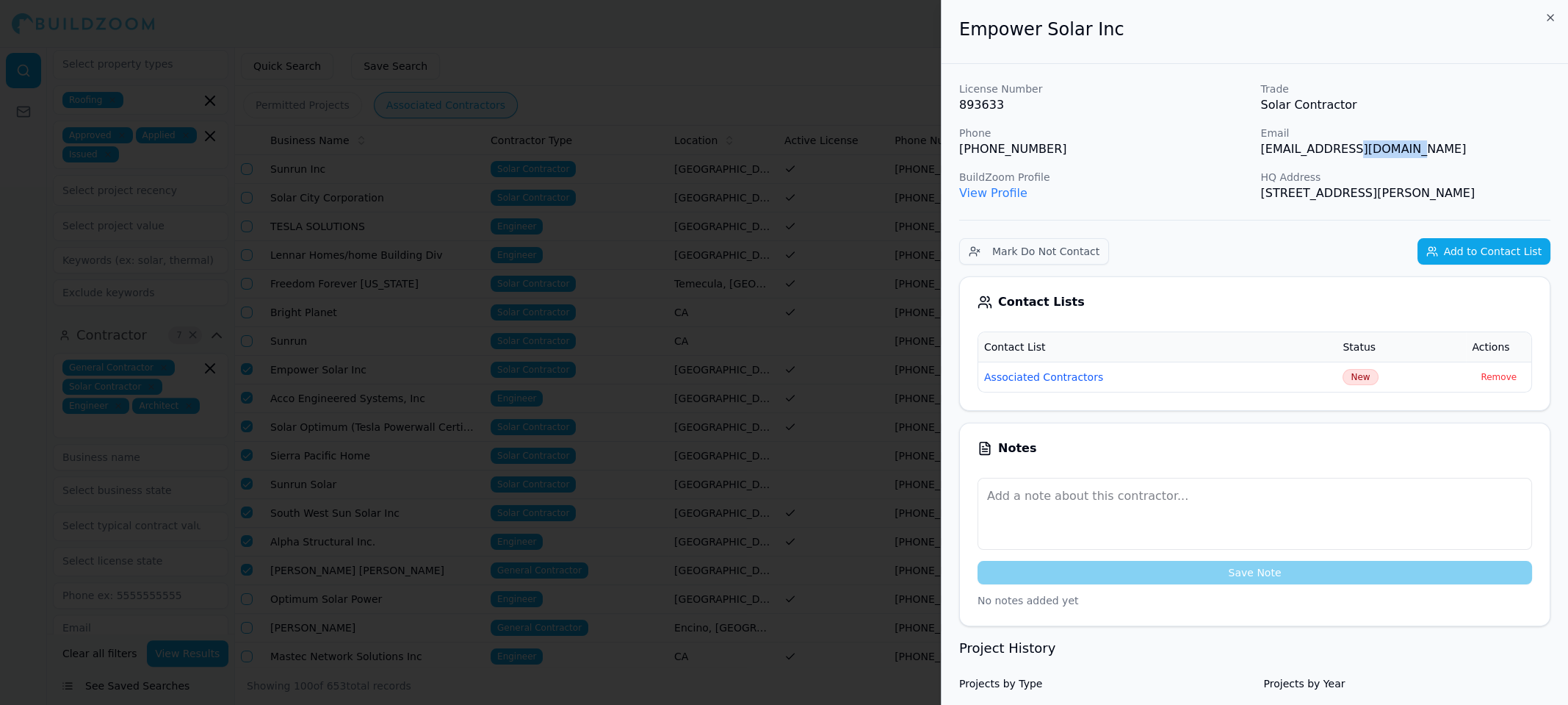
click at [1356, 148] on p "[EMAIL_ADDRESS][DOMAIN_NAME]" at bounding box center [1406, 149] width 290 height 18
copy p "[EMAIL_ADDRESS][DOMAIN_NAME]"
click at [1491, 85] on p "Trade" at bounding box center [1406, 89] width 290 height 14
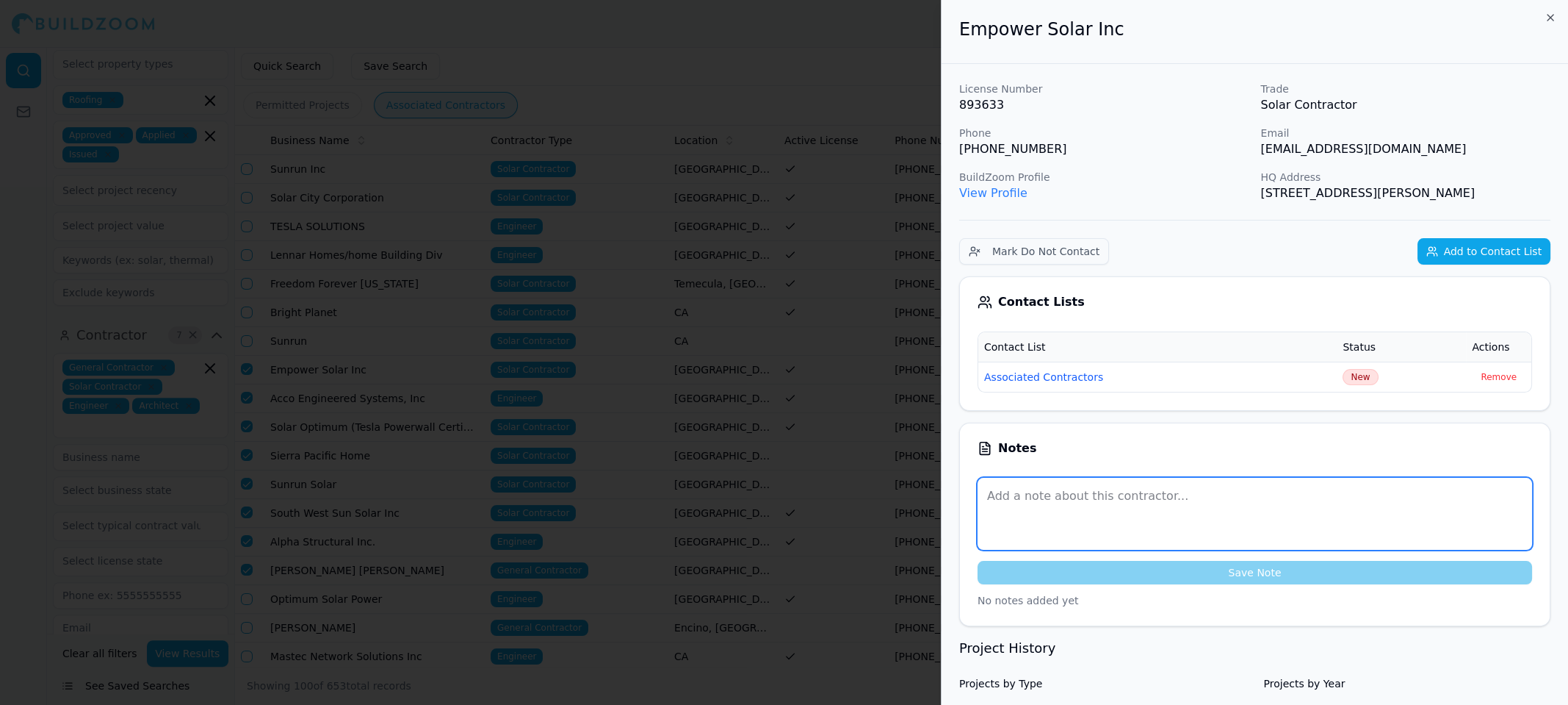
click at [1082, 505] on textarea at bounding box center [1255, 514] width 555 height 72
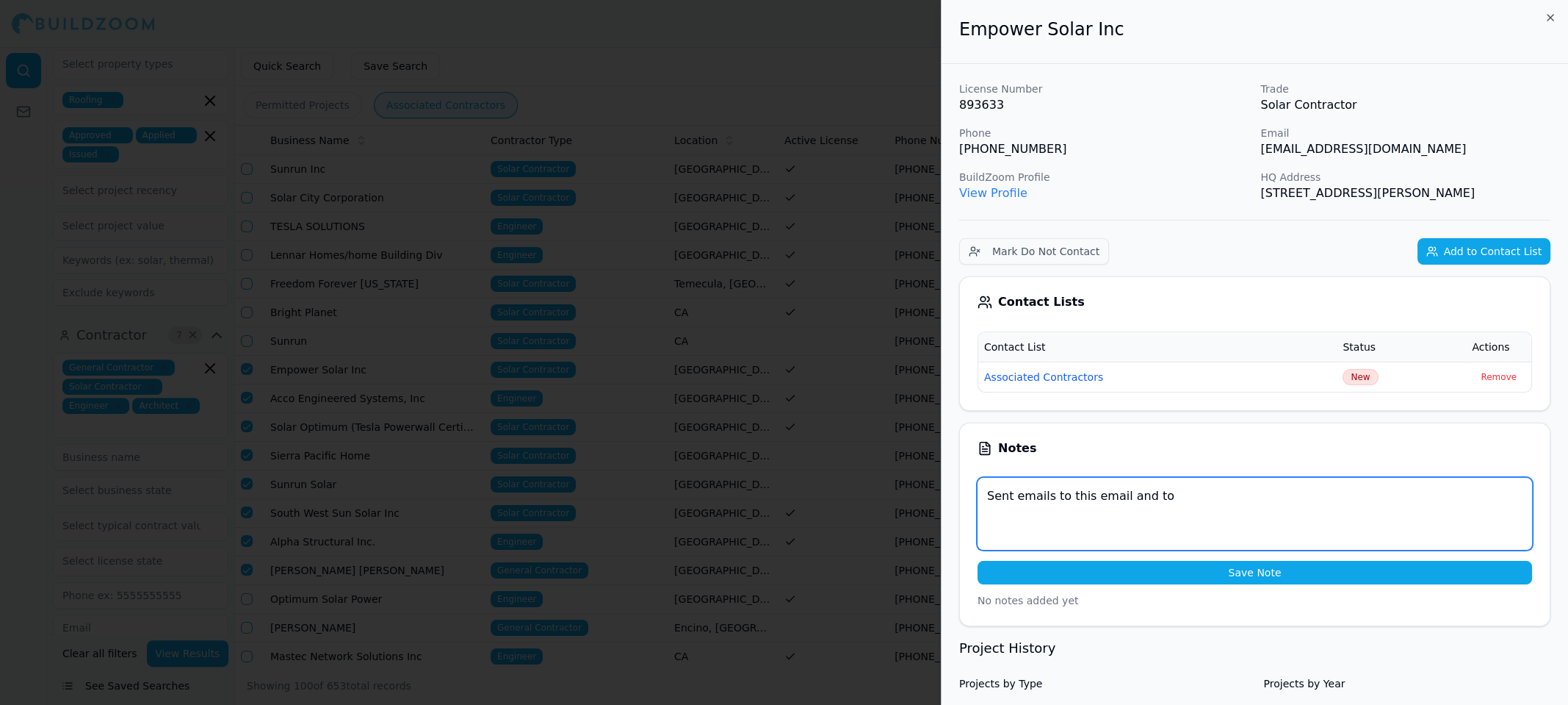
paste textarea "permits@mpwrsolar.com"
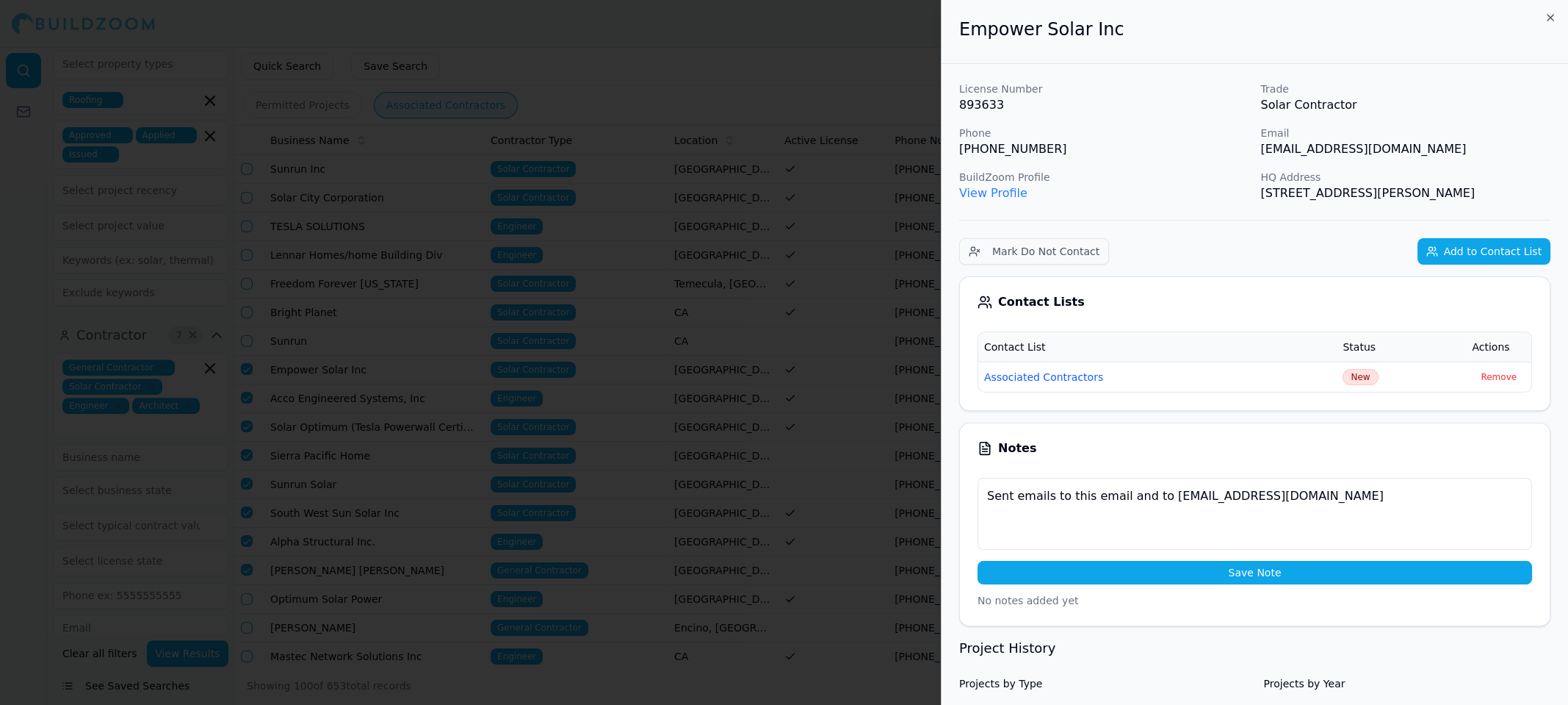
click at [999, 144] on p "[PHONE_NUMBER]" at bounding box center [1104, 149] width 290 height 18
copy p "[PHONE_NUMBER]"
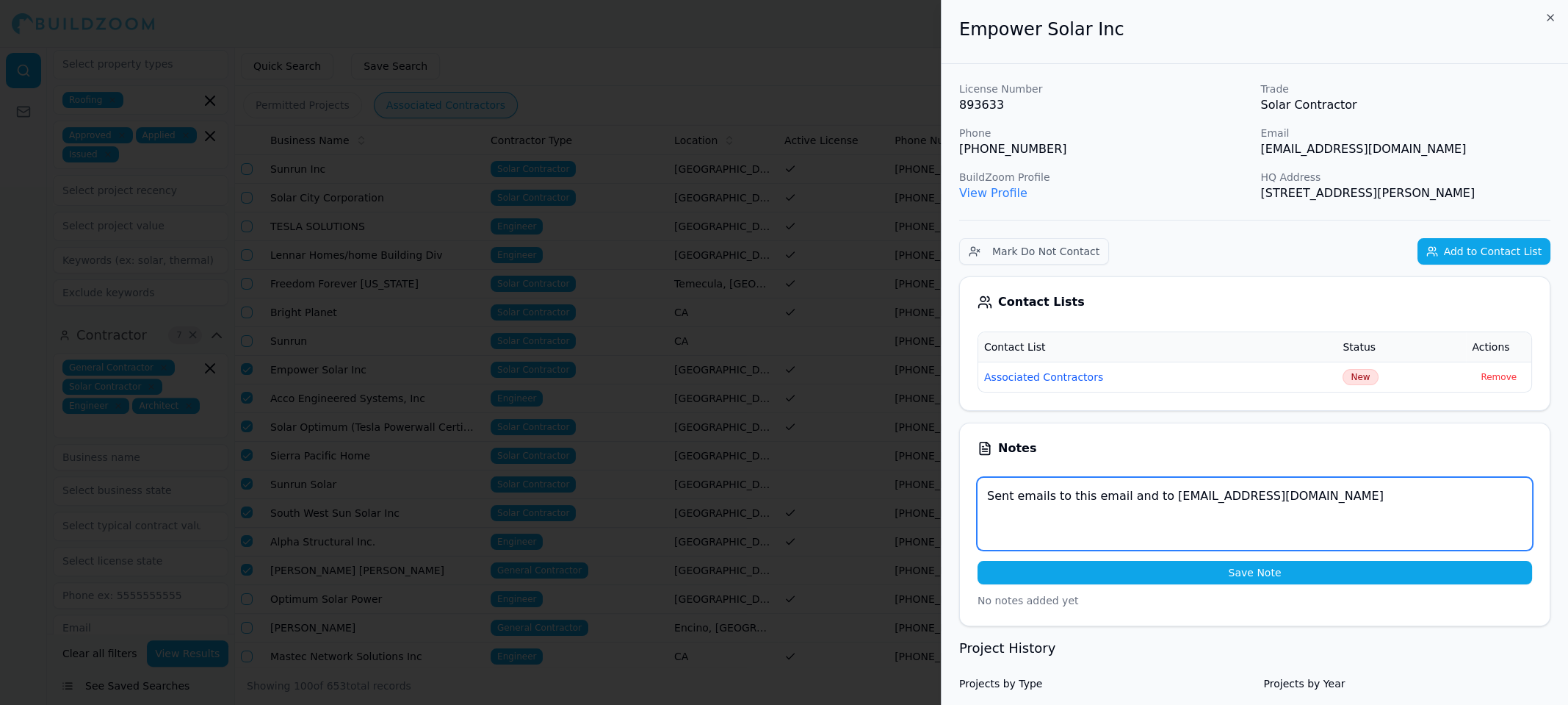
drag, startPoint x: 1296, startPoint y: 512, endPoint x: 794, endPoint y: 510, distance: 502.0
click at [794, 510] on body "Help Sign Out Location 1 × Los Angeles-Long Beach-Anaheim, CA Project 4 × Roofi…" at bounding box center [784, 376] width 1568 height 658
paste textarea
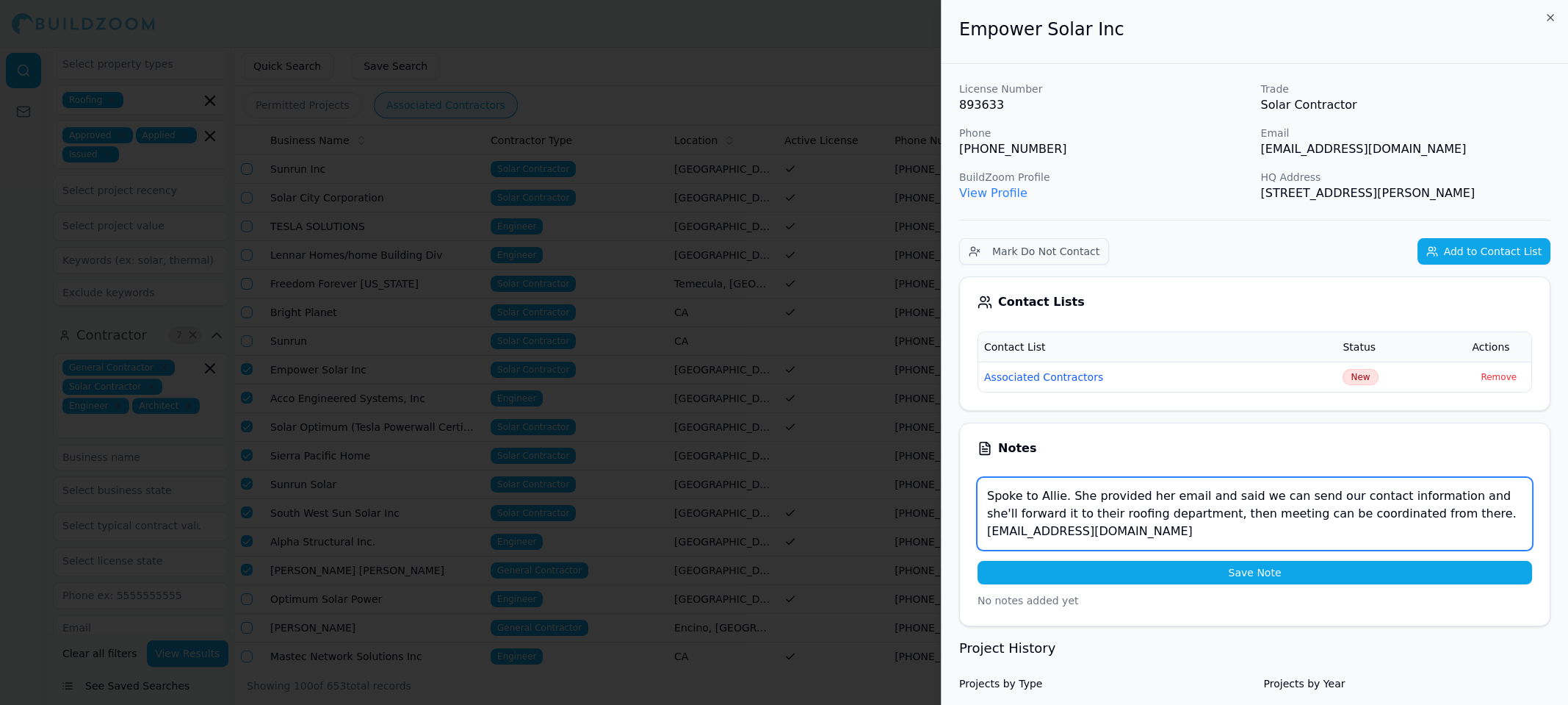
click at [1147, 530] on textarea "Spoke to Allie. She provided her email and said we can send our contact informa…" at bounding box center [1255, 514] width 555 height 72
type textarea "Spoke to Allie. She provided her email and said we can send our contact informa…"
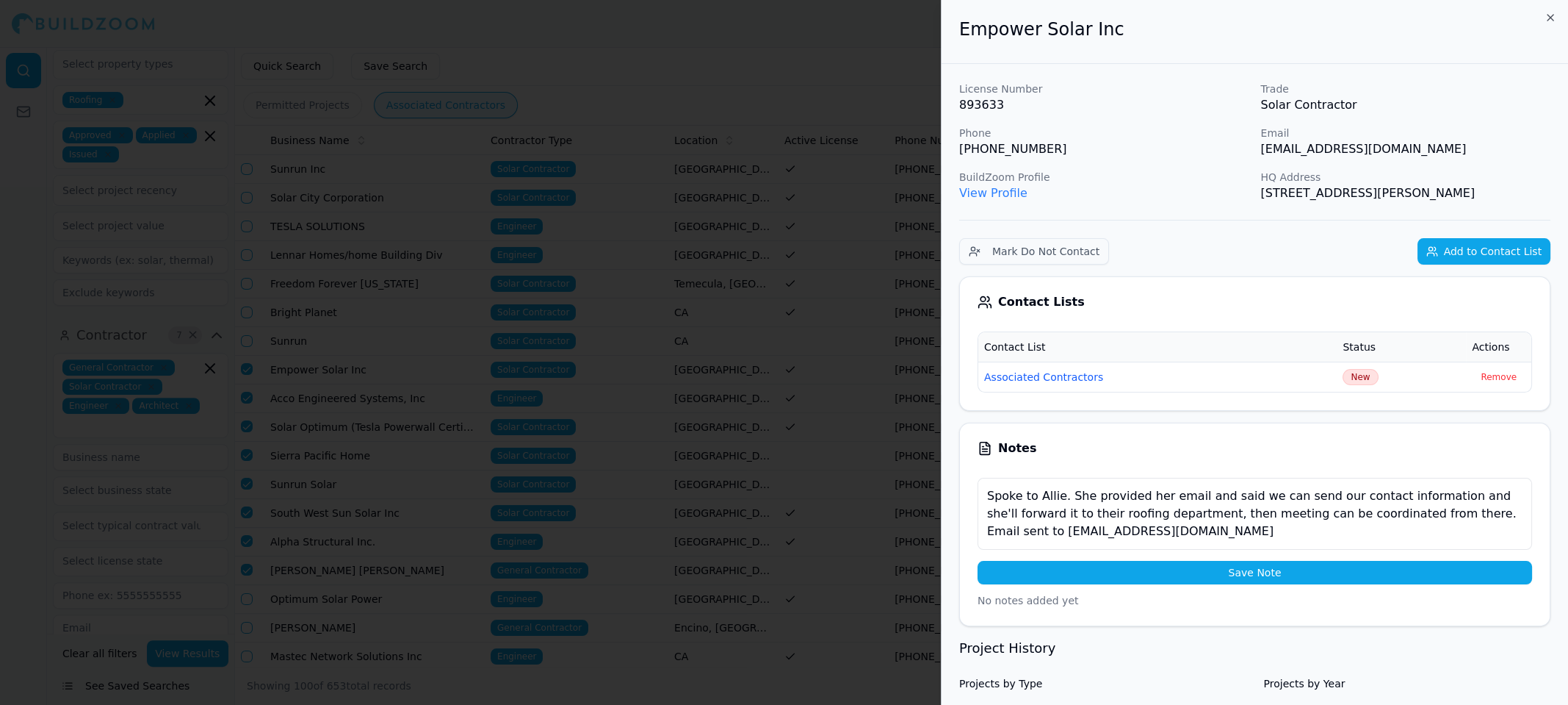
click at [1213, 565] on button "Save Note" at bounding box center [1255, 573] width 555 height 24
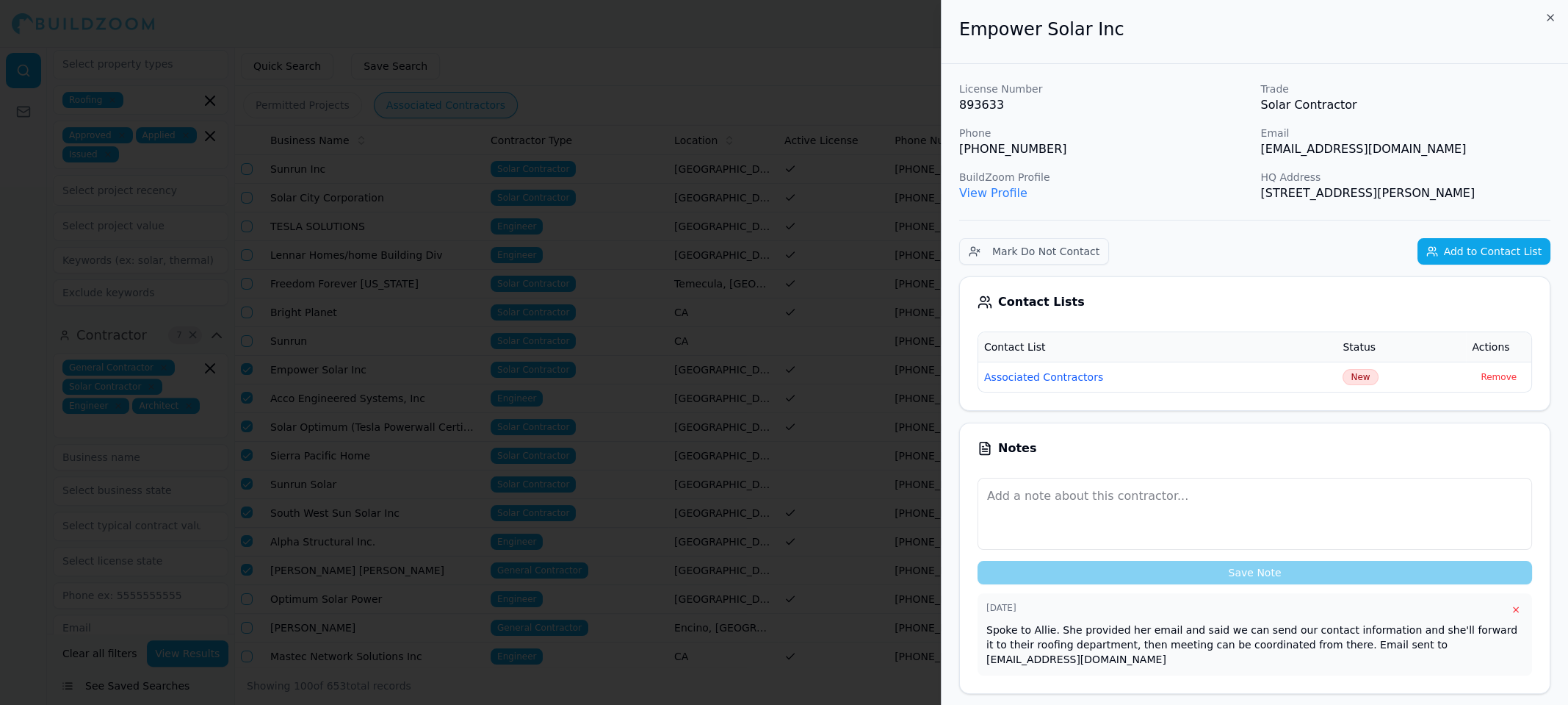
click at [900, 46] on div at bounding box center [784, 352] width 1568 height 705
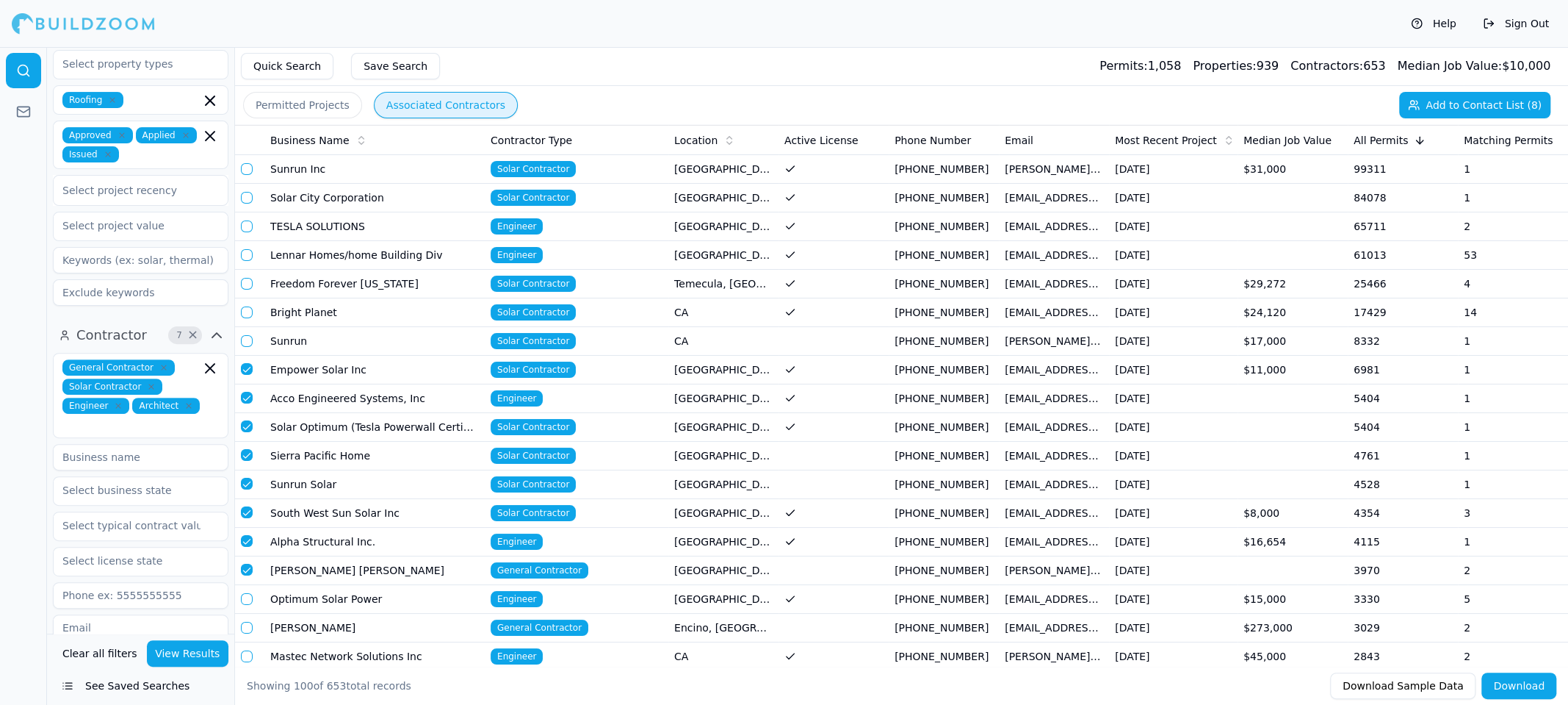
click at [246, 368] on button "button" at bounding box center [247, 369] width 12 height 12
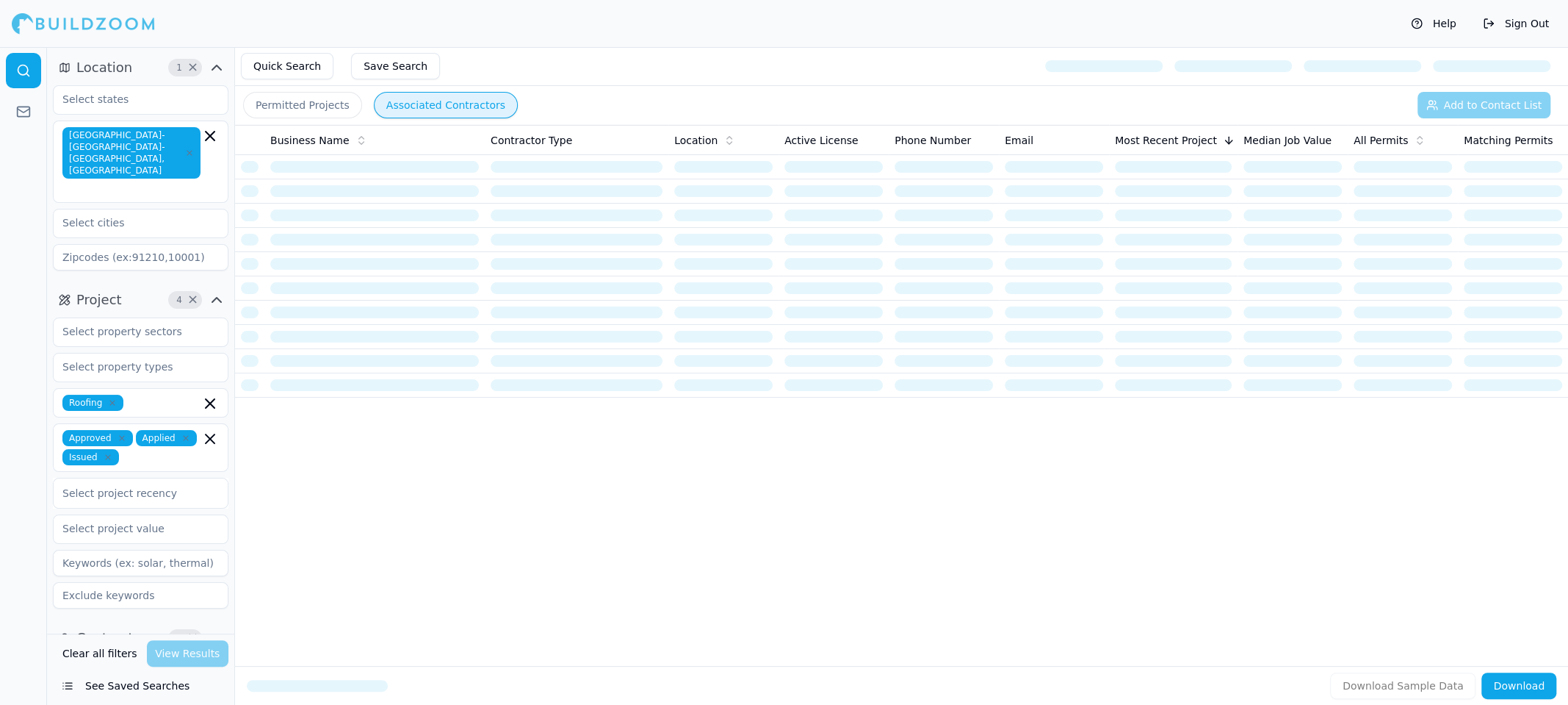
scroll to position [368, 0]
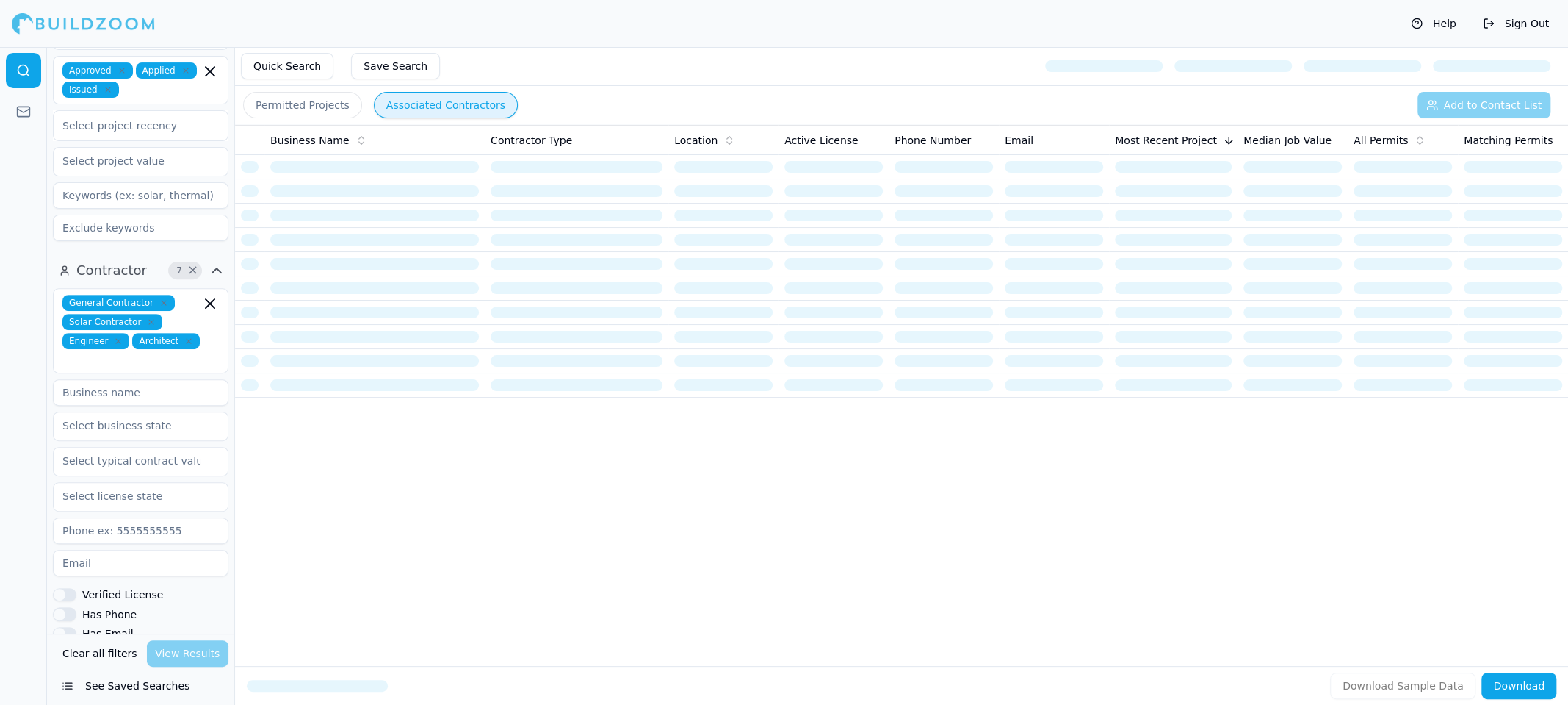
click at [210, 315] on div "General Contractor Solar Contractor Engineer Architect" at bounding box center [140, 331] width 156 height 72
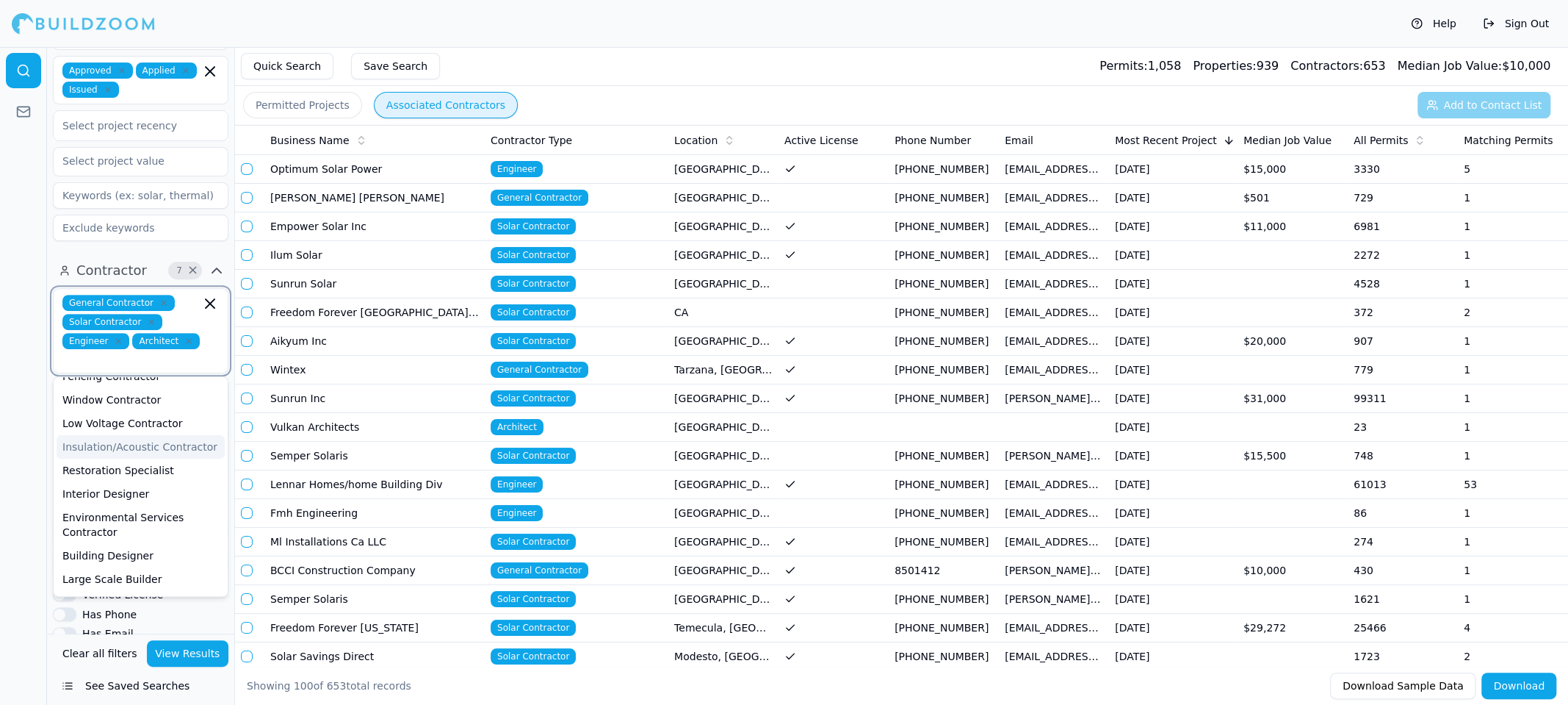
scroll to position [498, 0]
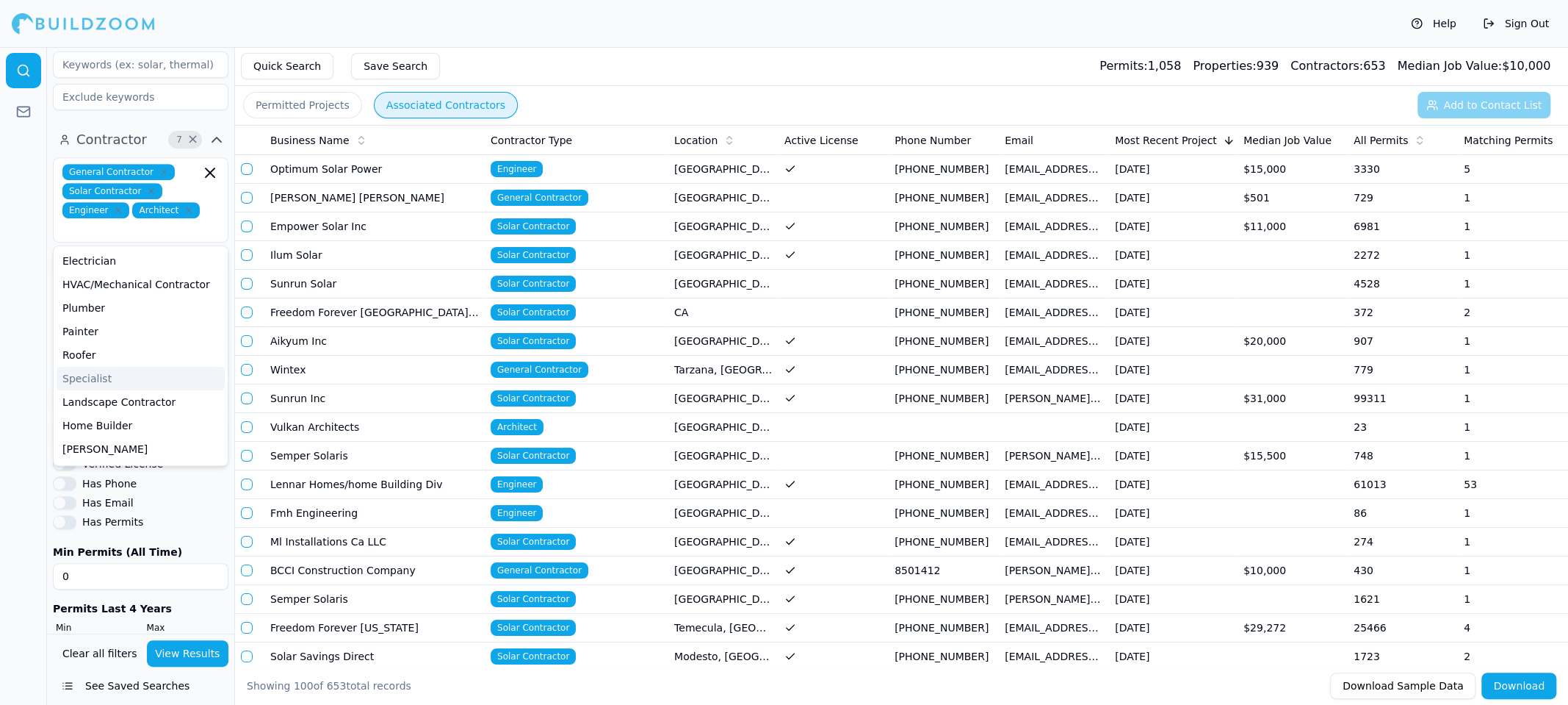
click at [0, 316] on div at bounding box center [23, 376] width 47 height 658
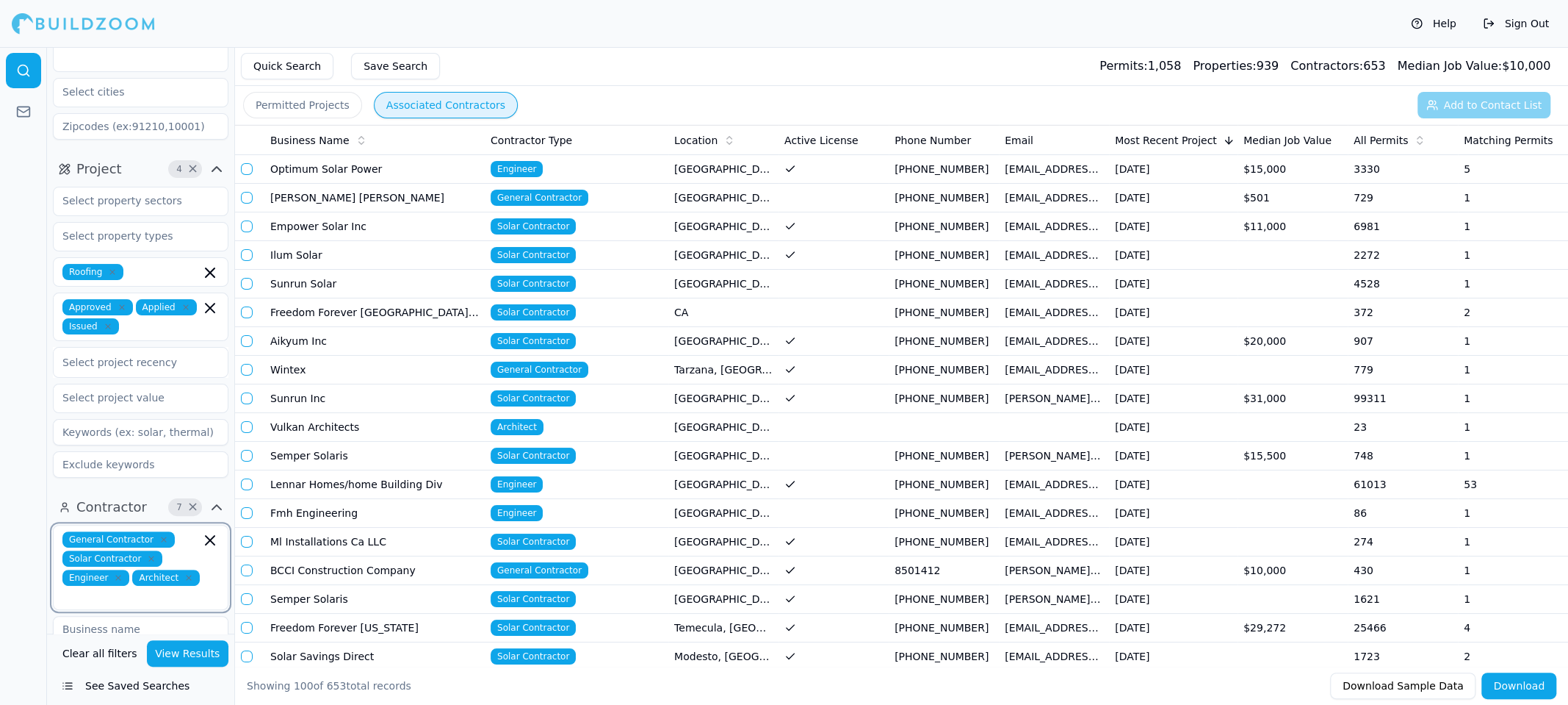
click at [197, 588] on input "text" at bounding box center [133, 596] width 135 height 14
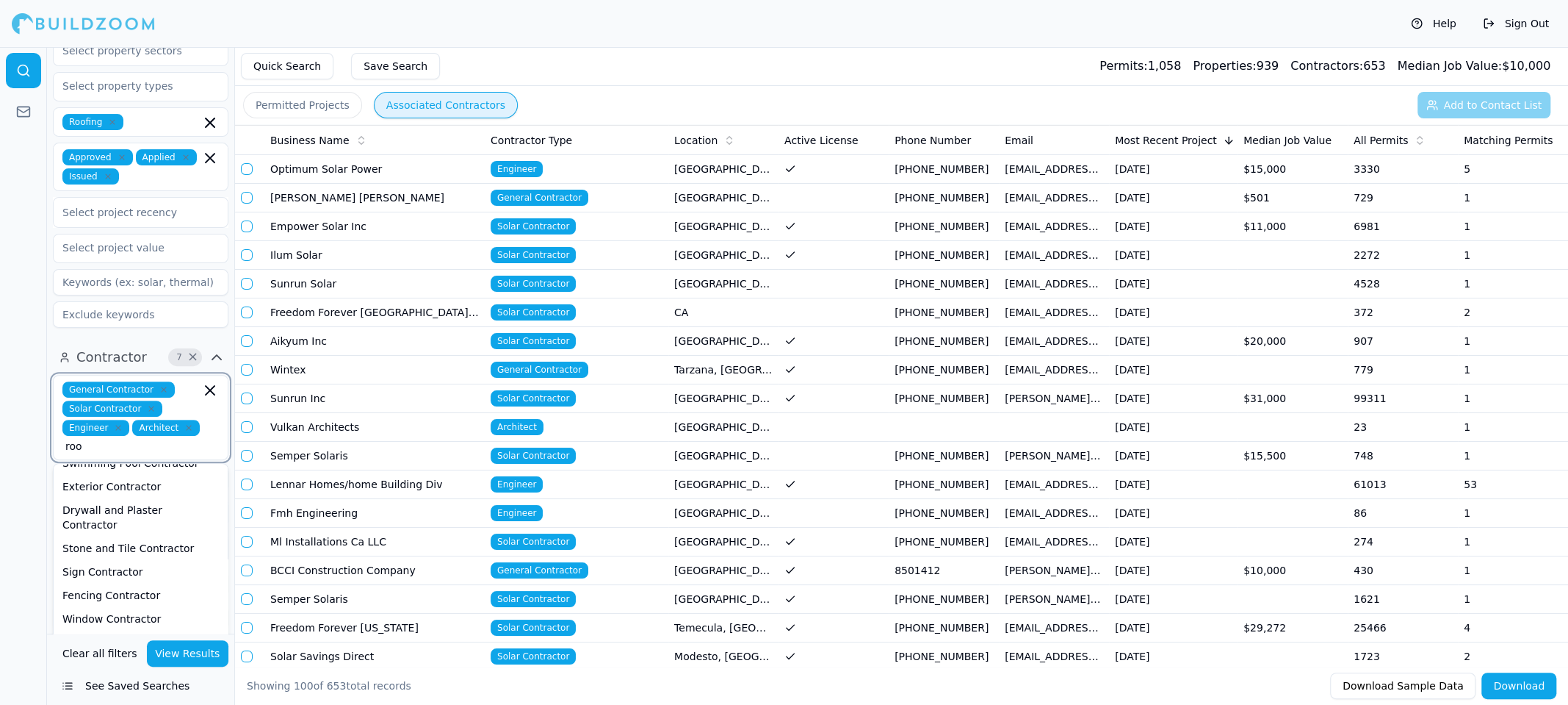
scroll to position [0, 11]
type input "roof"
click at [125, 466] on div "Roofer" at bounding box center [141, 478] width 168 height 24
click at [187, 659] on button "View Results" at bounding box center [188, 653] width 82 height 26
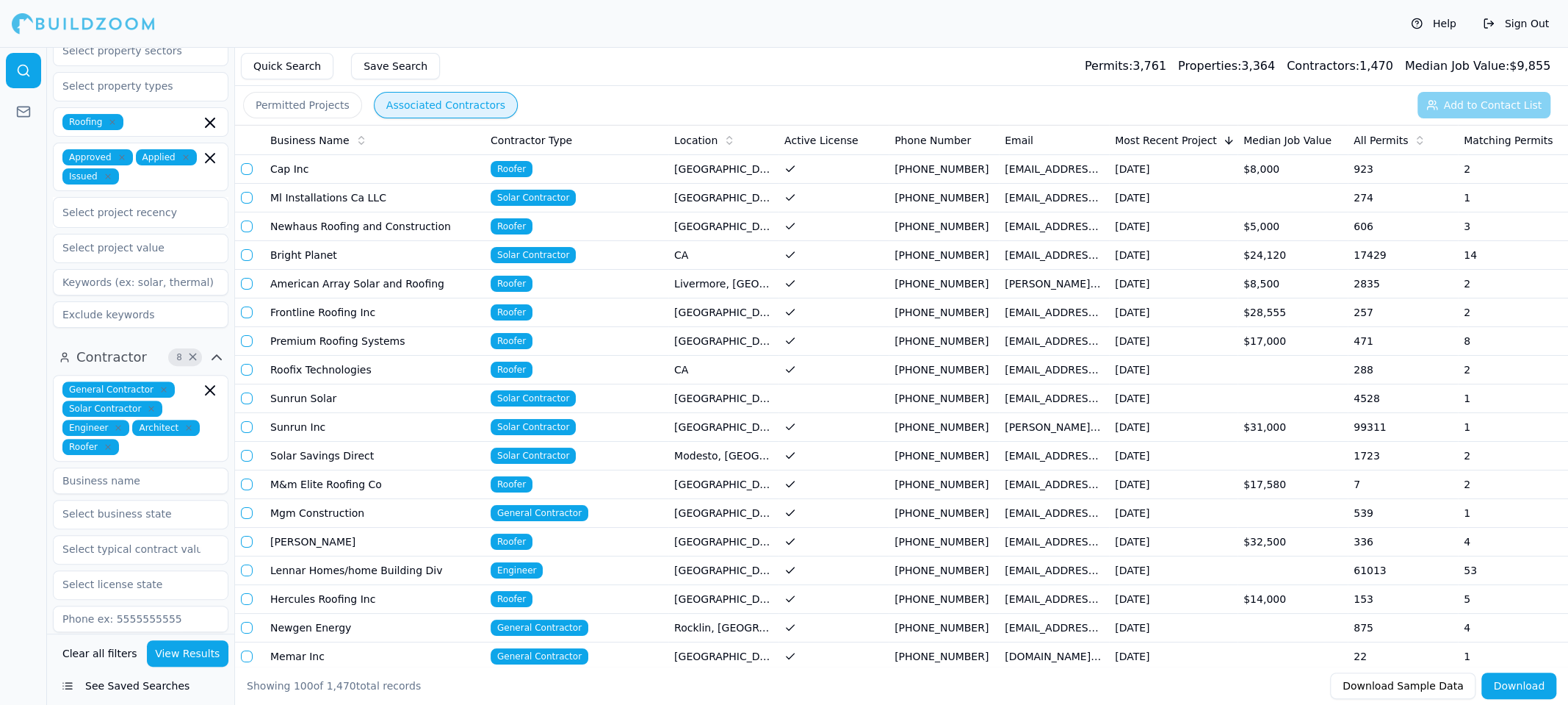
click at [1366, 142] on span "All Permits" at bounding box center [1381, 140] width 54 height 14
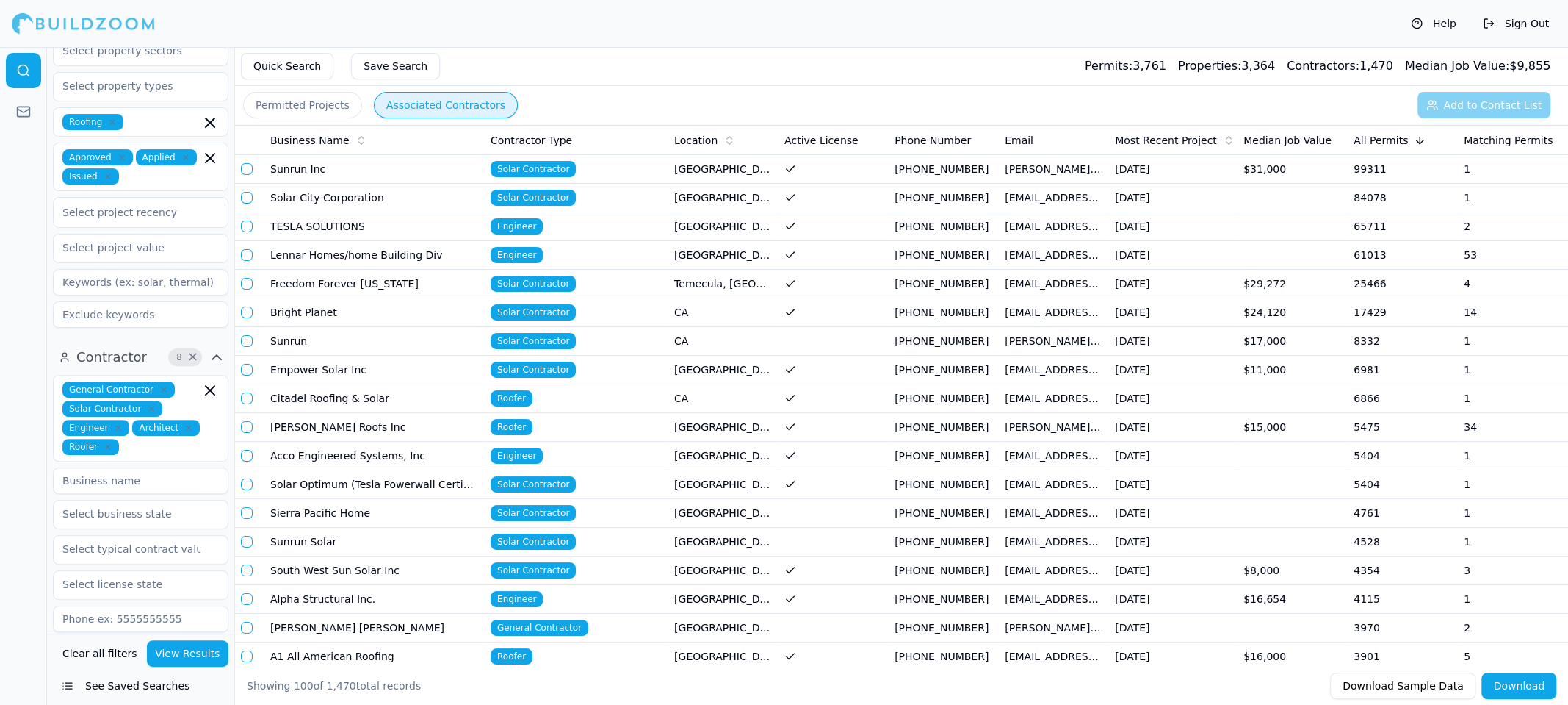
click at [4, 536] on div at bounding box center [23, 376] width 47 height 658
click at [211, 381] on icon "button" at bounding box center [210, 390] width 18 height 18
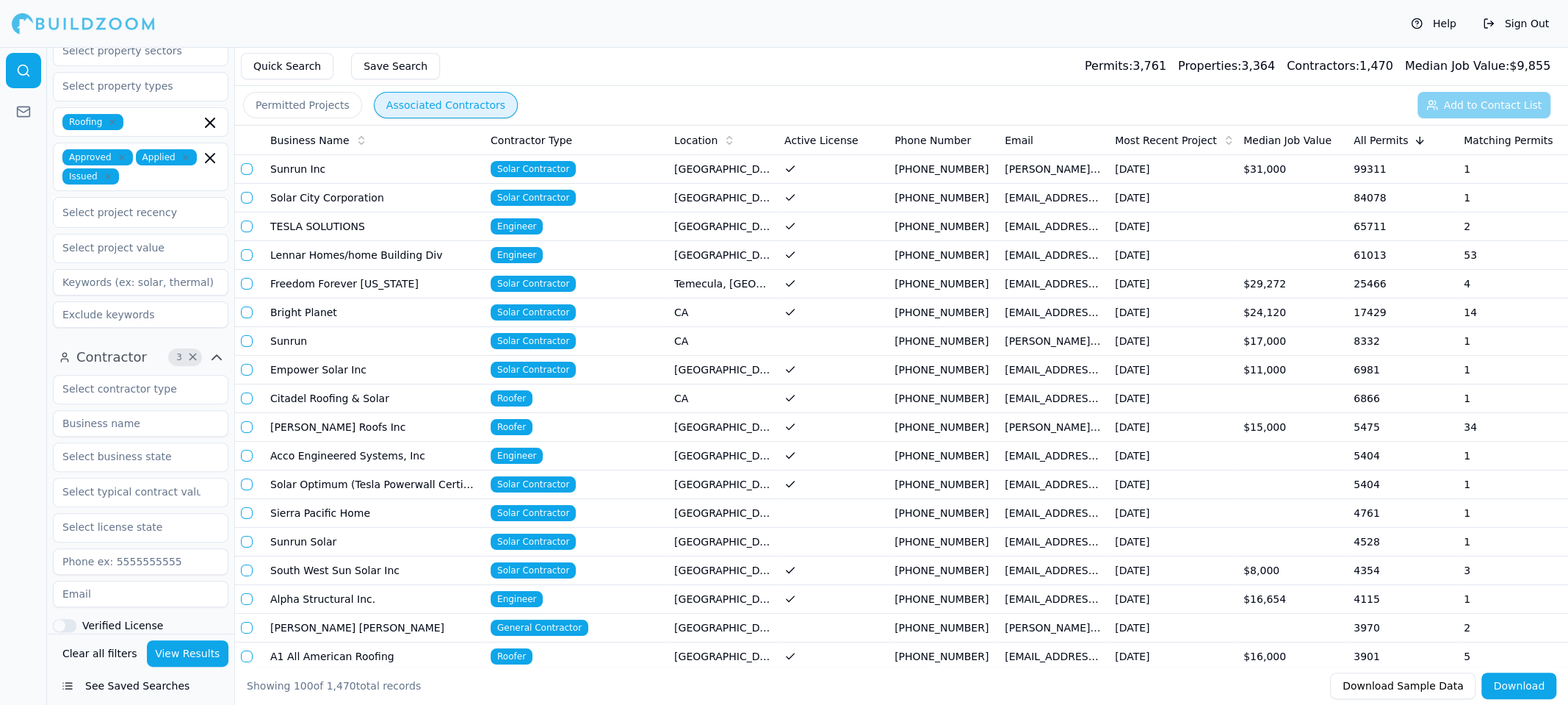
click at [18, 453] on div at bounding box center [23, 376] width 47 height 658
click at [124, 376] on input "text" at bounding box center [131, 389] width 155 height 26
click at [187, 658] on button "View Results" at bounding box center [188, 653] width 82 height 26
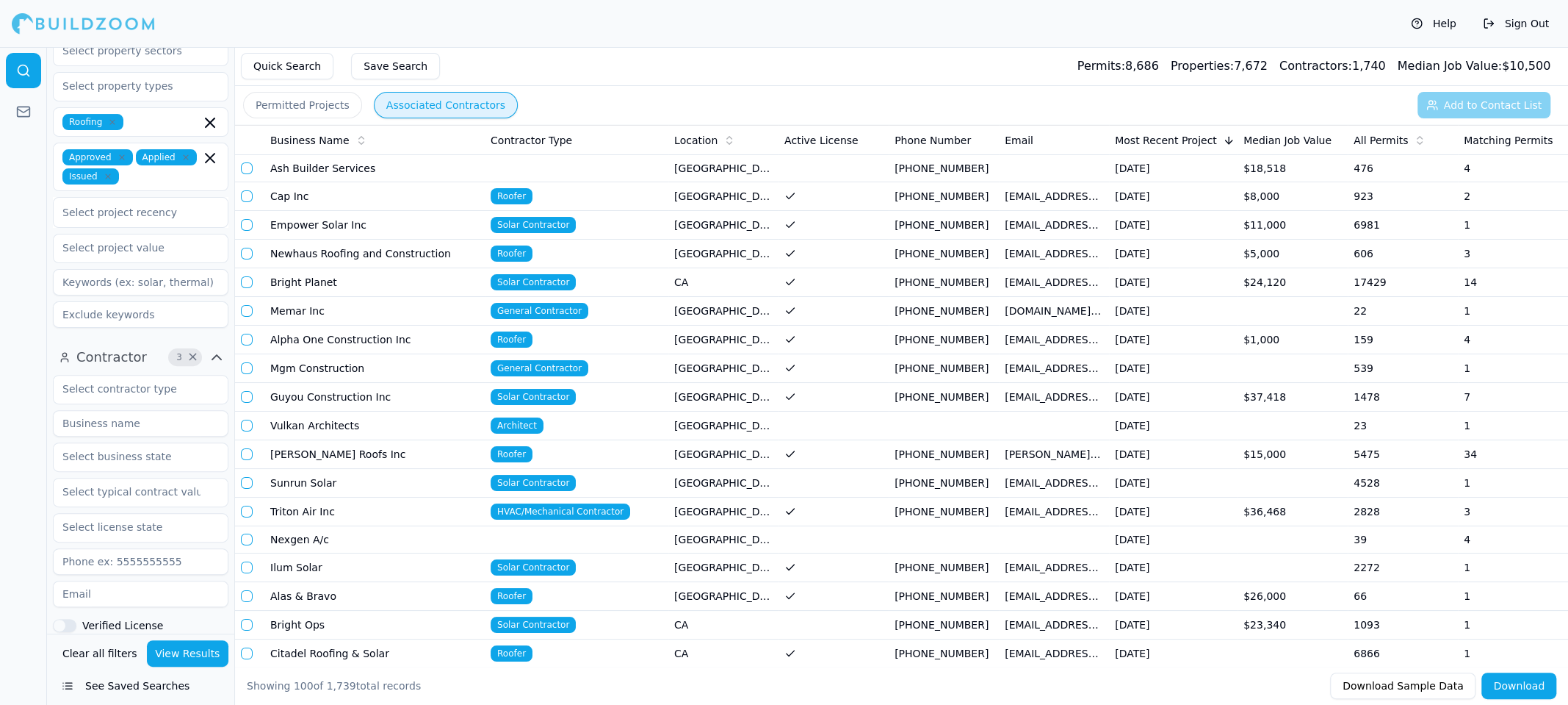
click at [1375, 138] on span "All Permits" at bounding box center [1381, 140] width 54 height 14
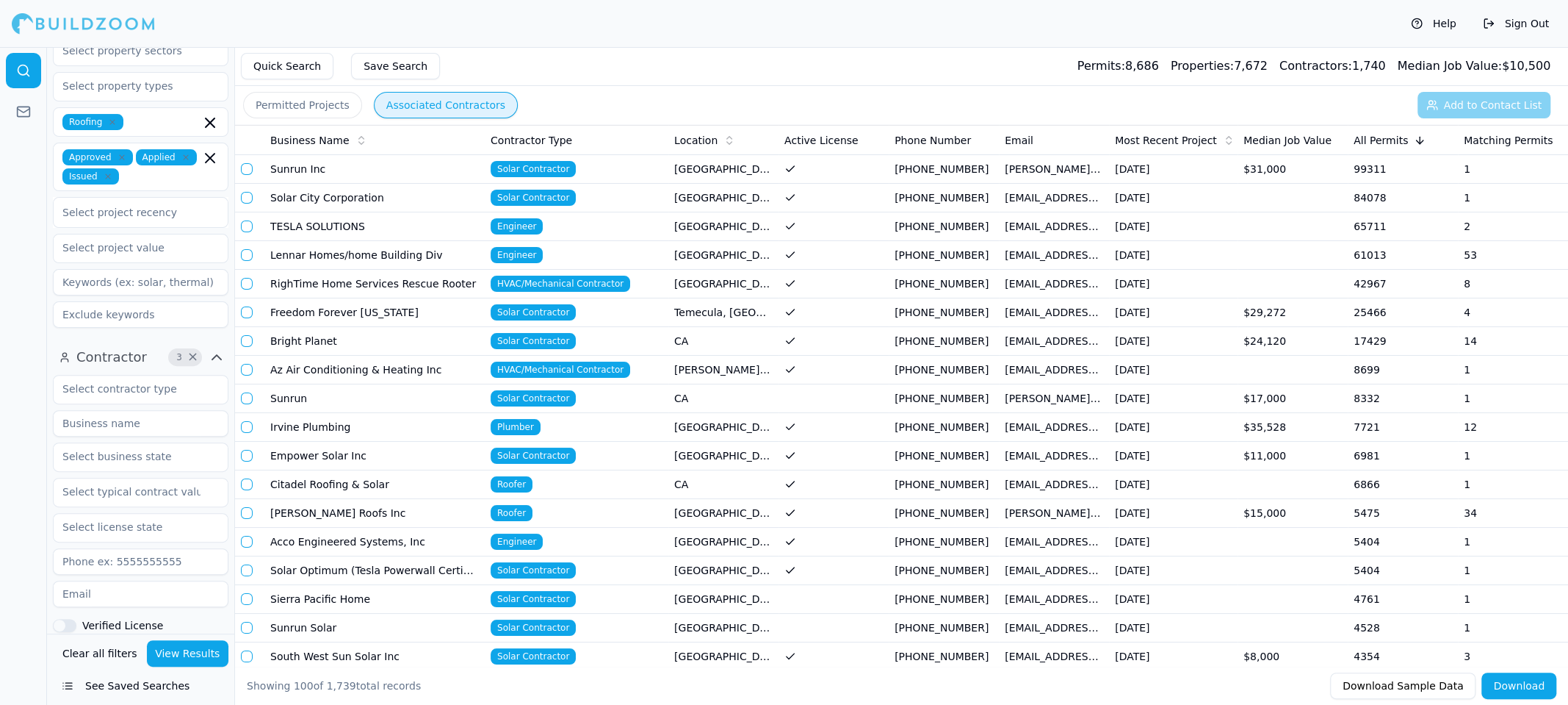
click at [289, 70] on button "Quick Search" at bounding box center [287, 66] width 92 height 26
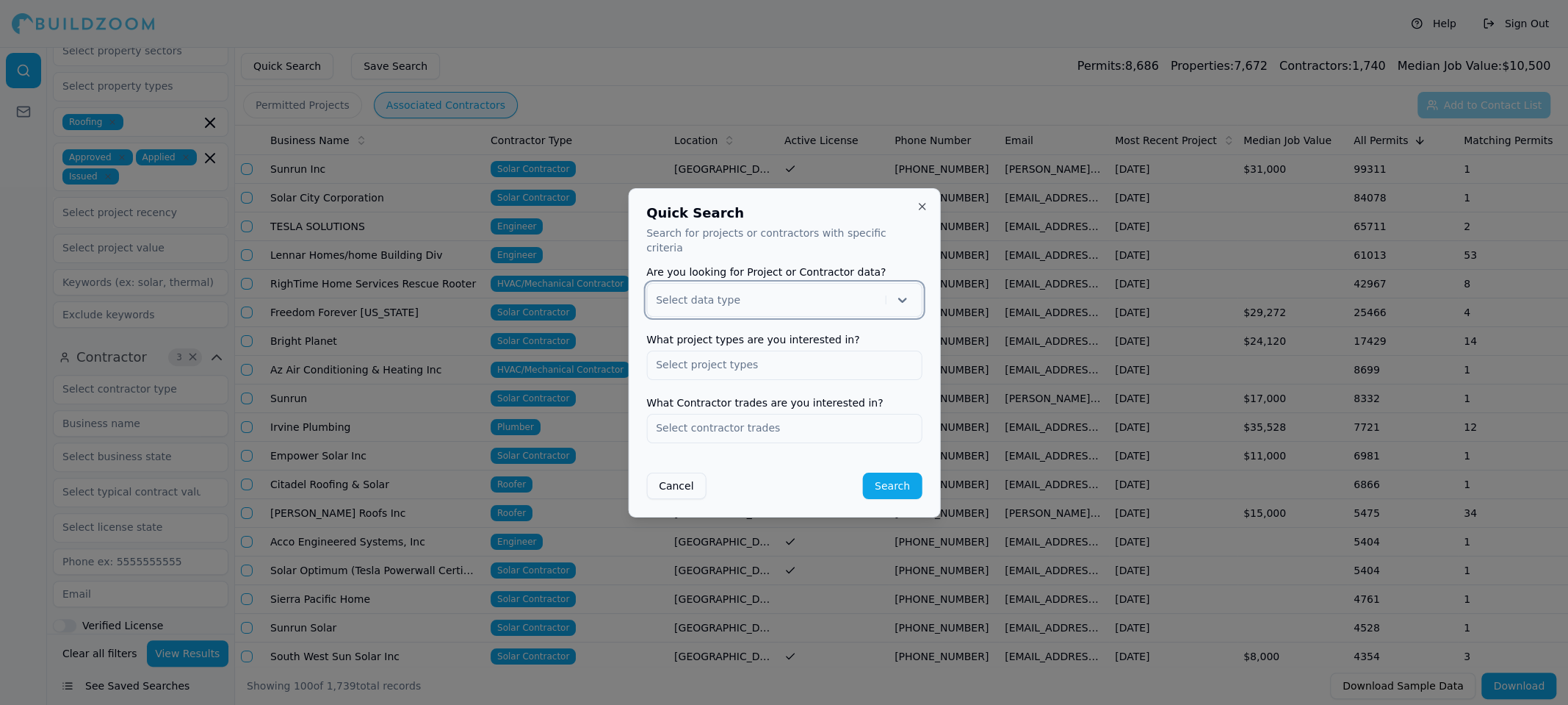
click at [699, 304] on div "Select data type" at bounding box center [784, 299] width 275 height 33
click at [703, 355] on div "Contractor" at bounding box center [784, 362] width 274 height 24
click at [743, 358] on input "text" at bounding box center [784, 364] width 274 height 26
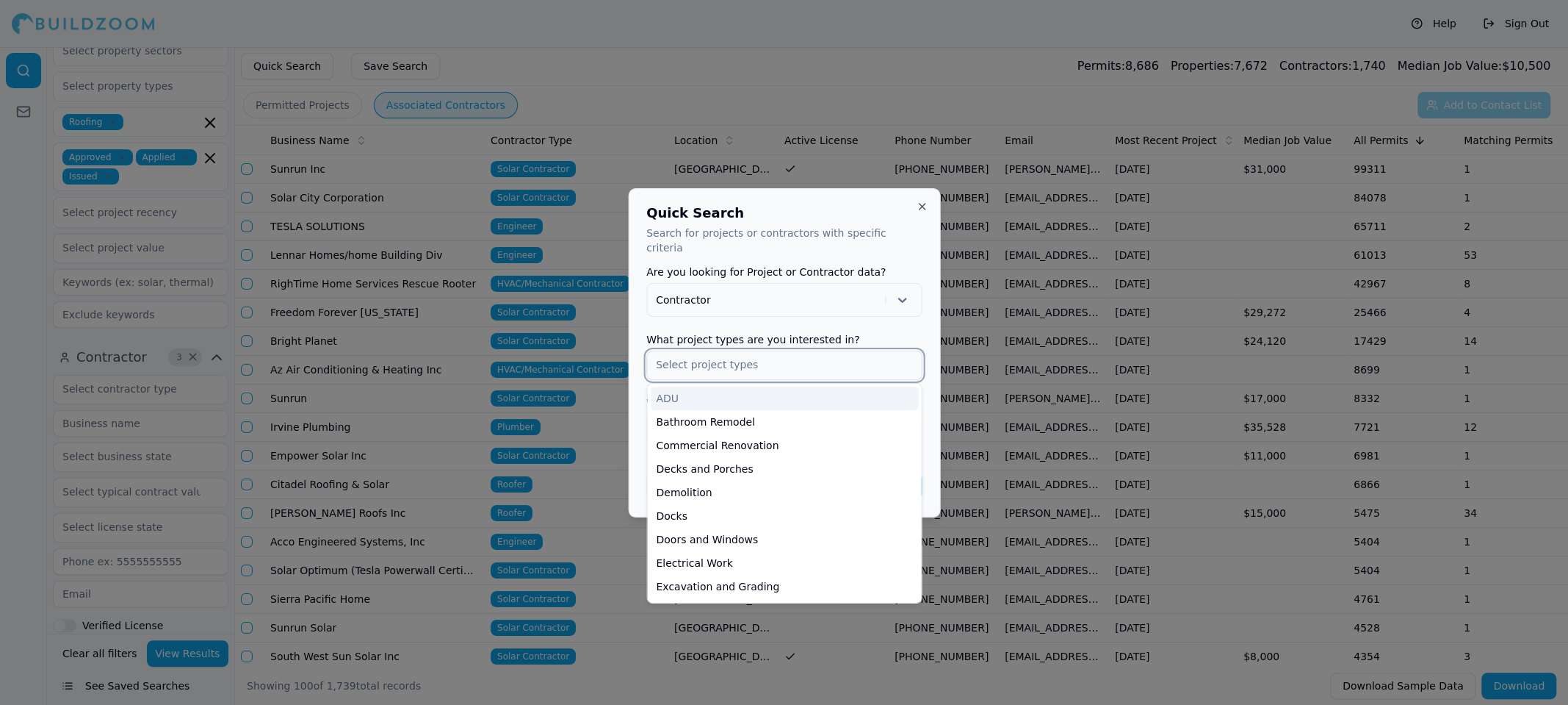
click at [743, 358] on input "text" at bounding box center [784, 364] width 274 height 26
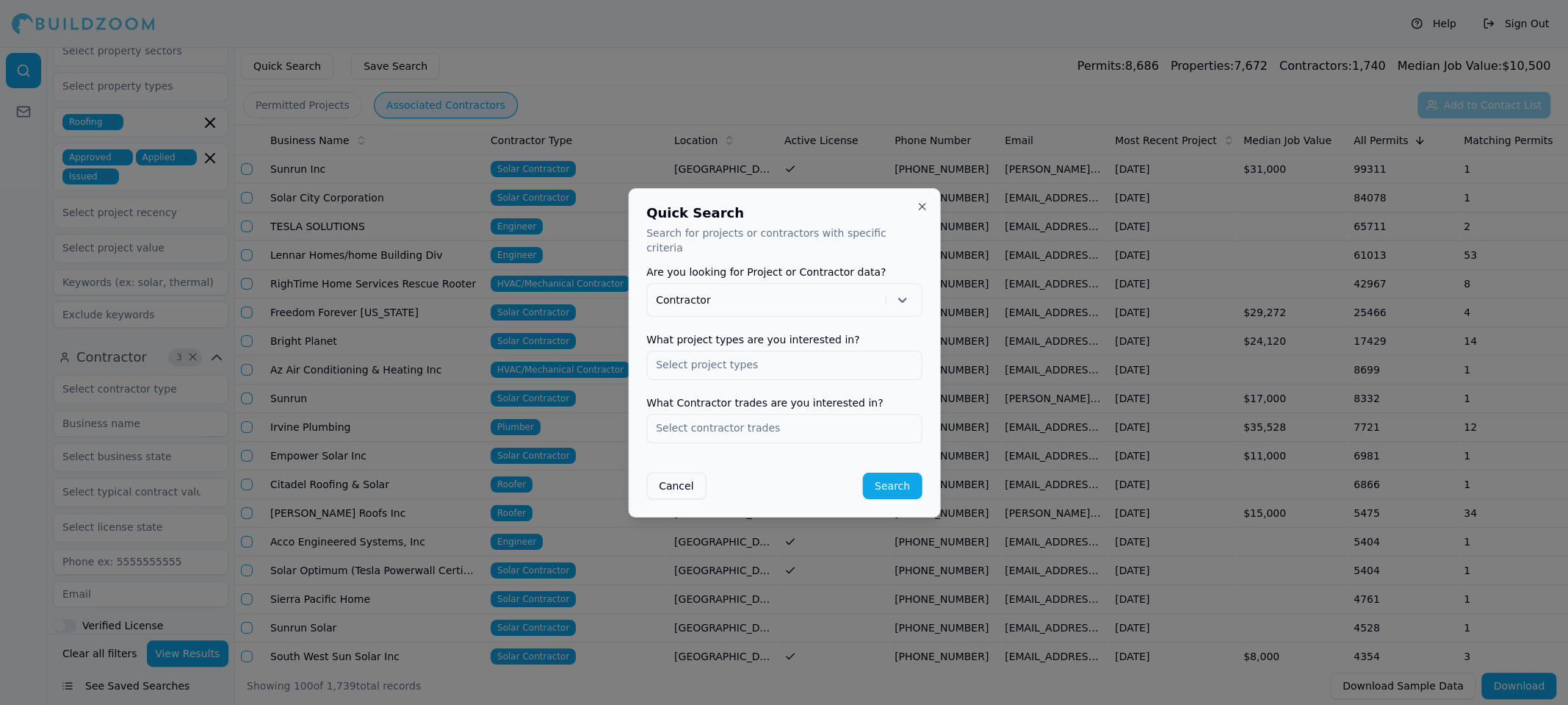
click at [640, 320] on div "Quick Search Search for projects or contractors with specific criteria Are you …" at bounding box center [784, 352] width 313 height 329
click at [742, 415] on input "text" at bounding box center [784, 428] width 274 height 26
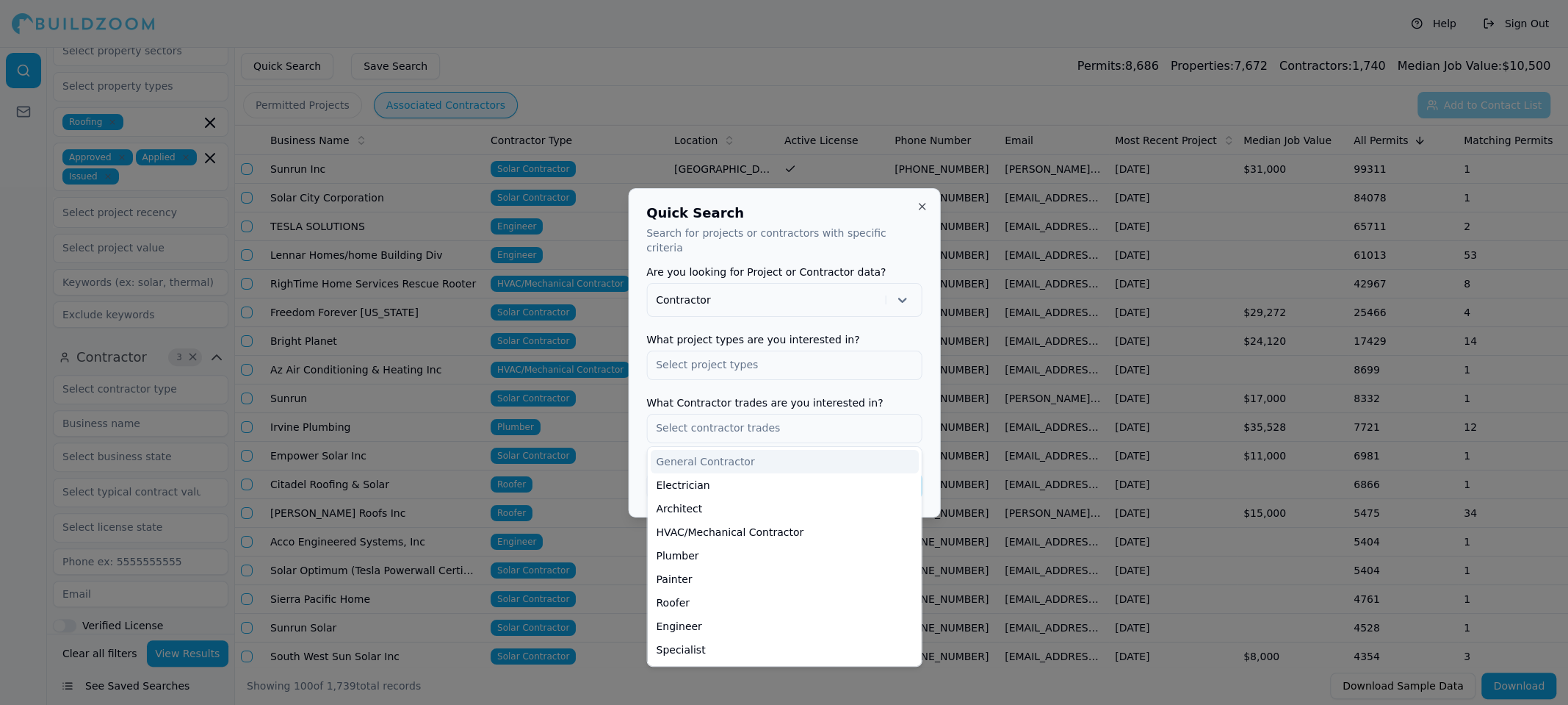
click at [626, 382] on div at bounding box center [784, 352] width 1568 height 705
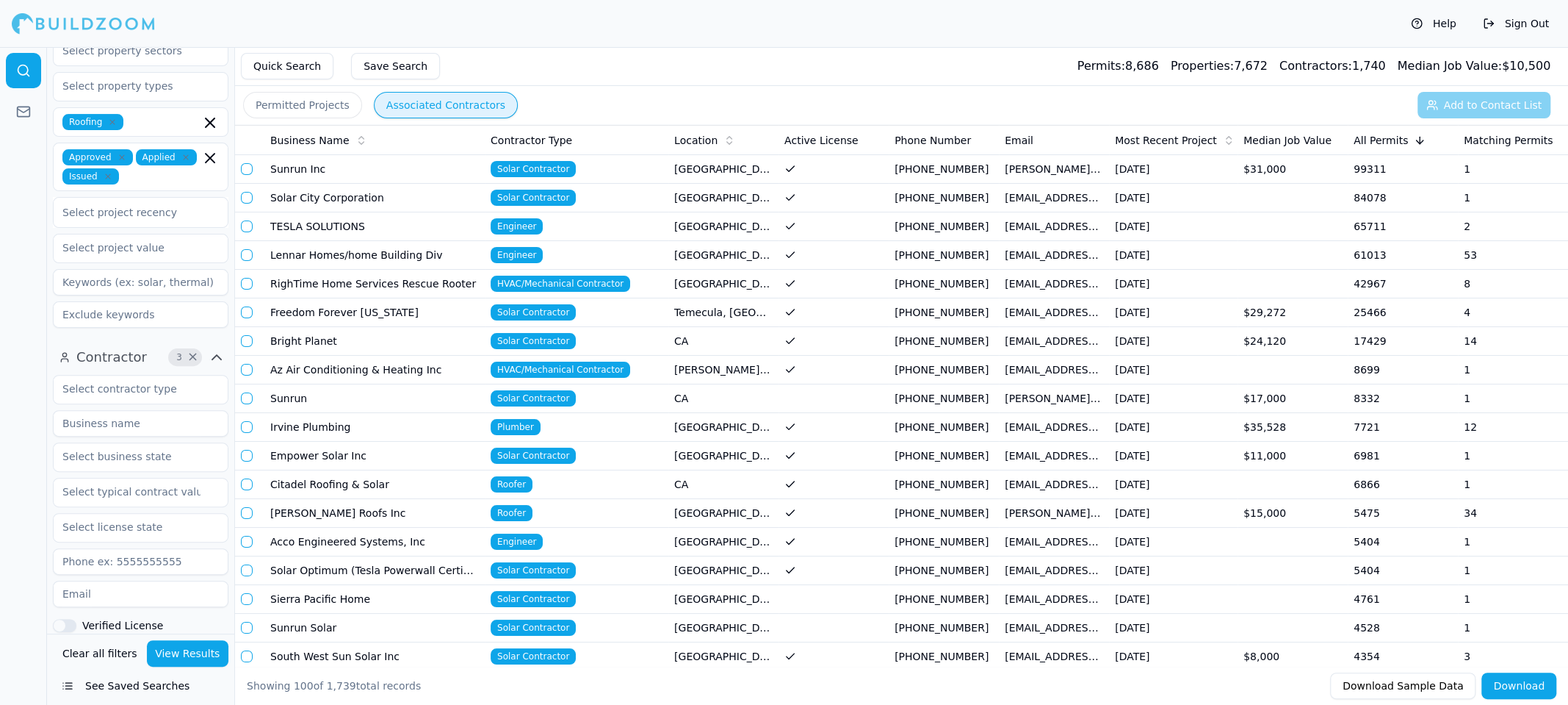
click at [762, 87] on div "Permitted Projects Associated Contractors Add to Contact List" at bounding box center [901, 105] width 1333 height 38
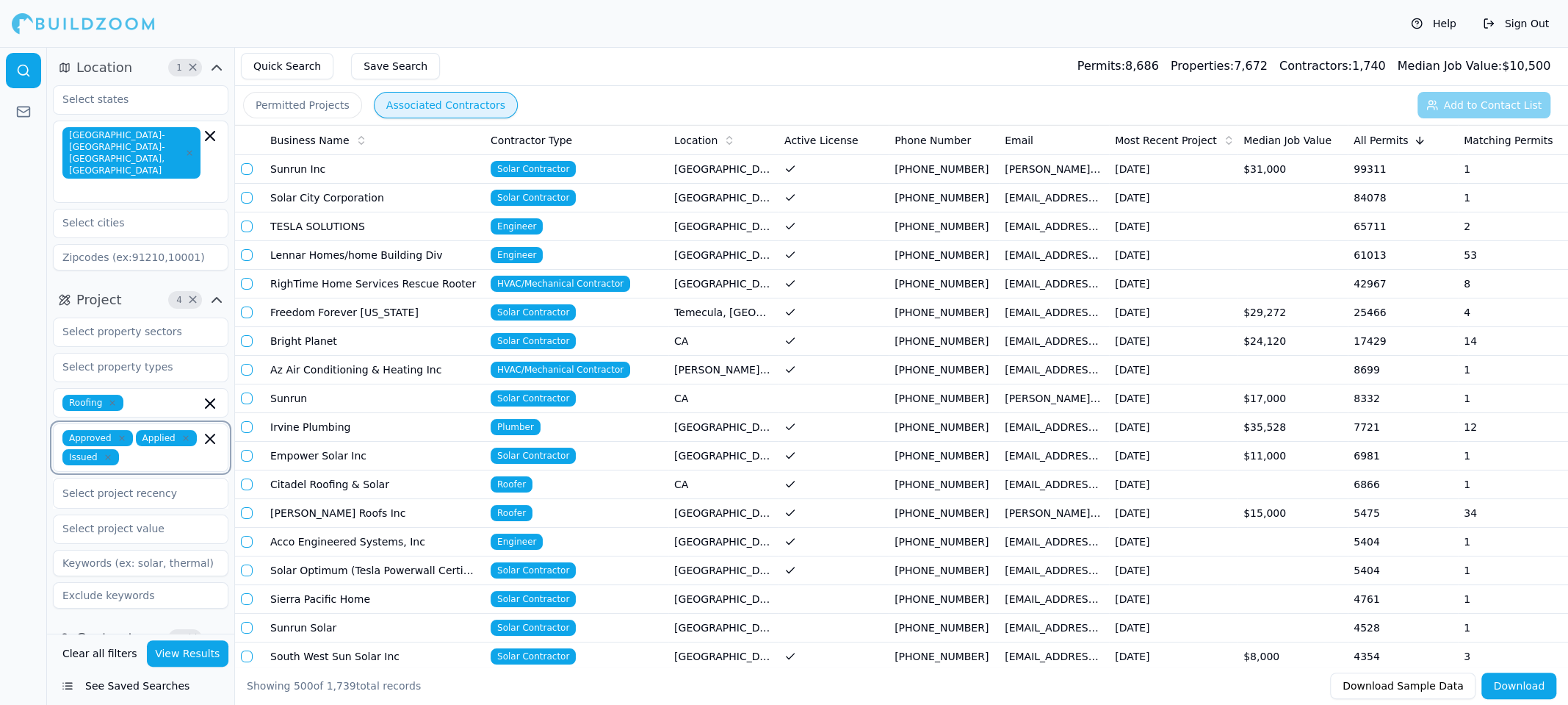
click at [214, 430] on icon "button" at bounding box center [210, 439] width 18 height 18
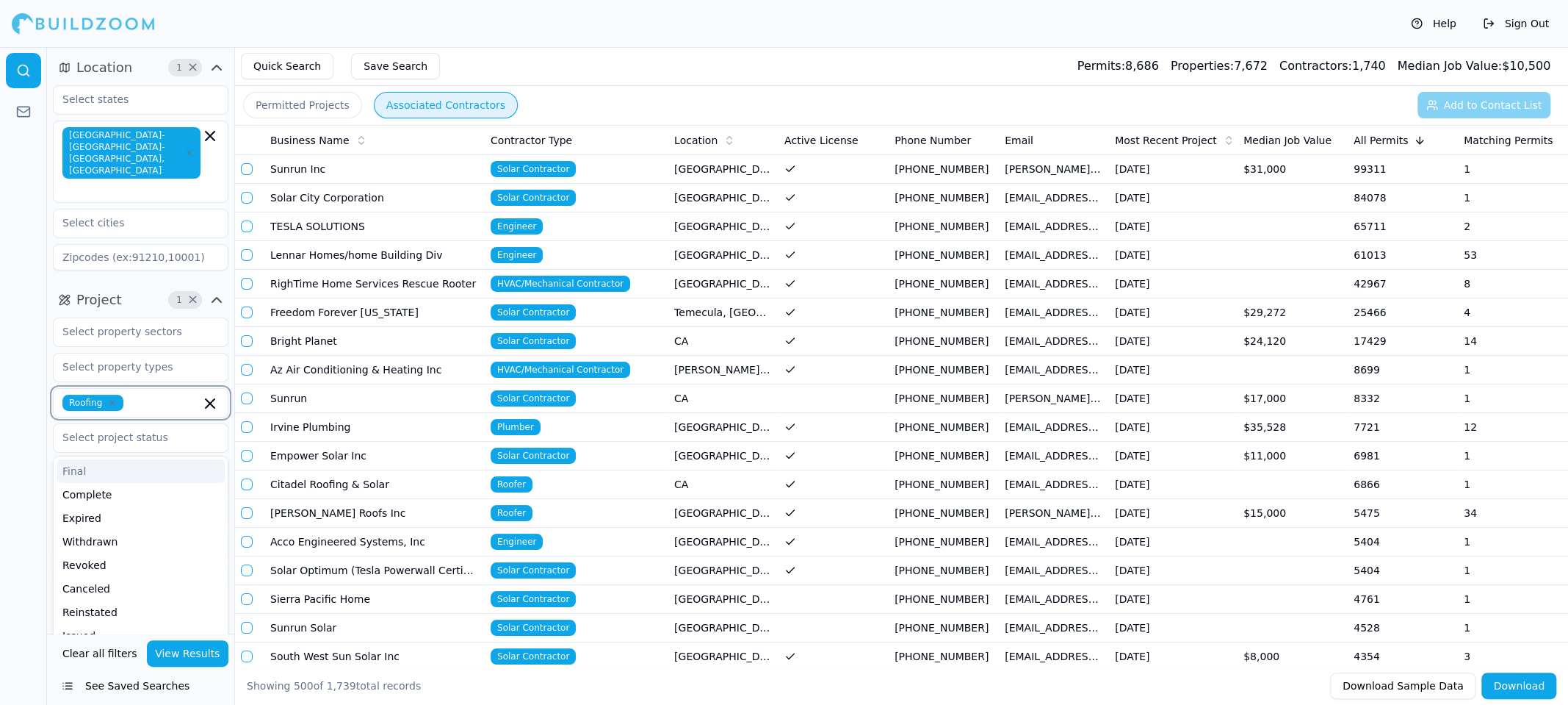
click at [212, 395] on icon "button" at bounding box center [210, 404] width 18 height 18
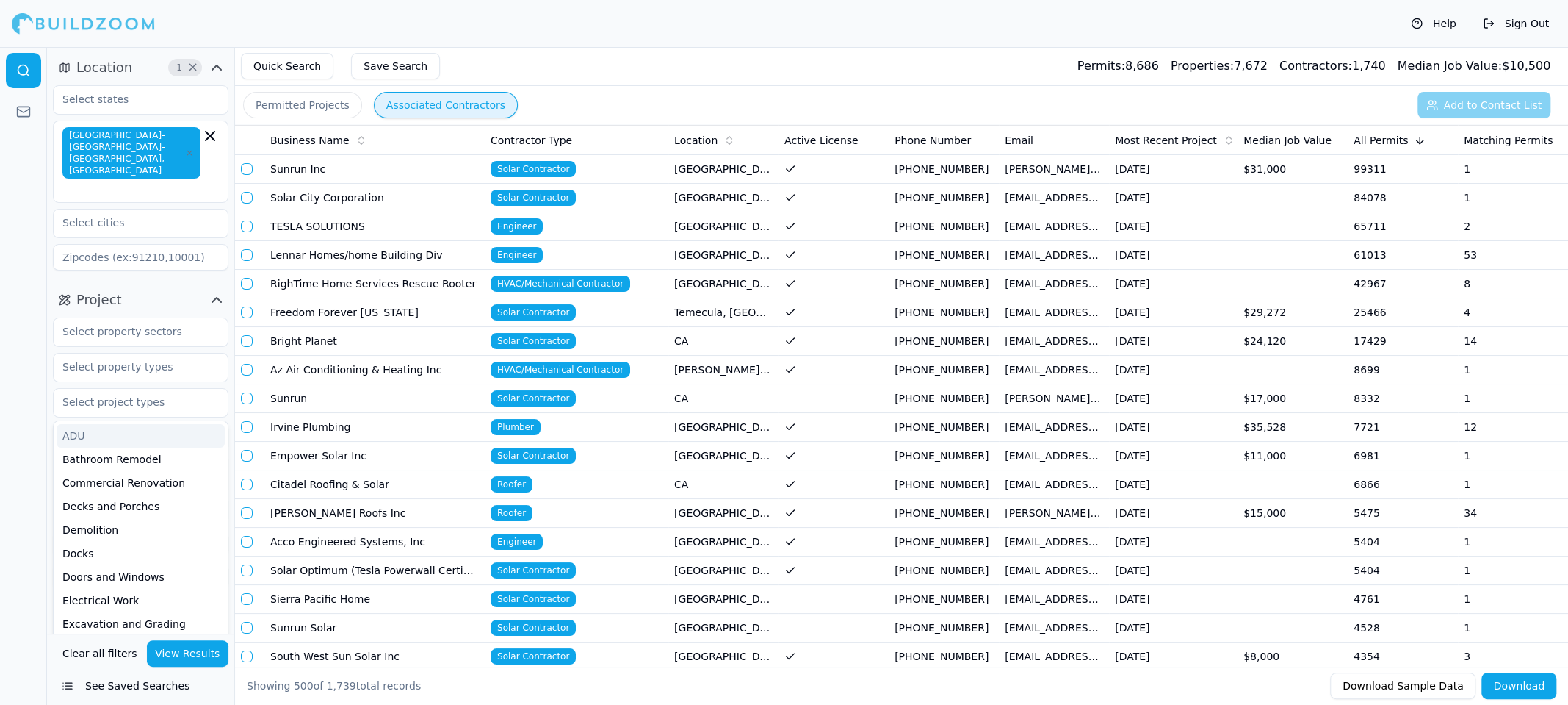
click at [0, 374] on div at bounding box center [23, 376] width 47 height 658
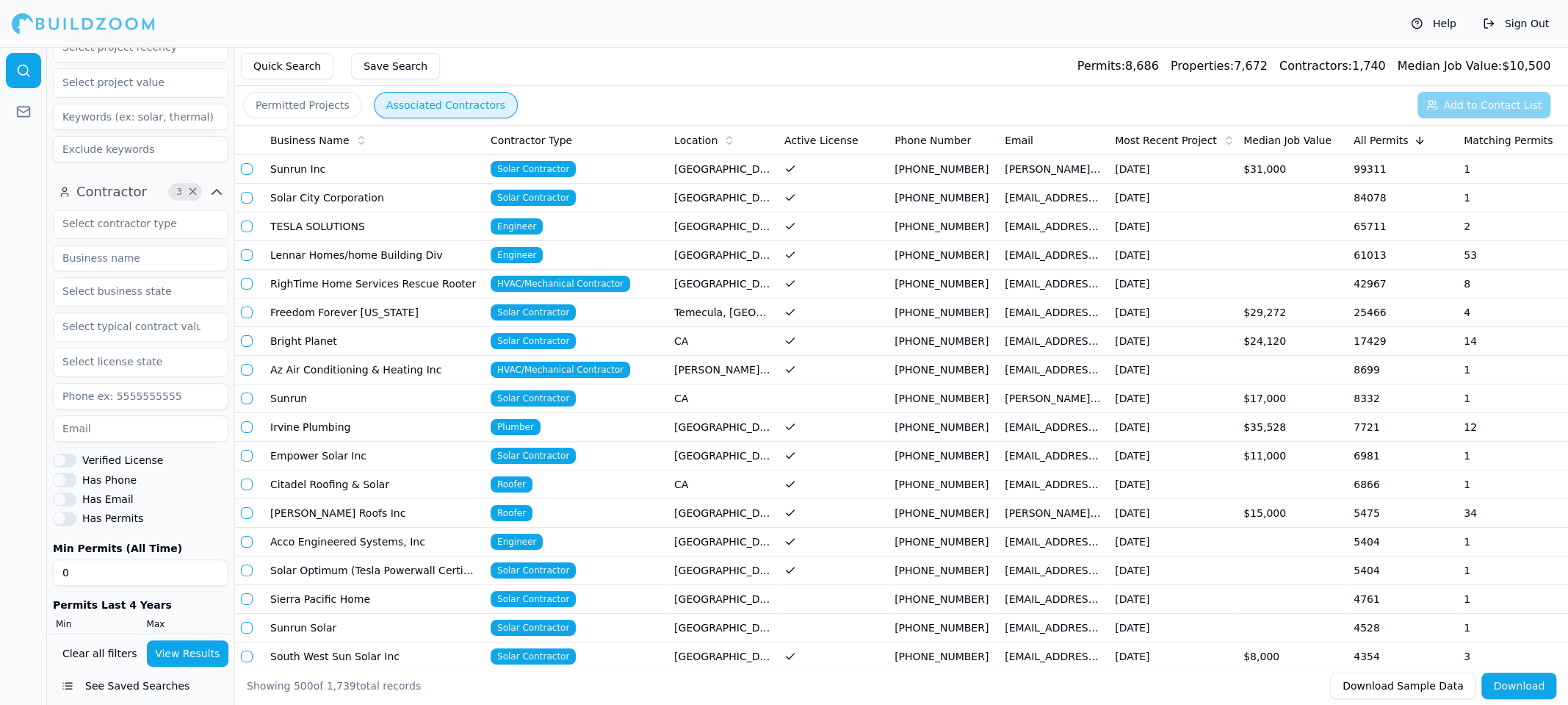
scroll to position [445, 0]
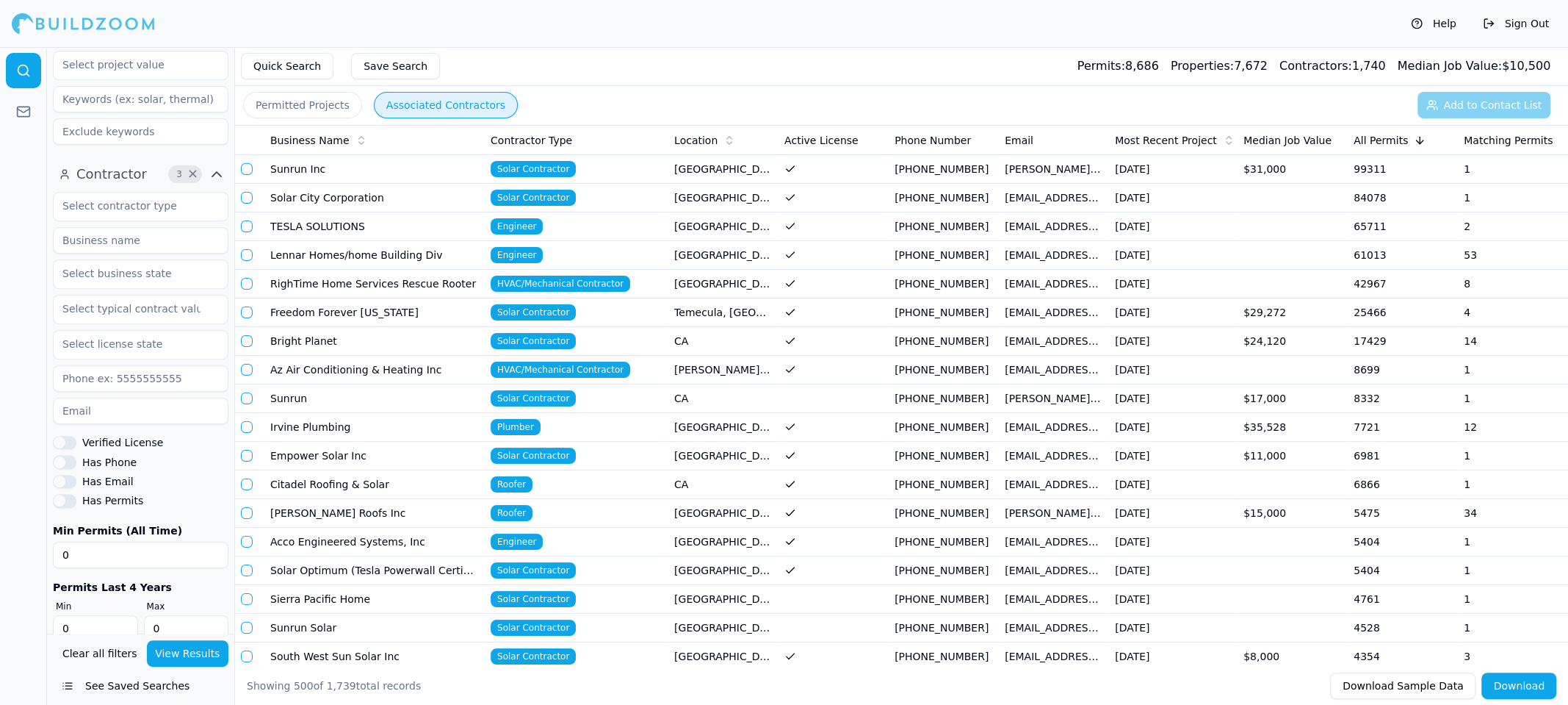
click at [140, 227] on input at bounding box center [141, 240] width 175 height 26
type input "Energy Service Partner"
click at [179, 658] on button "View Results" at bounding box center [188, 653] width 82 height 26
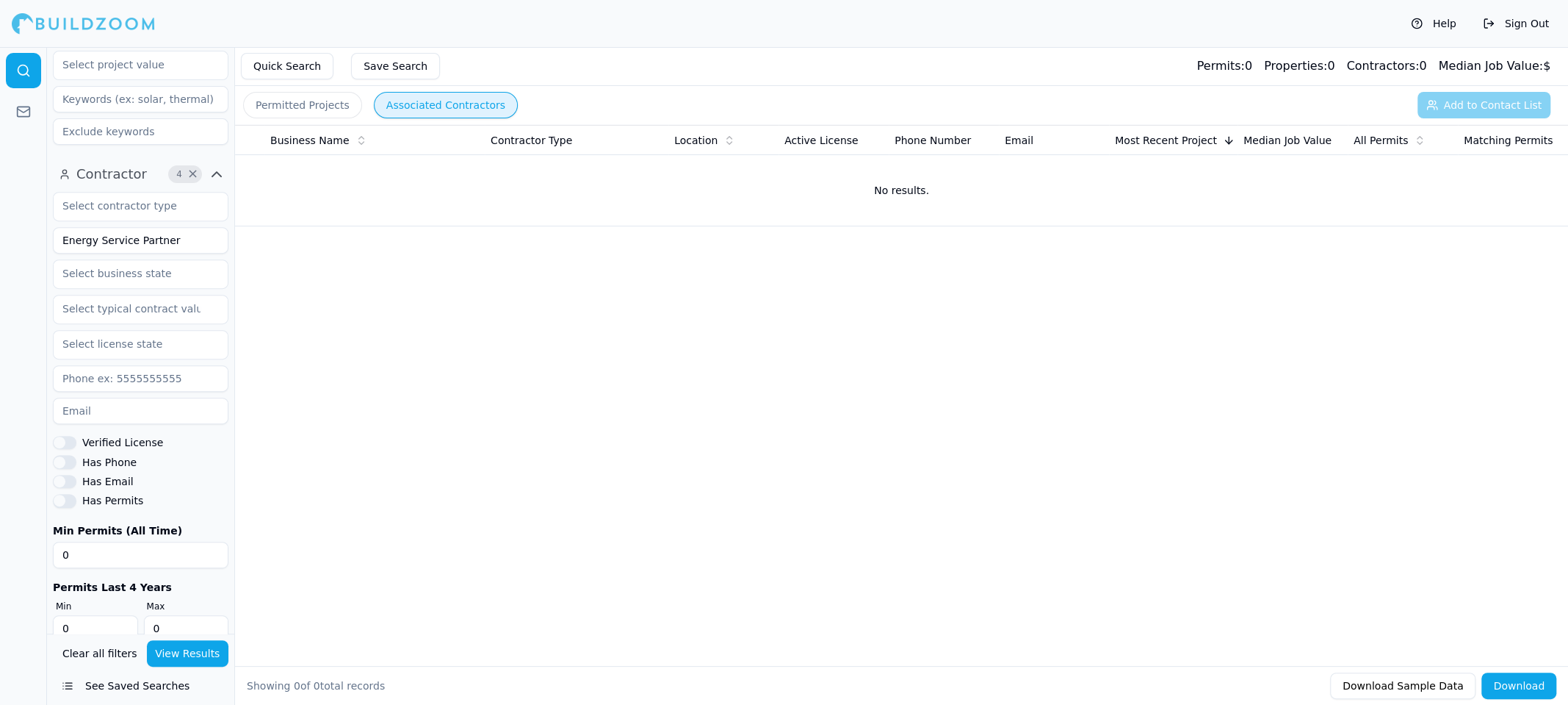
click at [441, 102] on button "Associated Contractors" at bounding box center [445, 105] width 144 height 26
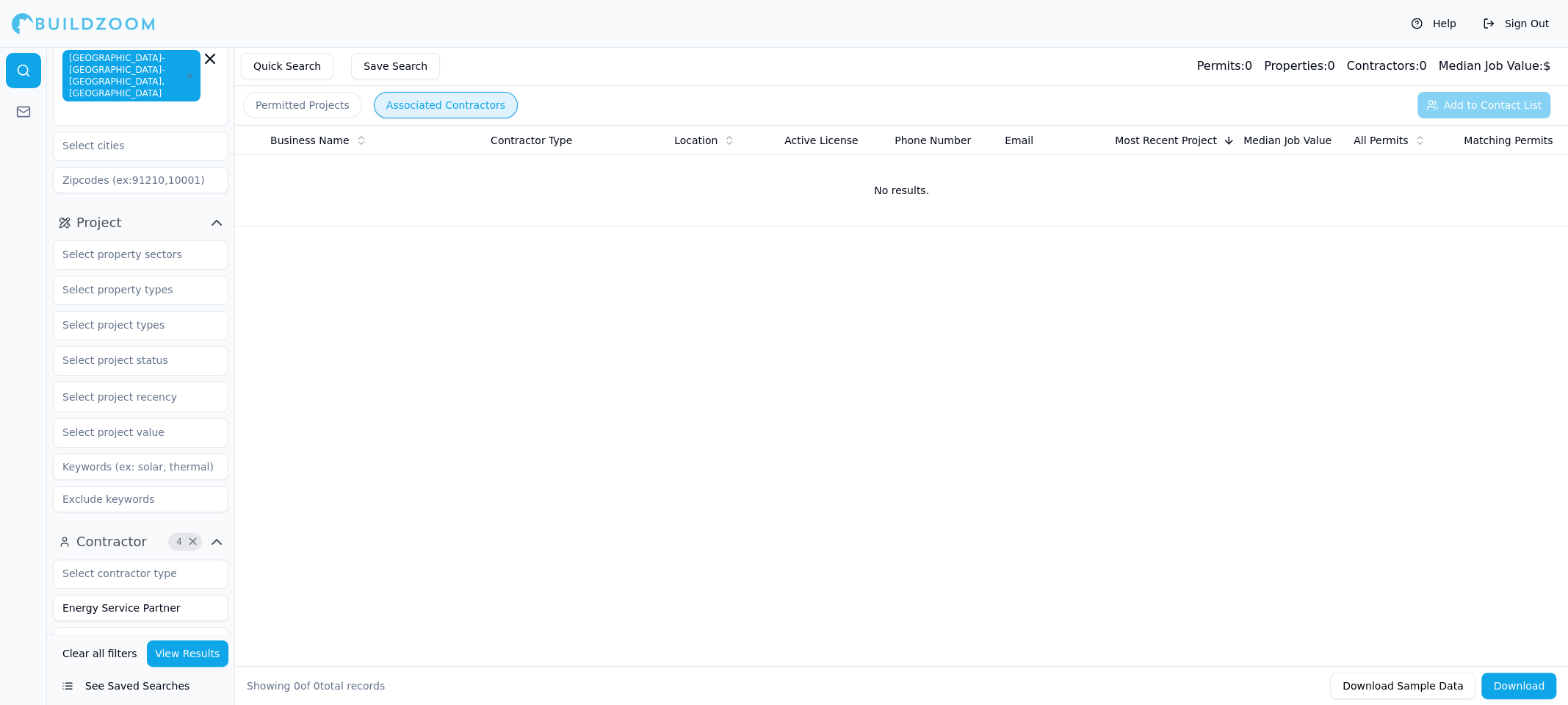
scroll to position [445, 0]
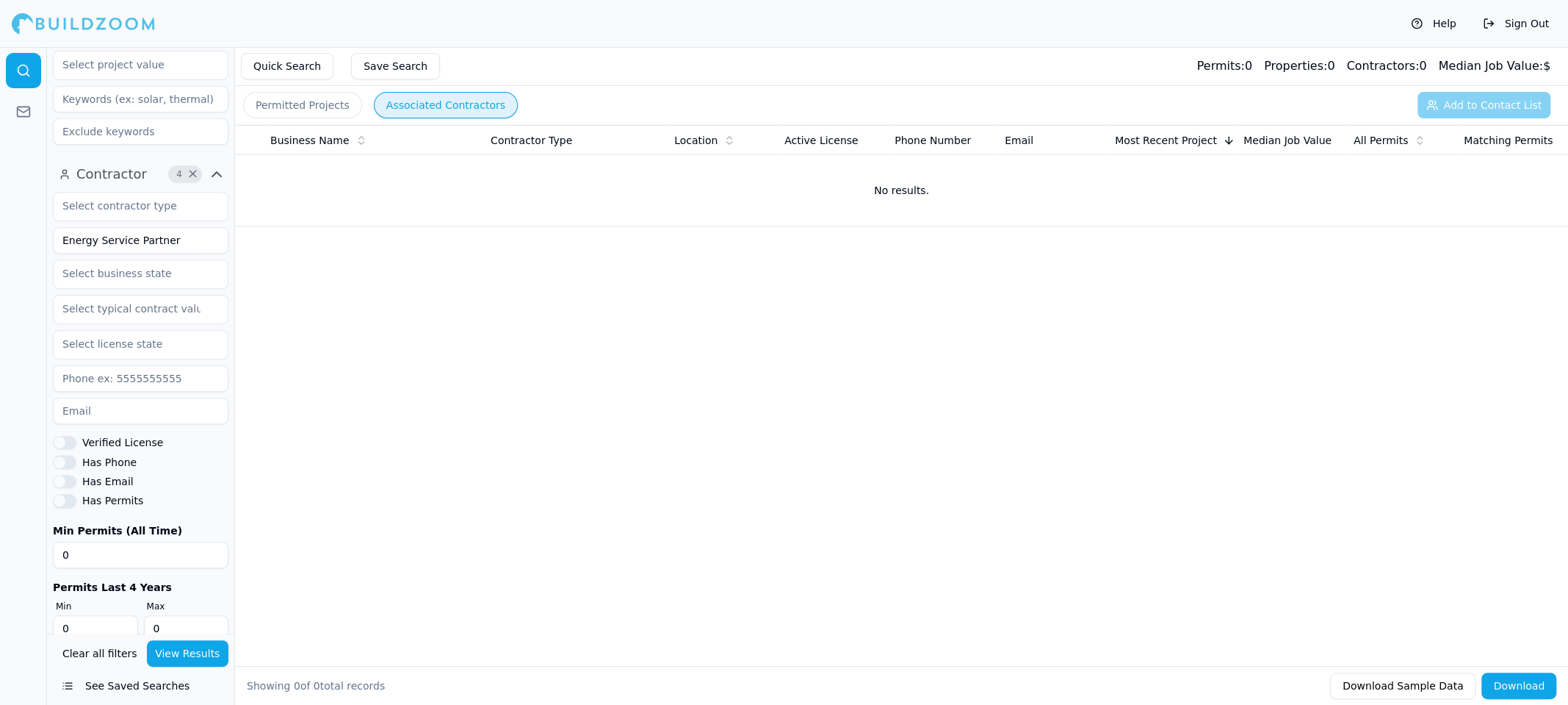
click at [216, 172] on icon "button" at bounding box center [217, 174] width 9 height 5
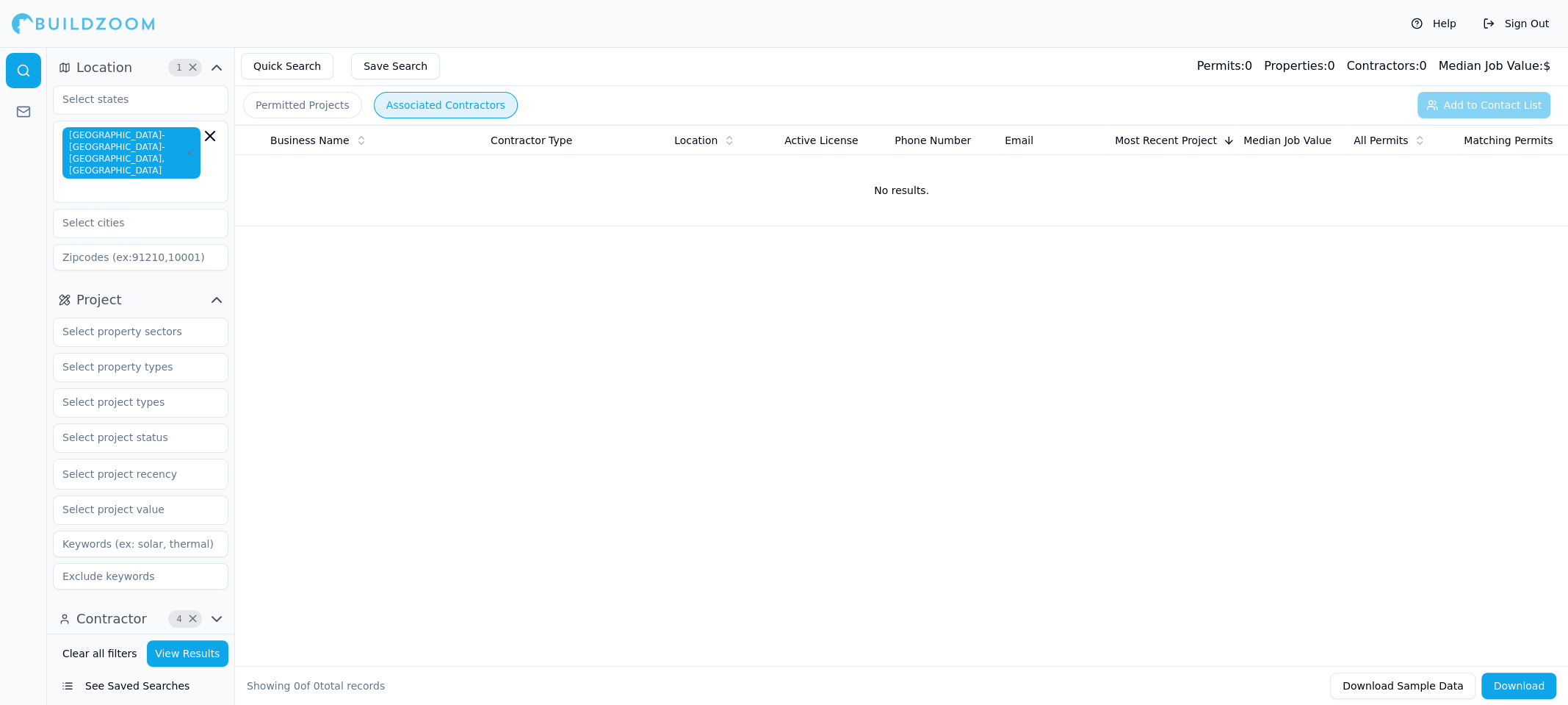
click at [216, 610] on icon "button" at bounding box center [217, 619] width 18 height 18
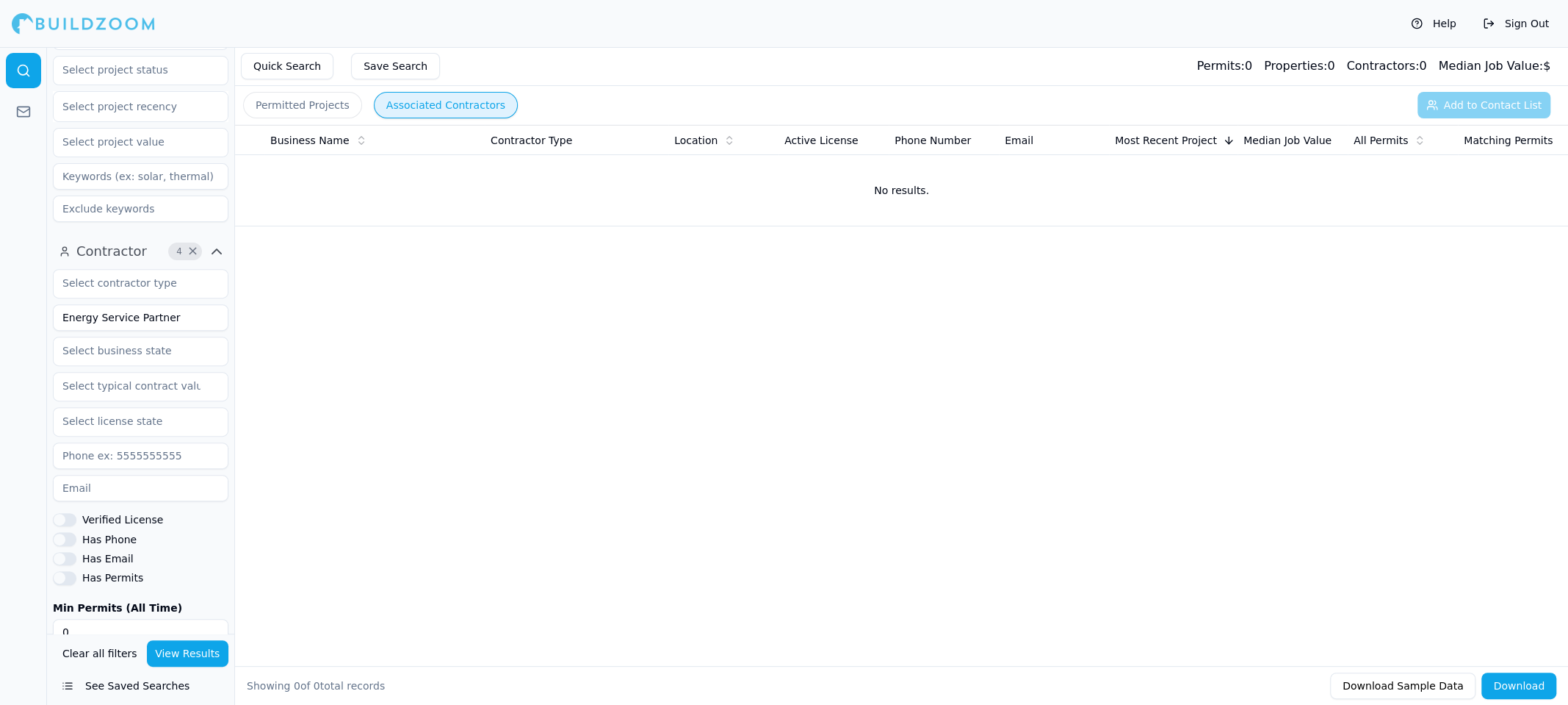
scroll to position [445, 0]
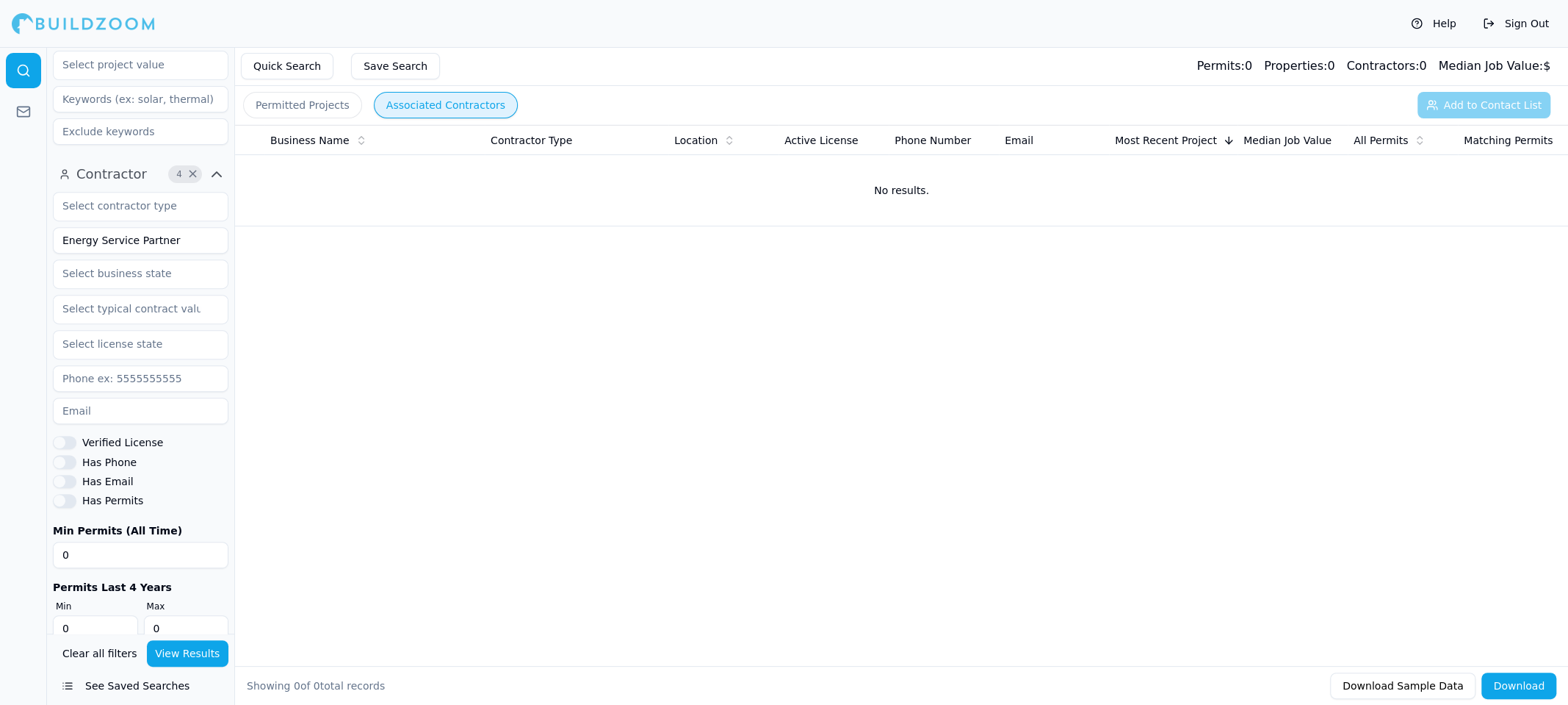
click at [0, 349] on div at bounding box center [23, 376] width 47 height 658
click at [101, 227] on input "Energy Service Partner" at bounding box center [141, 240] width 175 height 26
type input "Energy Service Partners"
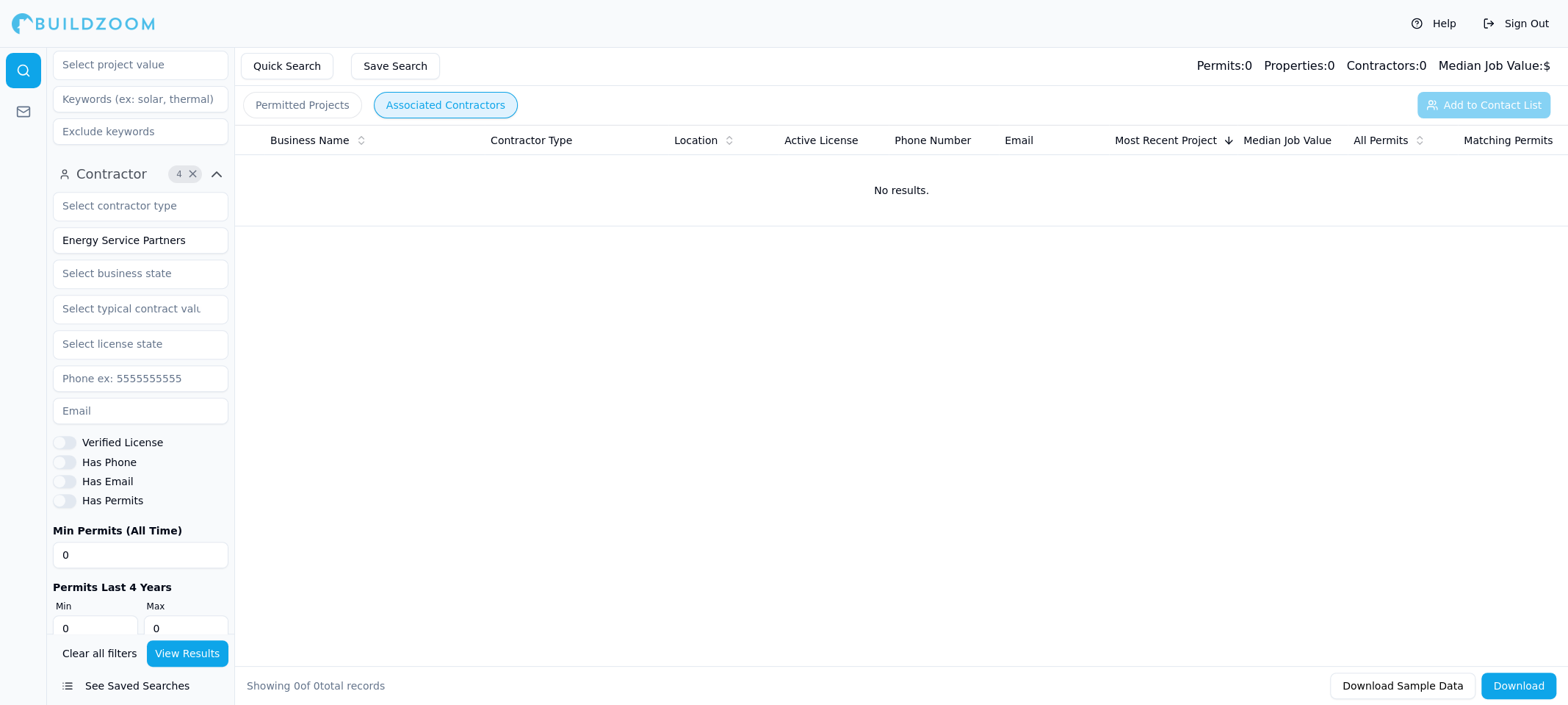
click at [187, 654] on button "View Results" at bounding box center [188, 653] width 82 height 26
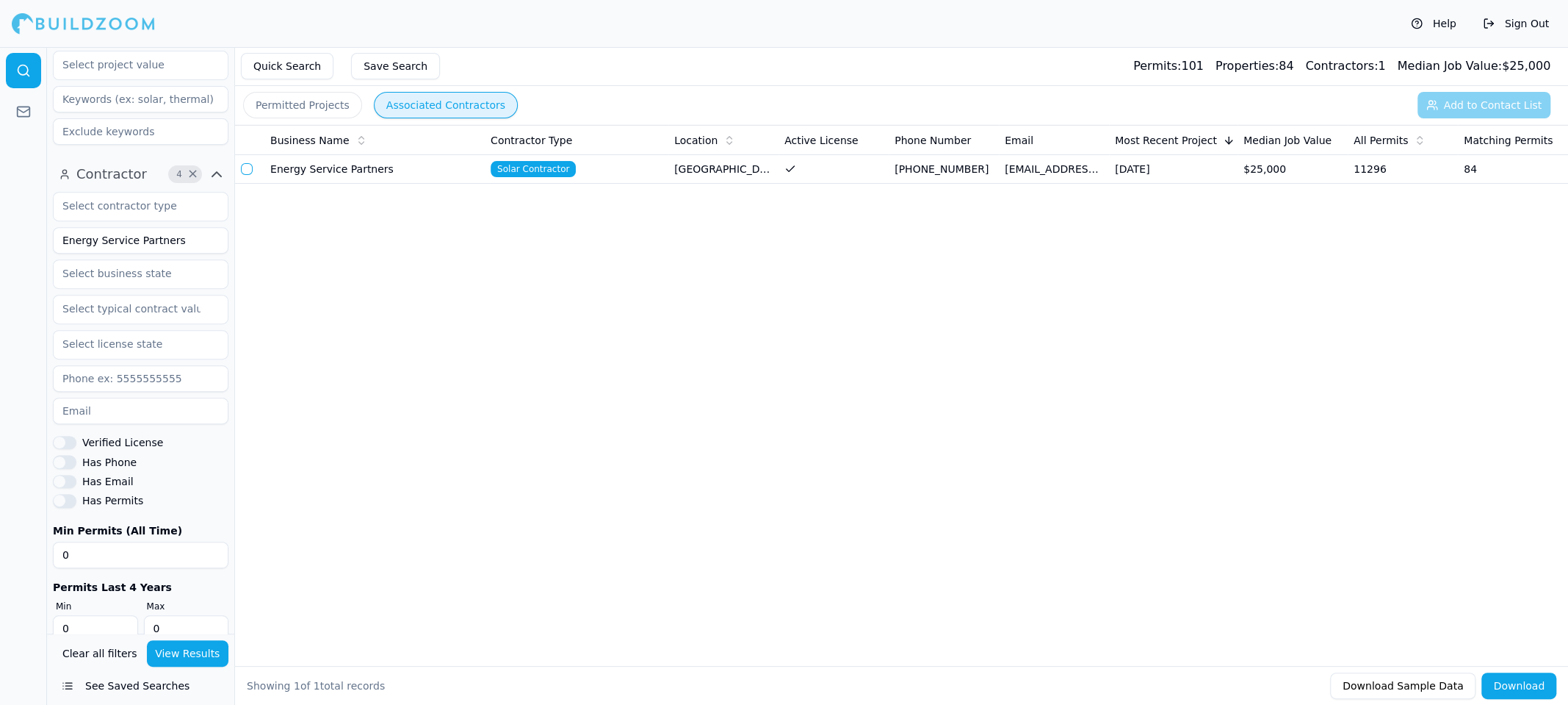
click at [349, 167] on td "Energy Service Partners" at bounding box center [375, 170] width 220 height 29
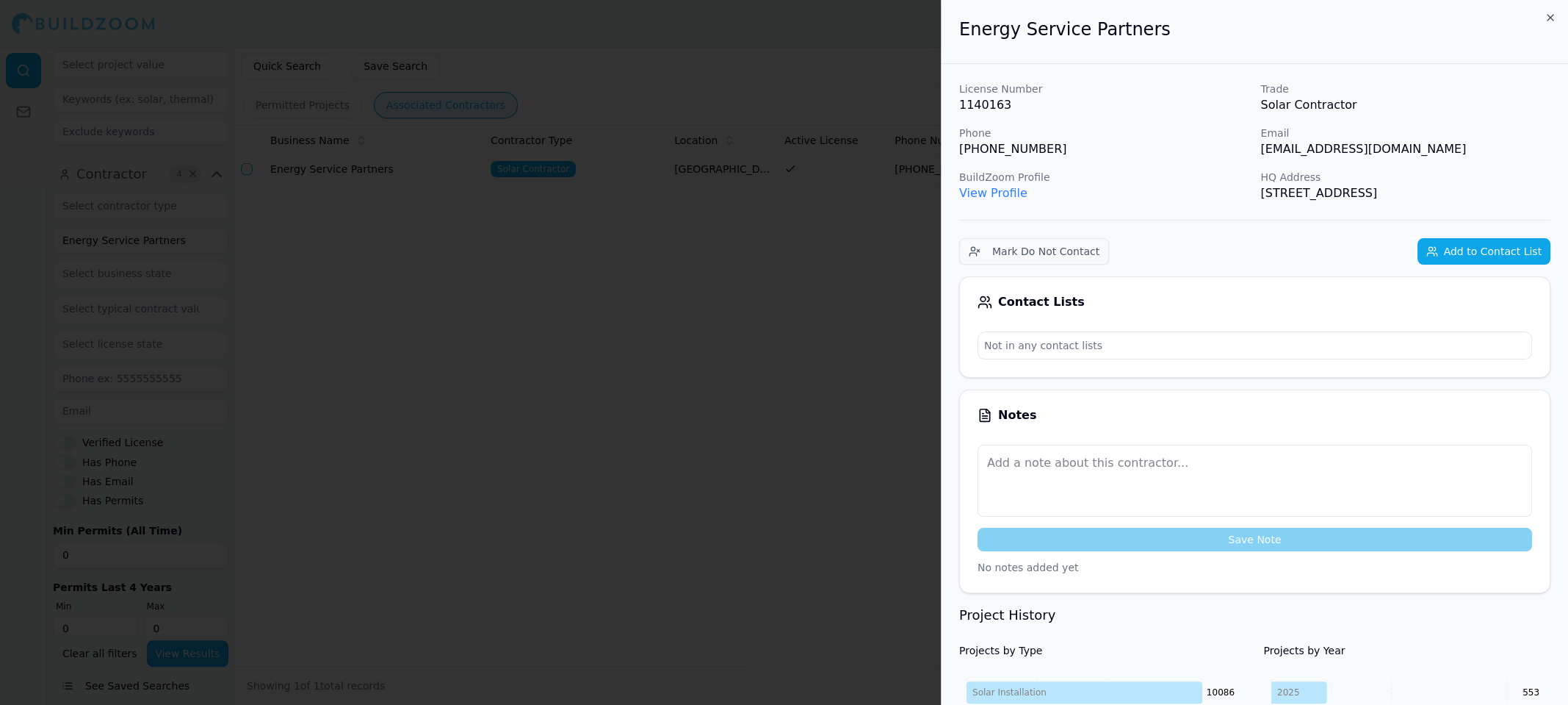
click at [1498, 250] on button "Add to Contact List" at bounding box center [1484, 251] width 133 height 26
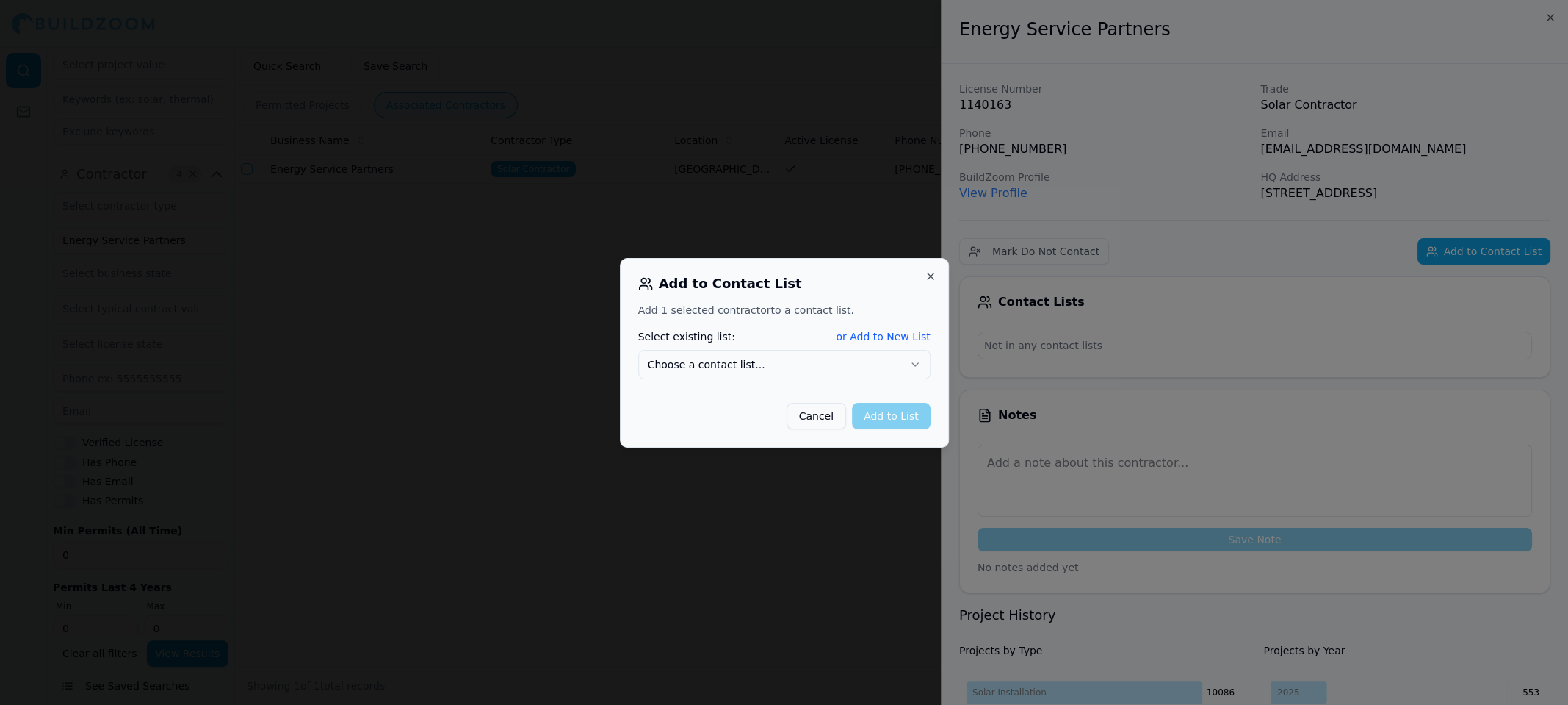
click at [793, 360] on button "Choose a contact list..." at bounding box center [785, 364] width 293 height 30
click at [895, 416] on button "Add to List" at bounding box center [891, 416] width 79 height 26
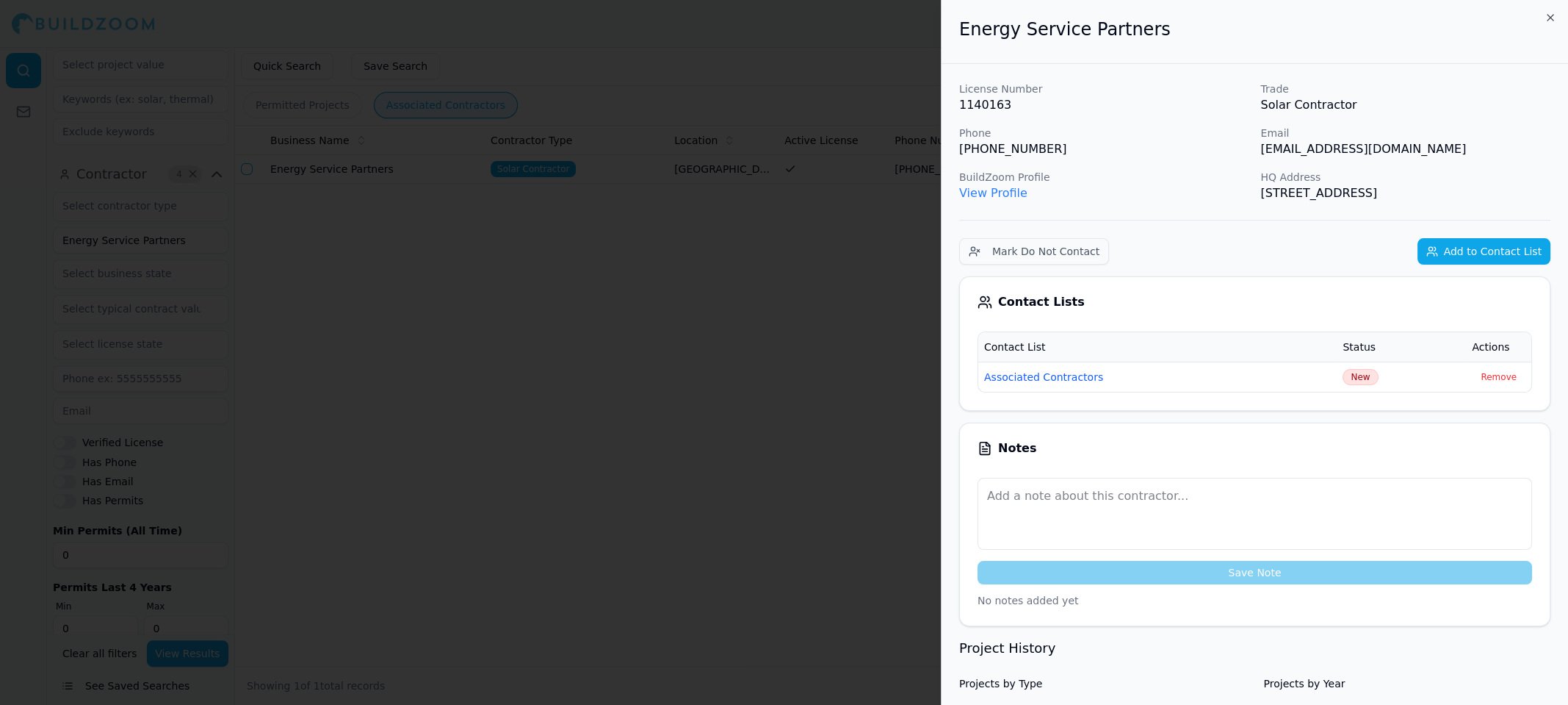
click at [1313, 155] on p "permits@joinesp.com" at bounding box center [1406, 149] width 290 height 18
copy p "permits@joinesp.com"
click at [1005, 149] on p "(866) 865-4559" at bounding box center [1104, 149] width 290 height 18
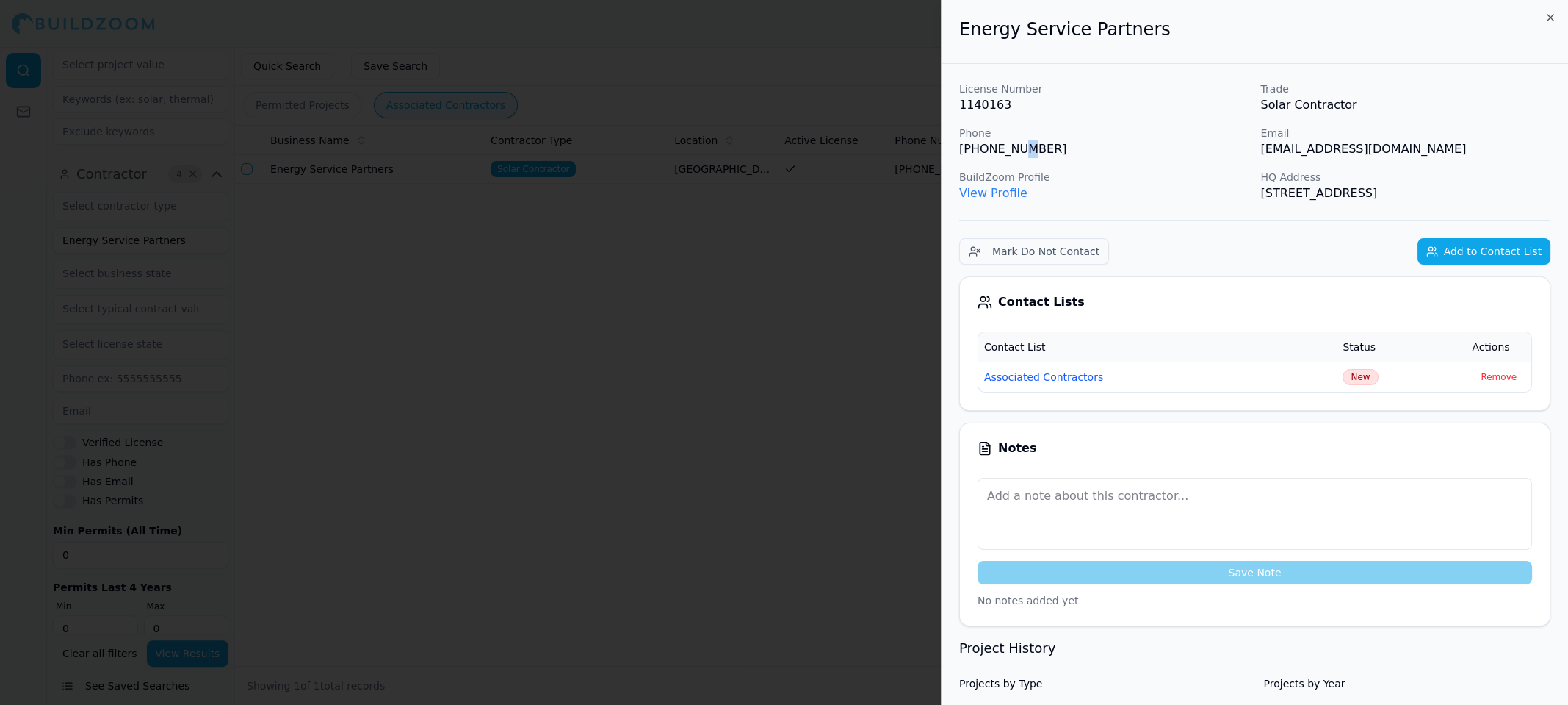
click at [1005, 149] on p "(866) 865-4559" at bounding box center [1104, 149] width 290 height 18
copy p "(866) 865-4559"
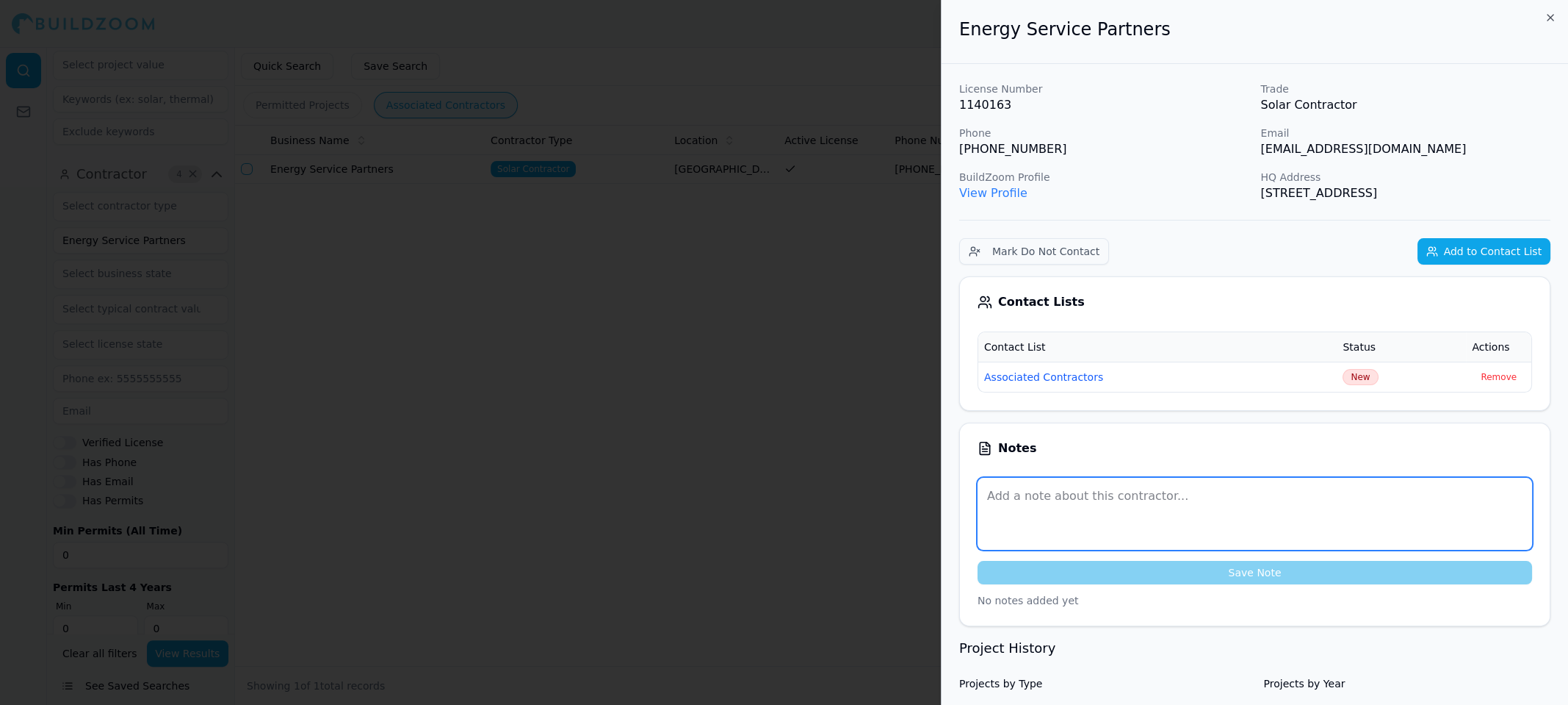
click at [1032, 507] on textarea at bounding box center [1255, 514] width 555 height 72
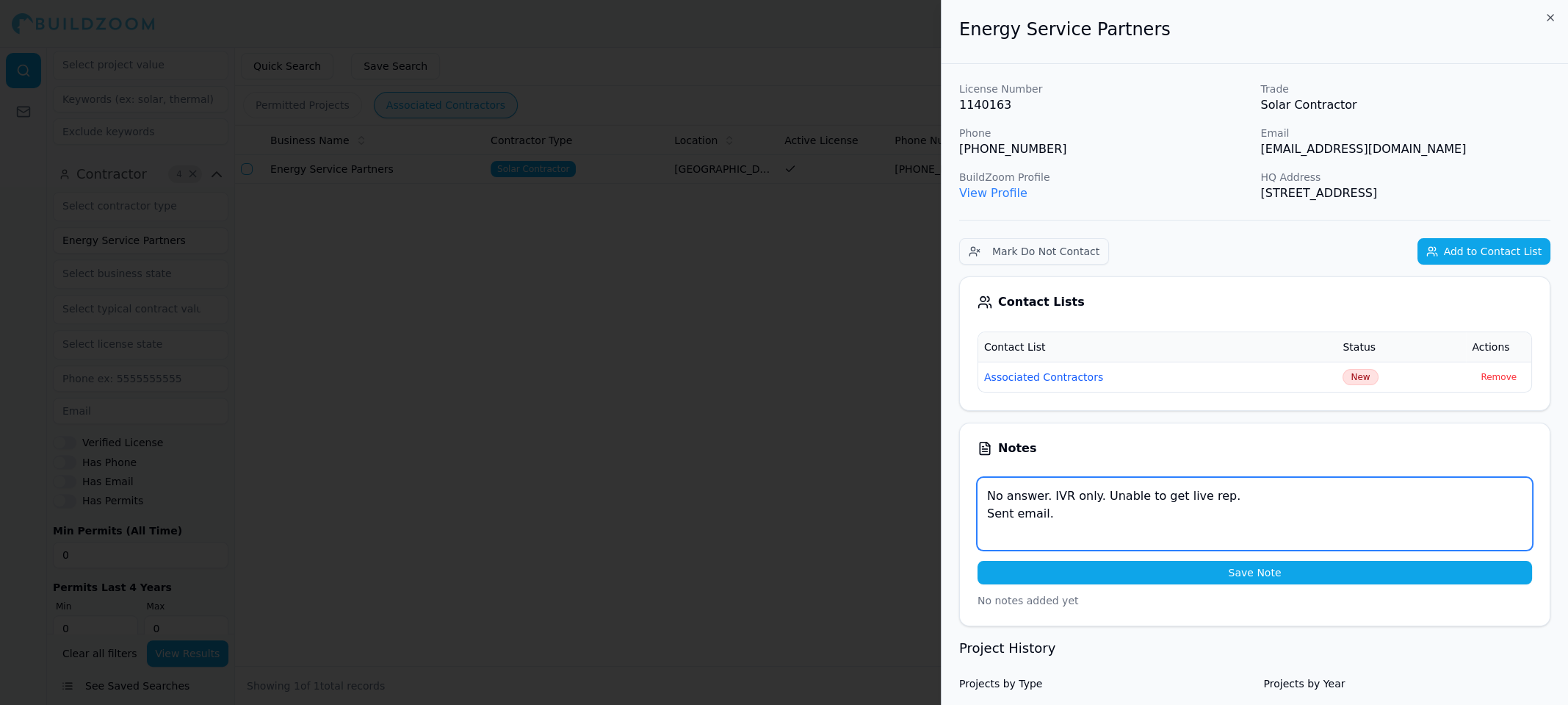
click at [1095, 510] on textarea "No answer. IVR only. Unable to get live rep. Sent email." at bounding box center [1255, 514] width 555 height 72
click at [1453, 501] on textarea "No answer. IVR only. Unable to get live rep. Sent email." at bounding box center [1255, 514] width 555 height 72
click at [1162, 512] on textarea "No answer. IVR only. Unable to get live rep. Sent email." at bounding box center [1255, 514] width 555 height 72
paste textarea "jonathan@joinesp.com"
type textarea "No answer. IVR only. Unable to get live rep. Sent email, also email jonathan@jo…"
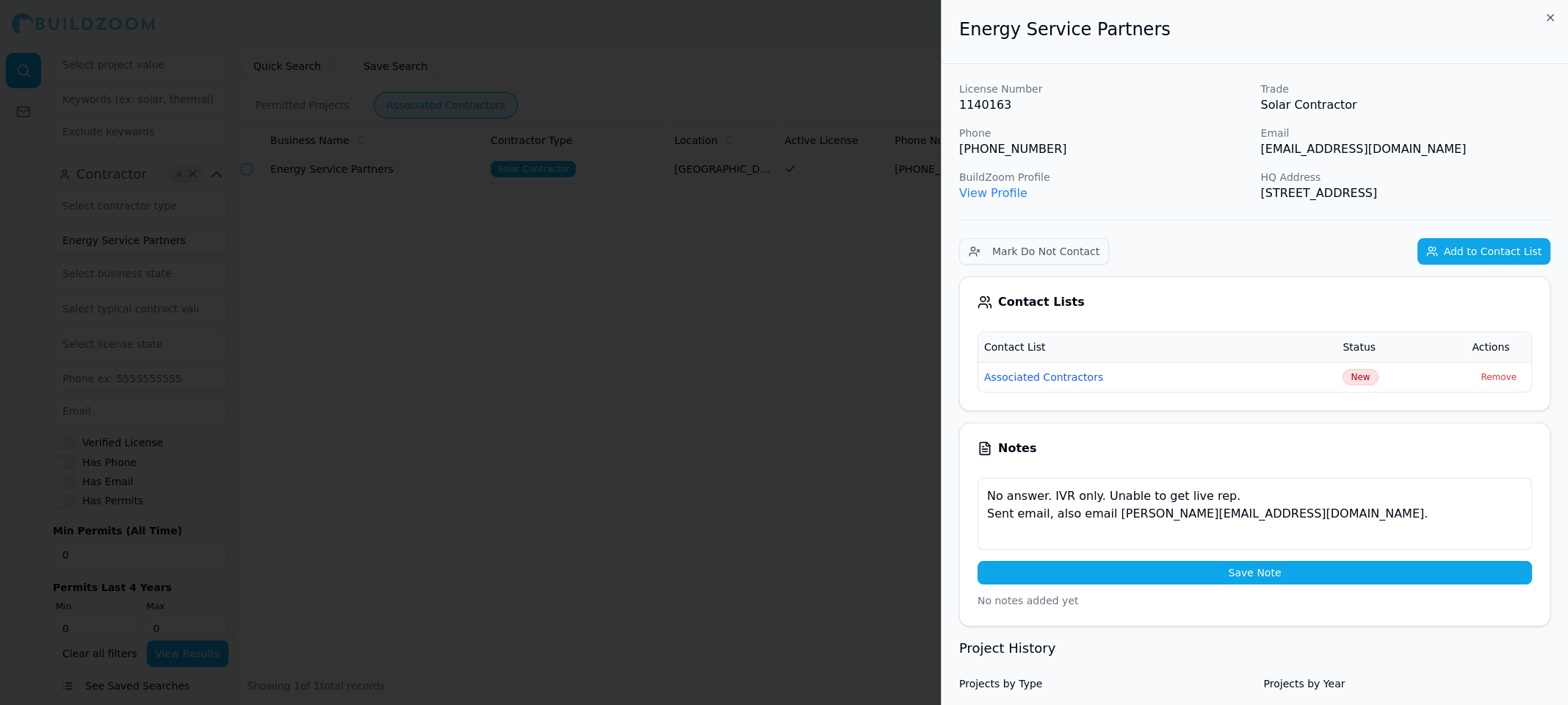
click at [1155, 568] on button "Save Note" at bounding box center [1255, 573] width 555 height 24
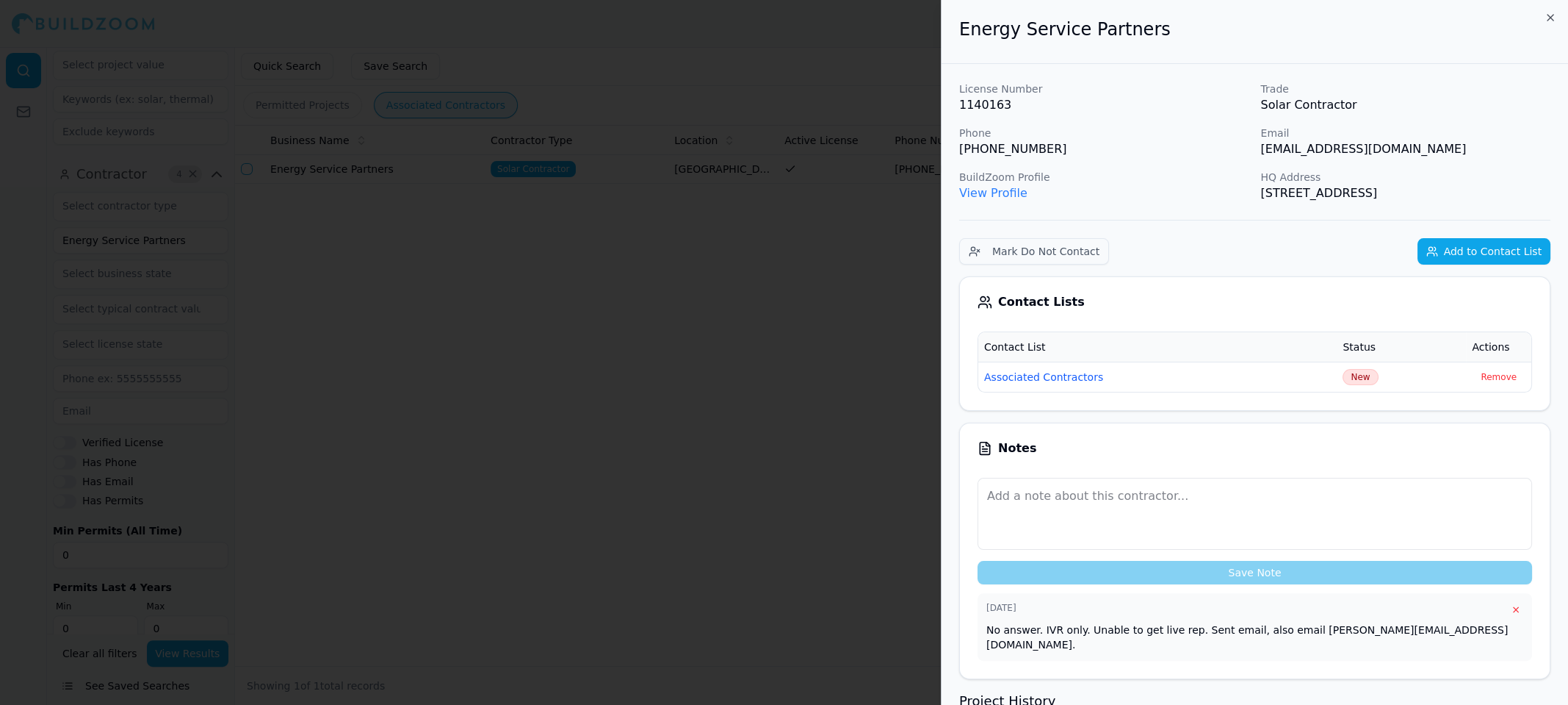
click at [1013, 625] on p "No answer. IVR only. Unable to get live rep. Sent email, also email jonathan@jo…" at bounding box center [1255, 637] width 537 height 30
copy p "No answer. IVR only. Unable to get live rep. Sent email, also email jonathan@jo…"
click at [709, 254] on div at bounding box center [784, 352] width 1568 height 705
